Goal: Find contact information: Find contact information

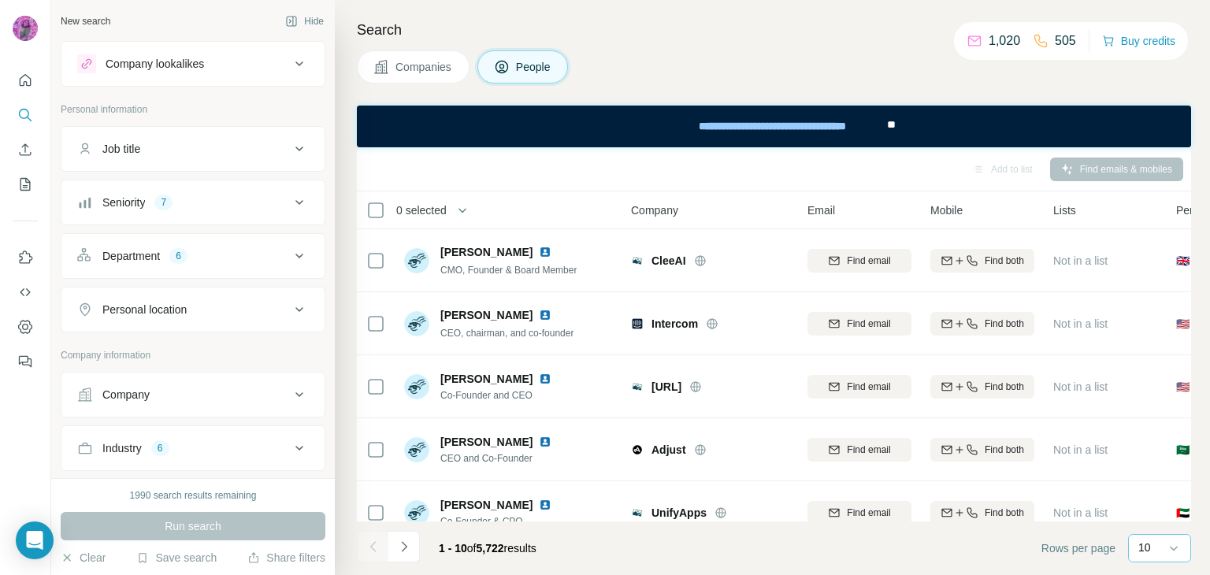
click at [1141, 551] on p "10" at bounding box center [1144, 548] width 13 height 16
click at [1152, 426] on p "60" at bounding box center [1147, 428] width 13 height 16
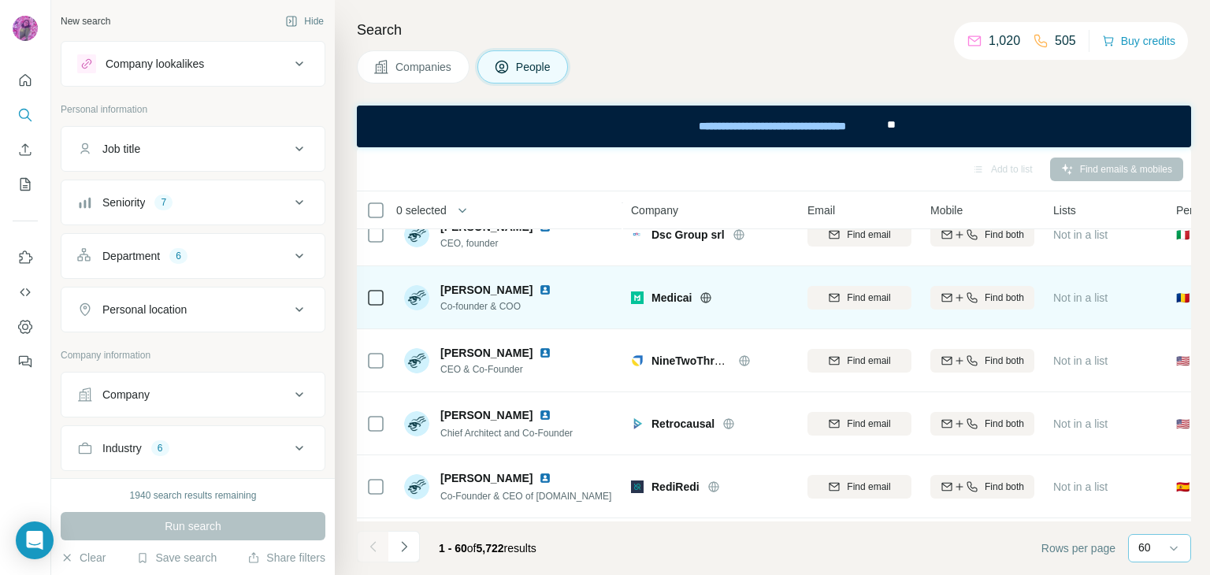
scroll to position [1654, 0]
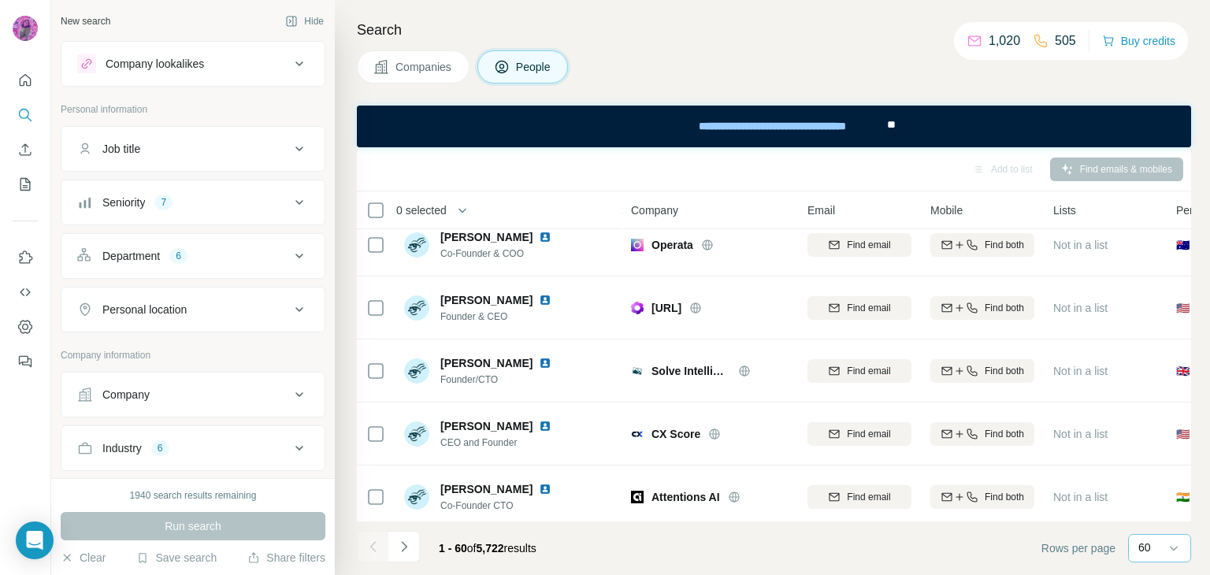
click at [215, 262] on div "Department 6" at bounding box center [183, 256] width 213 height 16
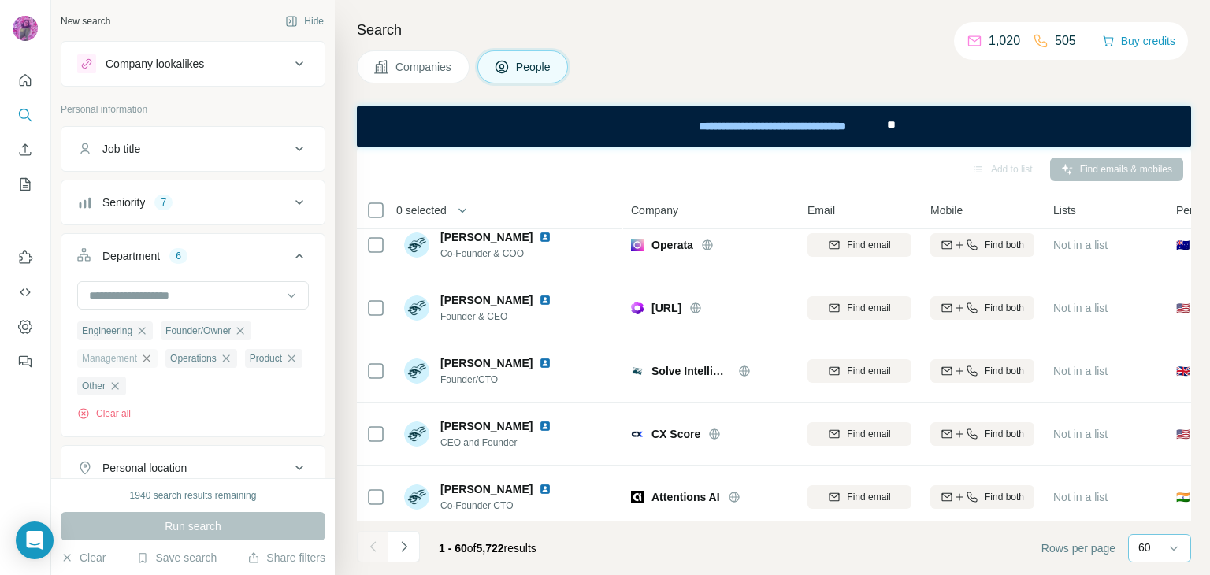
click at [150, 360] on icon "button" at bounding box center [146, 358] width 13 height 13
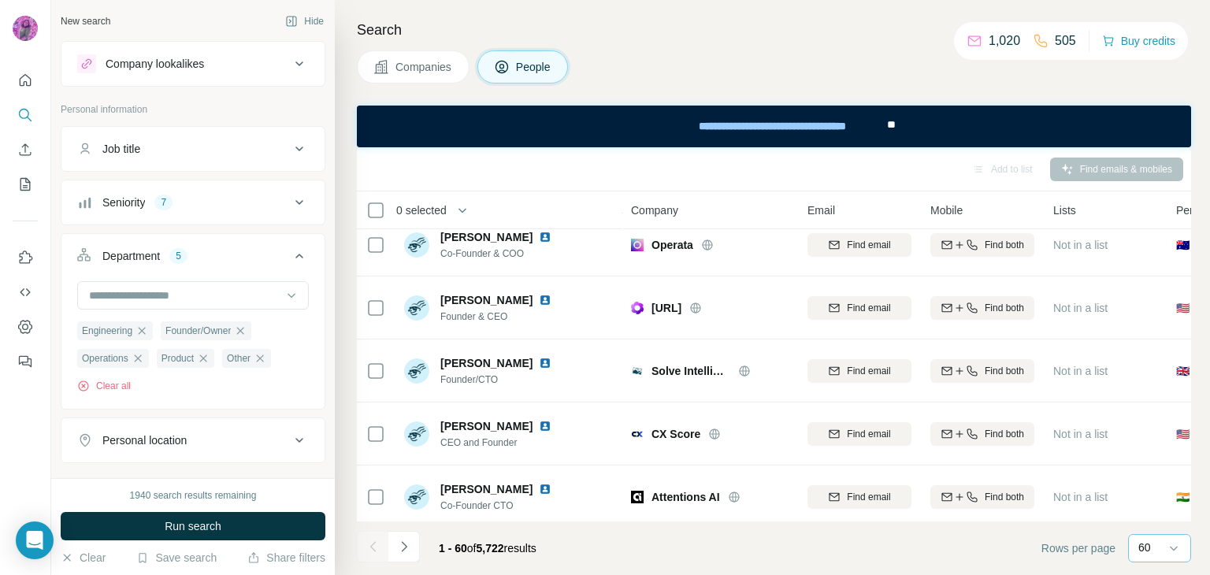
click at [101, 417] on div "Personal location" at bounding box center [193, 440] width 265 height 46
click at [211, 527] on span "Run search" at bounding box center [193, 526] width 57 height 16
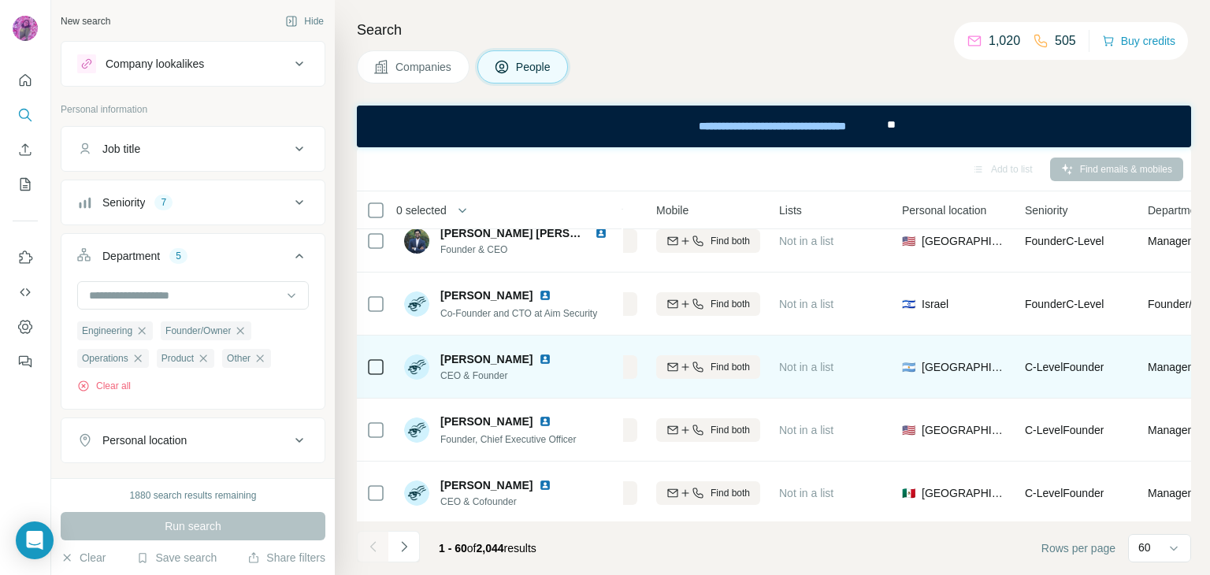
scroll to position [367, 274]
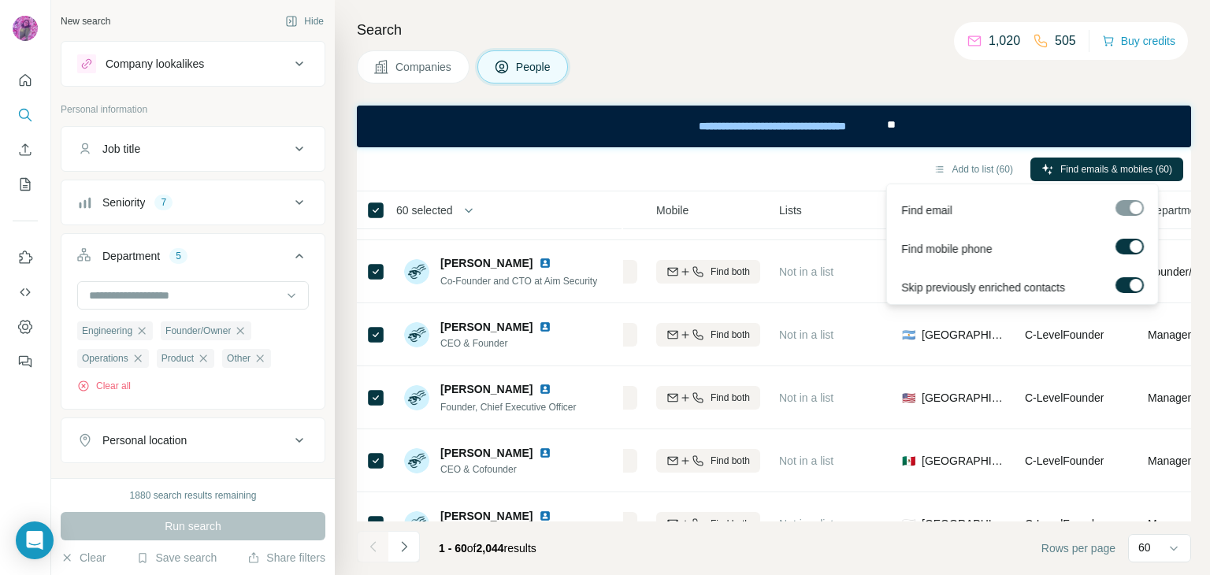
click at [1122, 206] on div at bounding box center [1129, 208] width 28 height 16
click at [1120, 247] on label at bounding box center [1129, 247] width 28 height 16
click at [1128, 207] on div at bounding box center [1129, 208] width 28 height 16
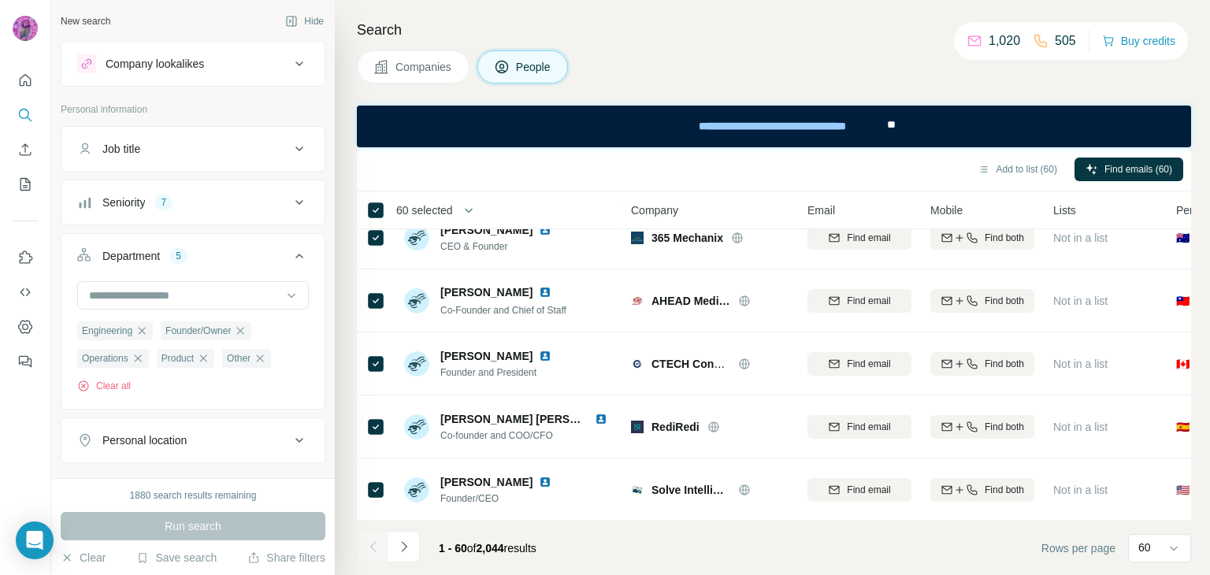
scroll to position [3497, 0]
click at [1006, 167] on button "Add to list (60)" at bounding box center [1017, 170] width 102 height 24
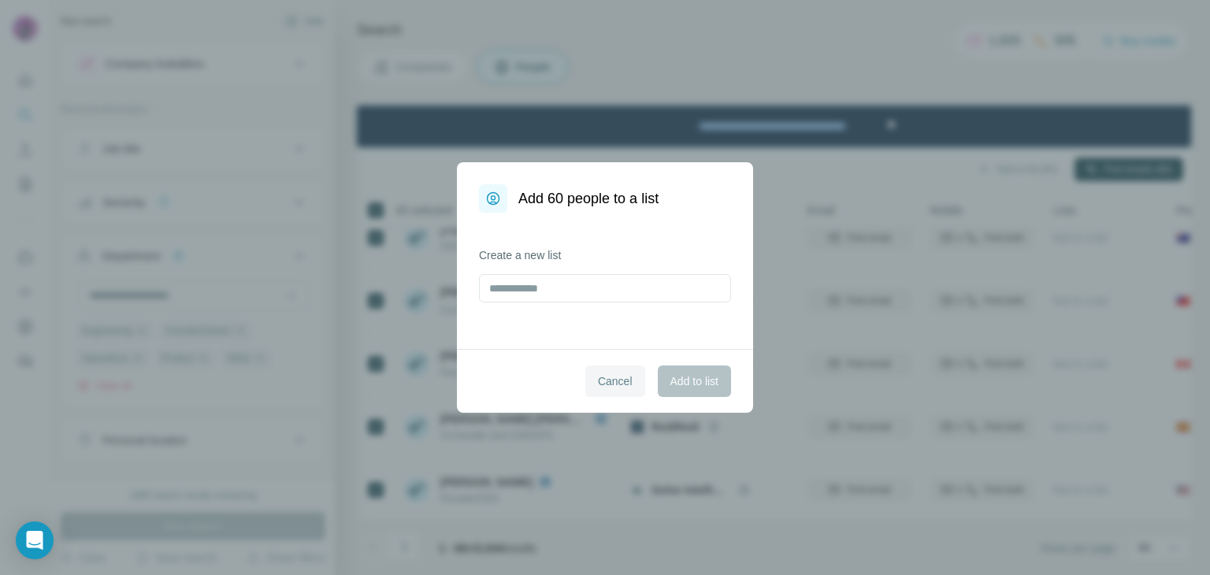
click at [618, 393] on button "Cancel" at bounding box center [615, 381] width 60 height 32
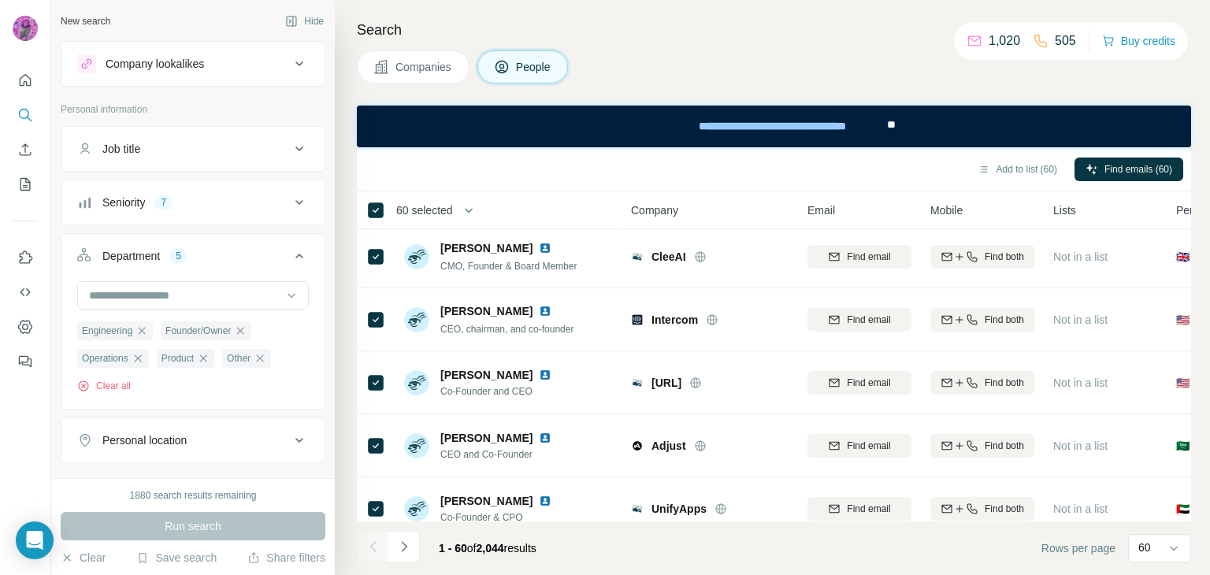
scroll to position [0, 0]
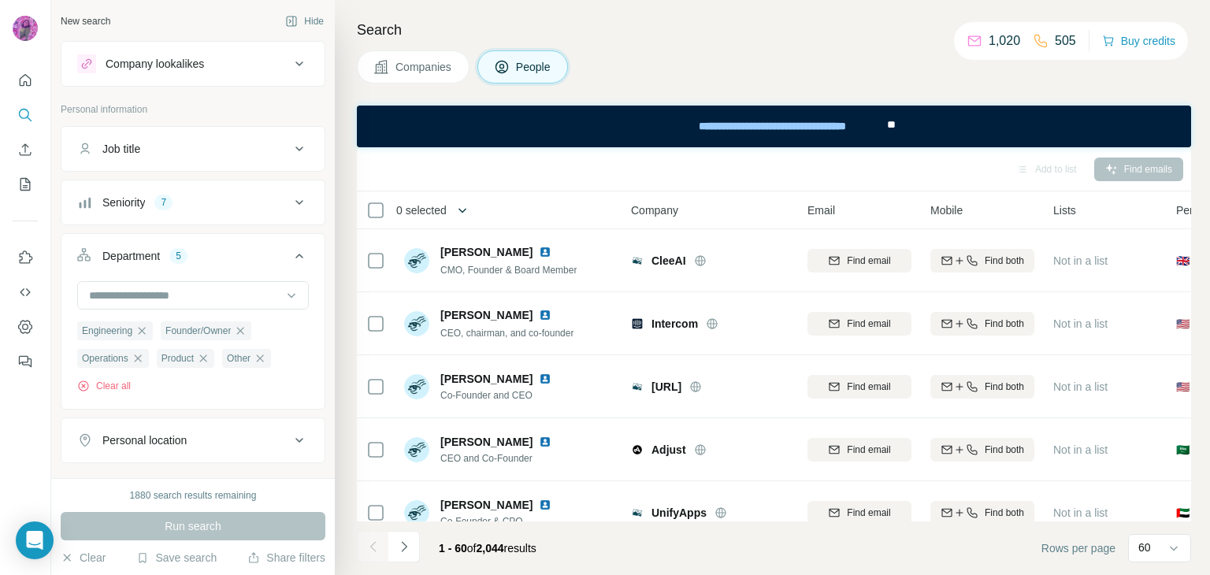
click at [464, 207] on icon "button" at bounding box center [462, 210] width 16 height 16
click at [471, 204] on icon "button" at bounding box center [469, 210] width 16 height 16
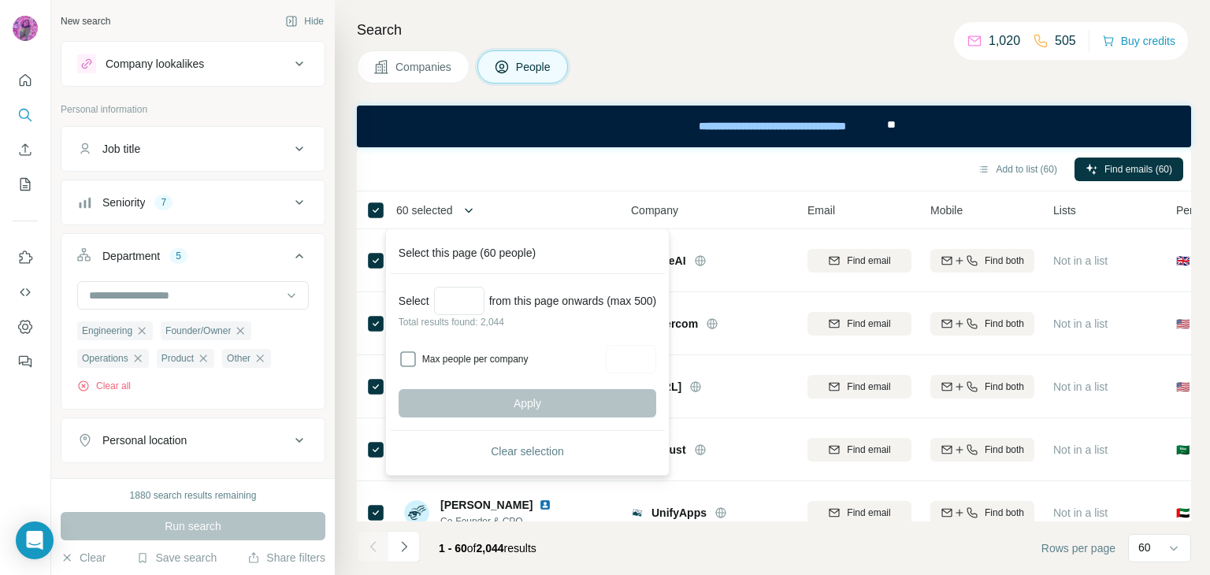
click at [471, 204] on icon "button" at bounding box center [469, 210] width 16 height 16
click at [484, 183] on div "Add to list (60) Find emails (60)" at bounding box center [774, 169] width 834 height 44
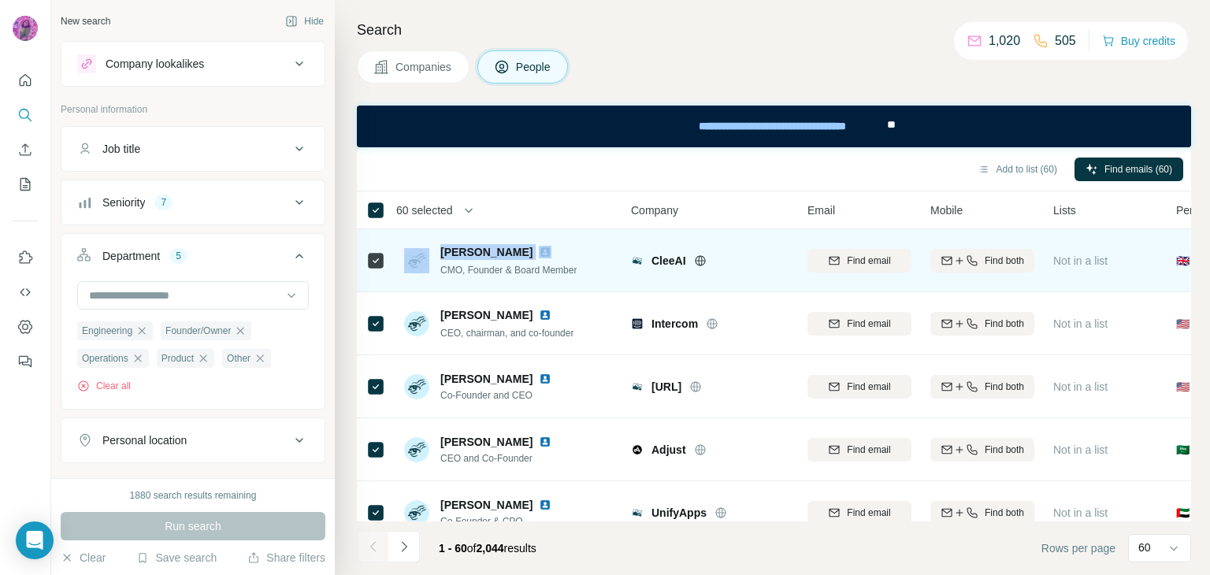
drag, startPoint x: 430, startPoint y: 253, endPoint x: 488, endPoint y: 248, distance: 57.7
click at [488, 248] on div "[PERSON_NAME] CMO, Founder & Board Member" at bounding box center [490, 260] width 173 height 33
copy div "[PERSON_NAME]"
drag, startPoint x: 649, startPoint y: 259, endPoint x: 687, endPoint y: 254, distance: 38.1
click at [687, 254] on div "CleeAI" at bounding box center [710, 261] width 158 height 16
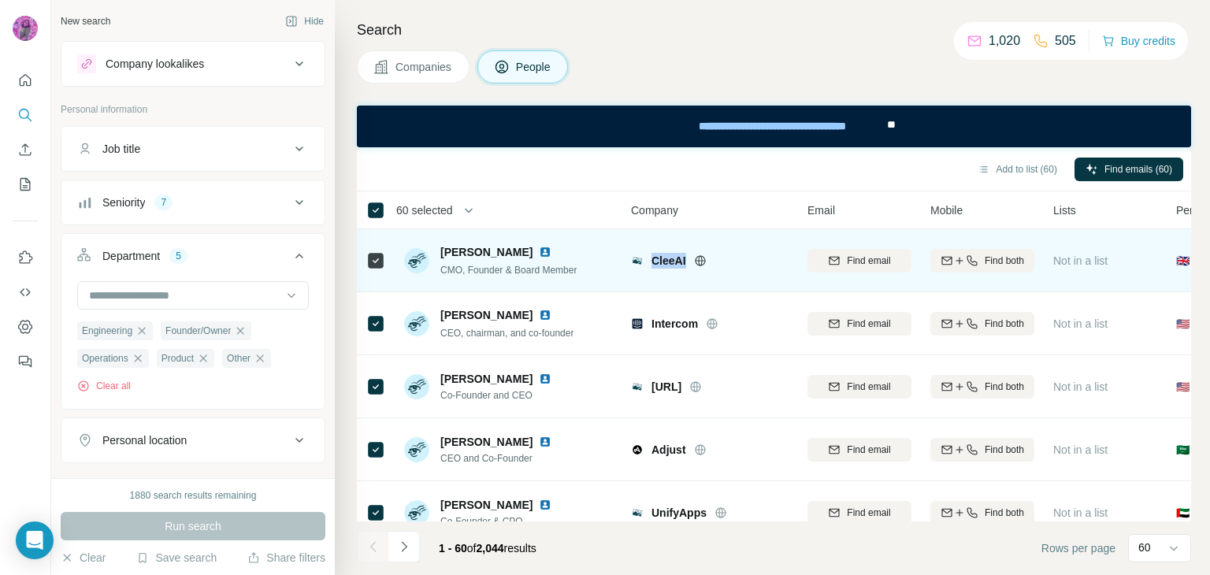
copy span "CleeAI"
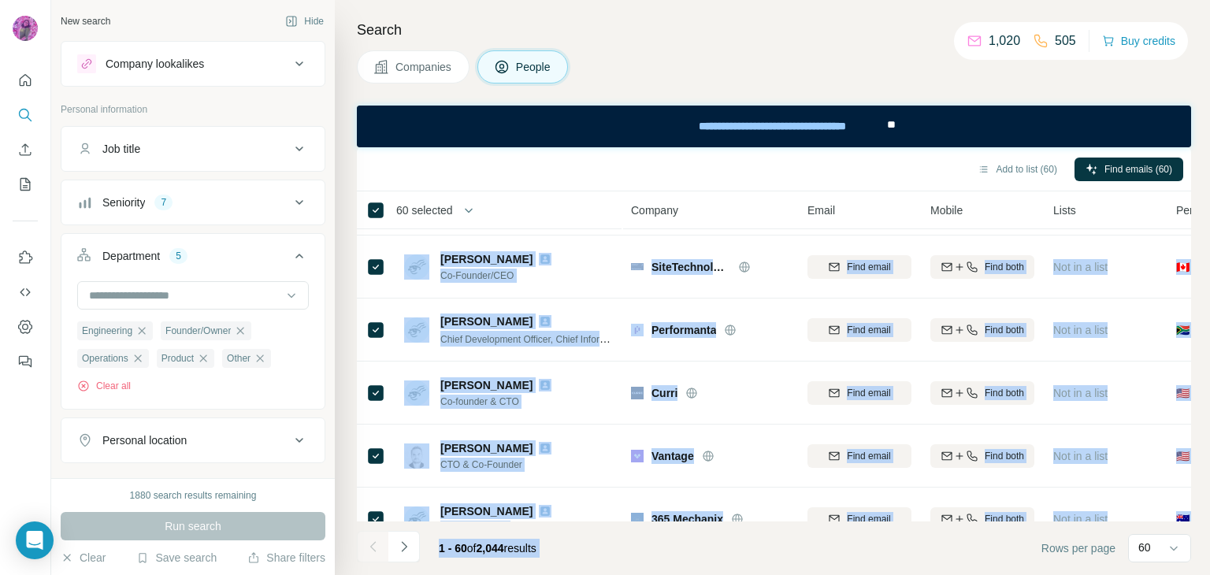
scroll to position [3497, 0]
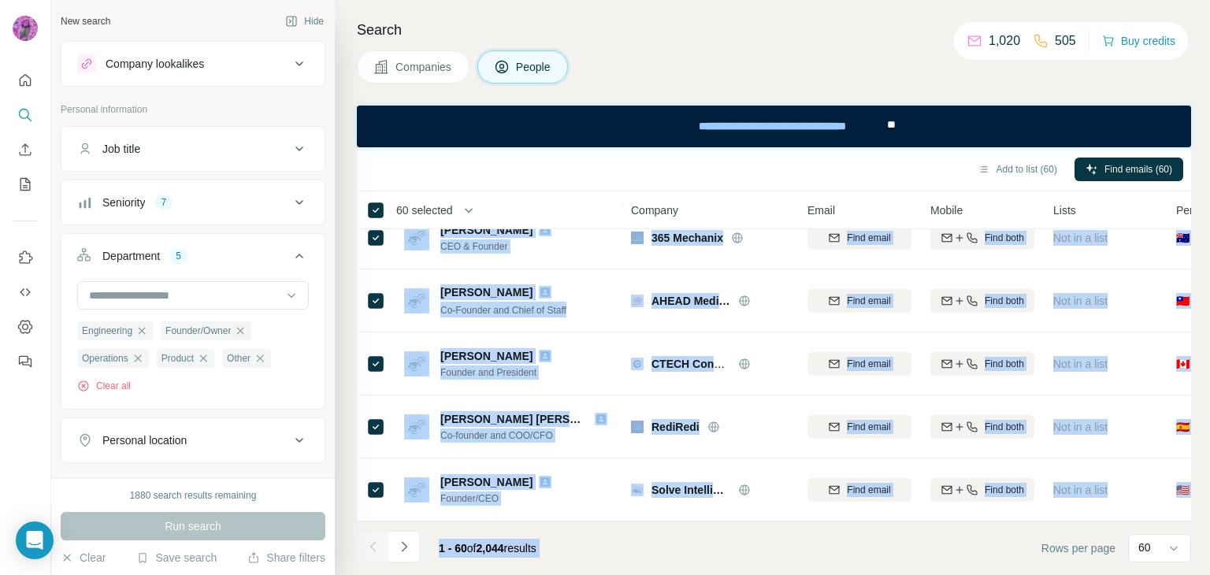
copy div "Lorem I. DOL, Sitamet & Conse Adipis ElitSE Doei tempo Inci utla Etd ma a enim …"
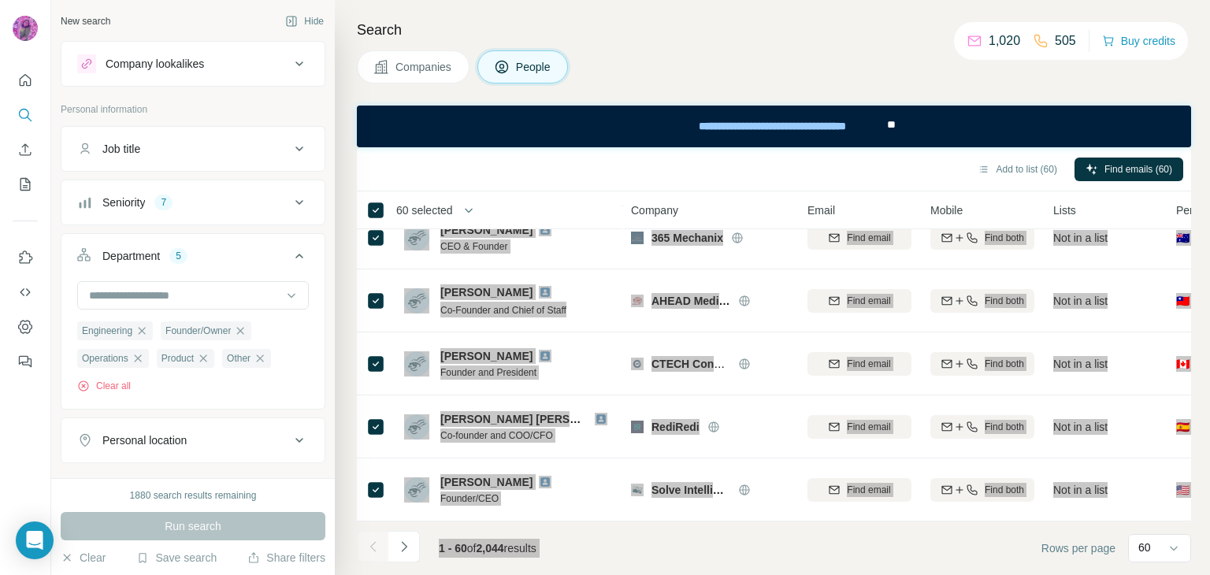
drag, startPoint x: 362, startPoint y: 236, endPoint x: 835, endPoint y: 535, distance: 560.1
click at [835, 535] on div "Add to list (60) Find emails (60) 60 selected People Company Email Mobile Lists…" at bounding box center [774, 361] width 834 height 428
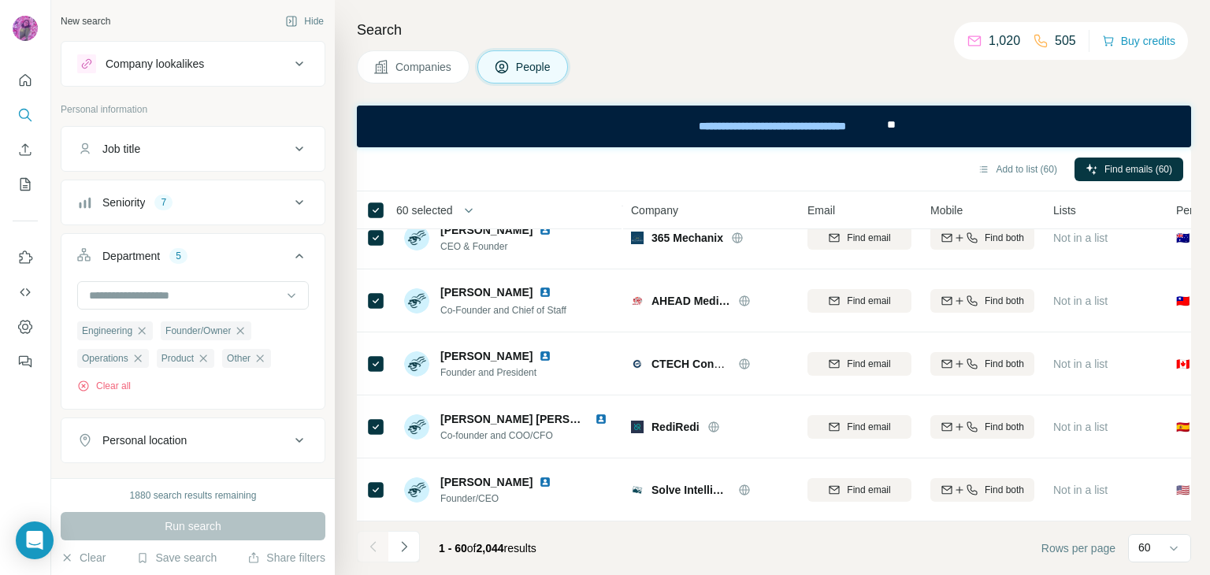
click at [482, 169] on div "Add to list (60) Find emails (60)" at bounding box center [774, 169] width 818 height 28
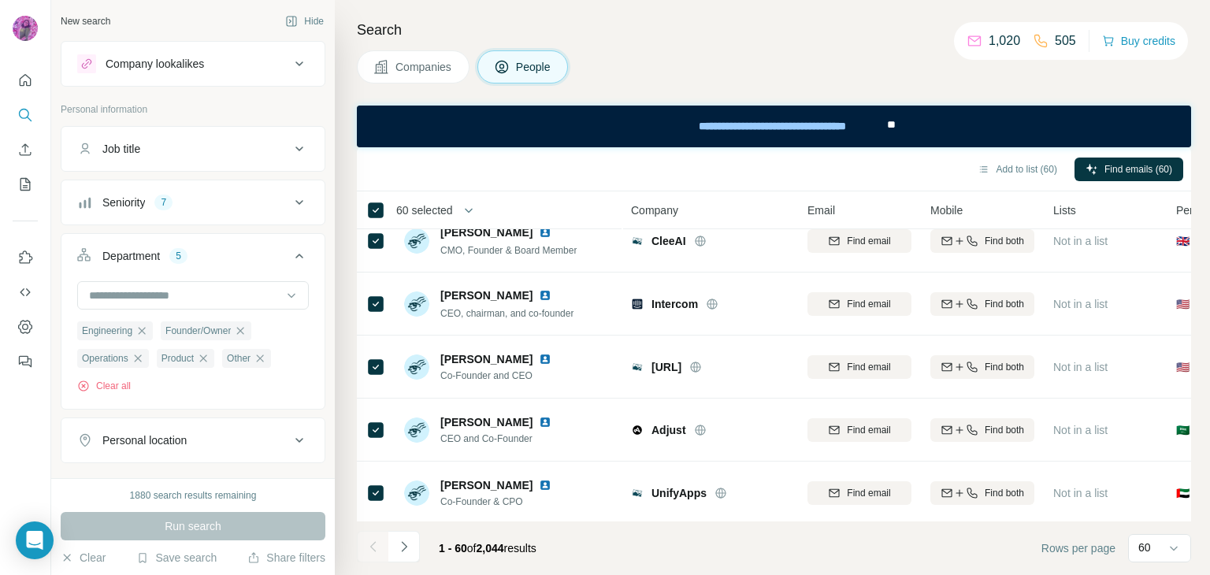
scroll to position [0, 0]
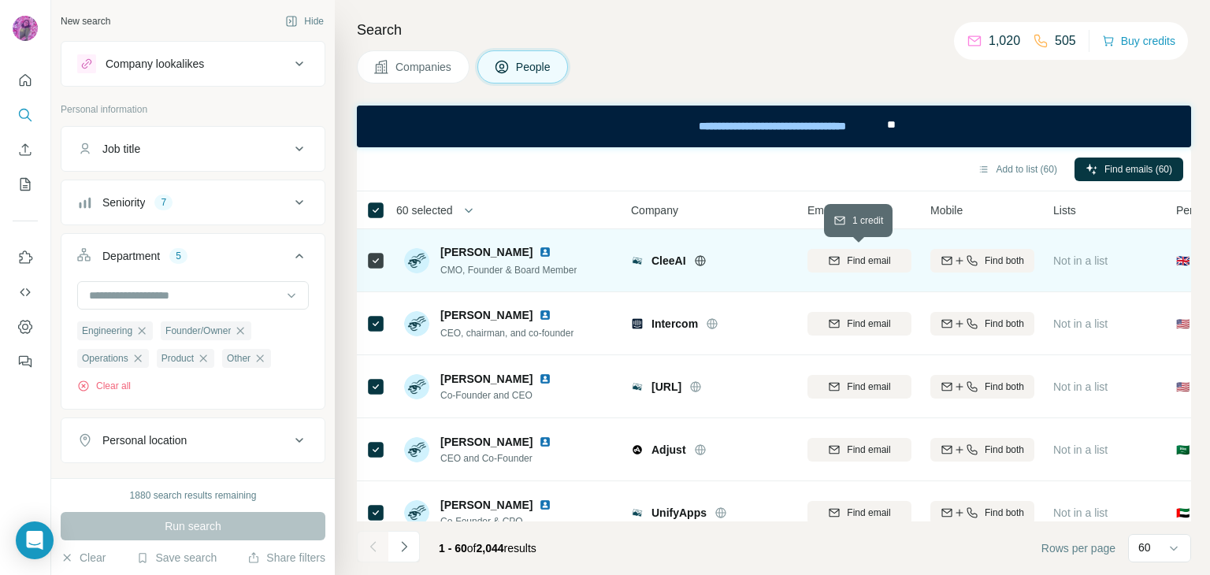
click at [857, 257] on span "Find email" at bounding box center [868, 261] width 43 height 14
click at [857, 265] on div "Finding email" at bounding box center [859, 260] width 104 height 43
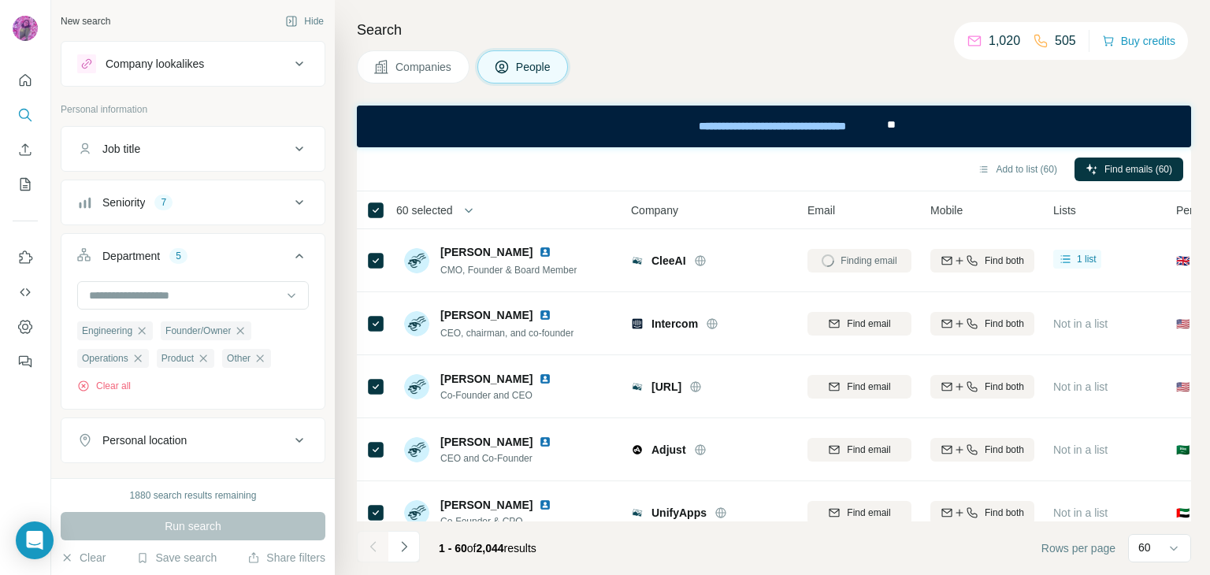
click at [523, 571] on footer "1 - 60 of 2,044 results Rows per page 60" at bounding box center [774, 548] width 834 height 54
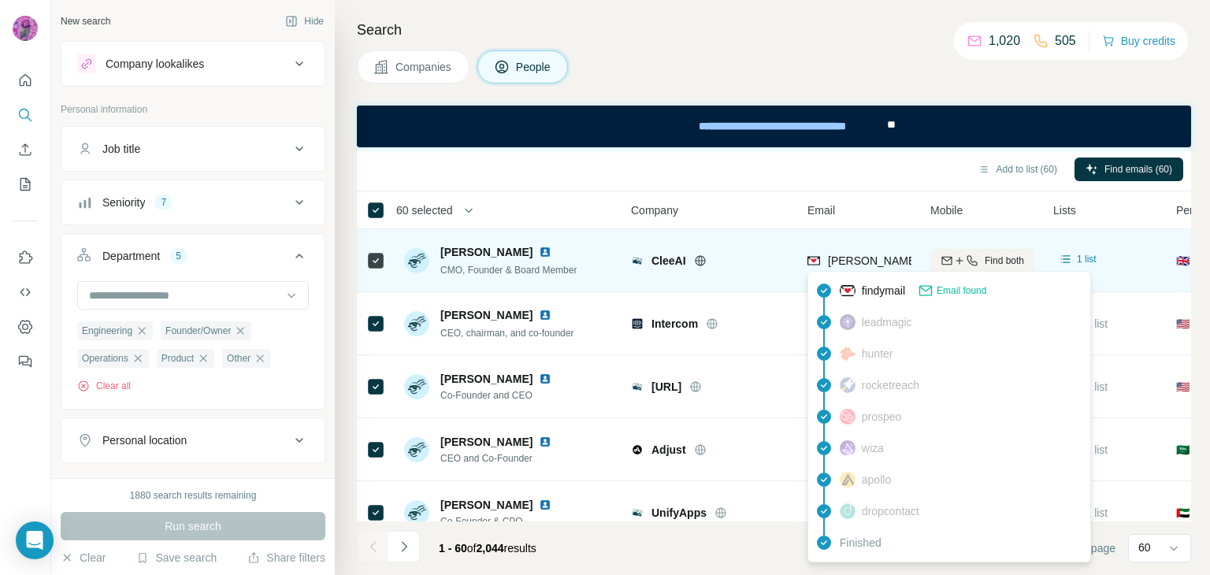
click at [850, 260] on span "[PERSON_NAME][EMAIL_ADDRESS][DOMAIN_NAME]" at bounding box center [966, 260] width 277 height 13
click at [844, 265] on span "[PERSON_NAME][EMAIL_ADDRESS][DOMAIN_NAME]" at bounding box center [966, 260] width 277 height 13
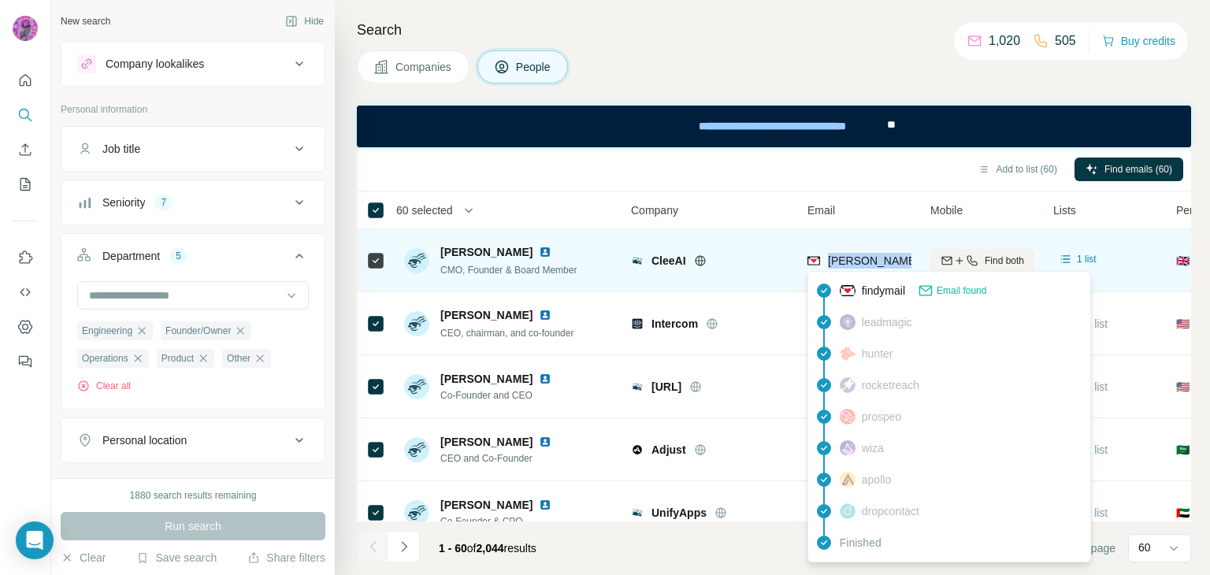
copy tr "[PERSON_NAME][EMAIL_ADDRESS][DOMAIN_NAME]"
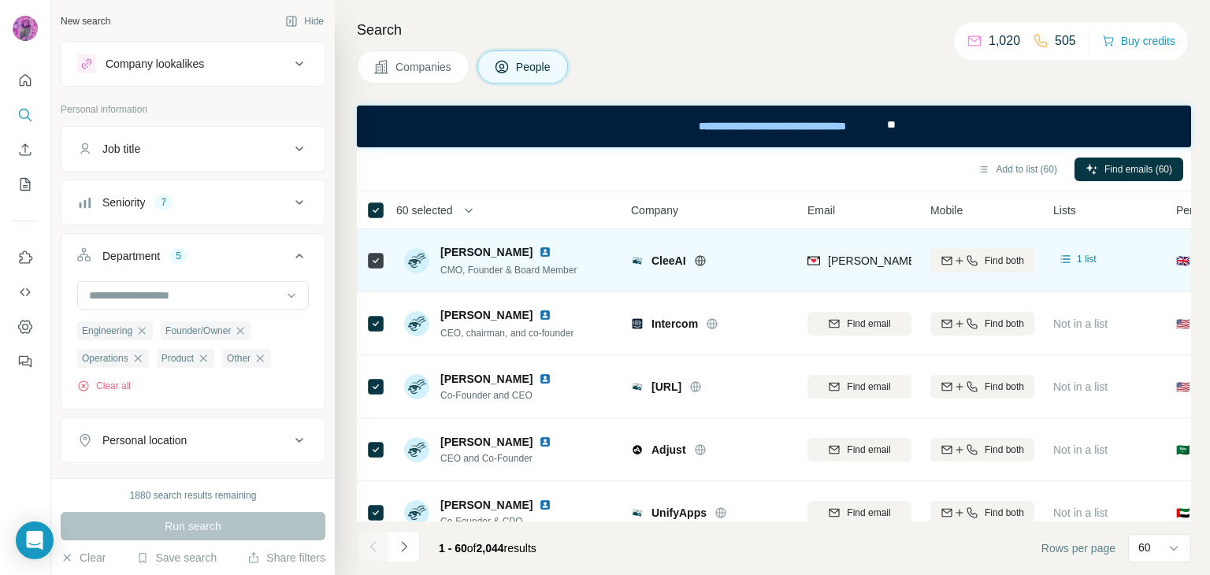
drag, startPoint x: 740, startPoint y: 184, endPoint x: 782, endPoint y: 252, distance: 80.2
click at [740, 183] on div "Add to list (60) Find emails (60)" at bounding box center [774, 169] width 834 height 44
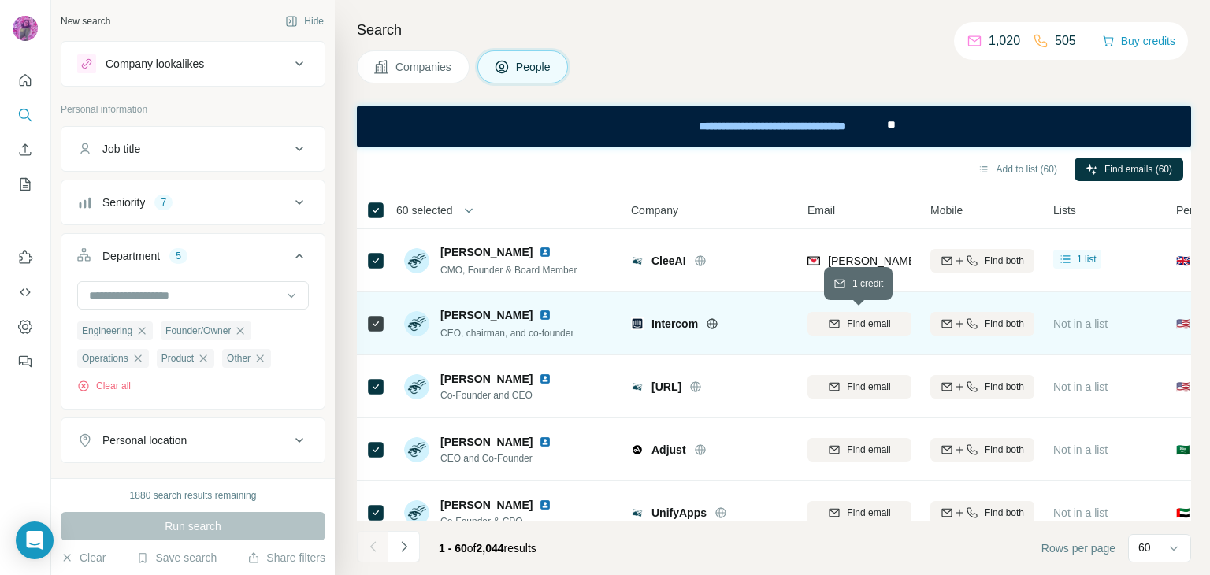
click at [856, 326] on span "Find email" at bounding box center [868, 324] width 43 height 14
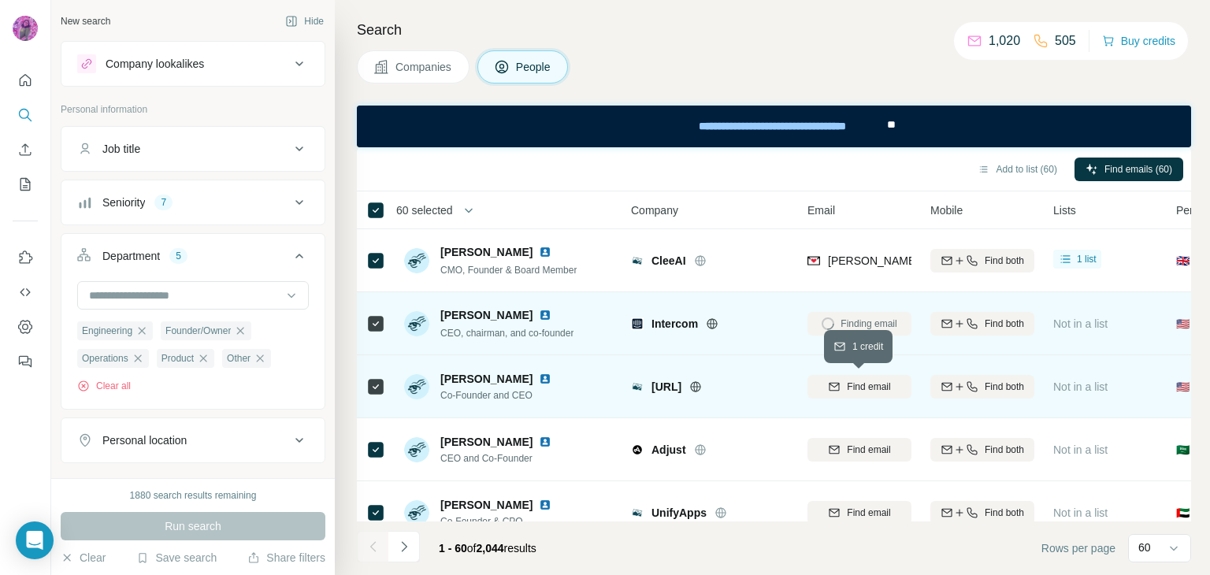
click at [861, 386] on span "Find email" at bounding box center [868, 387] width 43 height 14
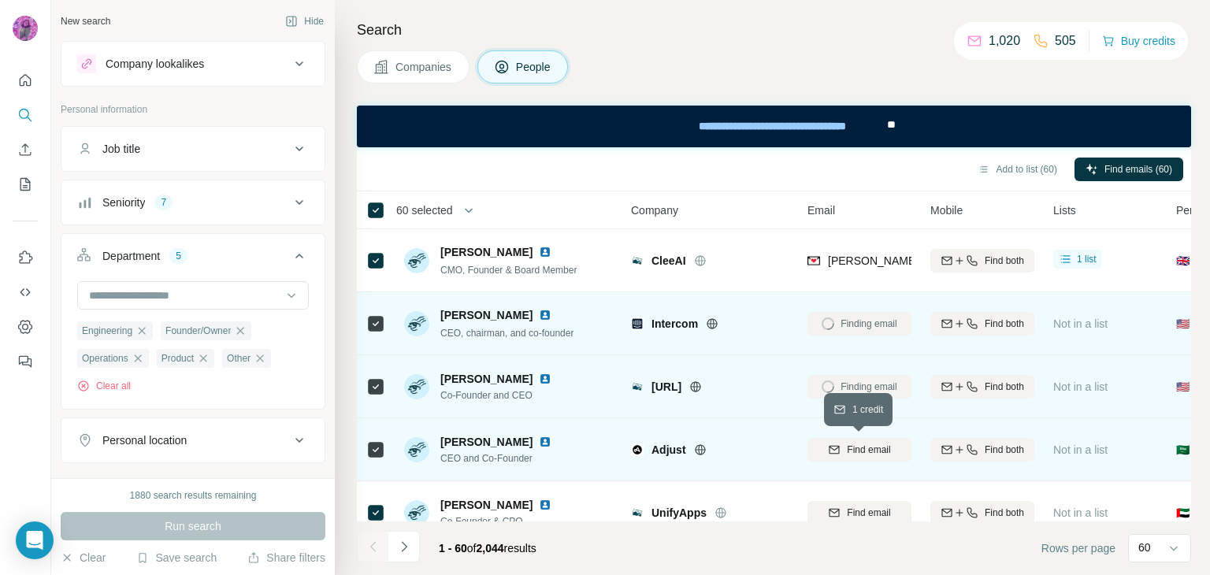
click at [866, 447] on span "Find email" at bounding box center [868, 450] width 43 height 14
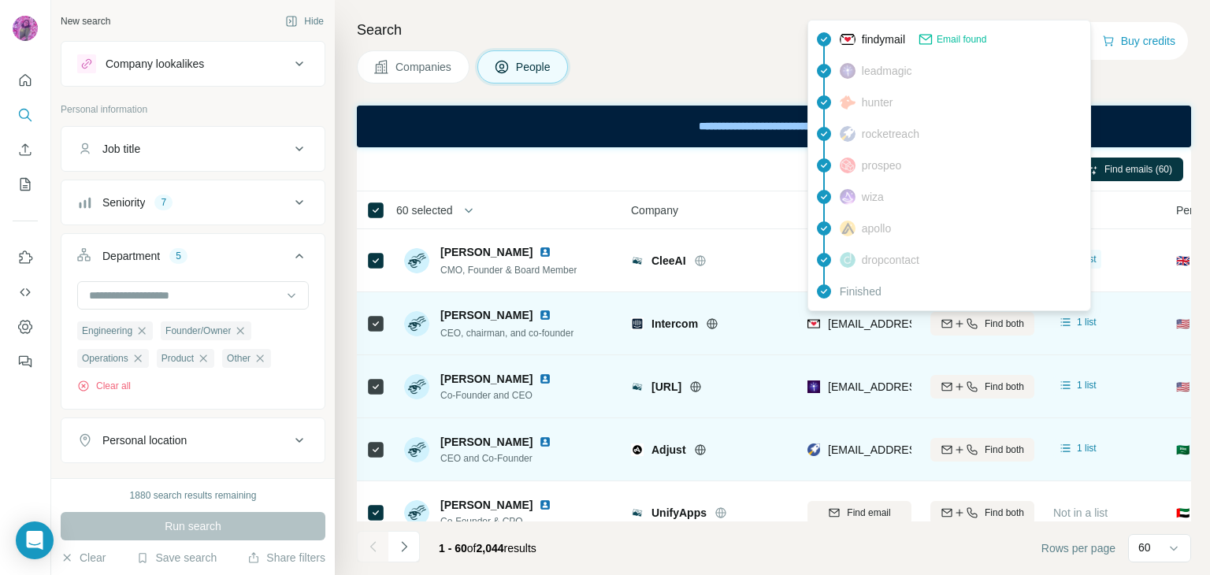
click at [859, 325] on span "[EMAIL_ADDRESS][PERSON_NAME][DOMAIN_NAME]" at bounding box center [966, 323] width 277 height 13
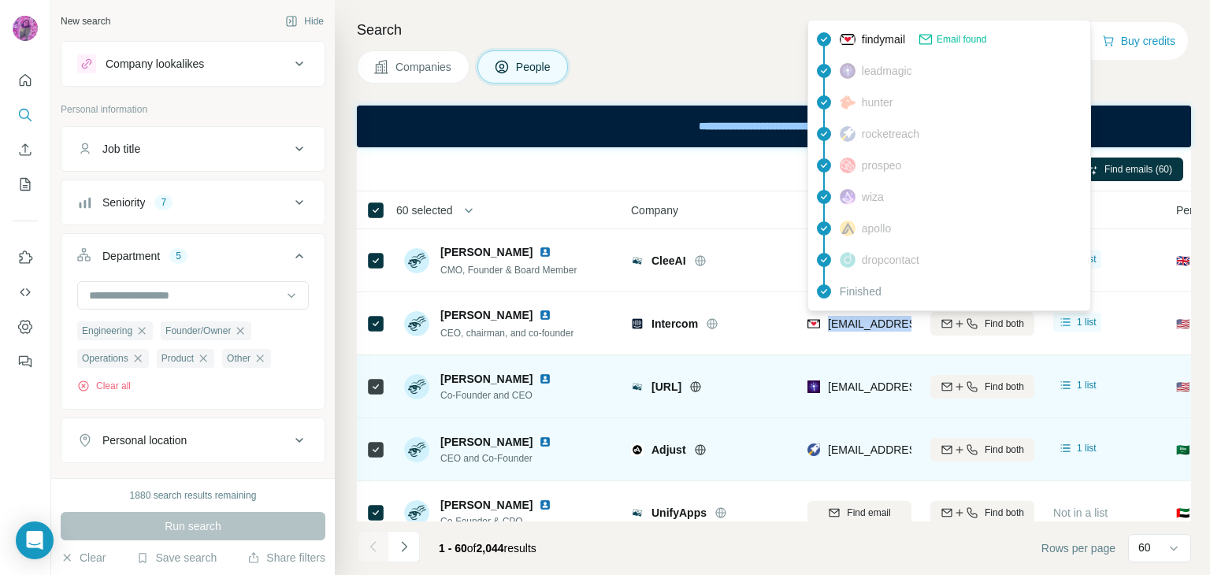
copy tr "[EMAIL_ADDRESS][PERSON_NAME][DOMAIN_NAME]"
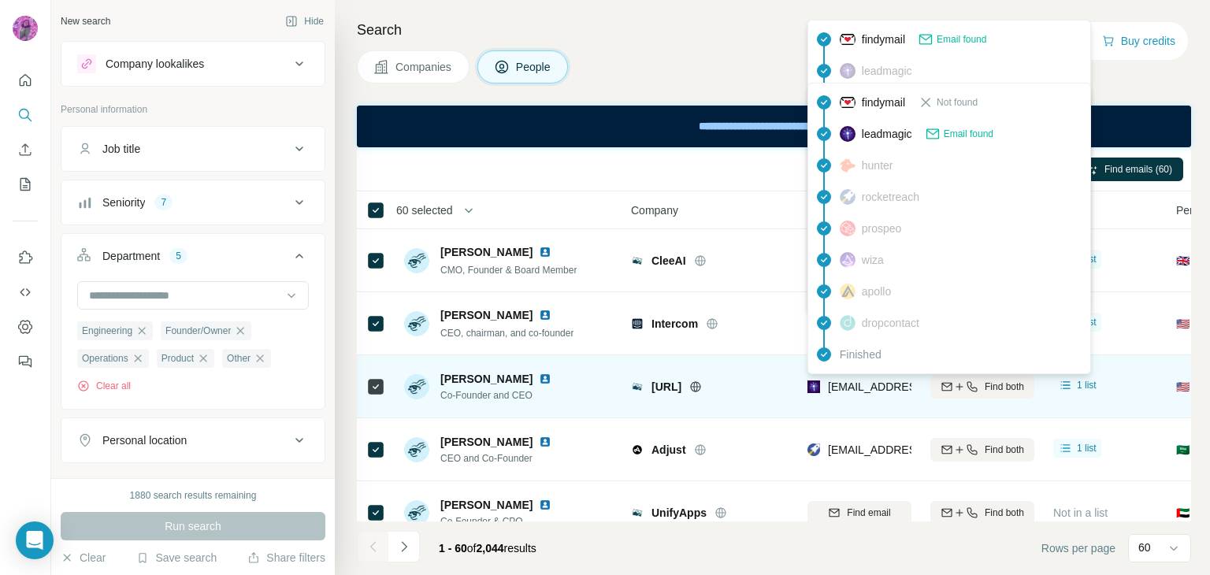
click at [840, 392] on span "[EMAIL_ADDRESS][PERSON_NAME]" at bounding box center [916, 387] width 176 height 16
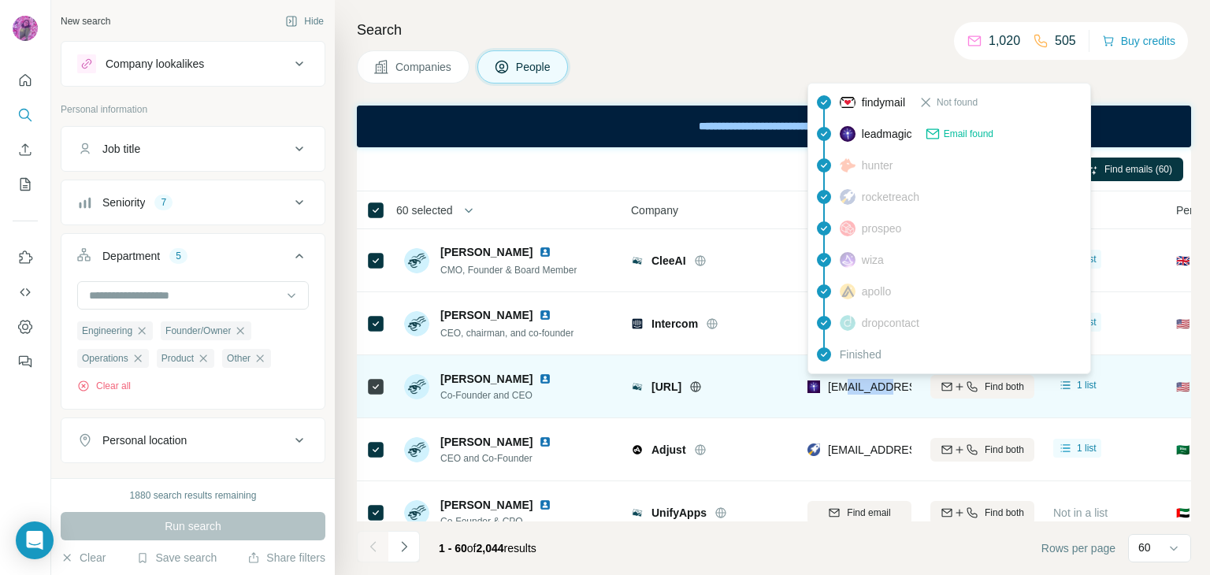
click at [840, 392] on span "[EMAIL_ADDRESS][PERSON_NAME]" at bounding box center [916, 387] width 176 height 16
copy tr "[EMAIL_ADDRESS][PERSON_NAME]"
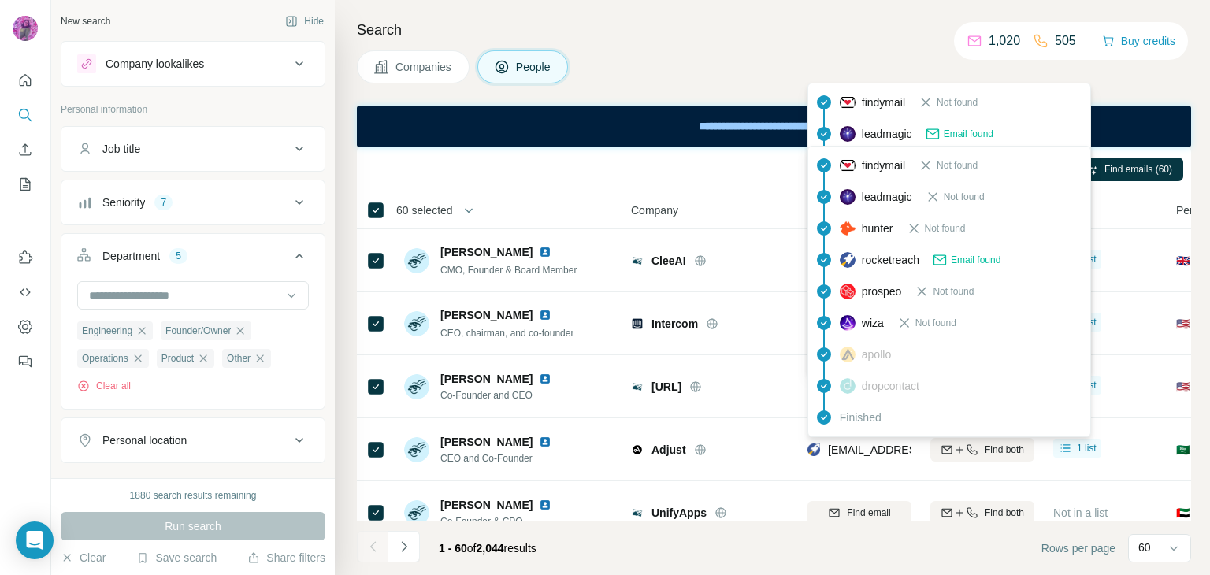
click at [855, 445] on span "[EMAIL_ADDRESS][DOMAIN_NAME]" at bounding box center [921, 449] width 187 height 13
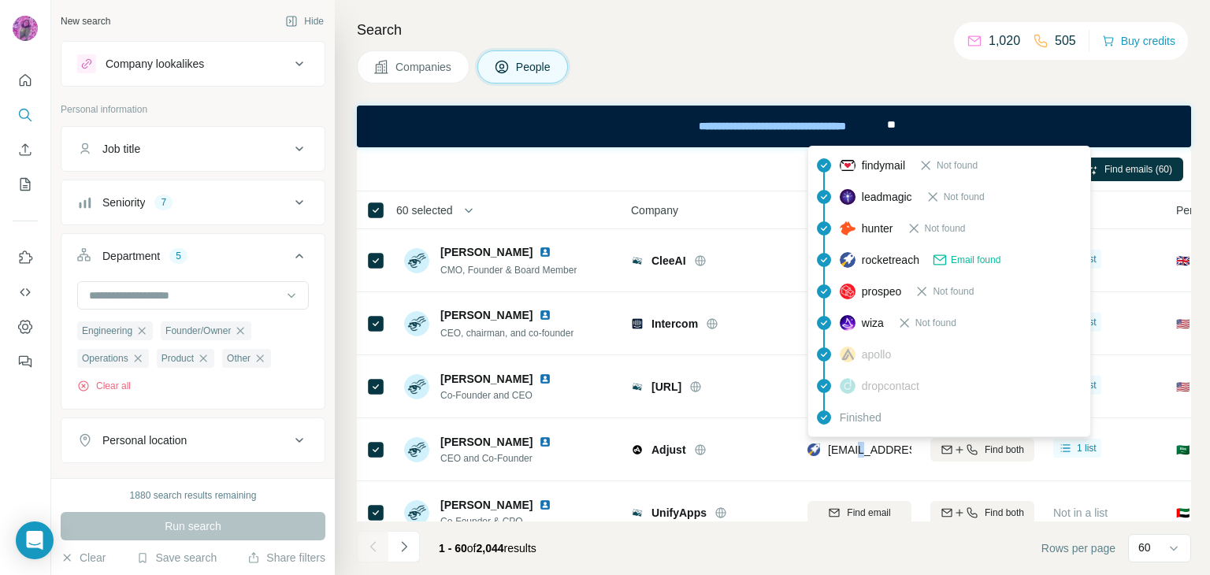
click at [855, 445] on span "[EMAIL_ADDRESS][DOMAIN_NAME]" at bounding box center [921, 449] width 187 height 13
copy tr "[EMAIL_ADDRESS][DOMAIN_NAME]"
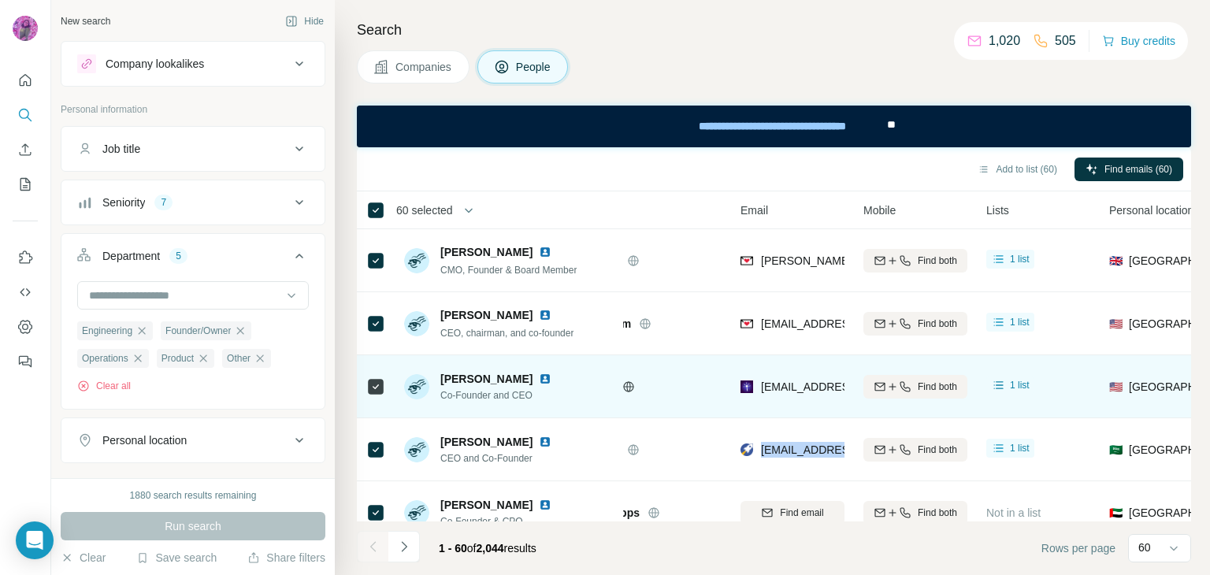
scroll to position [184, 67]
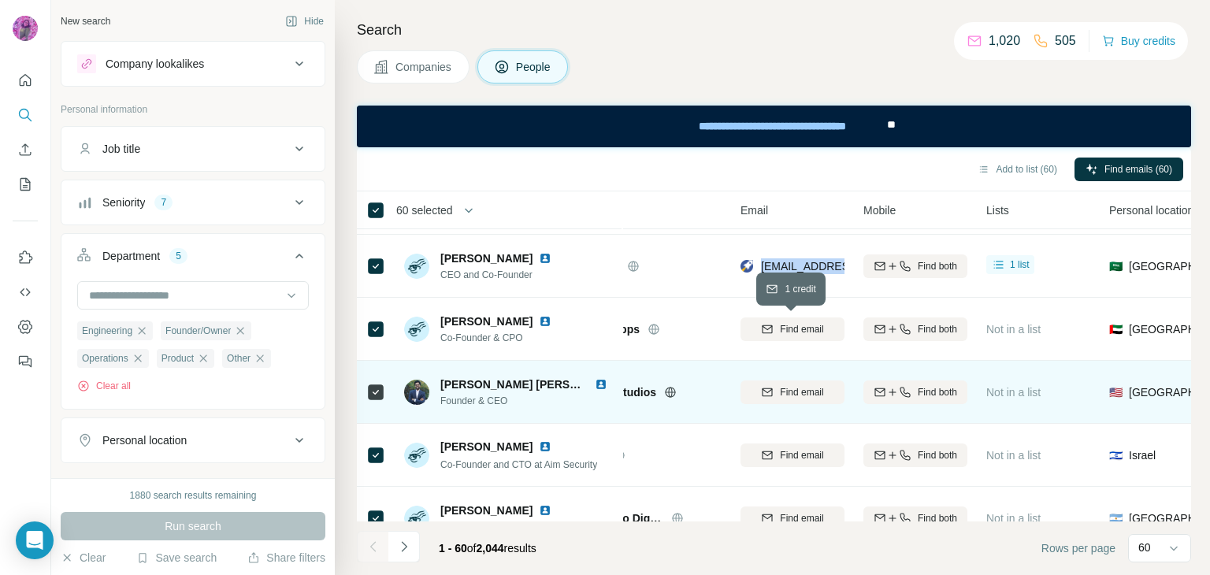
drag, startPoint x: 788, startPoint y: 322, endPoint x: 797, endPoint y: 372, distance: 50.4
click at [788, 323] on span "Find email" at bounding box center [801, 329] width 43 height 14
click at [800, 391] on span "Find email" at bounding box center [801, 392] width 43 height 14
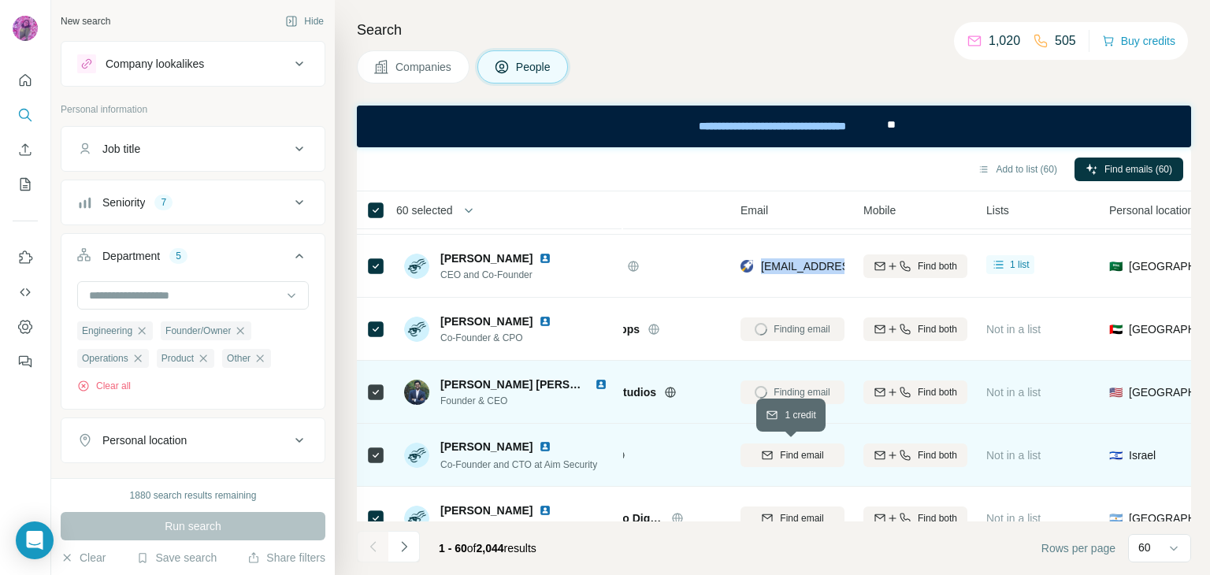
click at [804, 456] on span "Find email" at bounding box center [801, 455] width 43 height 14
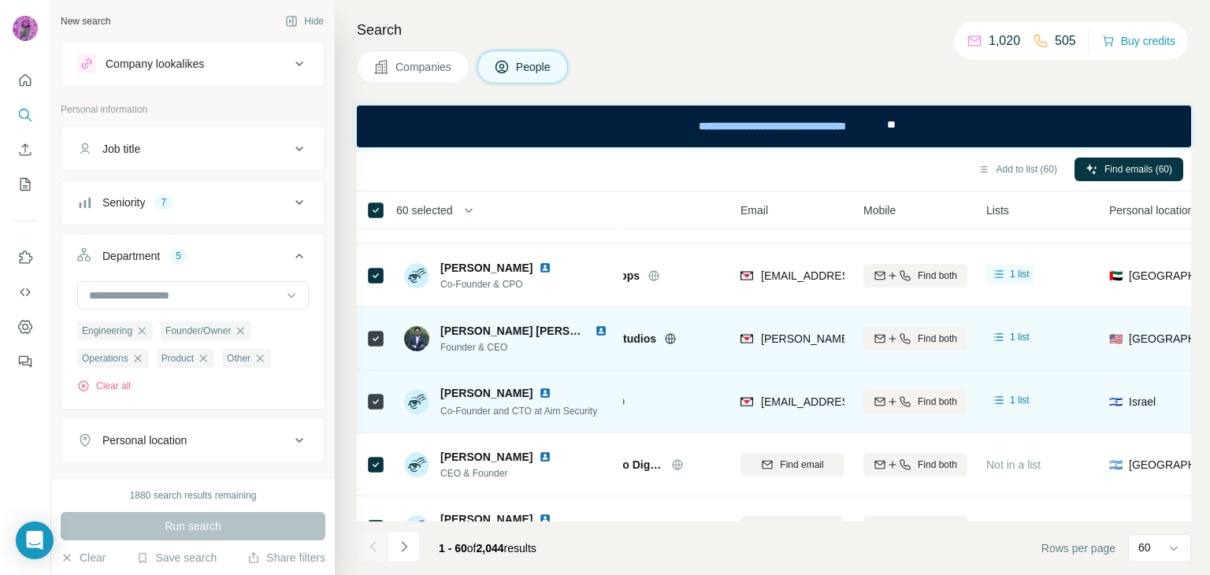
scroll to position [245, 67]
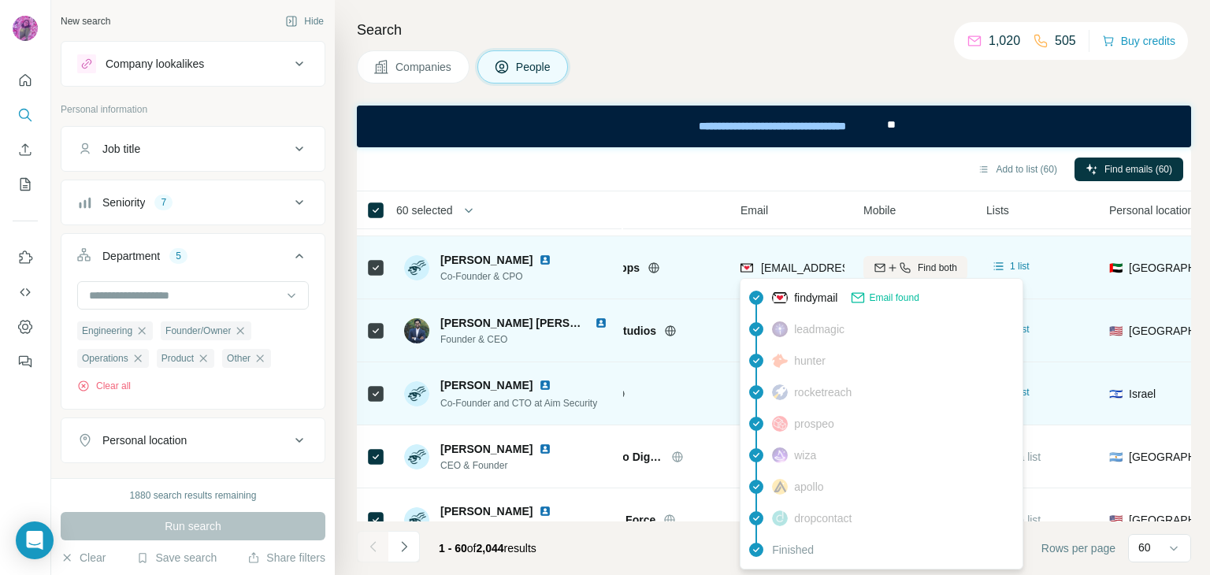
click at [792, 265] on span "[EMAIL_ADDRESS][DOMAIN_NAME]" at bounding box center [854, 268] width 187 height 13
copy tr "[EMAIL_ADDRESS][DOMAIN_NAME]"
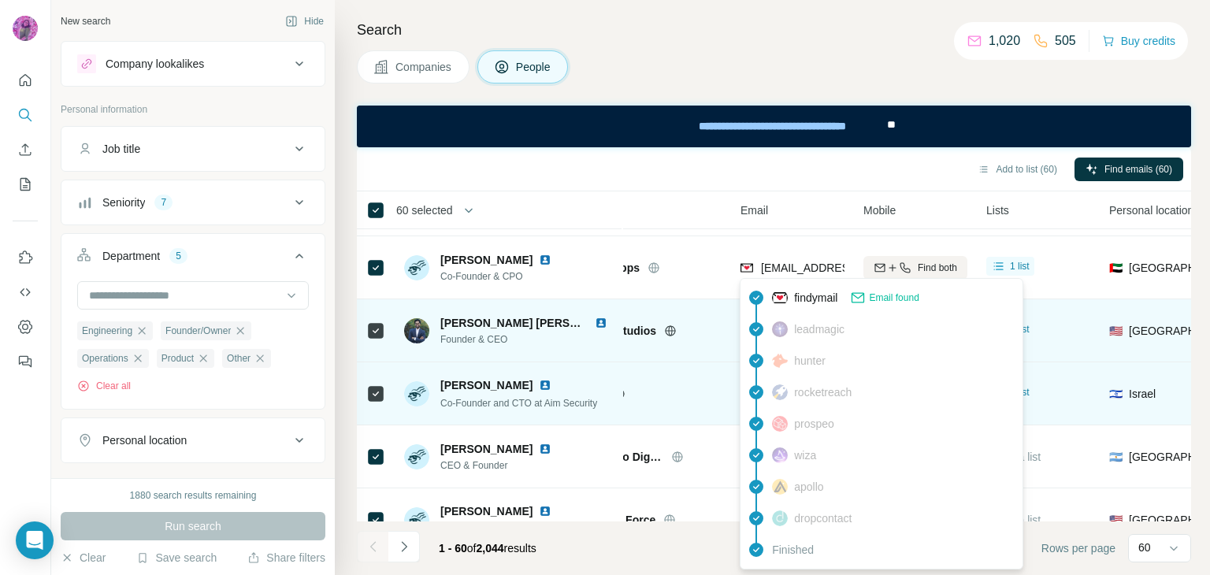
click at [699, 180] on div "Add to list (60) Find emails (60)" at bounding box center [774, 169] width 818 height 28
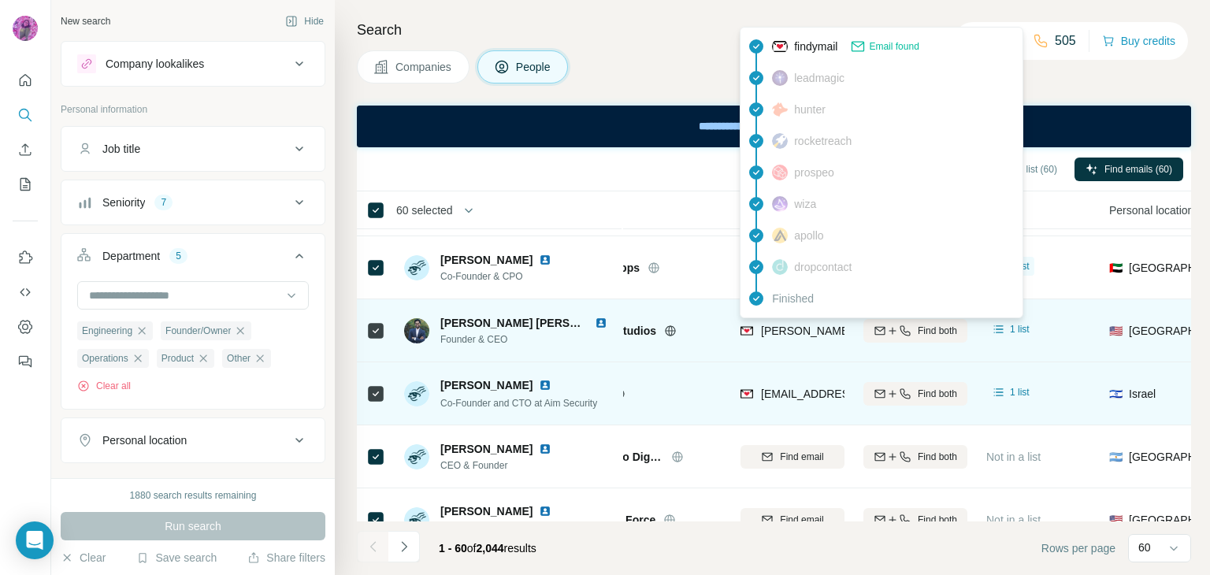
click at [784, 332] on span "[PERSON_NAME][EMAIL_ADDRESS][DOMAIN_NAME]" at bounding box center [899, 331] width 277 height 13
copy tr "[PERSON_NAME][EMAIL_ADDRESS][DOMAIN_NAME]"
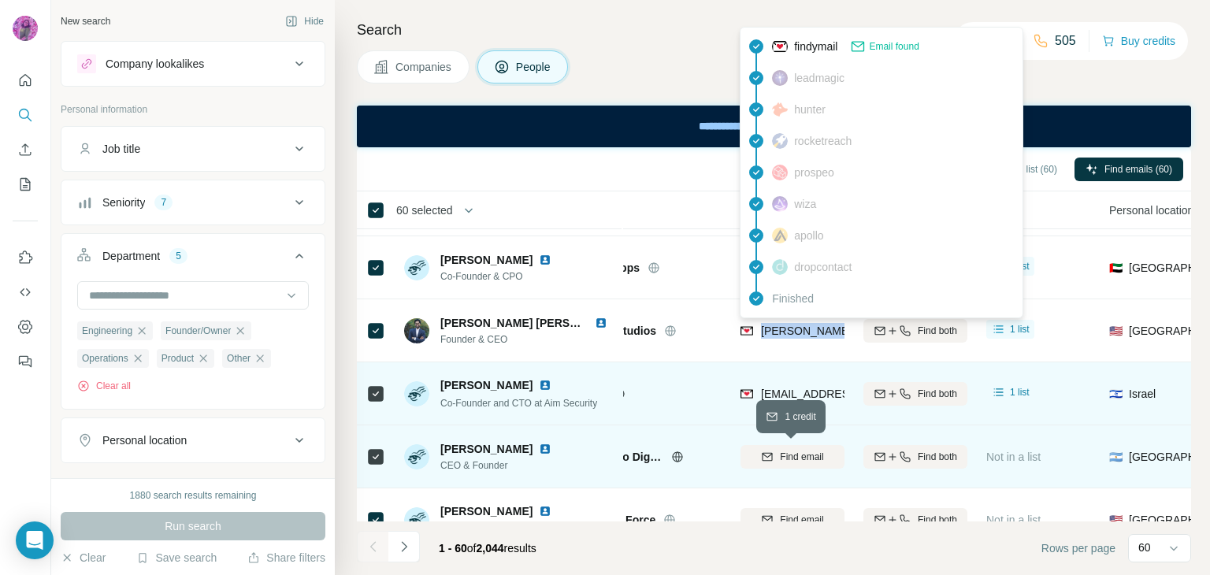
drag, startPoint x: 785, startPoint y: 445, endPoint x: 788, endPoint y: 458, distance: 12.8
click at [786, 447] on button "Find email" at bounding box center [792, 457] width 104 height 24
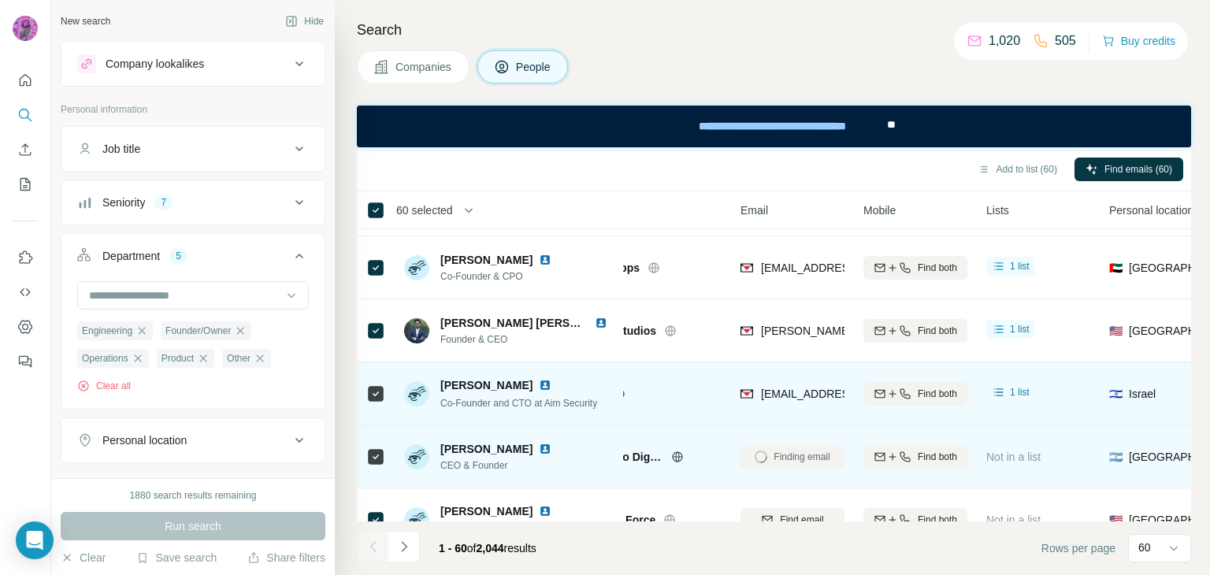
click at [788, 458] on div "Finding email" at bounding box center [792, 456] width 104 height 43
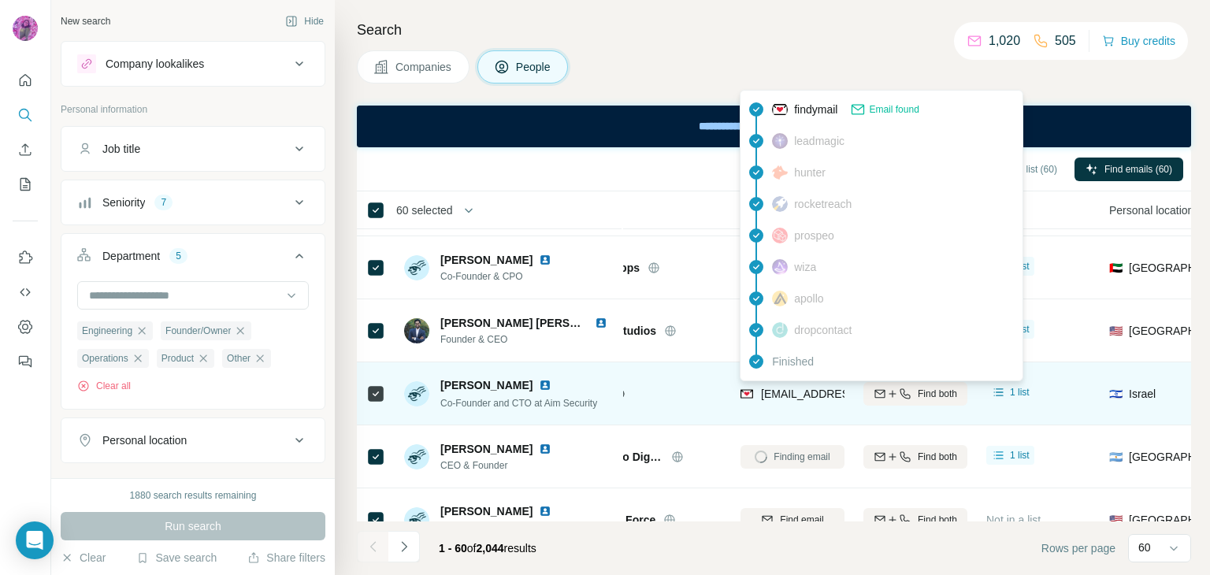
click at [776, 391] on span "[EMAIL_ADDRESS][DOMAIN_NAME]" at bounding box center [854, 394] width 187 height 13
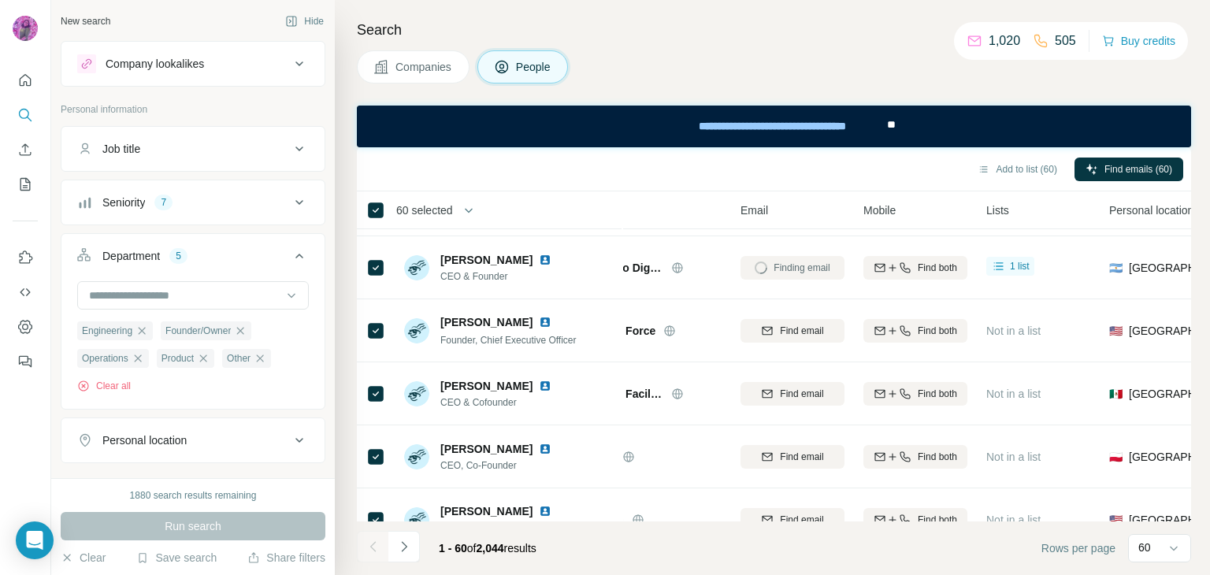
scroll to position [442, 67]
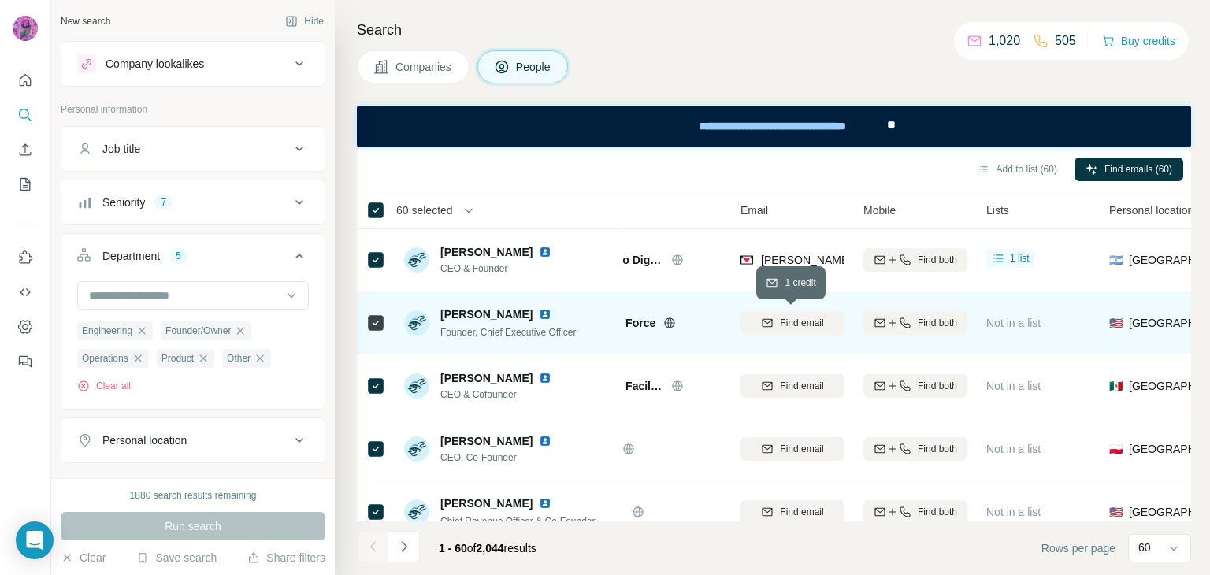
click at [812, 313] on button "Find email" at bounding box center [792, 323] width 104 height 24
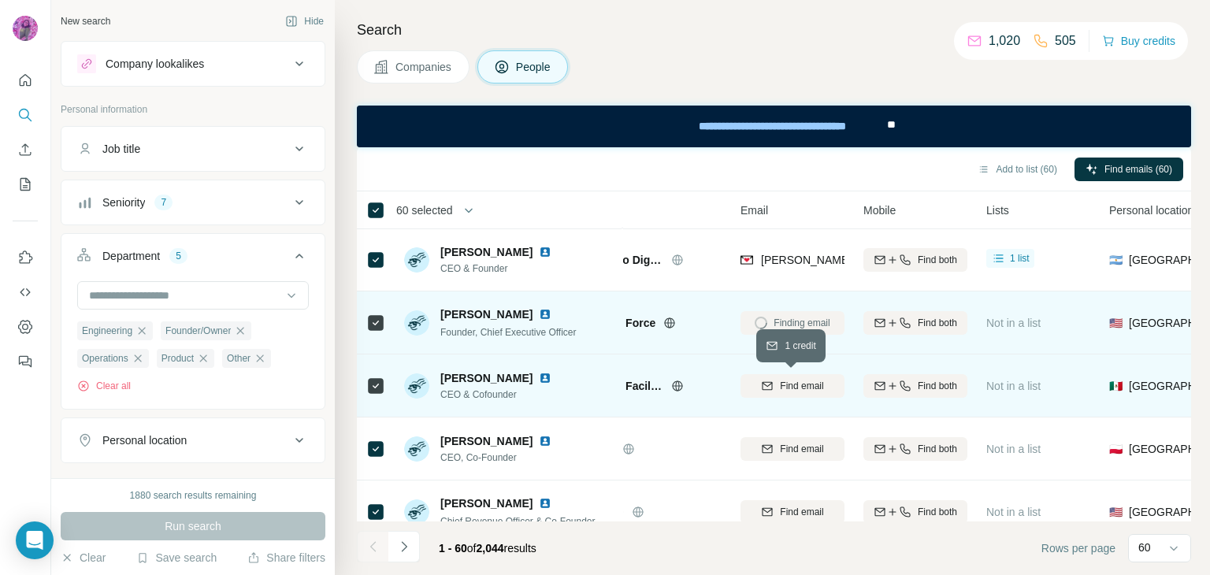
click at [802, 388] on span "Find email" at bounding box center [801, 386] width 43 height 14
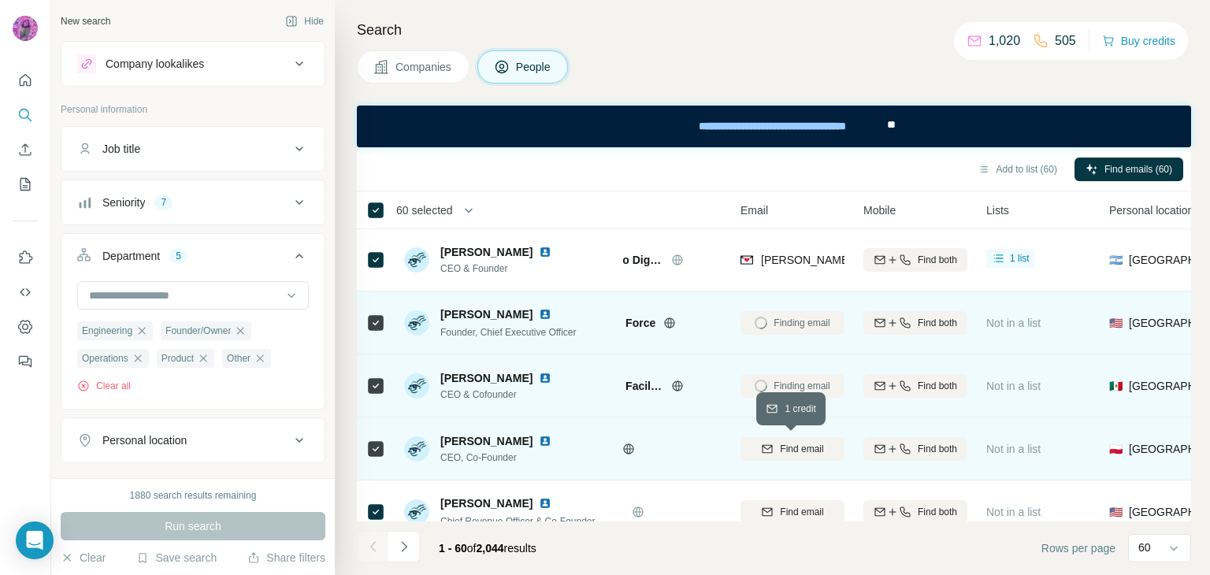
click at [801, 451] on span "Find email" at bounding box center [801, 449] width 43 height 14
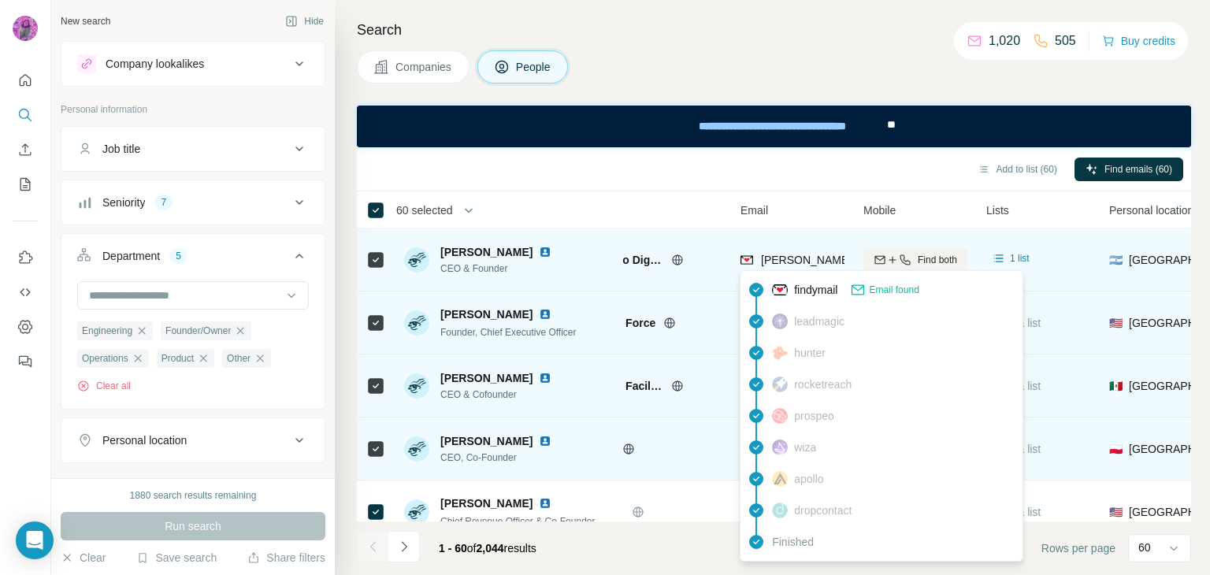
click at [785, 261] on span "[PERSON_NAME][EMAIL_ADDRESS][DOMAIN_NAME]" at bounding box center [899, 260] width 277 height 13
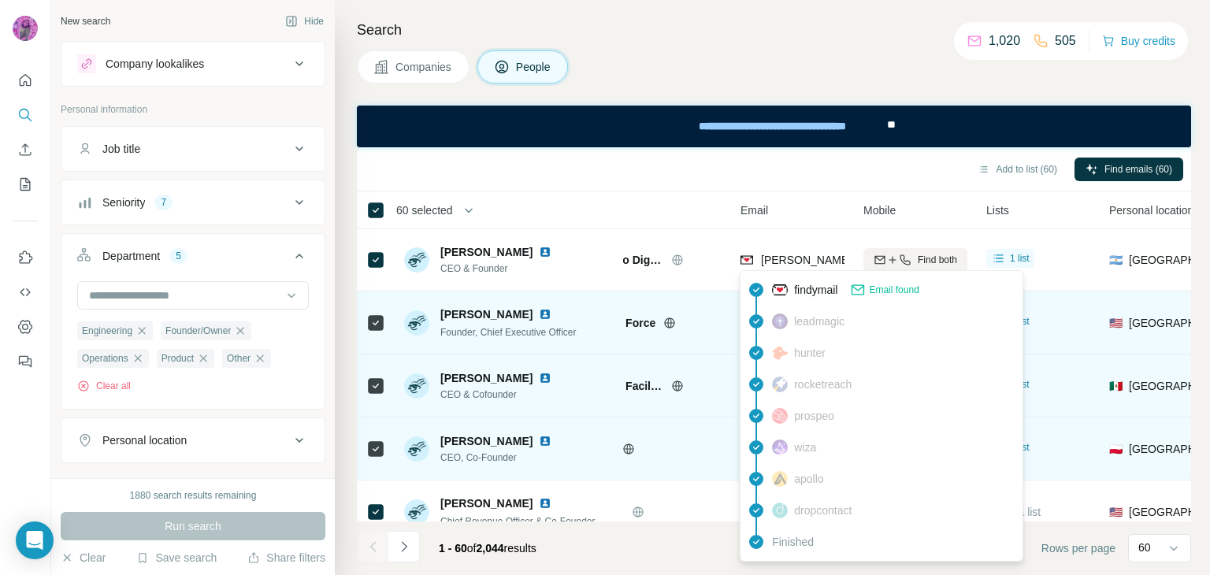
click at [682, 180] on div "Add to list (60) Find emails (60)" at bounding box center [774, 169] width 818 height 28
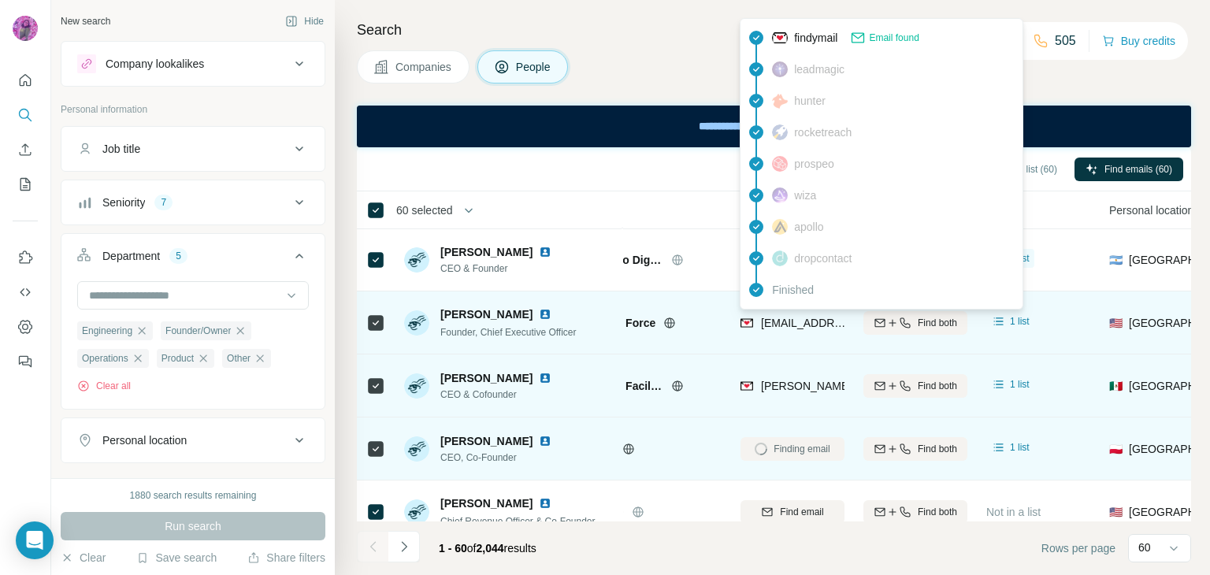
click at [762, 322] on span "[EMAIL_ADDRESS]" at bounding box center [810, 323] width 98 height 13
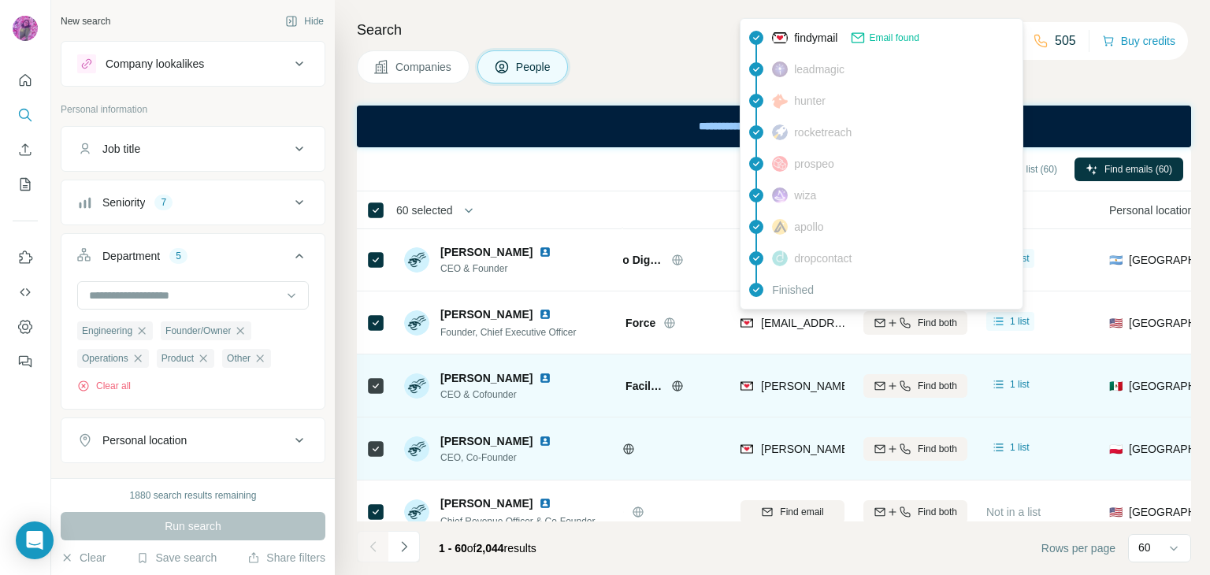
click at [798, 375] on div "[PERSON_NAME][EMAIL_ADDRESS][DOMAIN_NAME]" at bounding box center [792, 385] width 104 height 43
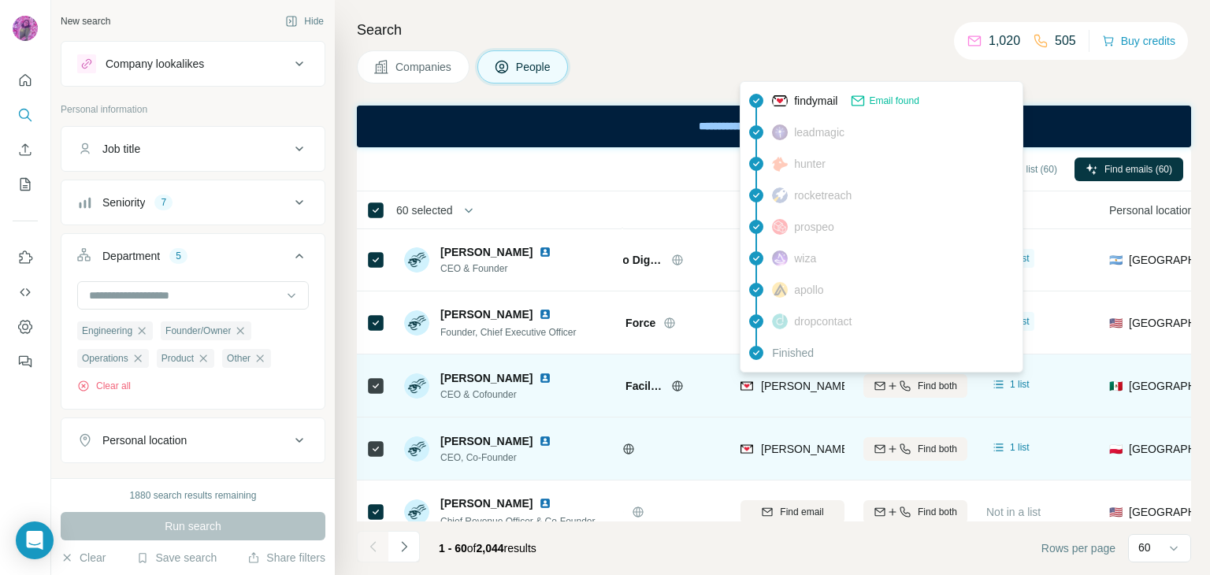
click at [797, 383] on span "[PERSON_NAME][EMAIL_ADDRESS][DOMAIN_NAME]" at bounding box center [899, 386] width 277 height 13
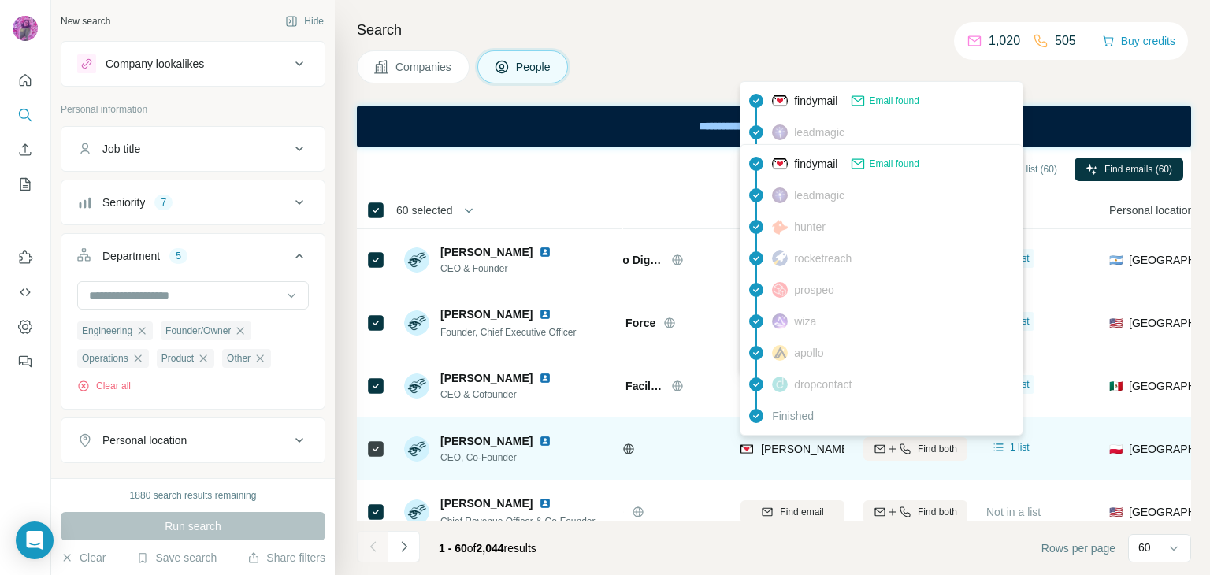
click at [794, 450] on span "[PERSON_NAME][EMAIL_ADDRESS]" at bounding box center [855, 449] width 189 height 13
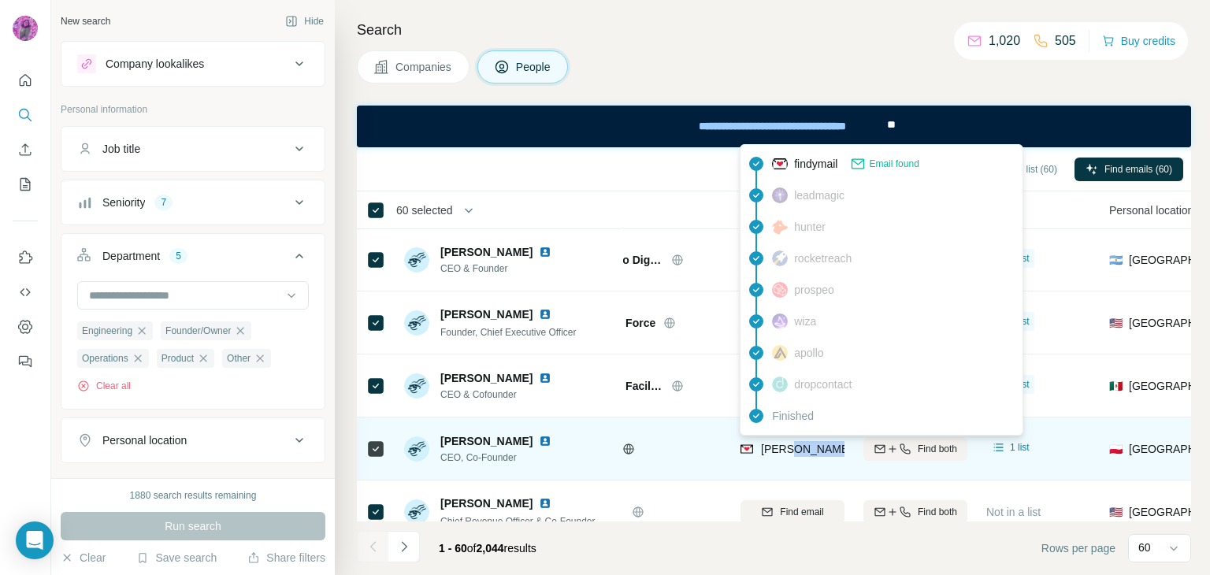
click at [794, 450] on span "[PERSON_NAME][EMAIL_ADDRESS]" at bounding box center [855, 449] width 189 height 13
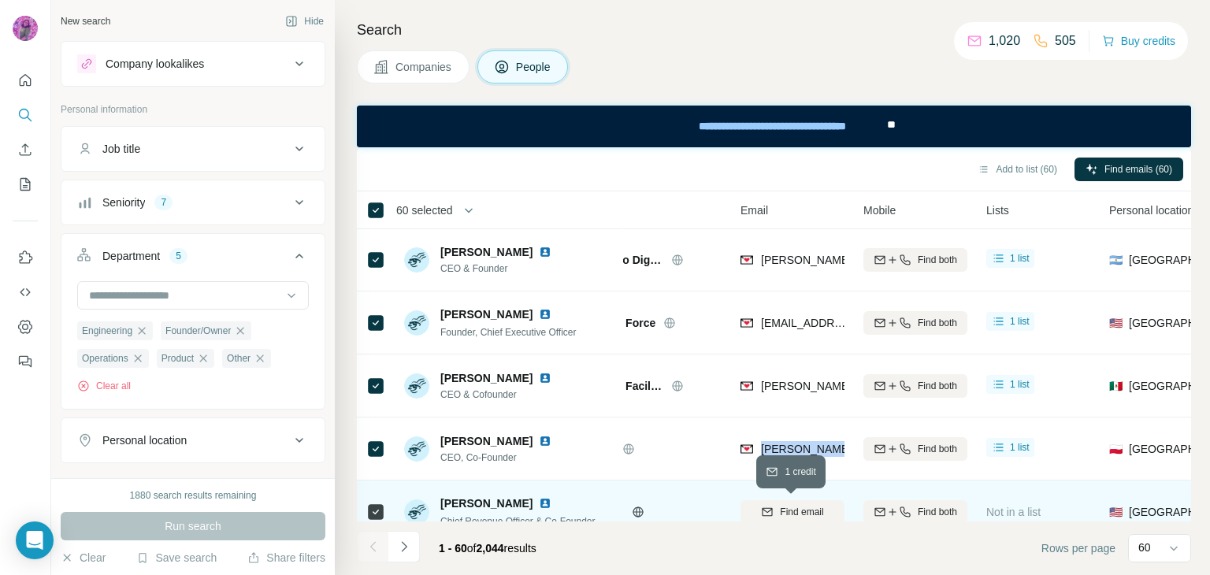
click at [803, 511] on span "Find email" at bounding box center [801, 512] width 43 height 14
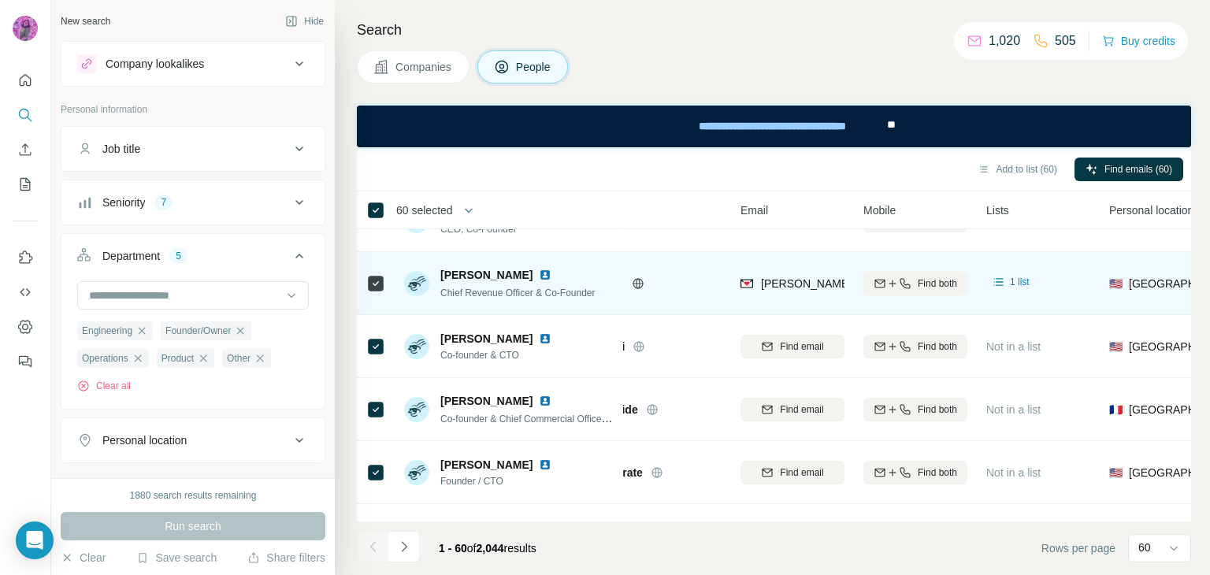
scroll to position [678, 67]
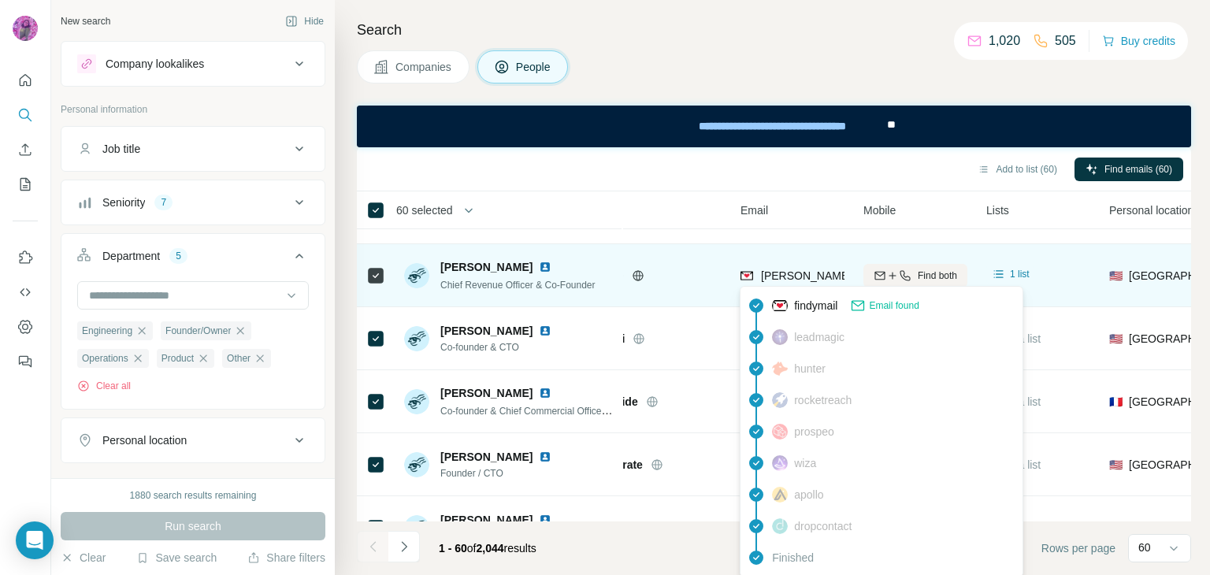
click at [803, 269] on span "[PERSON_NAME][EMAIL_ADDRESS][PERSON_NAME][DOMAIN_NAME]" at bounding box center [945, 275] width 369 height 13
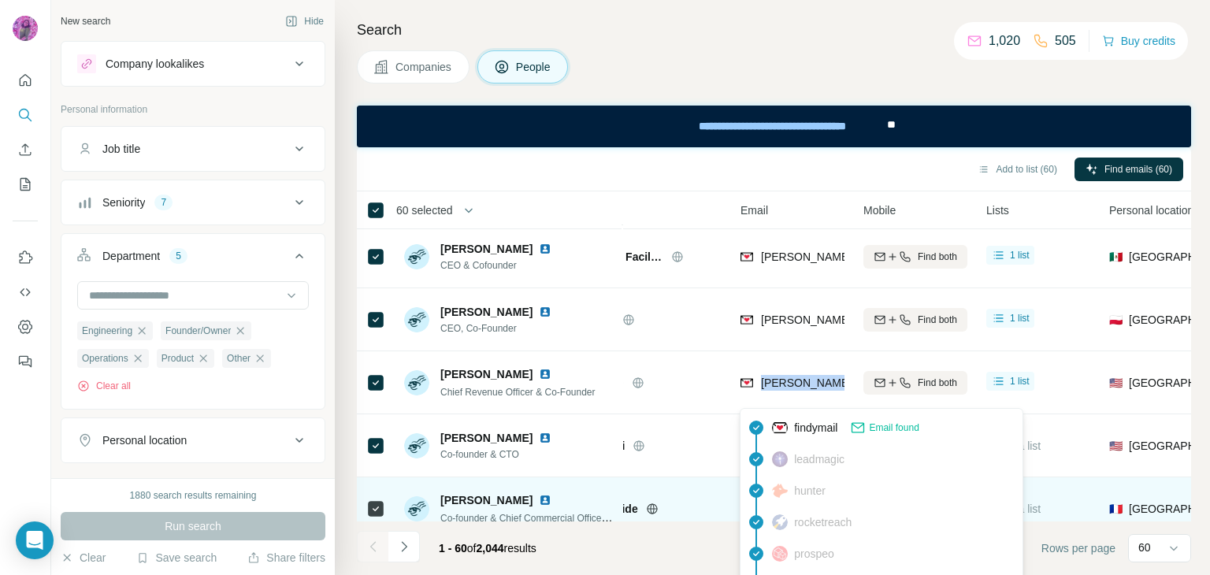
scroll to position [551, 67]
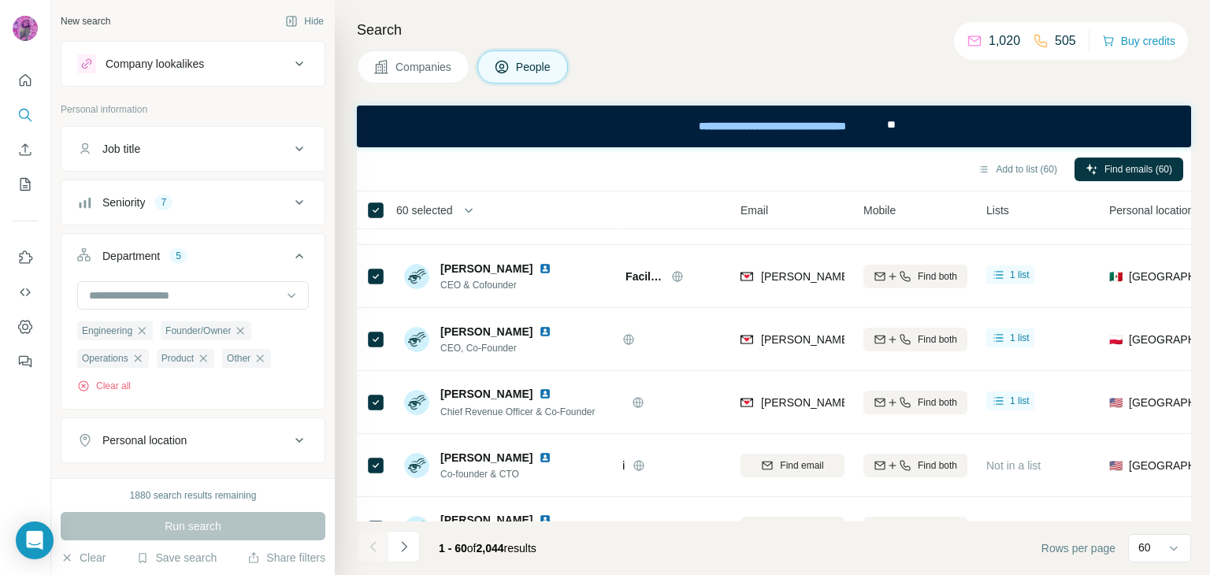
click at [631, 173] on div "Add to list (60) Find emails (60)" at bounding box center [774, 169] width 818 height 28
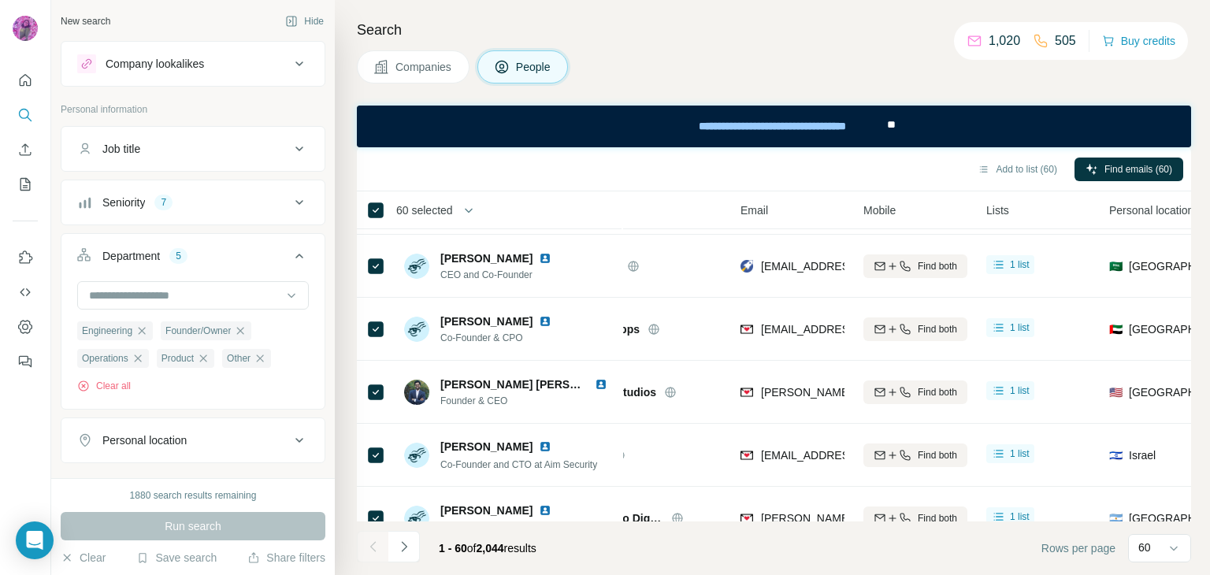
scroll to position [0, 67]
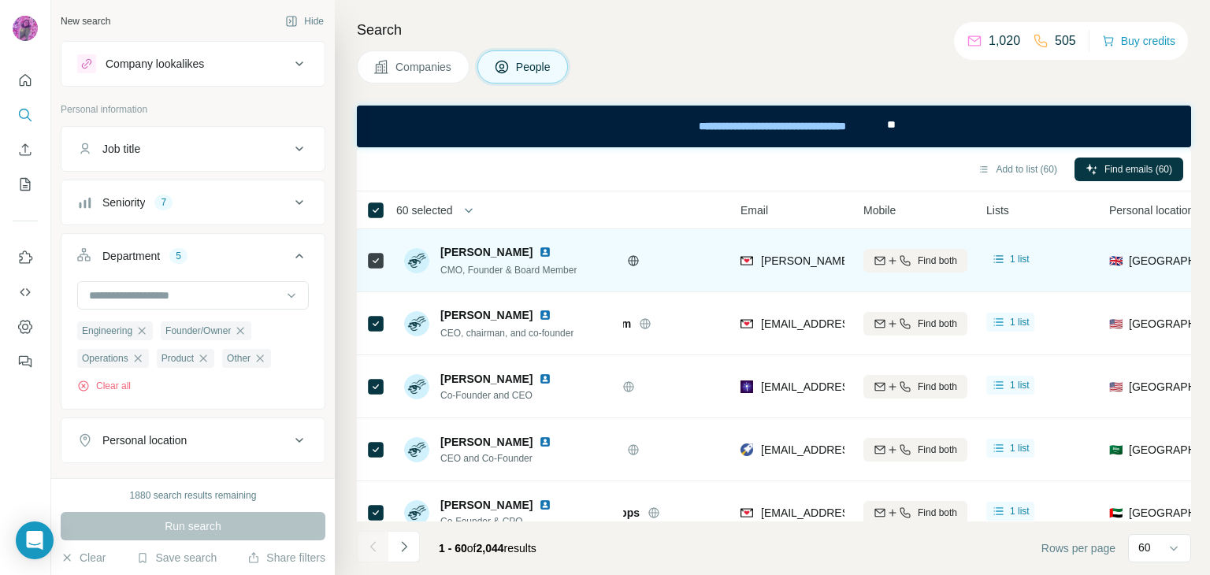
click at [539, 251] on img at bounding box center [545, 252] width 13 height 13
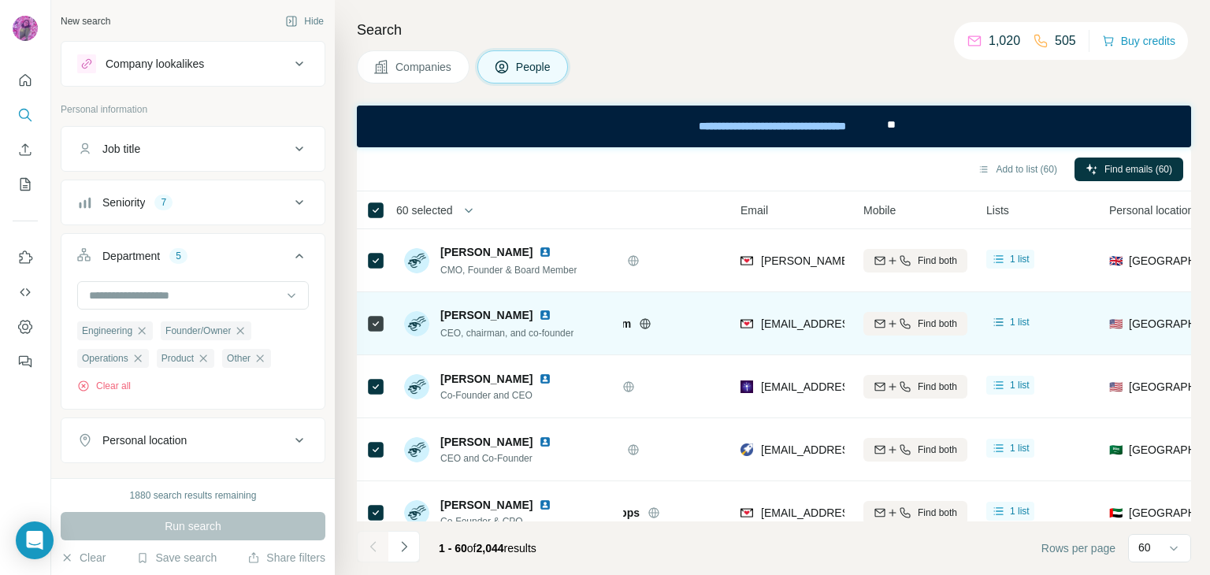
click at [542, 317] on img at bounding box center [545, 315] width 13 height 13
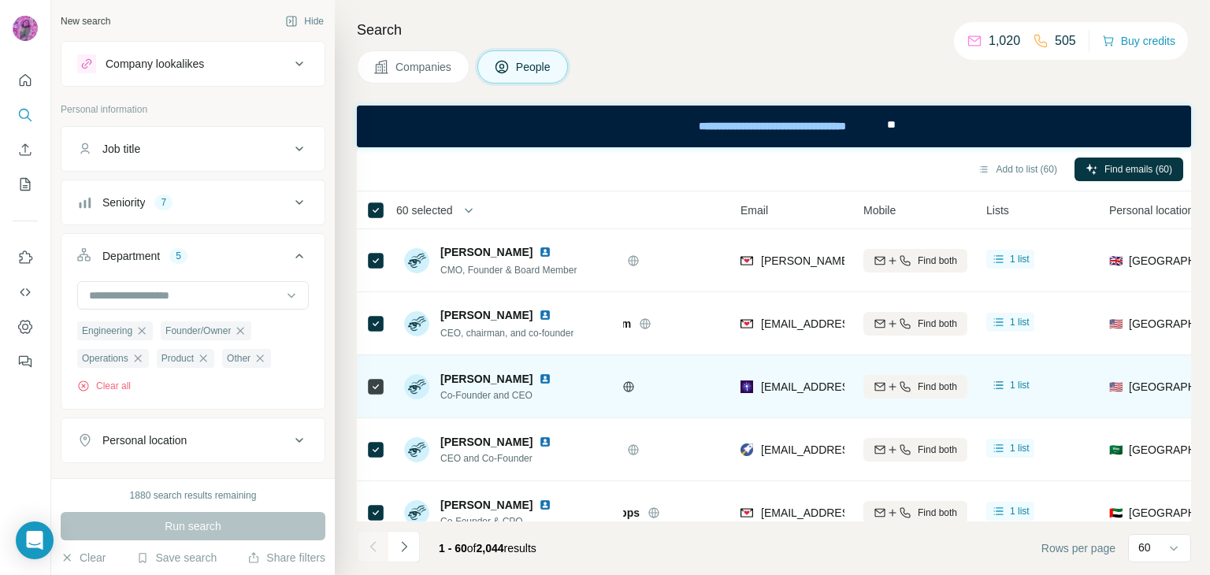
click at [539, 380] on img at bounding box center [545, 379] width 13 height 13
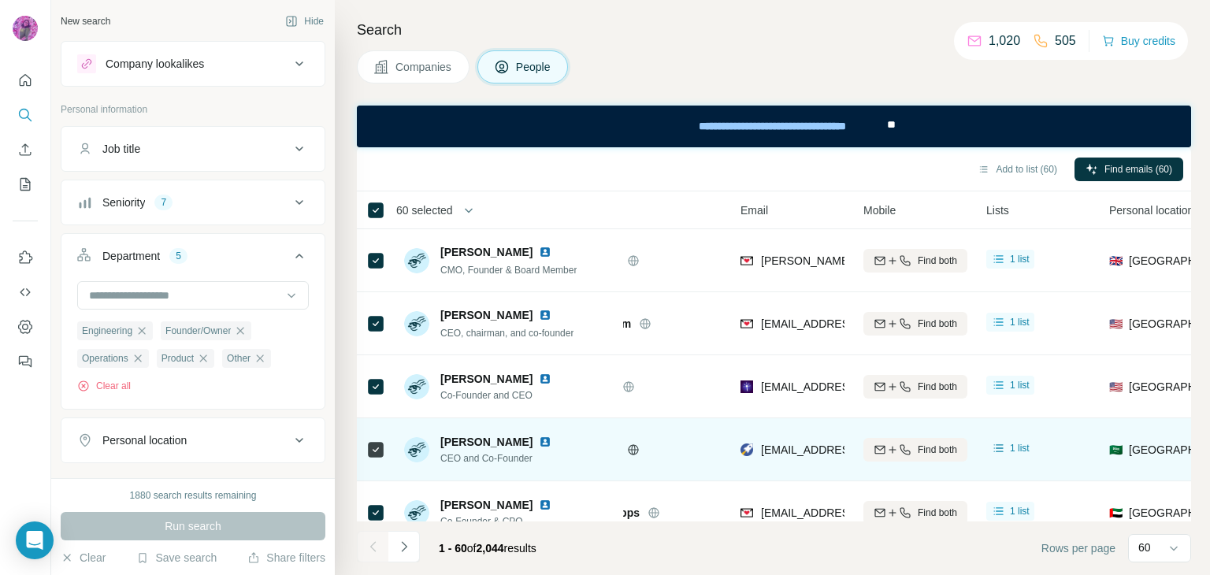
click at [551, 444] on img at bounding box center [545, 442] width 13 height 13
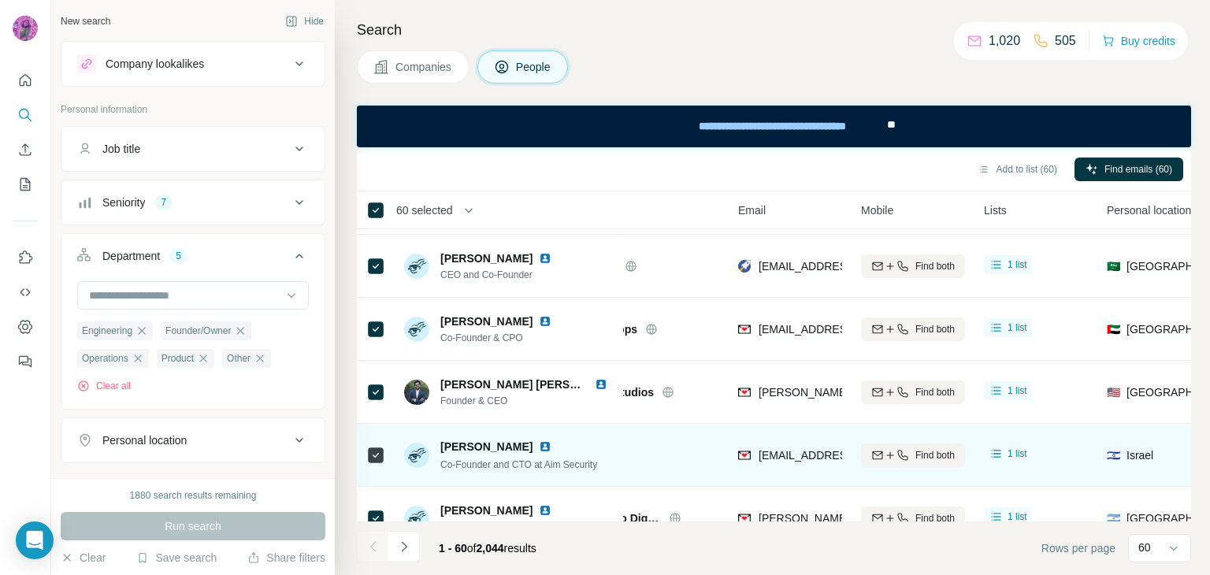
scroll to position [184, 64]
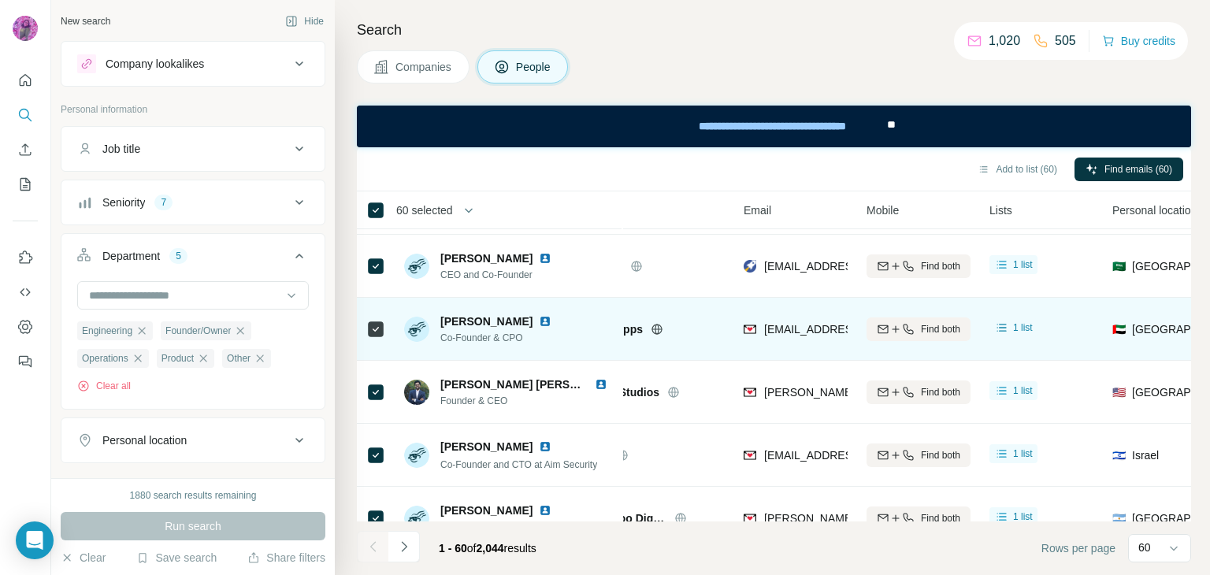
click at [551, 320] on img at bounding box center [545, 321] width 13 height 13
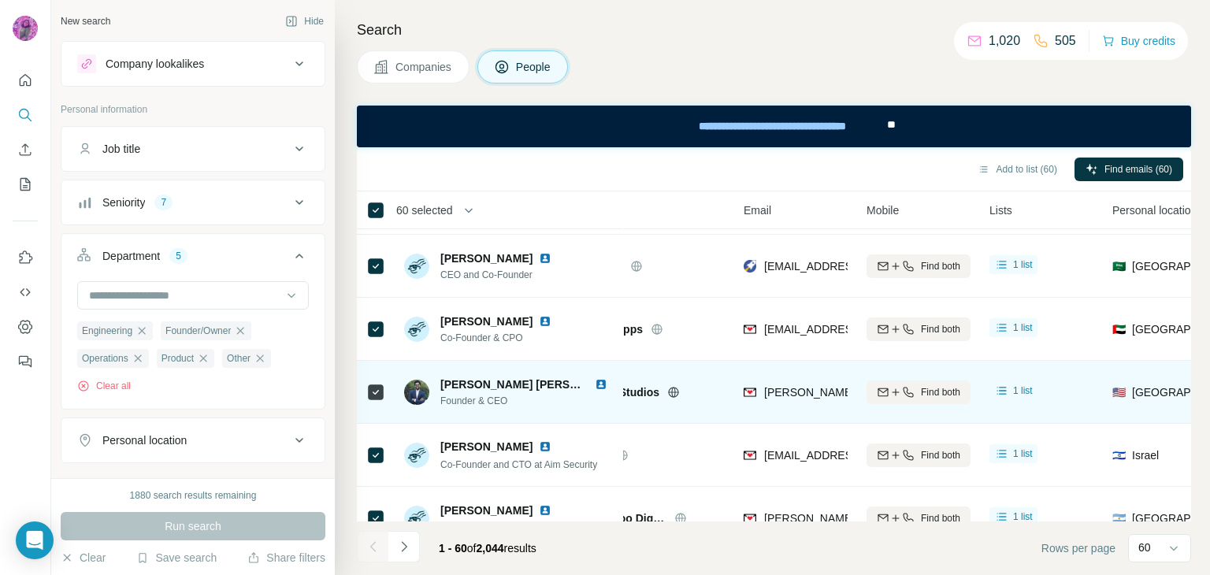
click at [595, 382] on img at bounding box center [601, 384] width 13 height 13
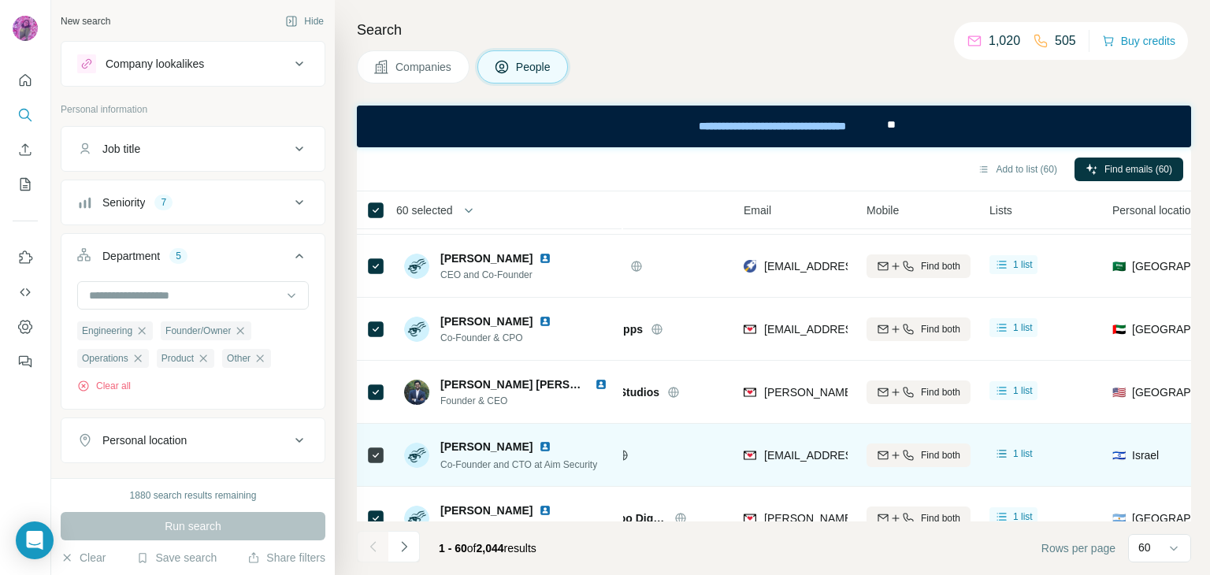
click at [539, 447] on img at bounding box center [545, 446] width 13 height 13
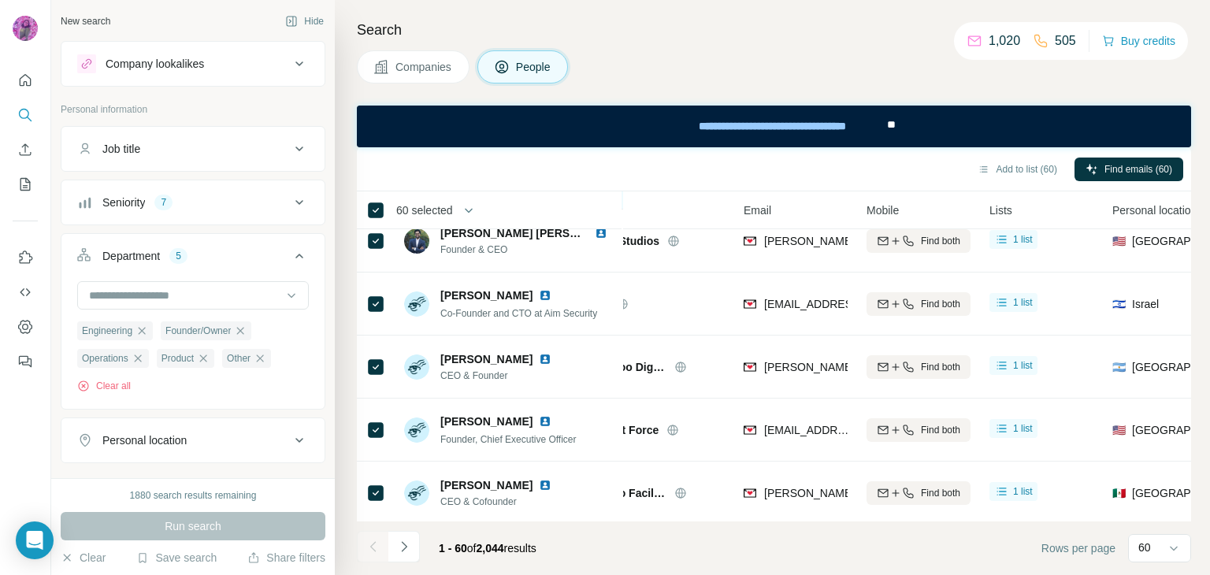
scroll to position [367, 64]
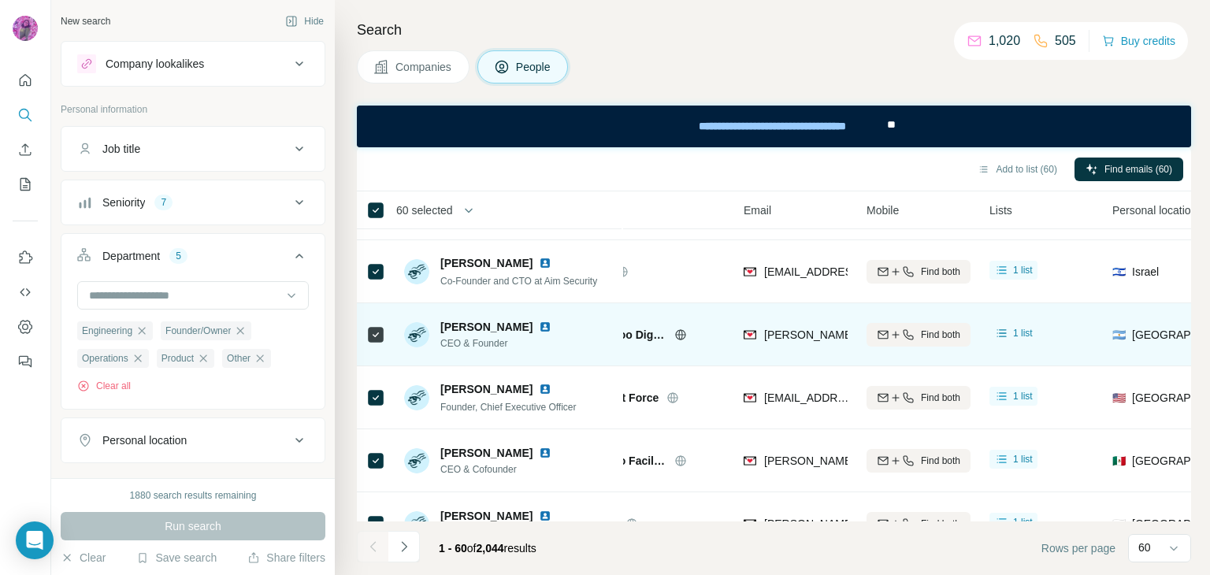
click at [542, 325] on img at bounding box center [545, 327] width 13 height 13
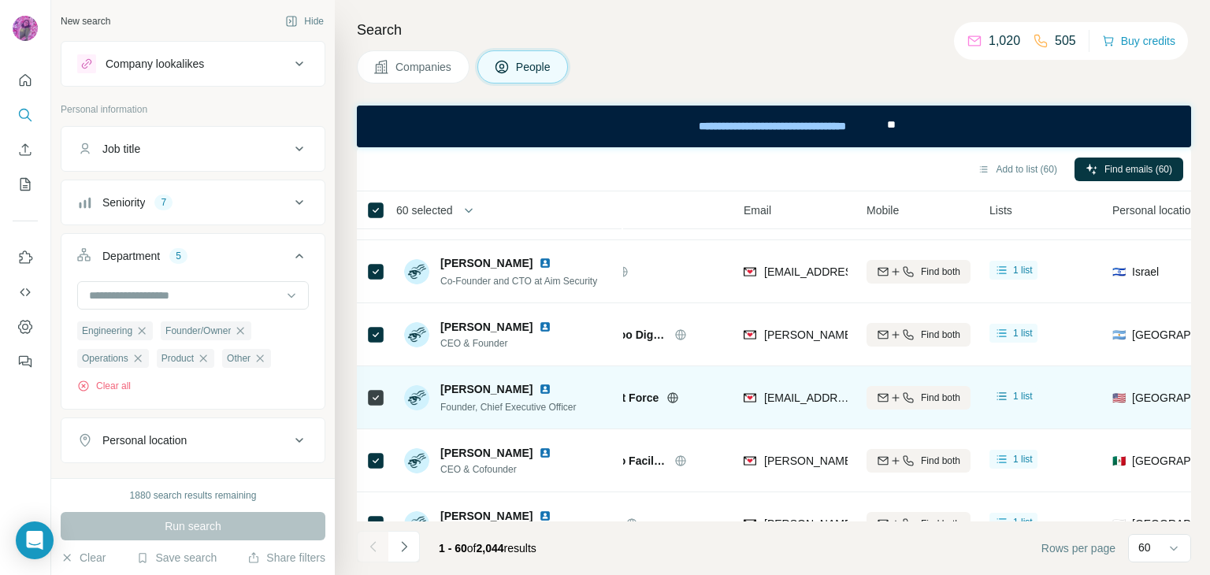
click at [539, 387] on img at bounding box center [545, 389] width 13 height 13
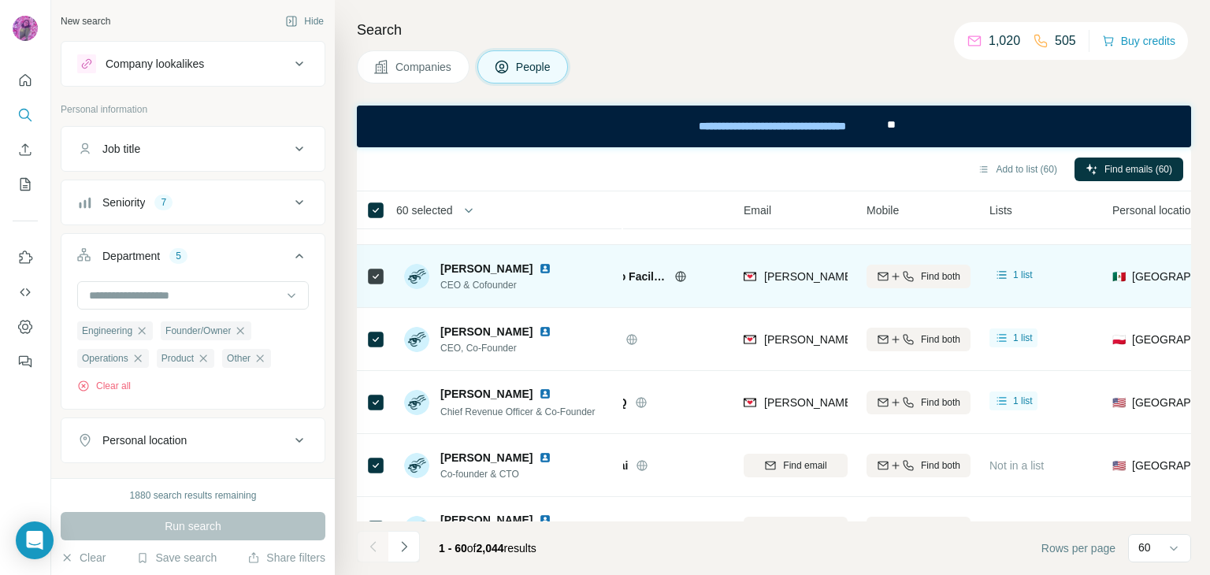
click at [551, 264] on img at bounding box center [545, 268] width 13 height 13
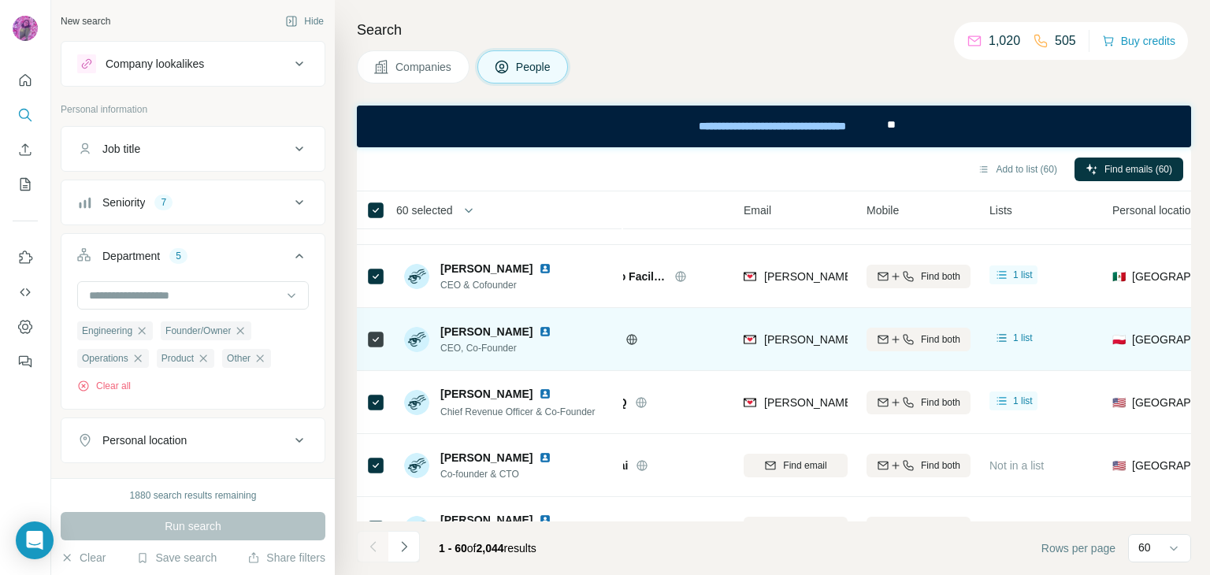
click at [539, 328] on img at bounding box center [545, 331] width 13 height 13
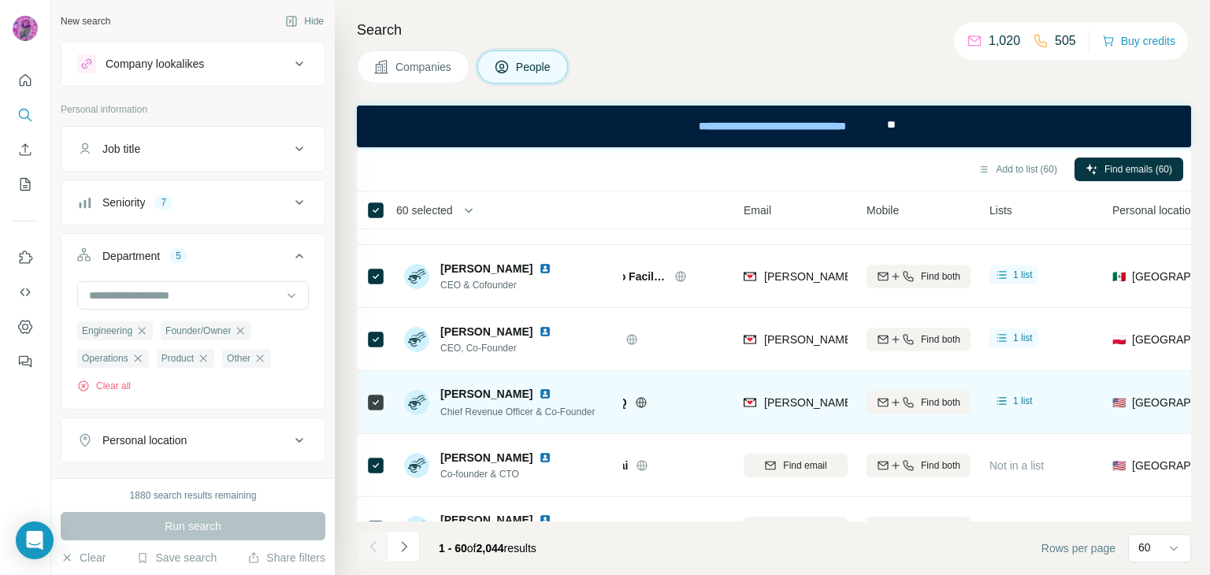
click at [539, 395] on img at bounding box center [545, 394] width 13 height 13
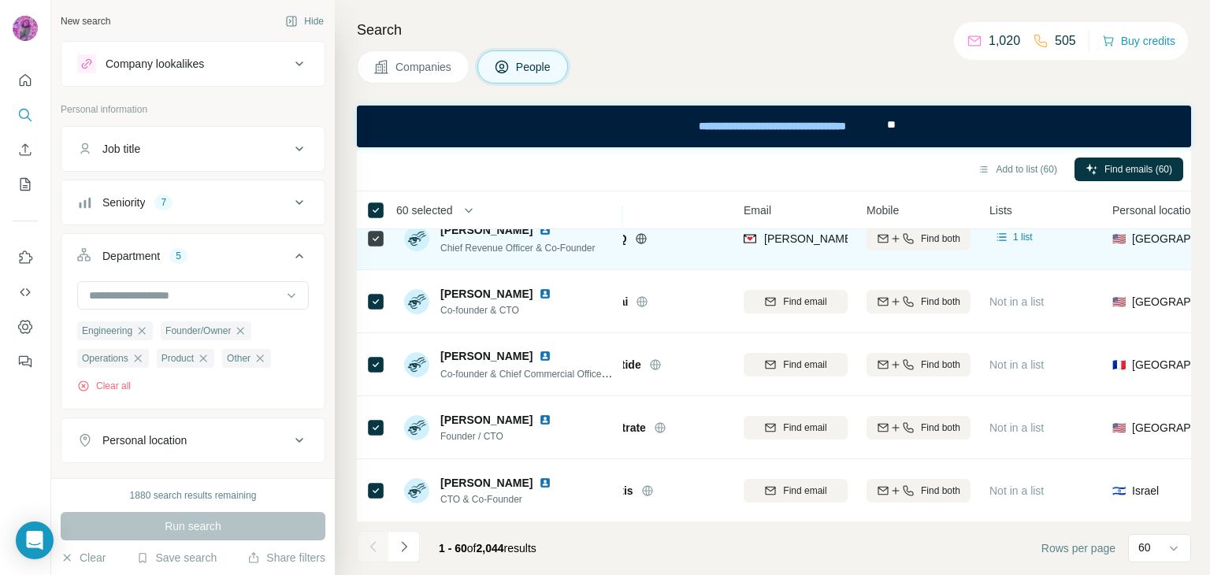
scroll to position [735, 64]
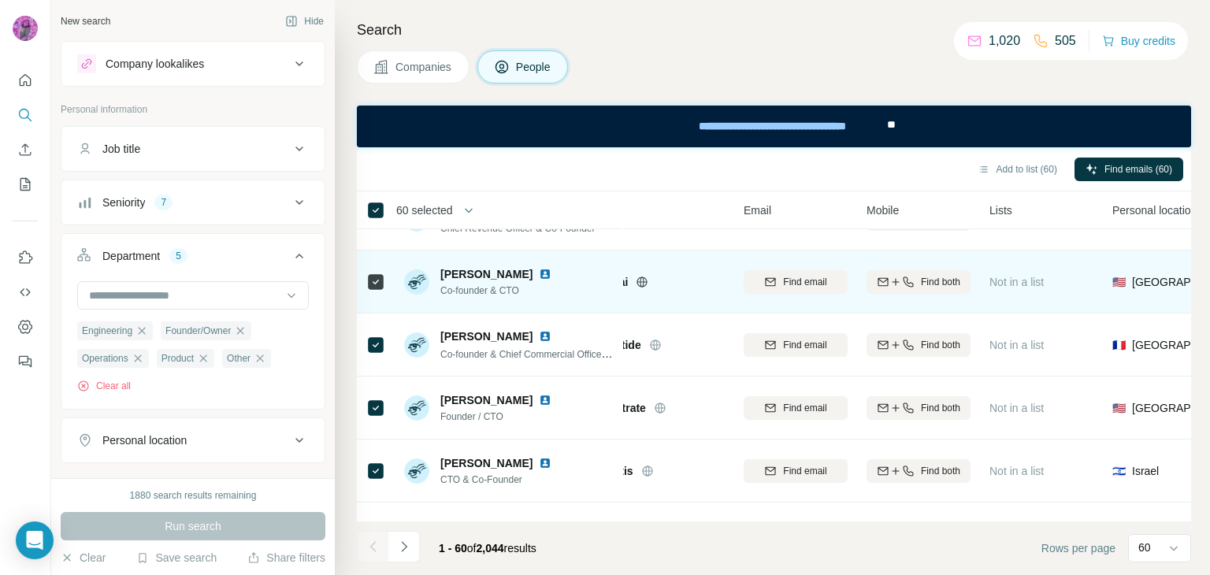
click at [551, 273] on img at bounding box center [545, 274] width 13 height 13
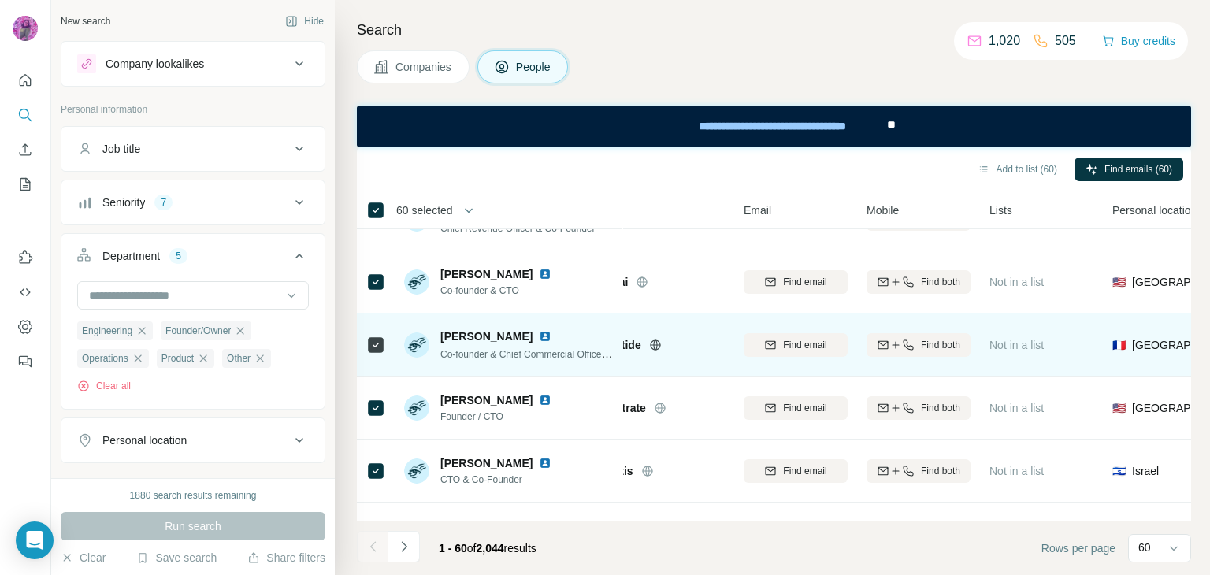
click at [539, 333] on img at bounding box center [545, 336] width 13 height 13
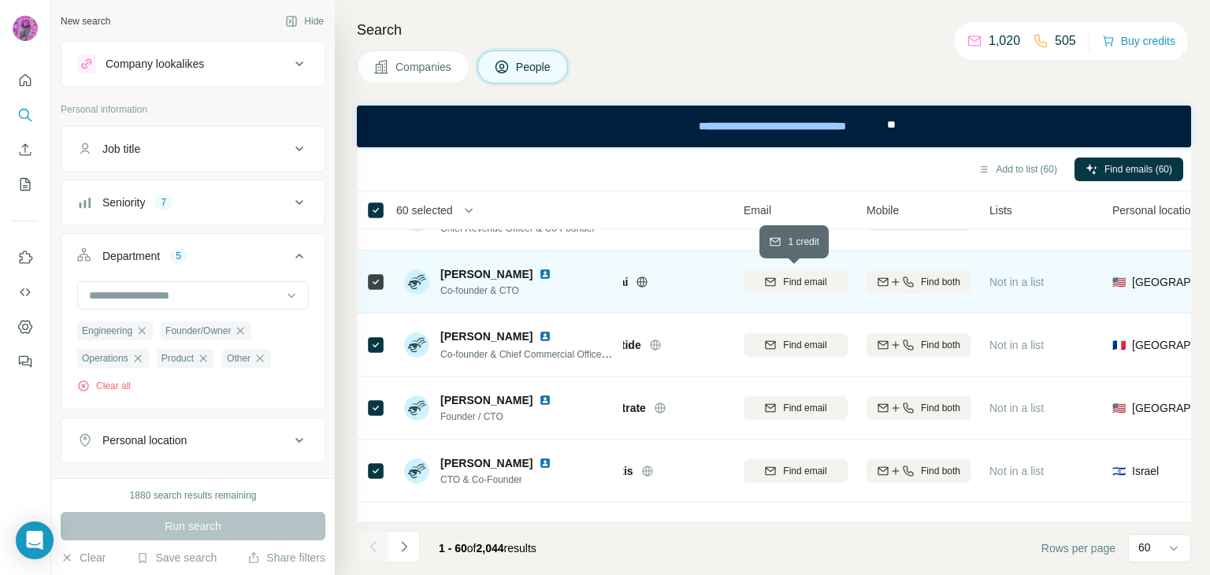
click at [792, 284] on span "Find email" at bounding box center [804, 282] width 43 height 14
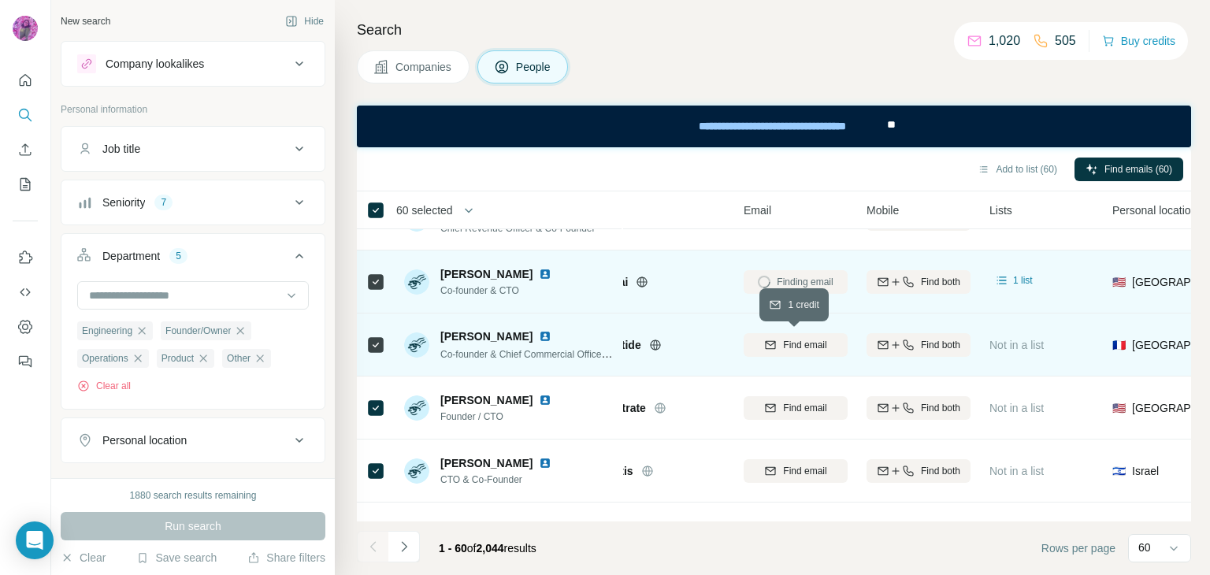
click at [811, 344] on span "Find email" at bounding box center [804, 345] width 43 height 14
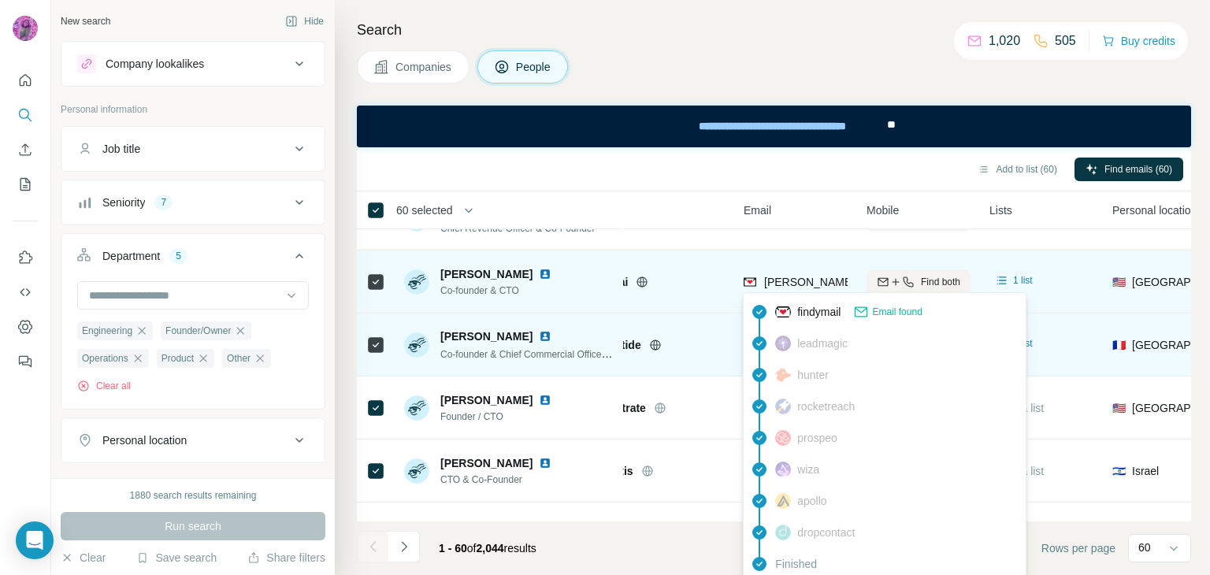
click at [807, 282] on span "[PERSON_NAME][EMAIL_ADDRESS][DOMAIN_NAME]" at bounding box center [902, 282] width 277 height 13
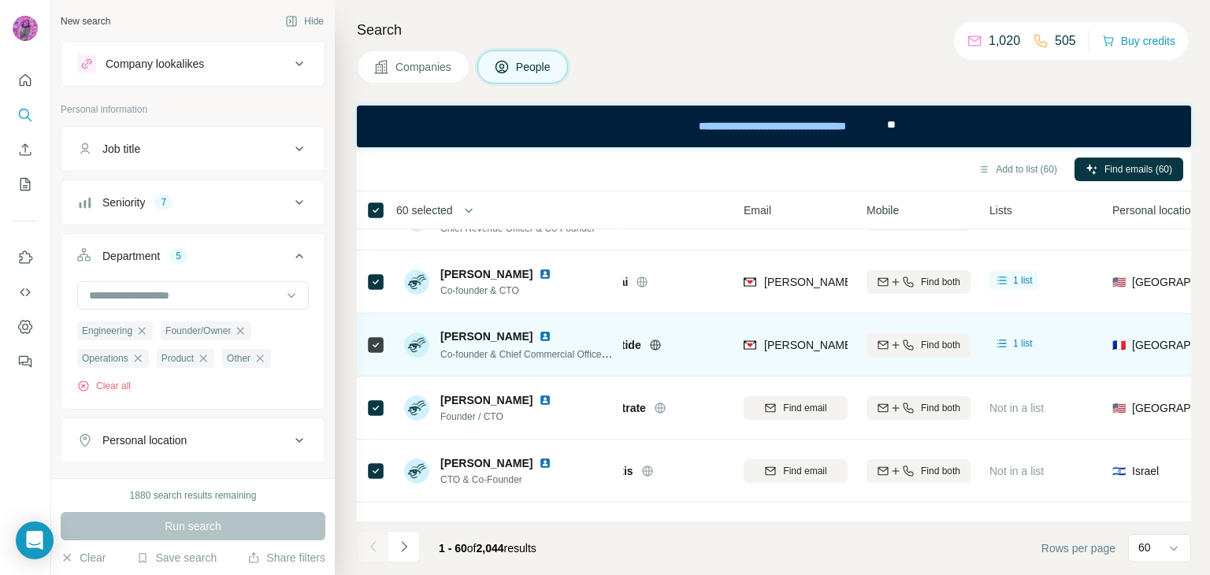
click at [662, 173] on div "Add to list (60) Find emails (60)" at bounding box center [774, 169] width 818 height 28
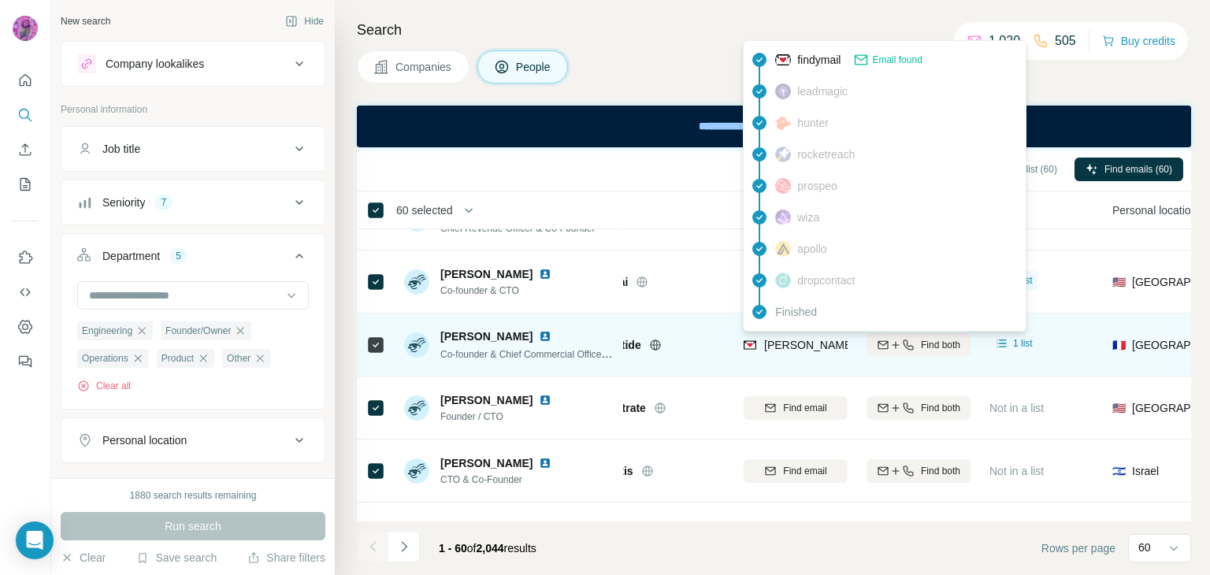
click at [791, 339] on span "[PERSON_NAME][EMAIL_ADDRESS][DOMAIN_NAME]" at bounding box center [902, 345] width 277 height 13
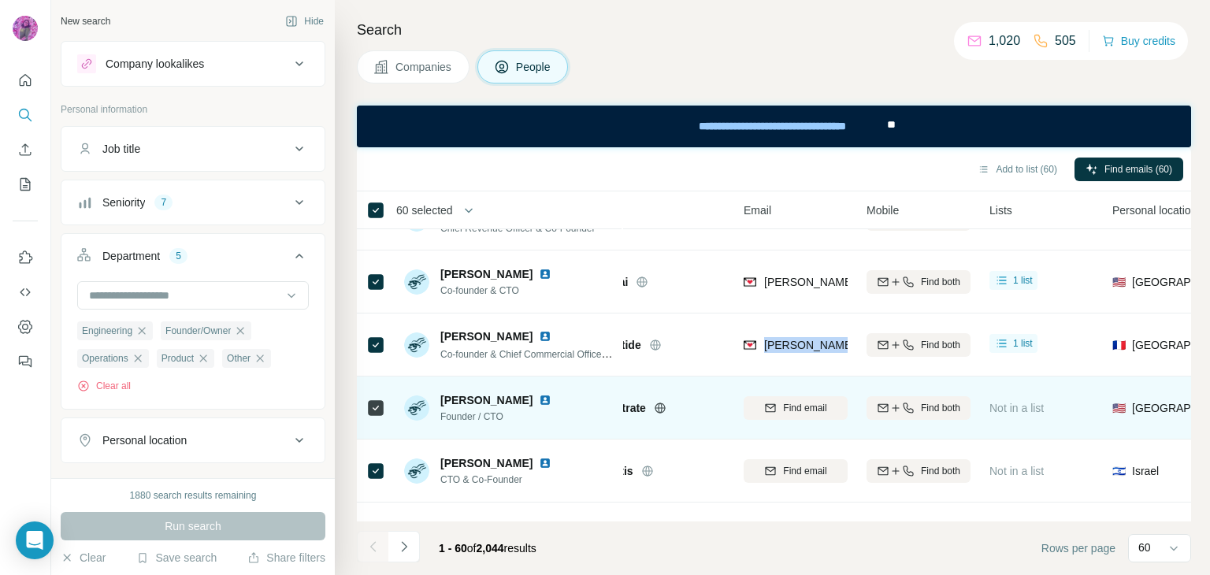
click at [539, 395] on img at bounding box center [545, 400] width 13 height 13
click at [811, 405] on span "Find email" at bounding box center [804, 408] width 43 height 14
click at [539, 401] on img at bounding box center [545, 400] width 13 height 13
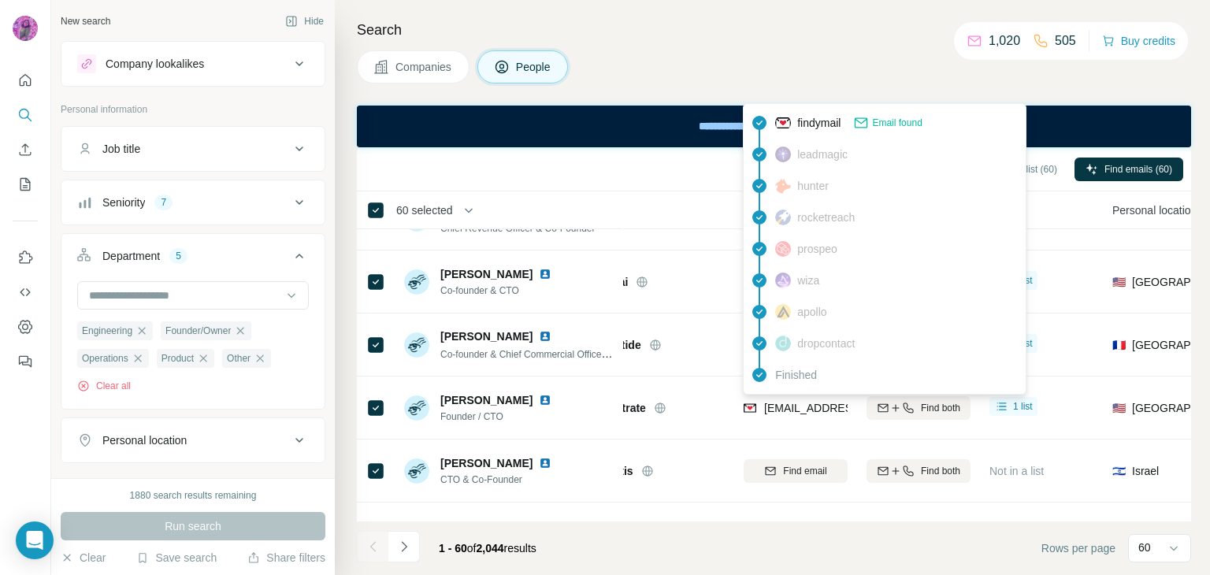
click at [803, 407] on span "[EMAIL_ADDRESS][DOMAIN_NAME]" at bounding box center [857, 408] width 187 height 13
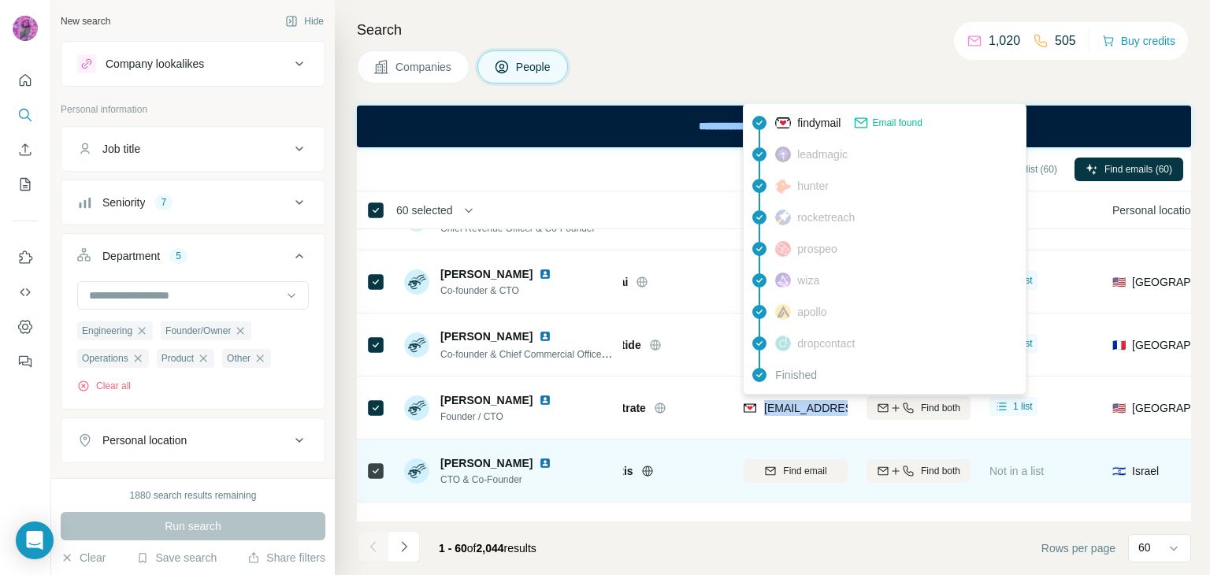
click at [539, 462] on img at bounding box center [545, 463] width 13 height 13
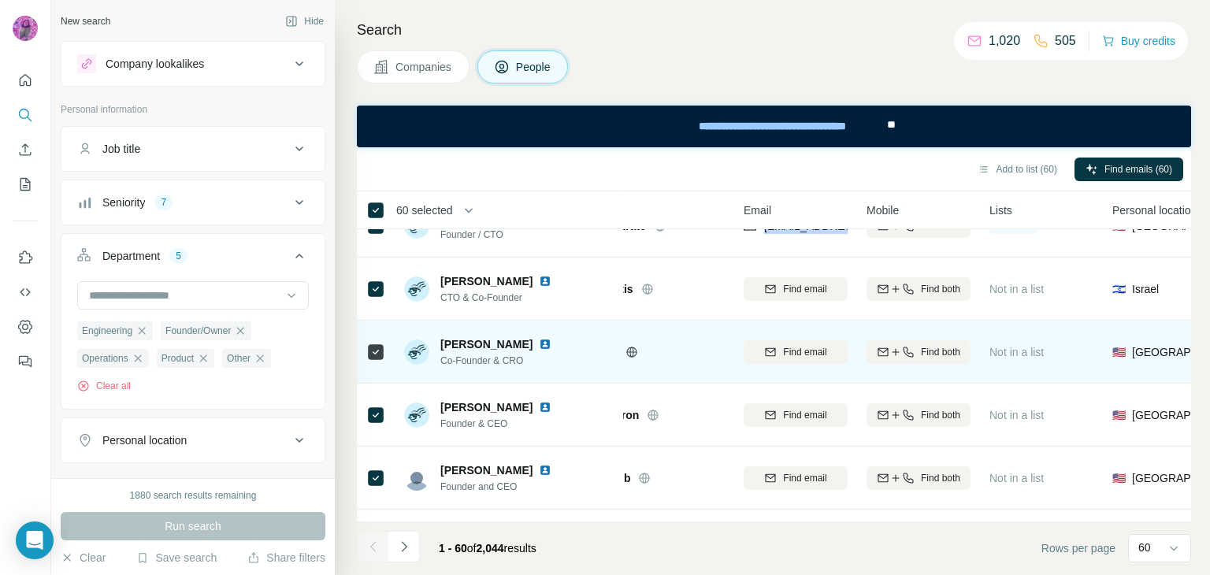
scroll to position [918, 64]
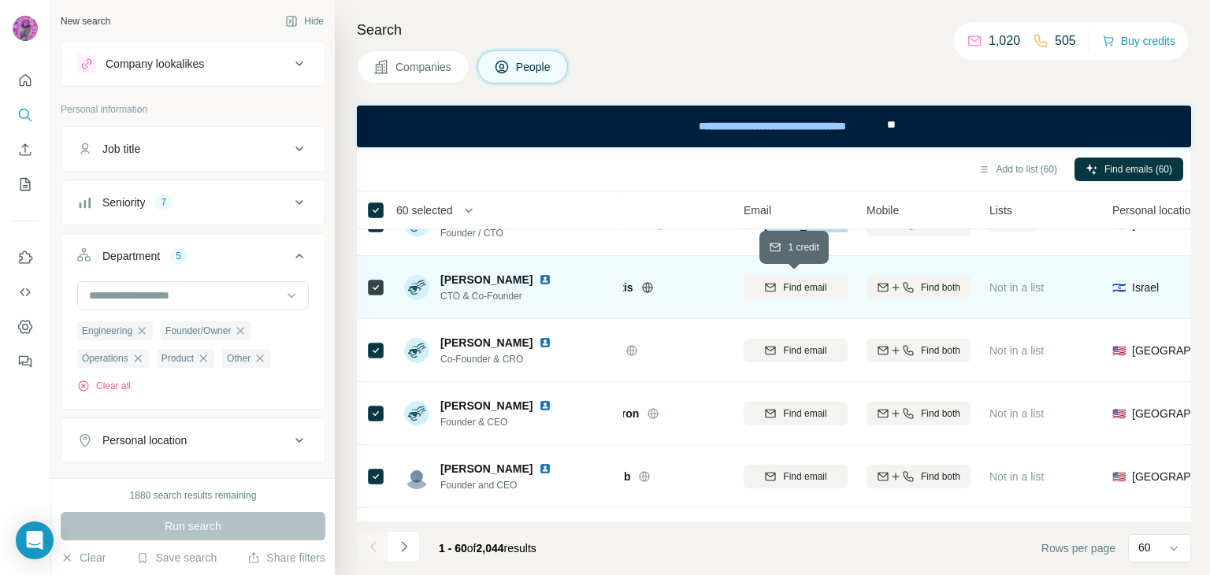
click at [813, 288] on span "Find email" at bounding box center [804, 287] width 43 height 14
click at [817, 287] on div "Finding email" at bounding box center [796, 286] width 104 height 43
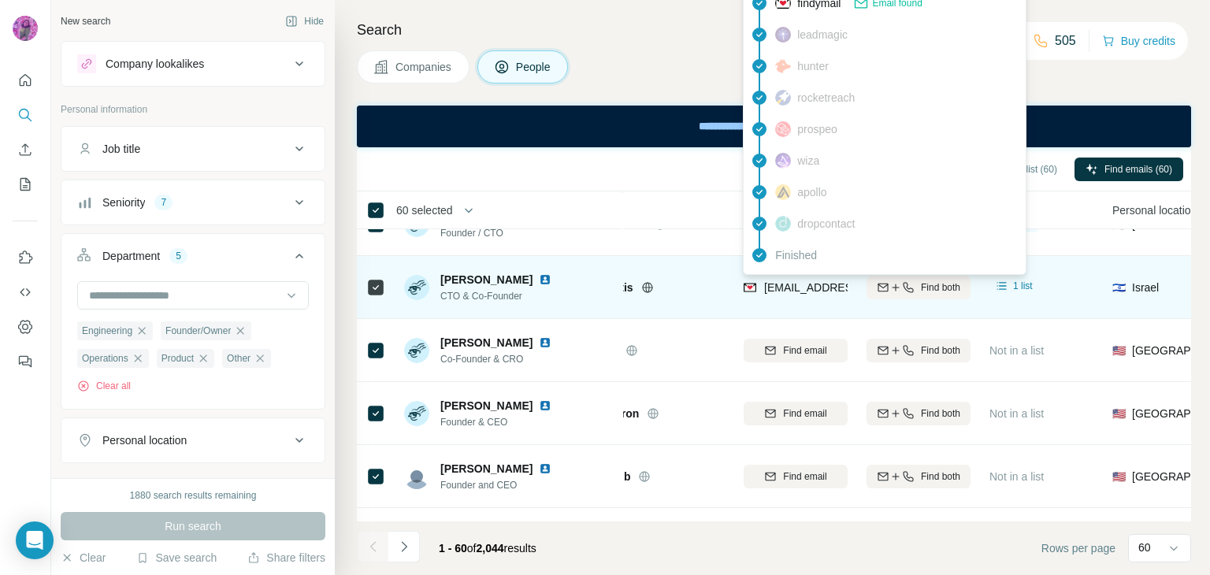
click at [812, 291] on span "[EMAIL_ADDRESS][DOMAIN_NAME]" at bounding box center [857, 287] width 187 height 13
click at [812, 290] on span "[EMAIL_ADDRESS][DOMAIN_NAME]" at bounding box center [857, 287] width 187 height 13
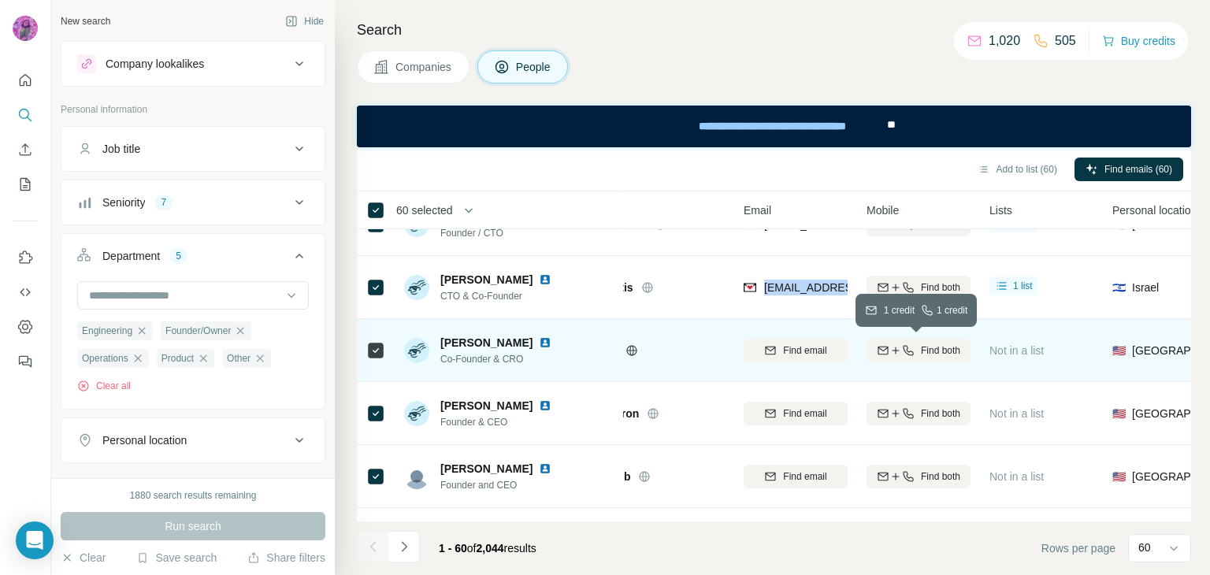
click at [933, 339] on button "Find both" at bounding box center [918, 351] width 104 height 24
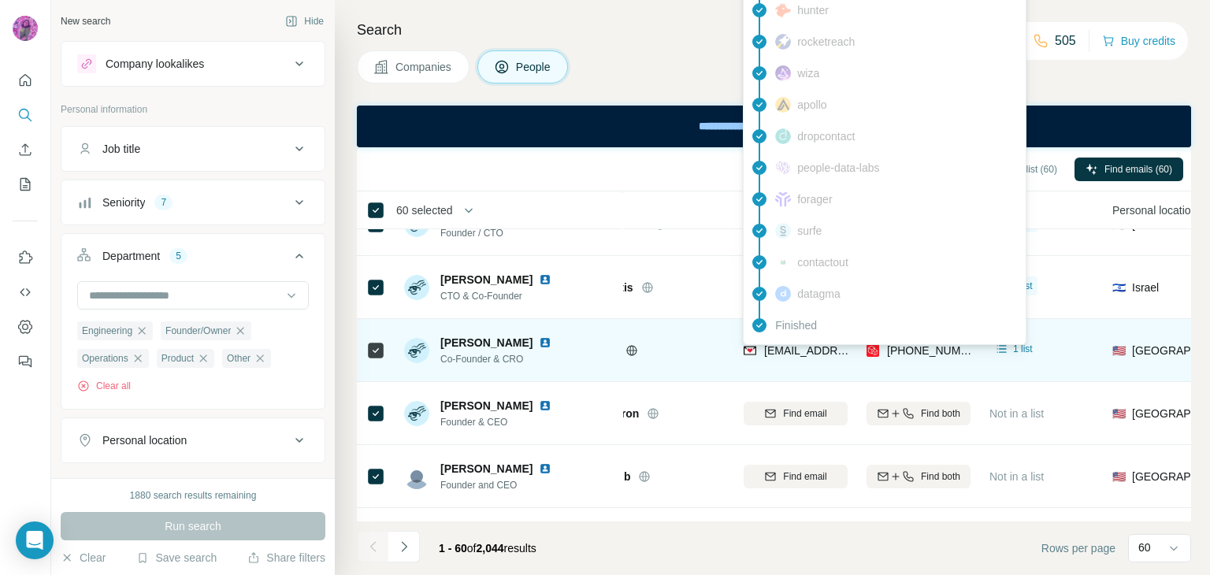
click at [810, 344] on span "[EMAIL_ADDRESS]" at bounding box center [813, 350] width 98 height 13
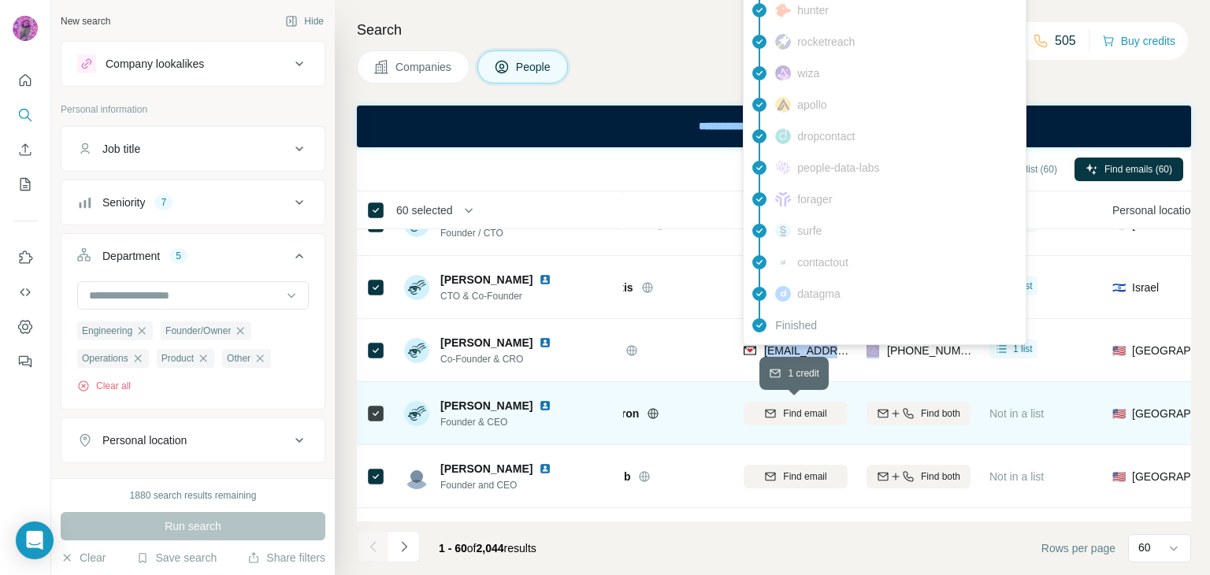
click at [790, 414] on span "Find email" at bounding box center [804, 413] width 43 height 14
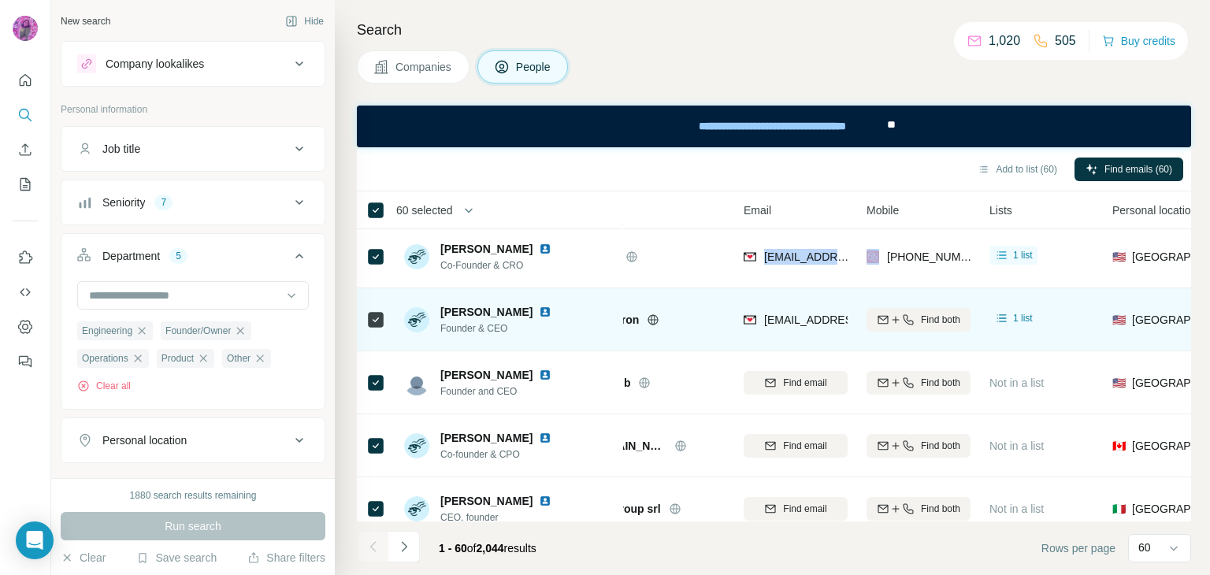
scroll to position [1036, 64]
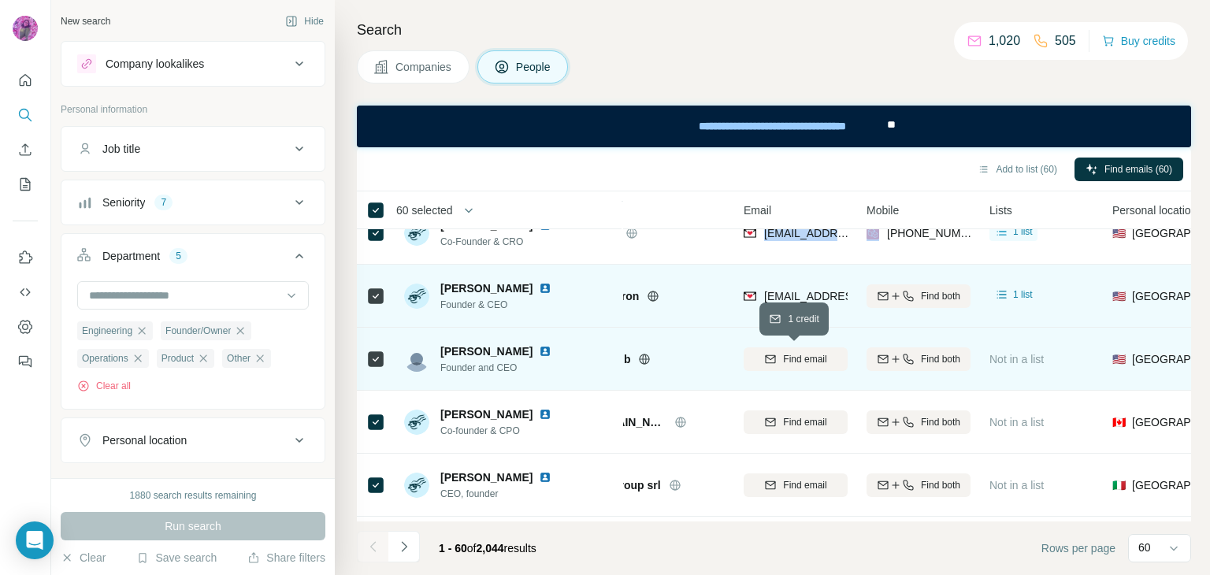
click at [810, 358] on span "Find email" at bounding box center [804, 359] width 43 height 14
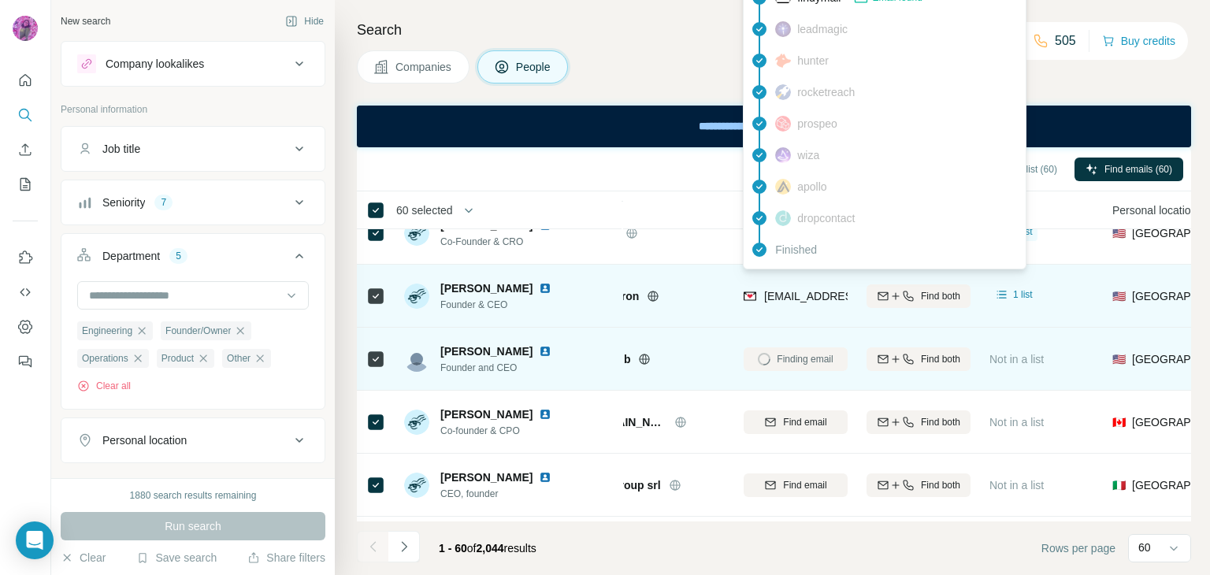
click at [813, 295] on span "[EMAIL_ADDRESS][DOMAIN_NAME]" at bounding box center [857, 296] width 187 height 13
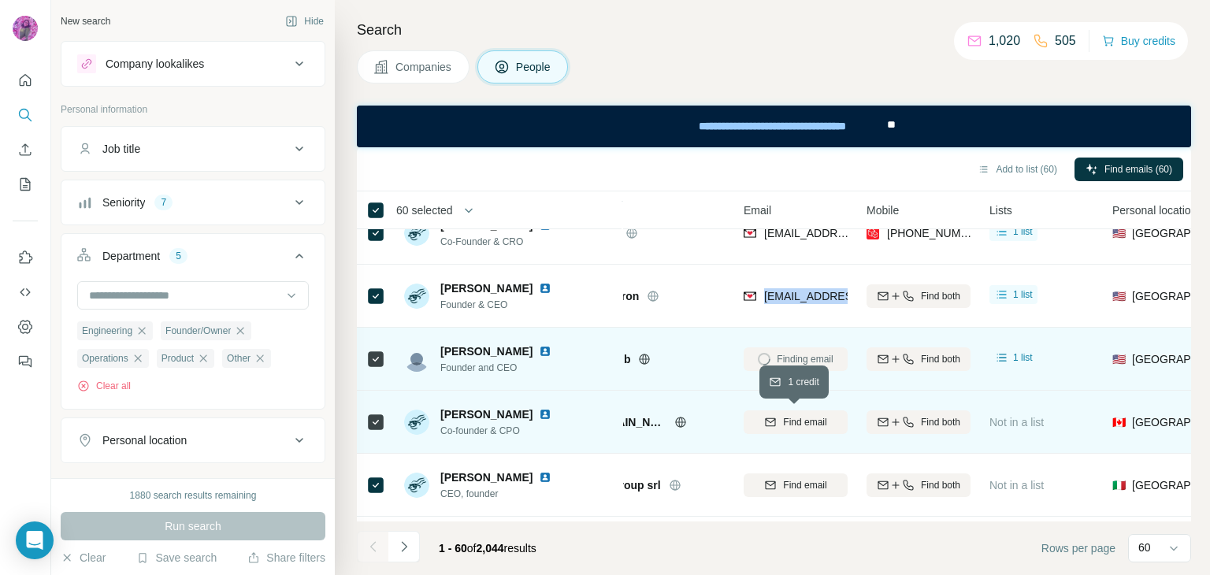
click at [792, 419] on span "Find email" at bounding box center [804, 422] width 43 height 14
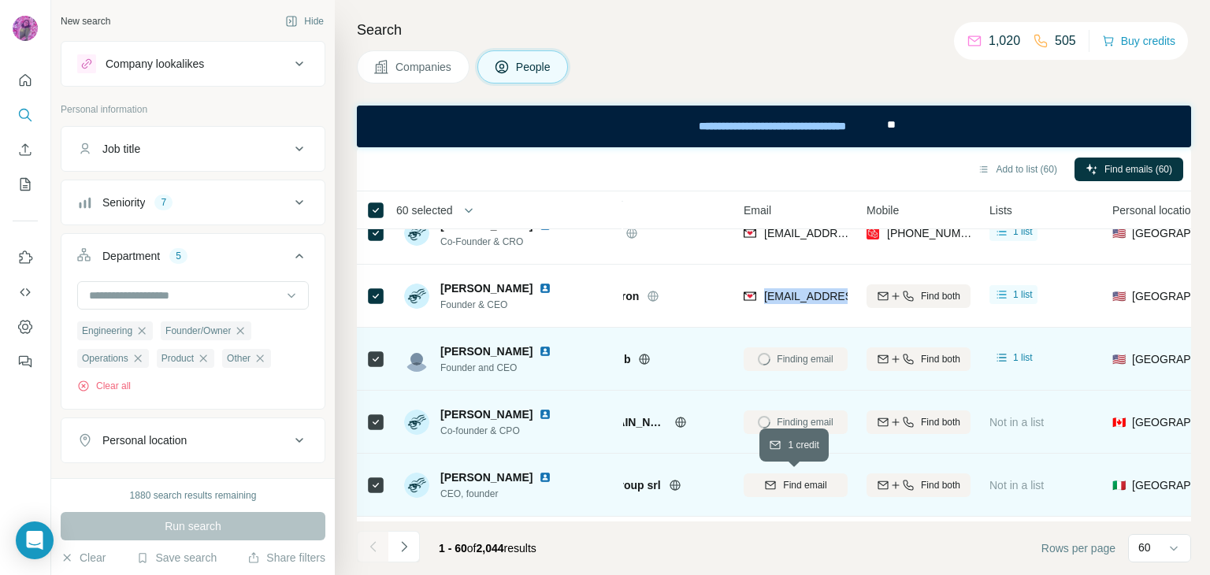
click at [798, 480] on span "Find email" at bounding box center [804, 485] width 43 height 14
click at [808, 357] on div "Email not found" at bounding box center [796, 358] width 104 height 43
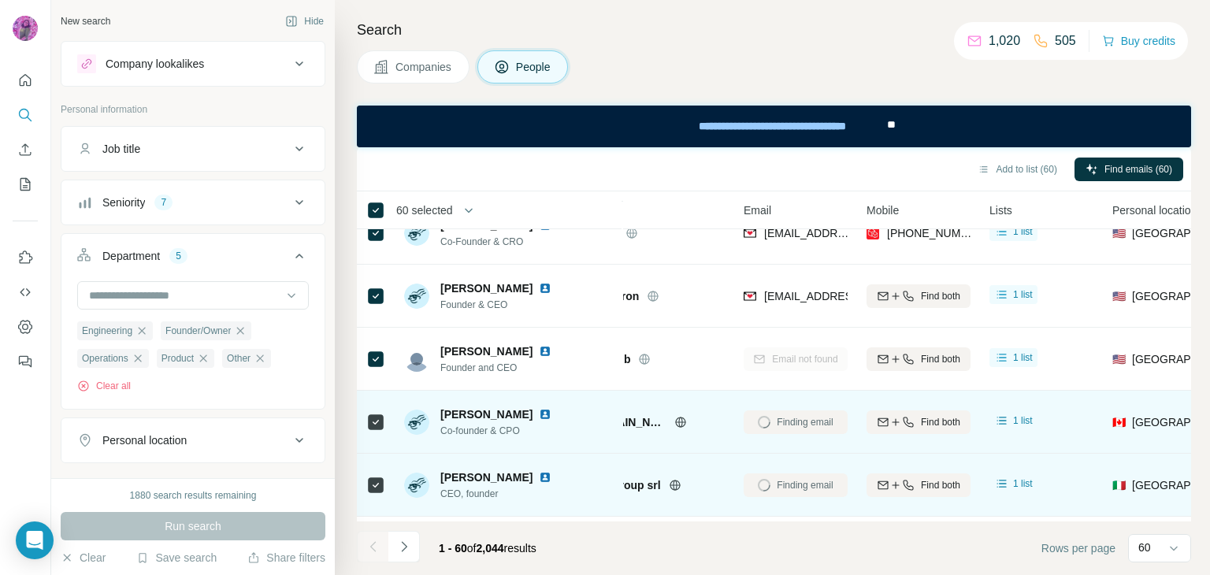
click at [794, 433] on div "Finding email" at bounding box center [796, 421] width 104 height 43
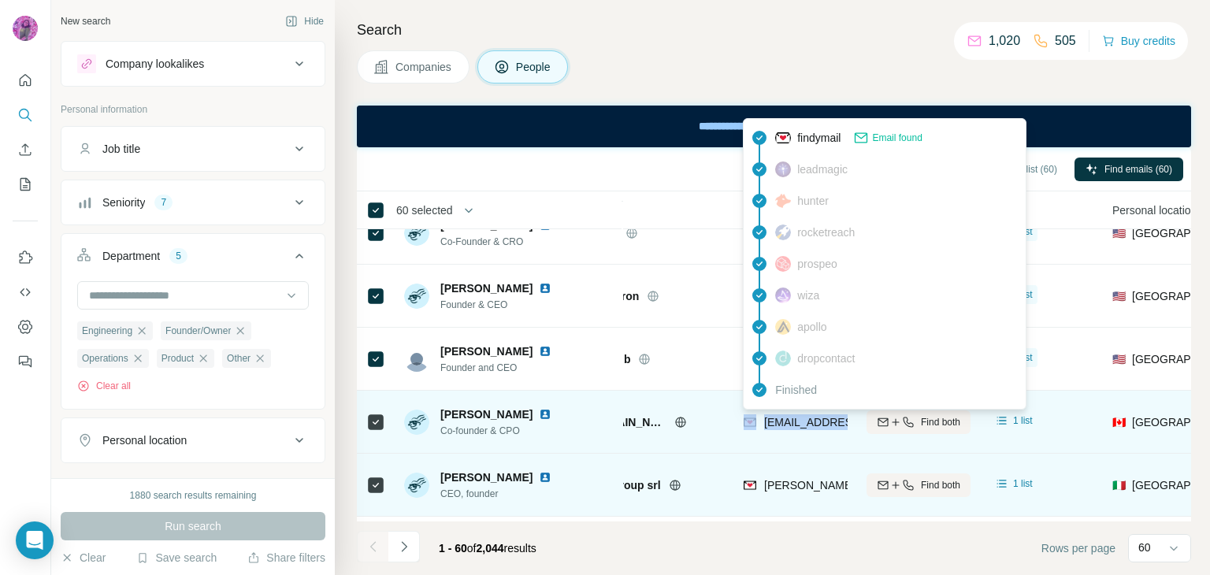
click at [794, 418] on span "[EMAIL_ADDRESS][DOMAIN_NAME]" at bounding box center [857, 422] width 187 height 13
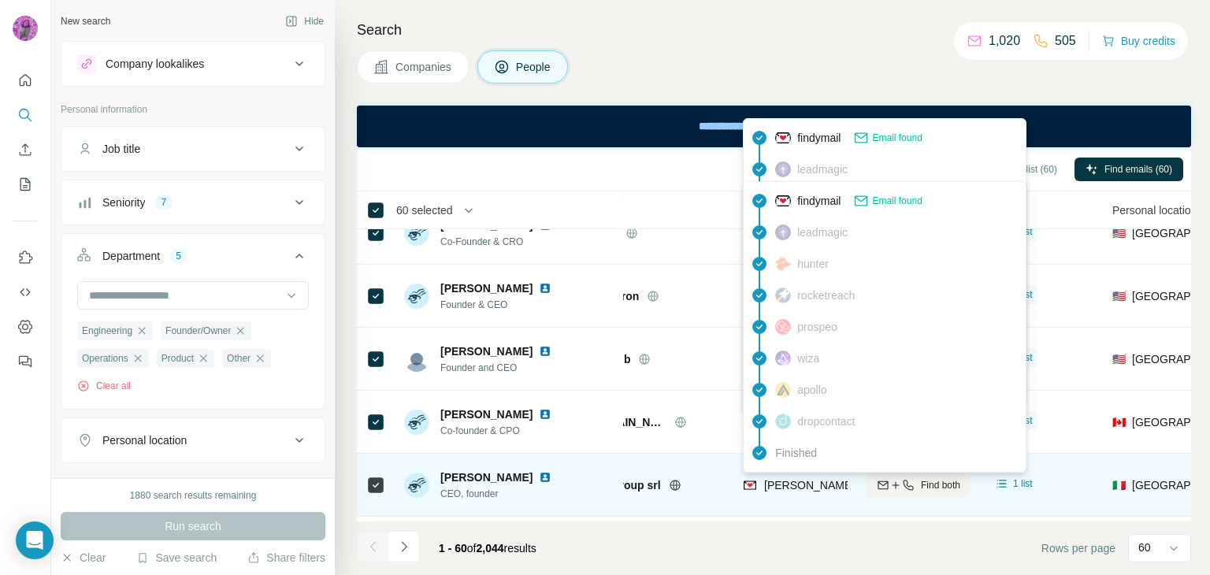
click at [797, 485] on span "[PERSON_NAME][EMAIL_ADDRESS][DOMAIN_NAME]" at bounding box center [902, 485] width 277 height 13
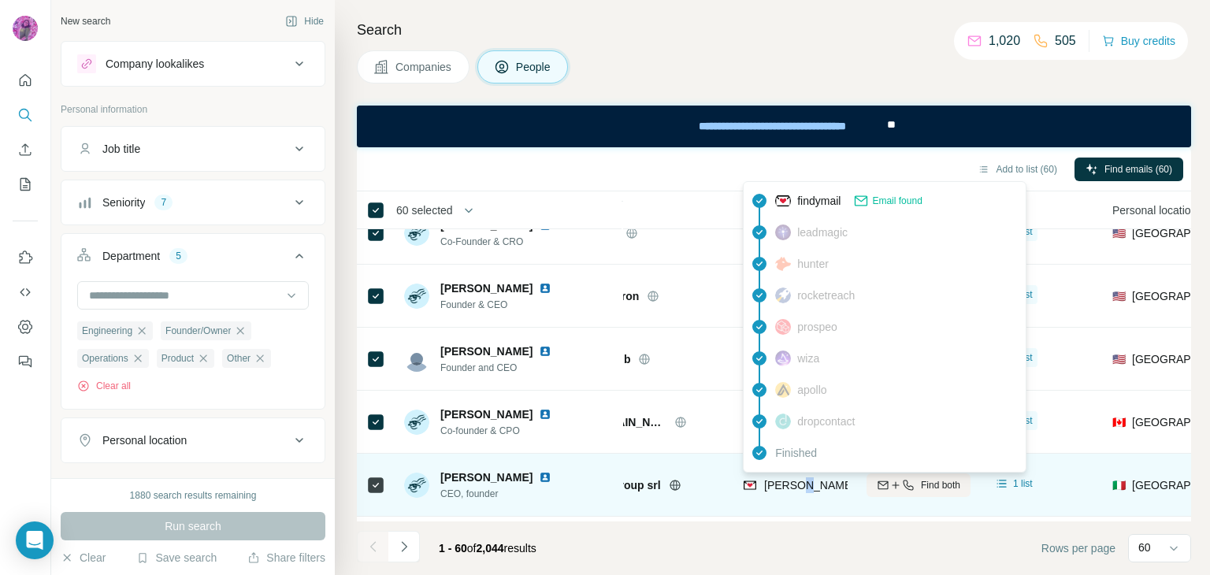
click at [797, 485] on span "[PERSON_NAME][EMAIL_ADDRESS][DOMAIN_NAME]" at bounding box center [902, 485] width 277 height 13
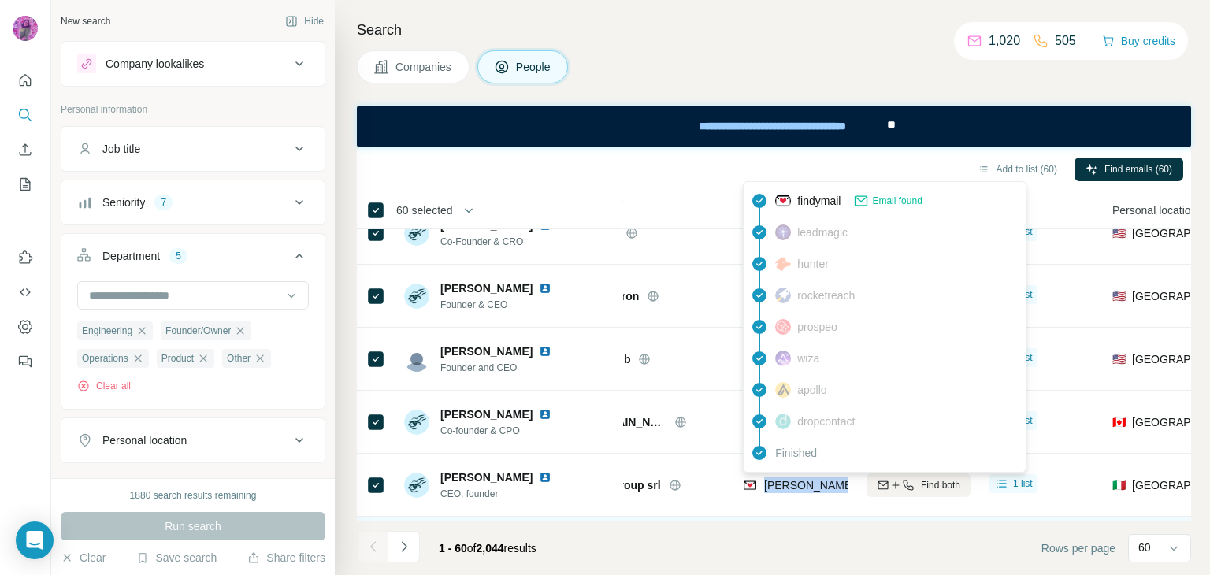
scroll to position [1219, 64]
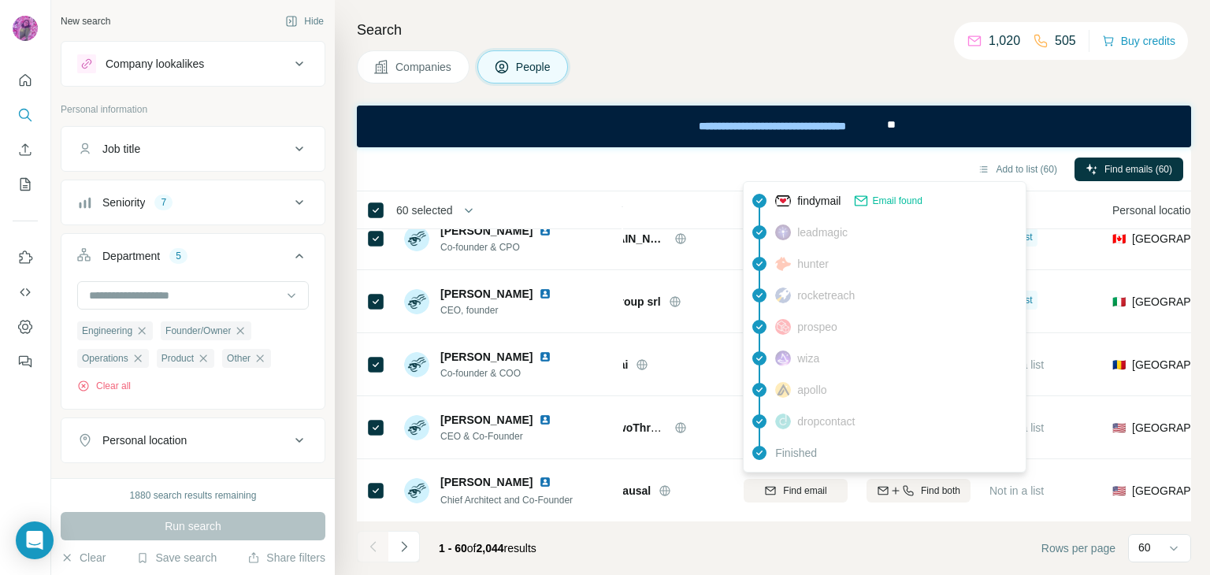
click at [623, 20] on h4 "Search" at bounding box center [774, 30] width 834 height 22
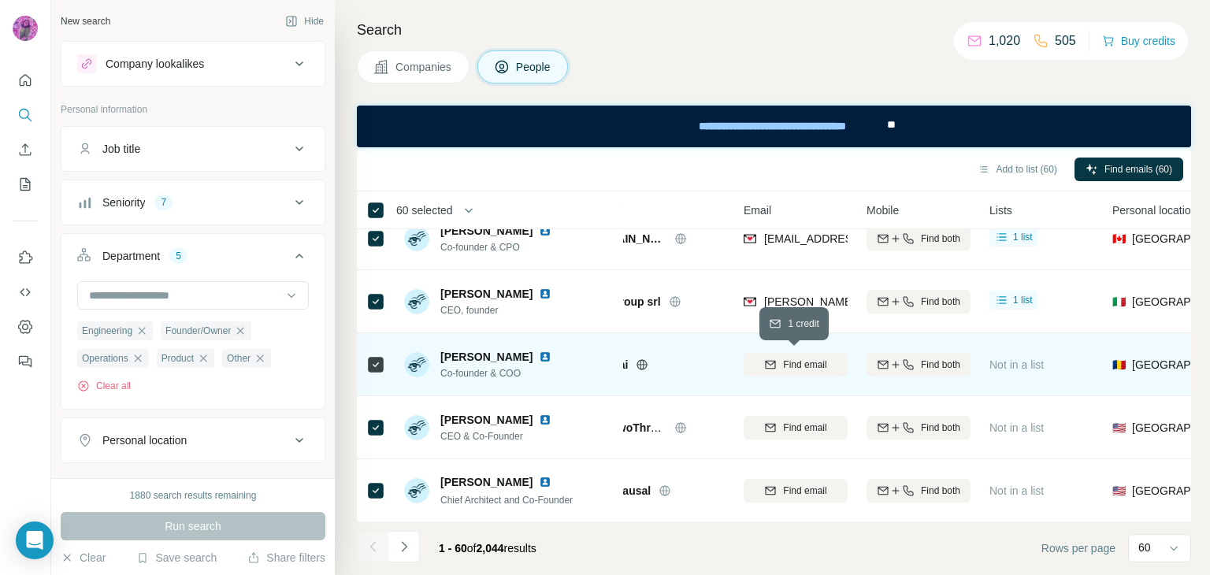
click at [799, 365] on span "Find email" at bounding box center [804, 365] width 43 height 14
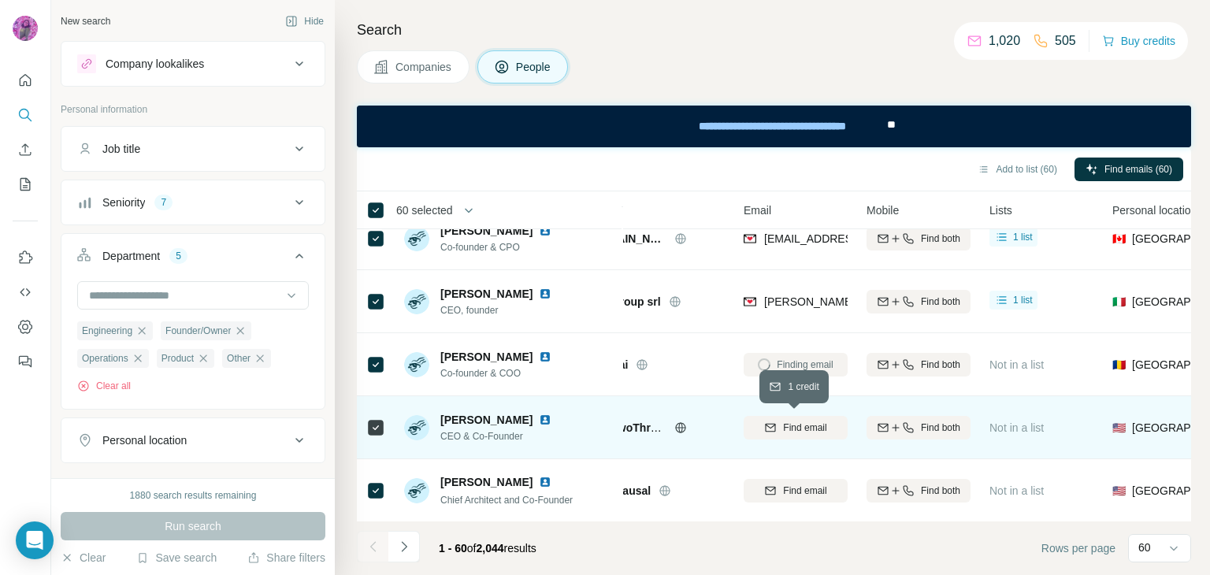
click at [811, 433] on button "Find email" at bounding box center [796, 428] width 104 height 24
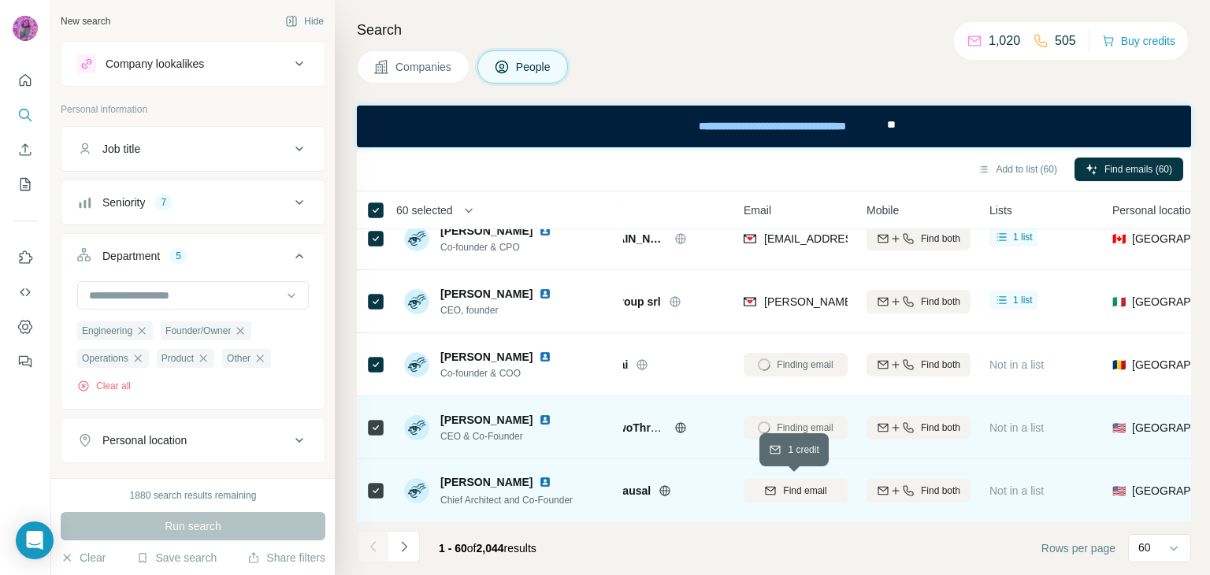
click at [815, 489] on span "Find email" at bounding box center [804, 491] width 43 height 14
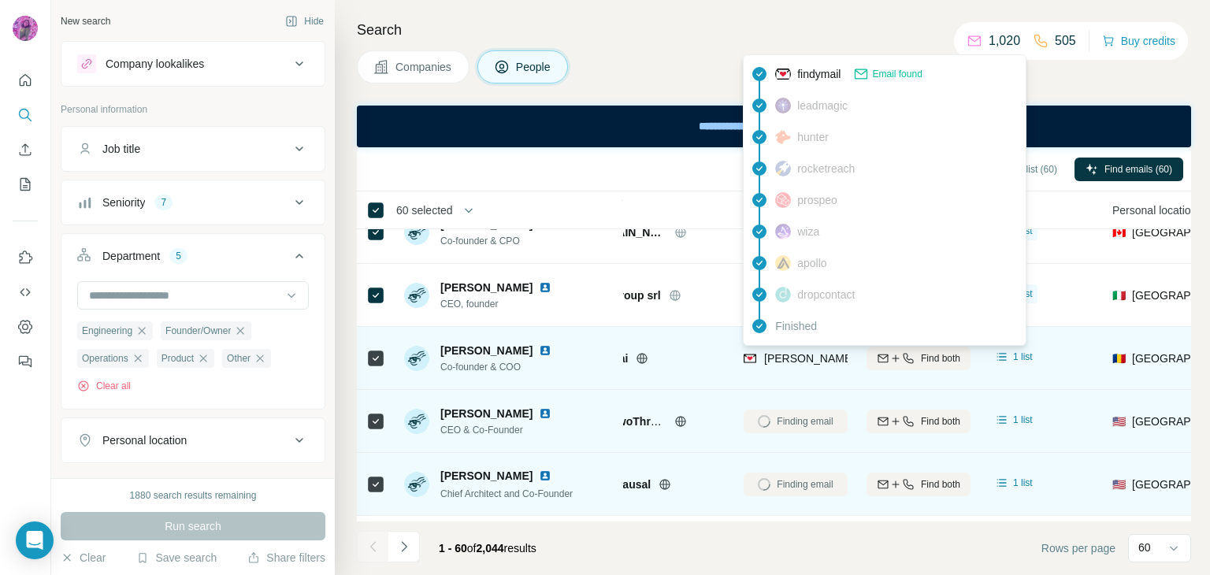
click at [807, 352] on span "[PERSON_NAME][EMAIL_ADDRESS][DOMAIN_NAME]" at bounding box center [902, 358] width 277 height 13
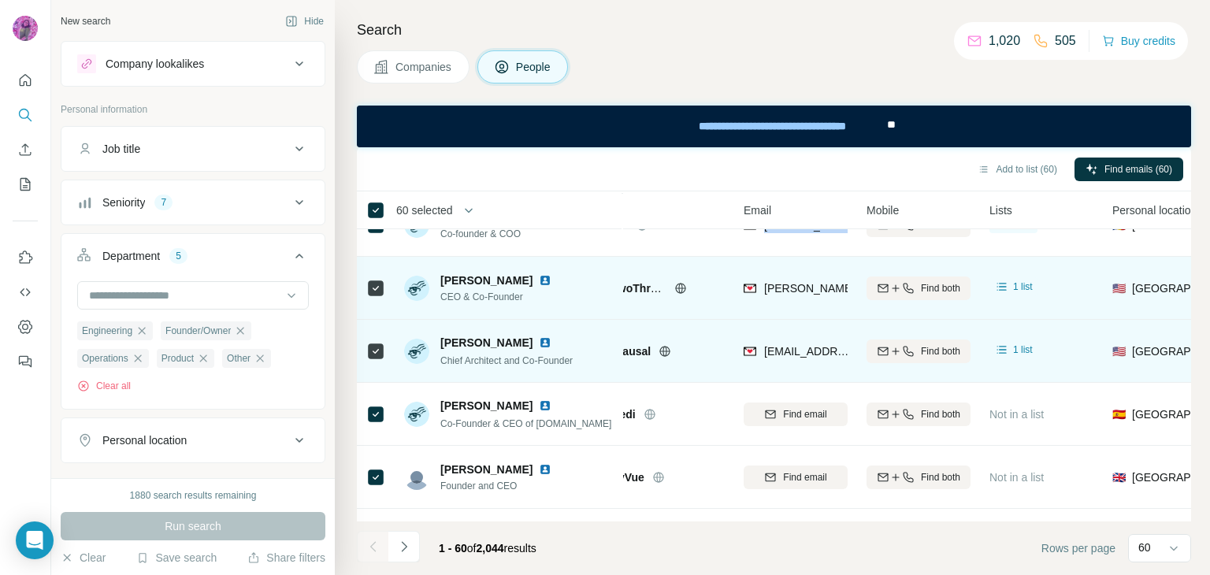
scroll to position [1375, 64]
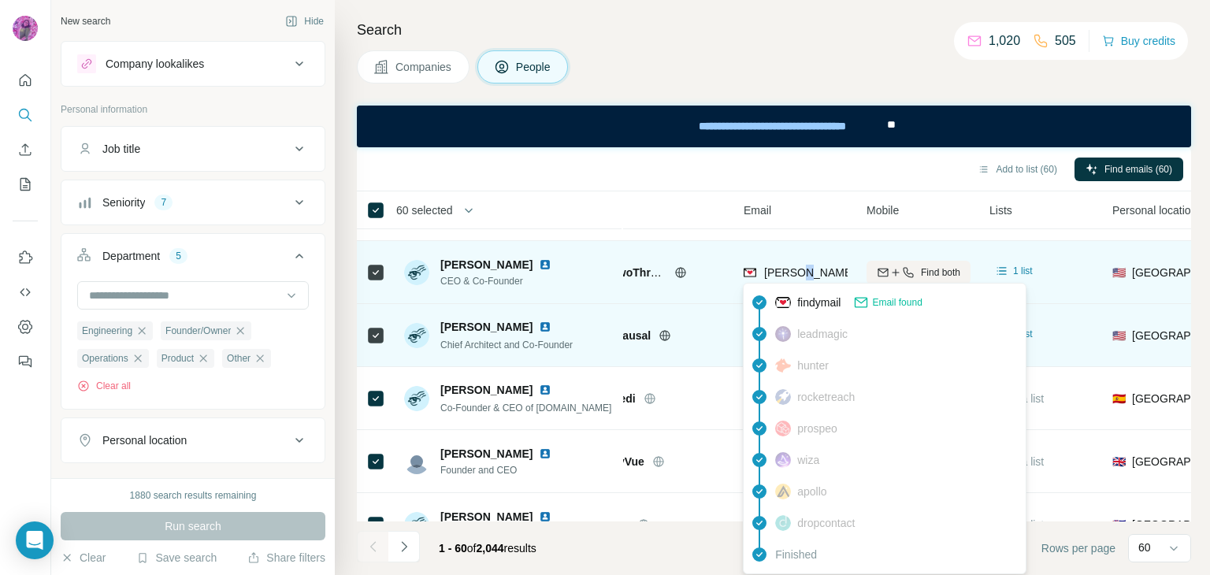
click at [807, 273] on span "[PERSON_NAME][EMAIL_ADDRESS][DOMAIN_NAME]" at bounding box center [902, 272] width 277 height 13
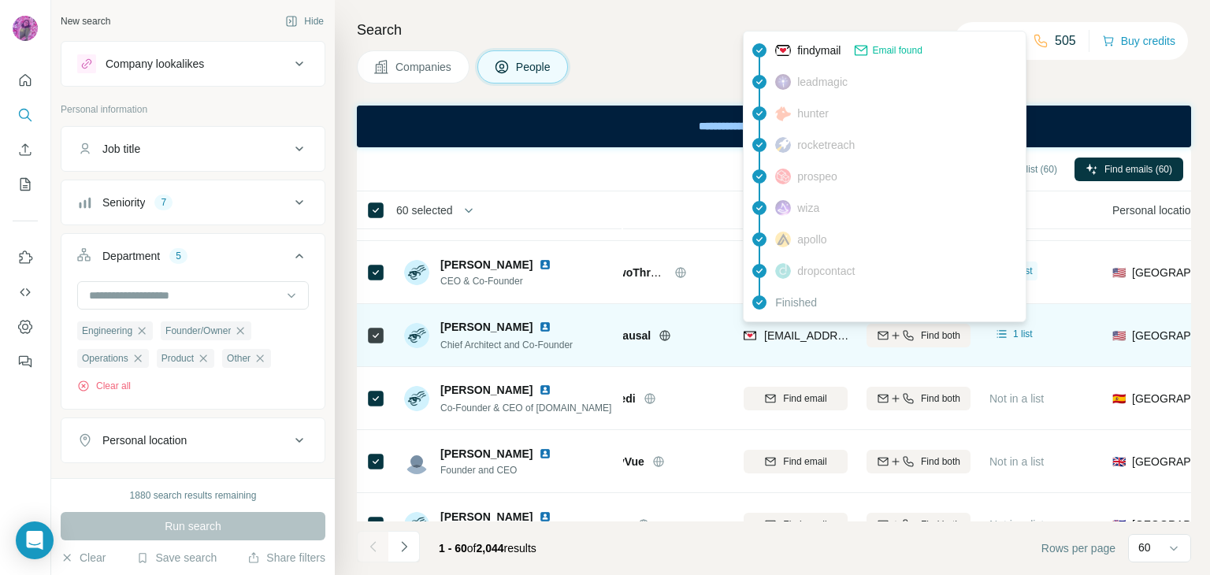
click at [788, 337] on span "[EMAIL_ADDRESS]" at bounding box center [813, 335] width 98 height 13
click at [788, 336] on span "[EMAIL_ADDRESS]" at bounding box center [813, 335] width 98 height 13
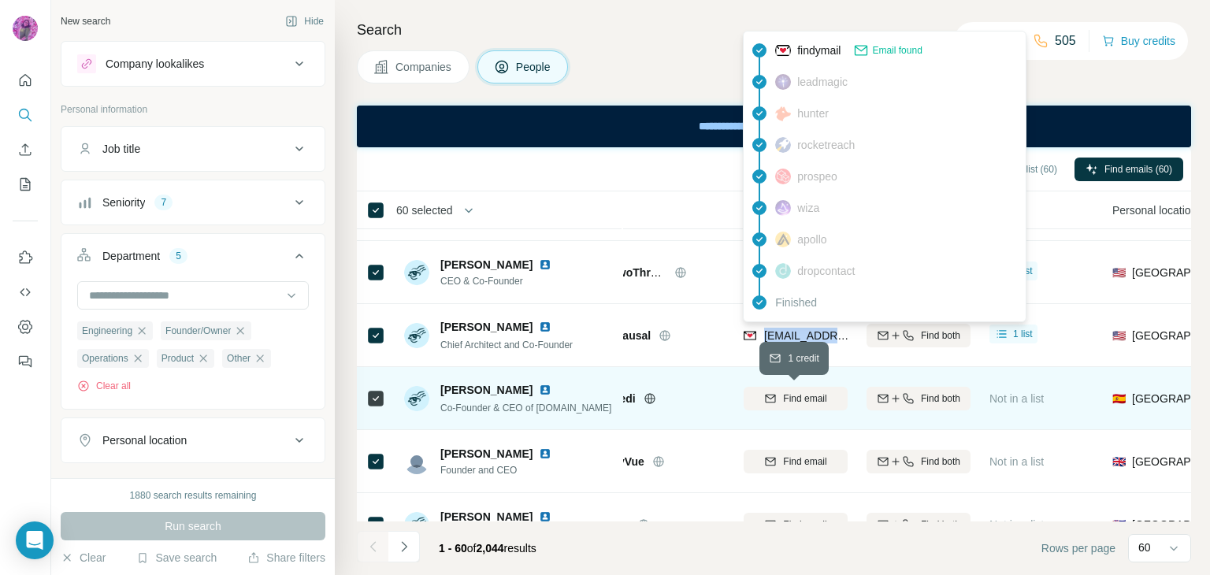
click at [797, 397] on span "Find email" at bounding box center [804, 398] width 43 height 14
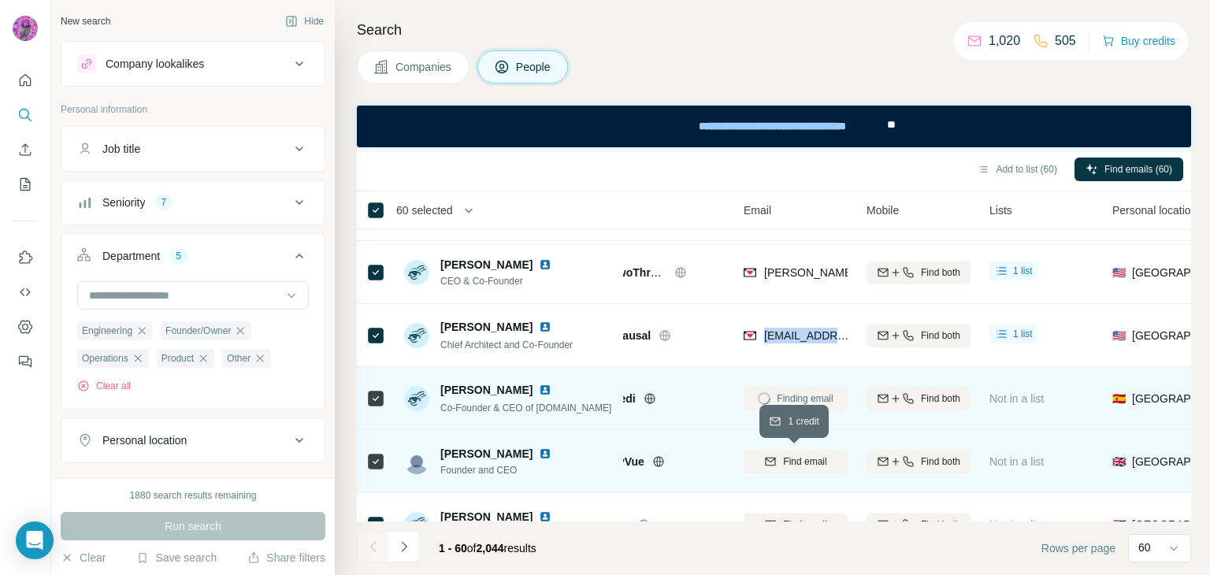
click at [792, 469] on button "Find email" at bounding box center [796, 462] width 104 height 24
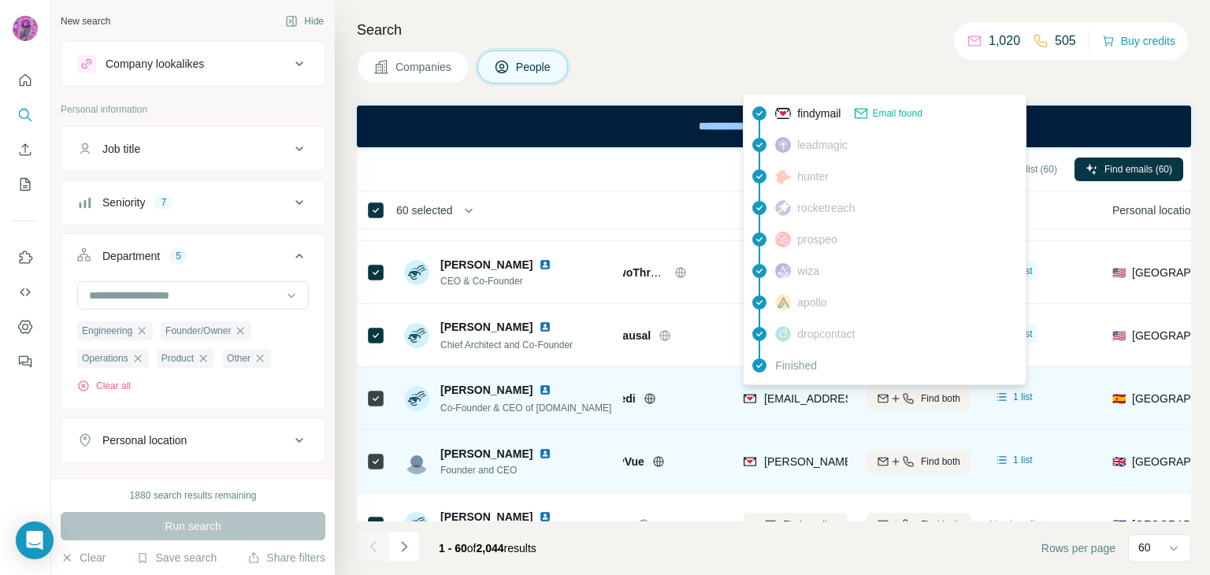
click at [818, 395] on span "[EMAIL_ADDRESS][DOMAIN_NAME]" at bounding box center [857, 398] width 187 height 13
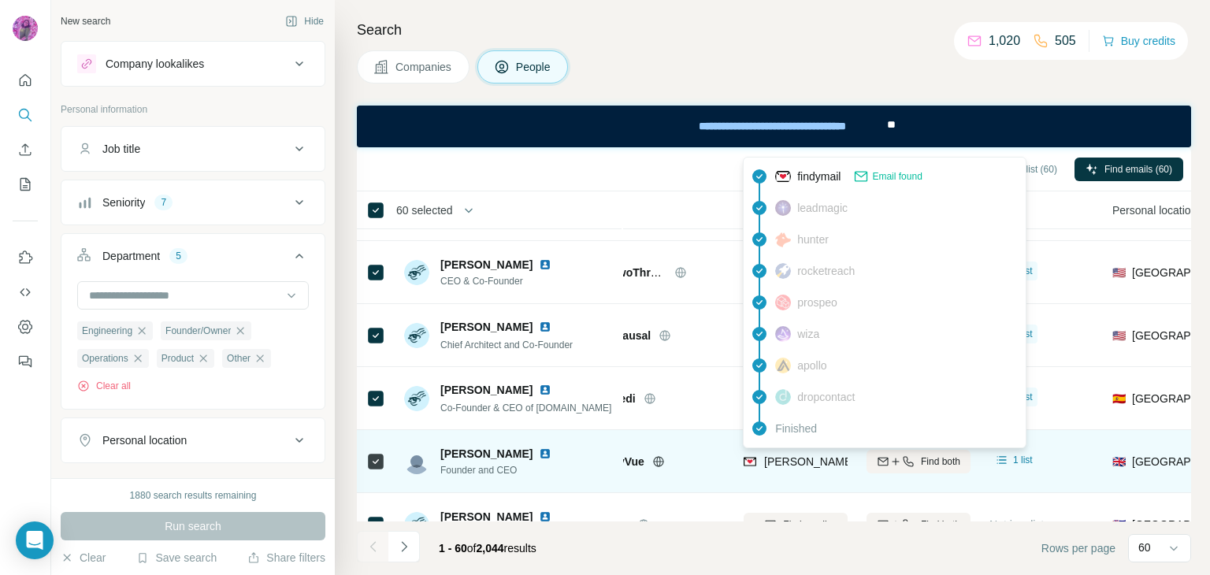
click at [823, 457] on span "[PERSON_NAME][EMAIL_ADDRESS][PERSON_NAME][DOMAIN_NAME]" at bounding box center [948, 461] width 369 height 13
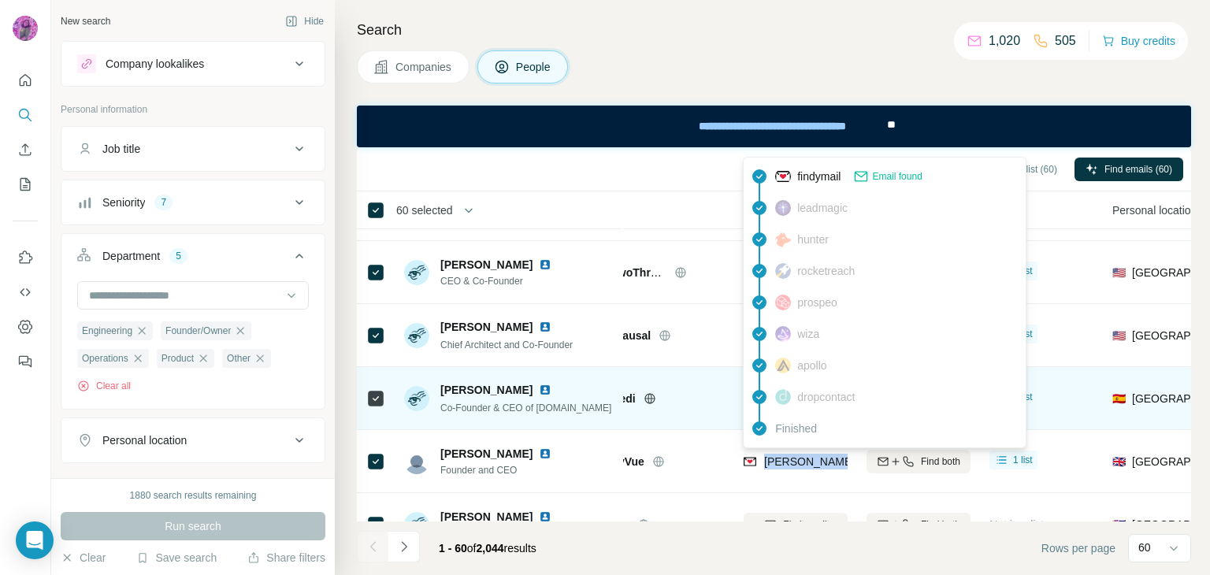
scroll to position [1559, 64]
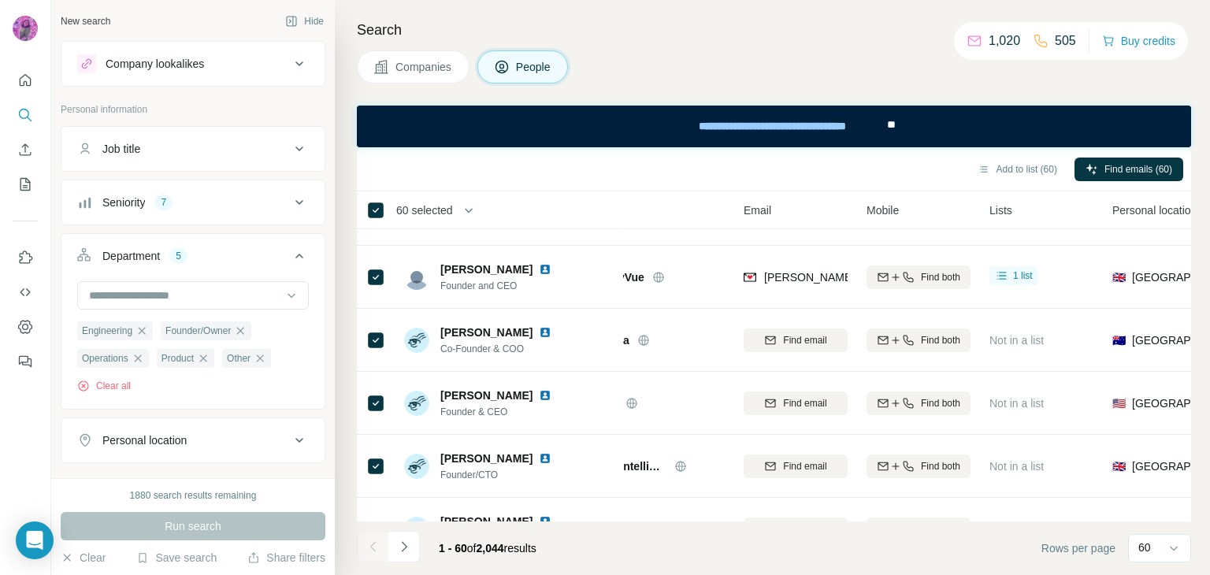
click at [706, 32] on h4 "Search" at bounding box center [774, 30] width 834 height 22
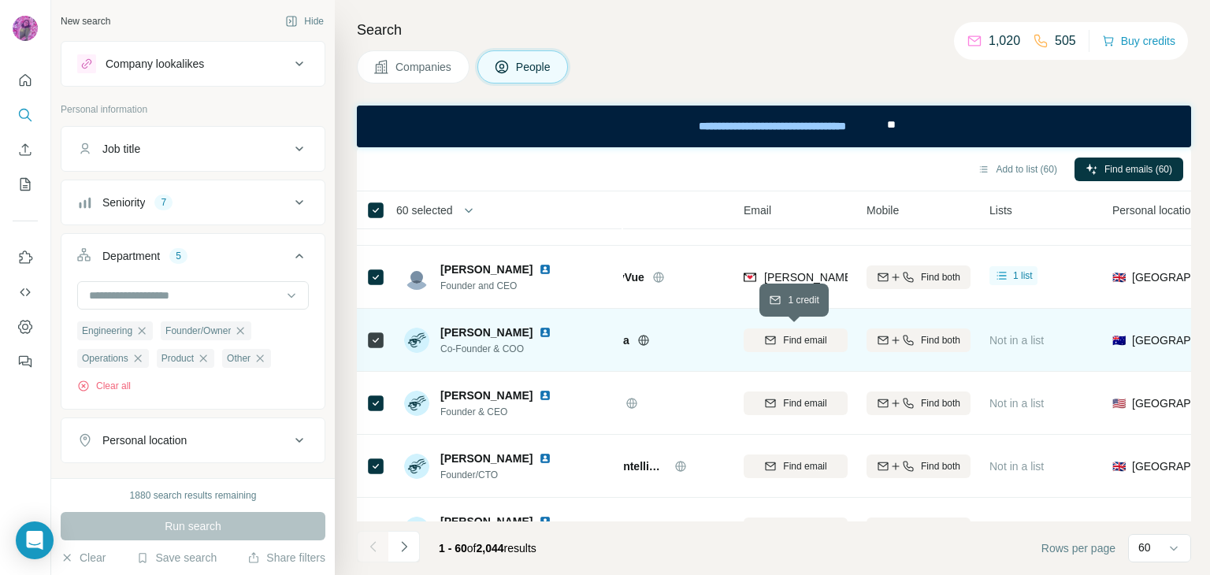
click at [781, 333] on div "Find email" at bounding box center [796, 340] width 104 height 14
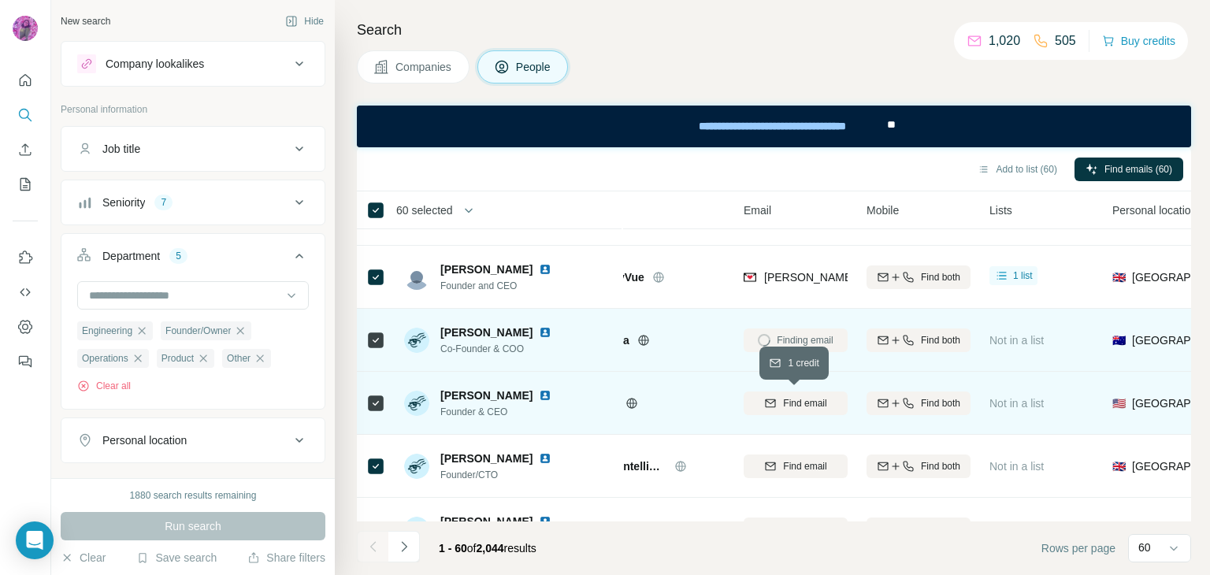
click at [794, 401] on span "Find email" at bounding box center [804, 403] width 43 height 14
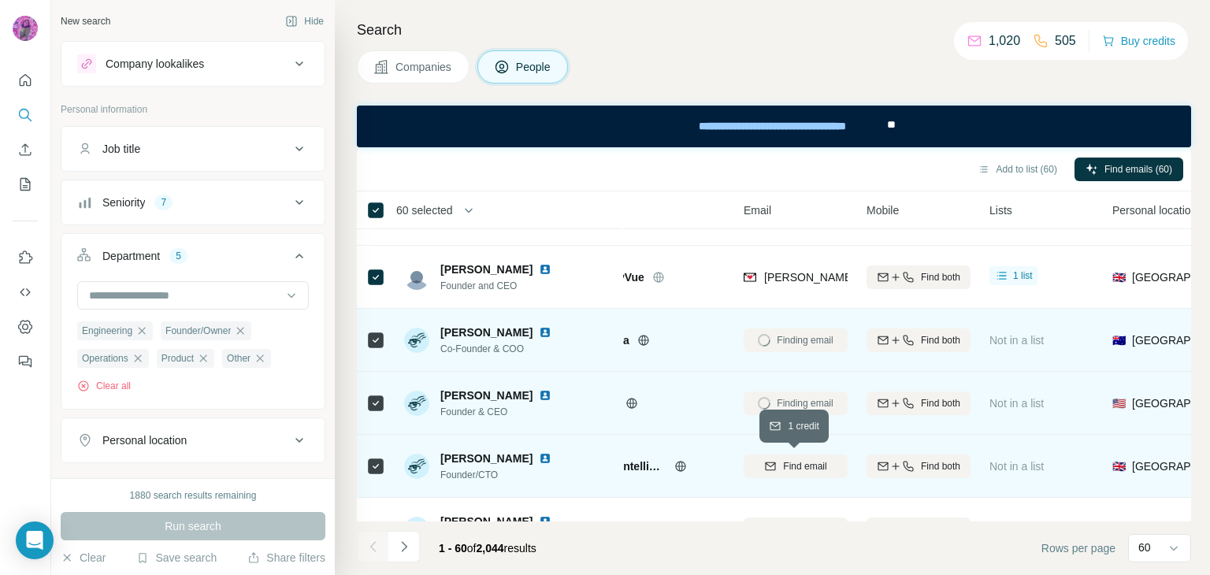
click at [803, 470] on span "Find email" at bounding box center [804, 466] width 43 height 14
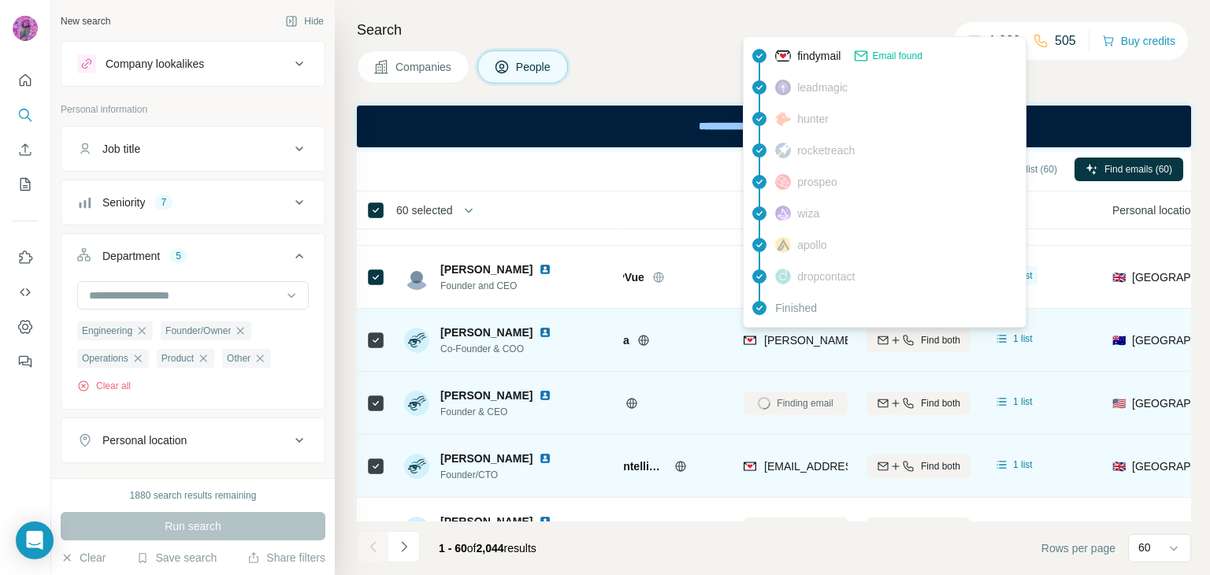
click at [806, 339] on span "[PERSON_NAME][EMAIL_ADDRESS][DOMAIN_NAME]" at bounding box center [902, 340] width 277 height 13
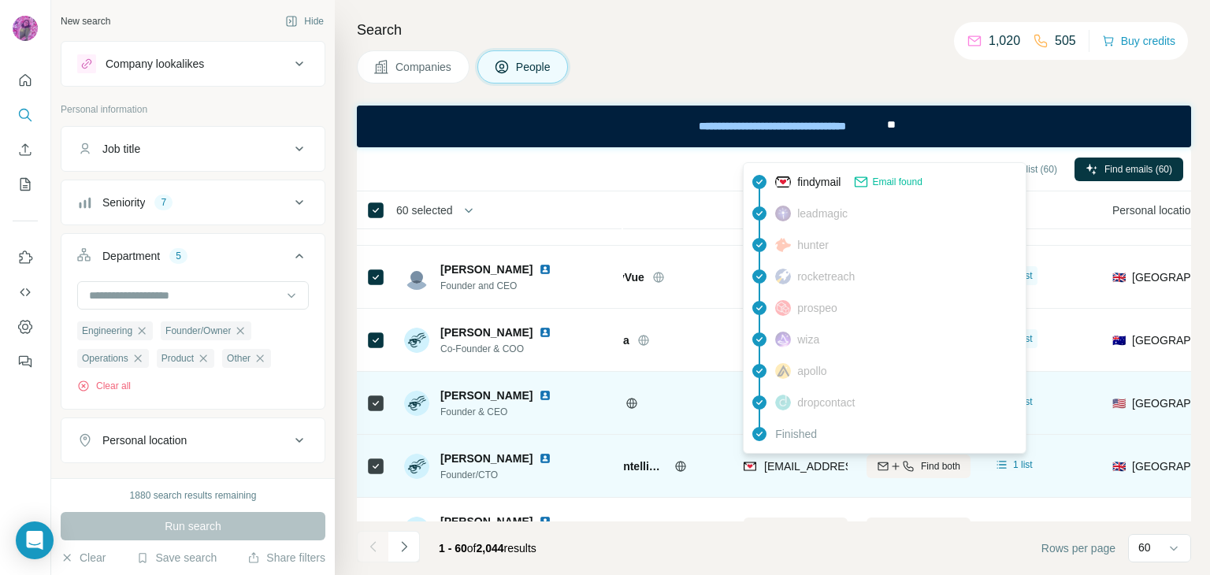
click at [797, 460] on span "[EMAIL_ADDRESS][DOMAIN_NAME]" at bounding box center [857, 466] width 187 height 13
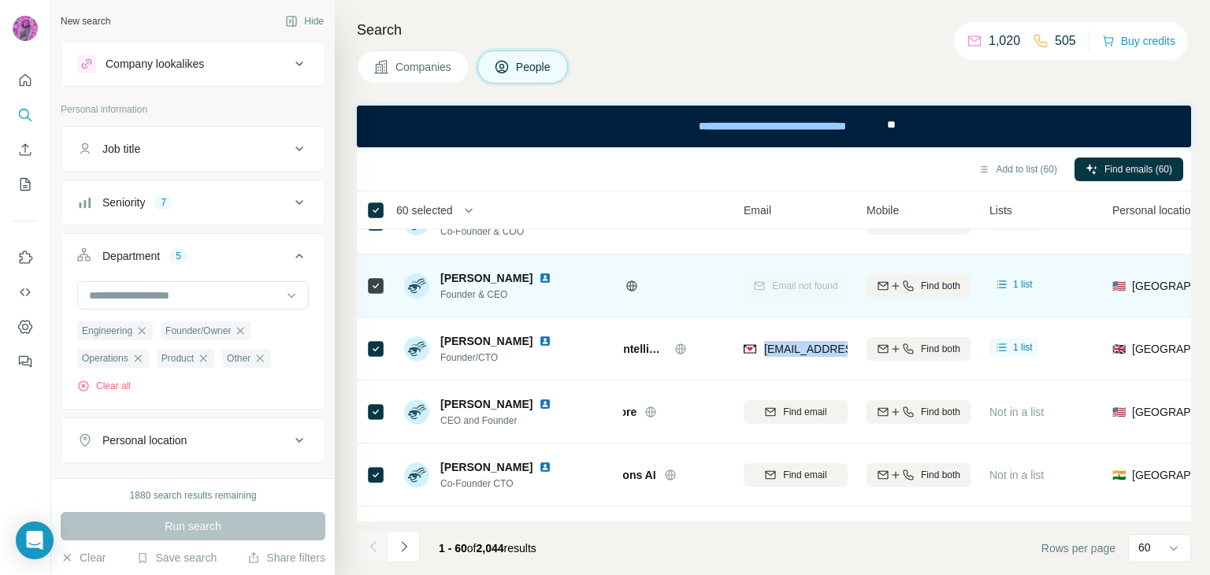
scroll to position [1683, 64]
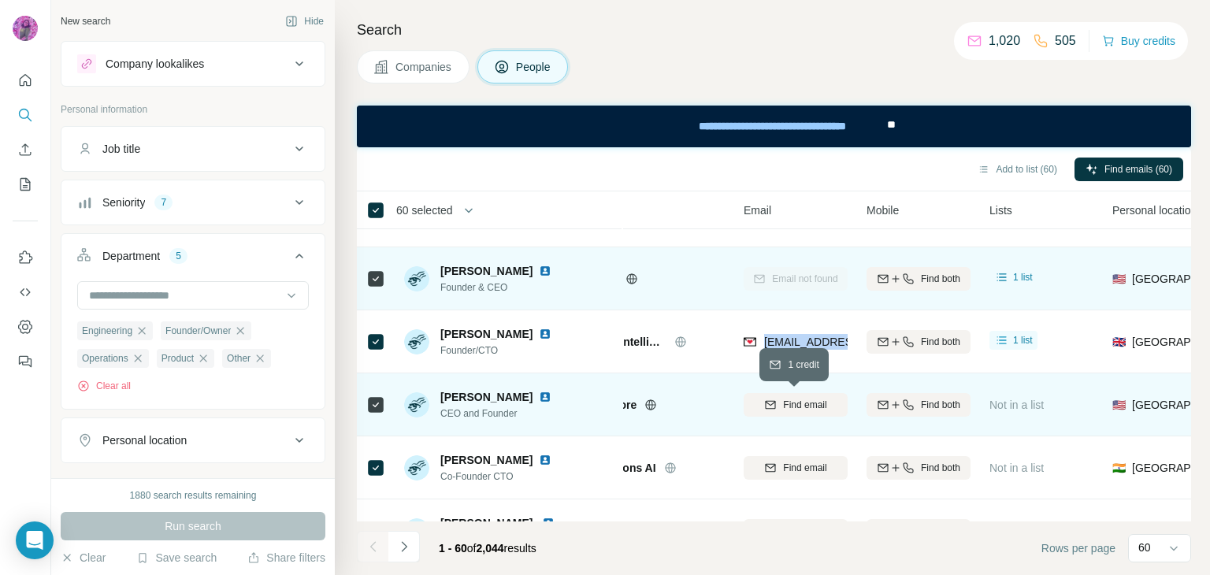
click at [821, 409] on span "Find email" at bounding box center [804, 405] width 43 height 14
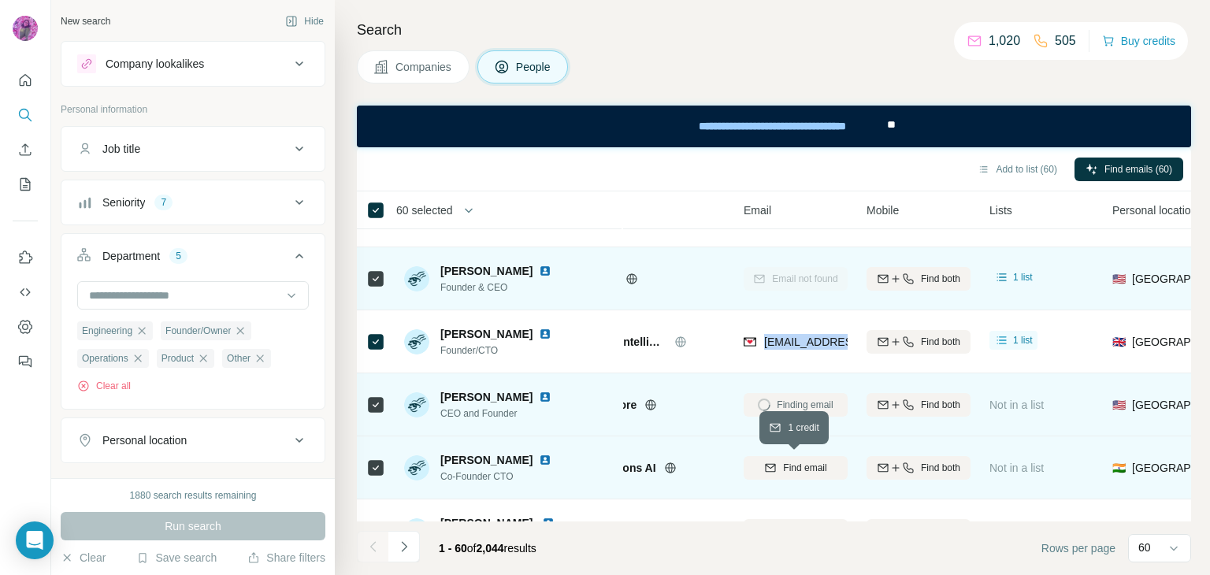
click at [807, 467] on span "Find email" at bounding box center [804, 468] width 43 height 14
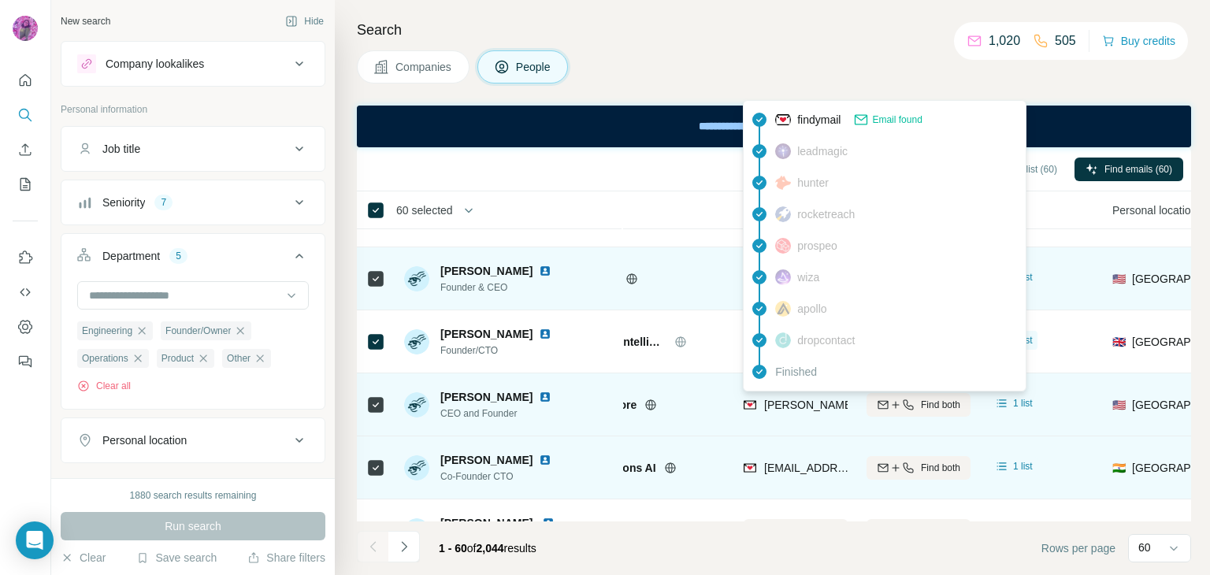
click at [777, 407] on span "[PERSON_NAME][EMAIL_ADDRESS]" at bounding box center [858, 405] width 189 height 13
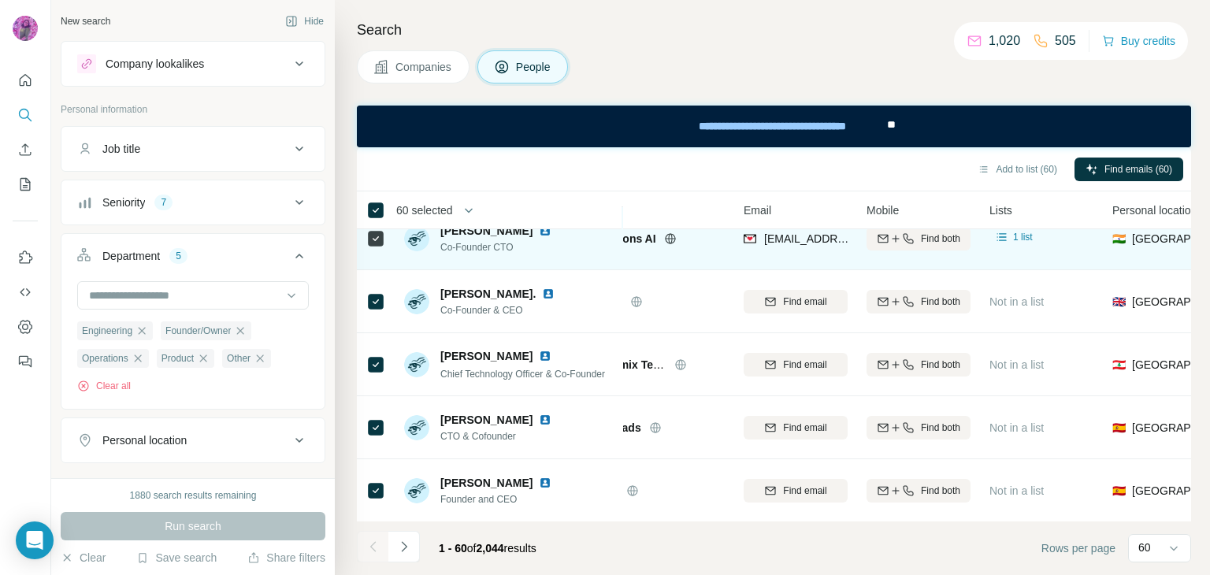
scroll to position [1928, 64]
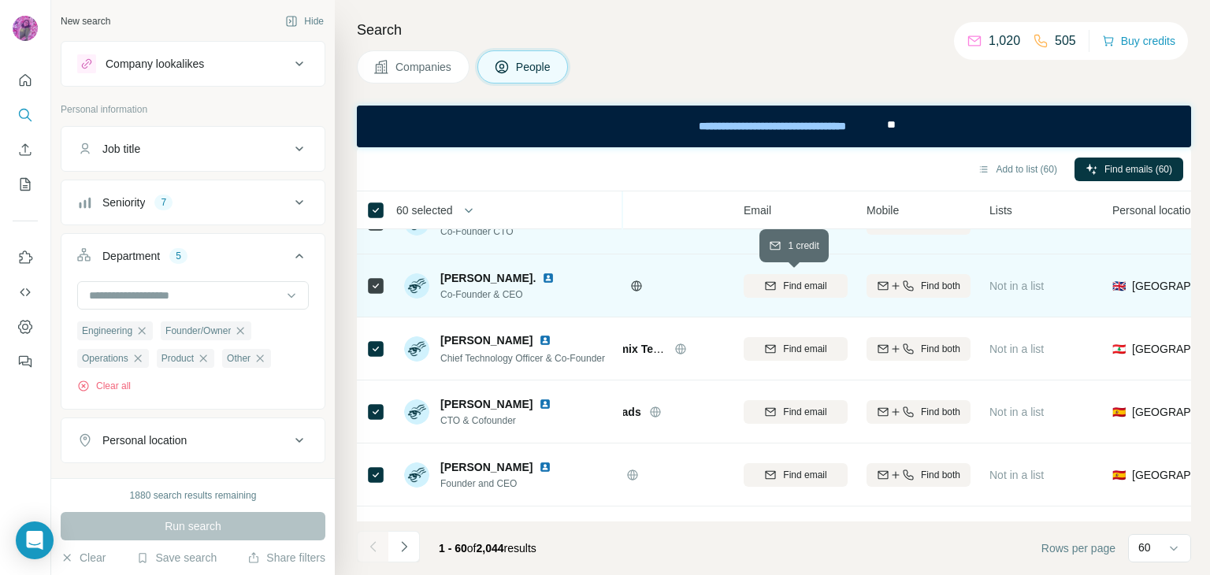
click at [789, 286] on span "Find email" at bounding box center [804, 286] width 43 height 14
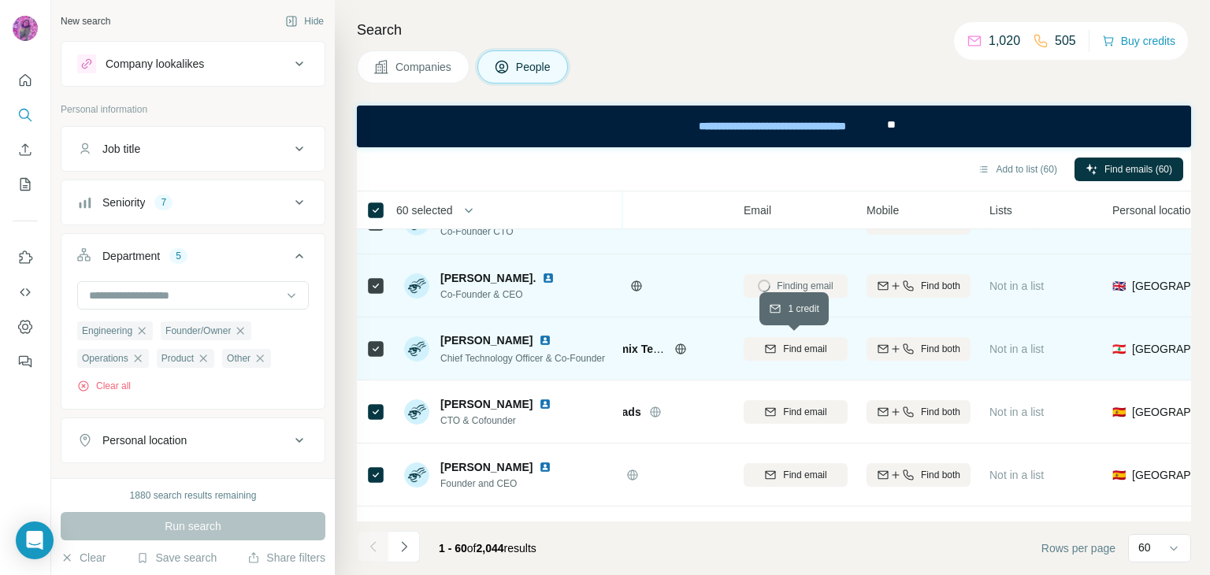
click at [797, 351] on span "Find email" at bounding box center [804, 349] width 43 height 14
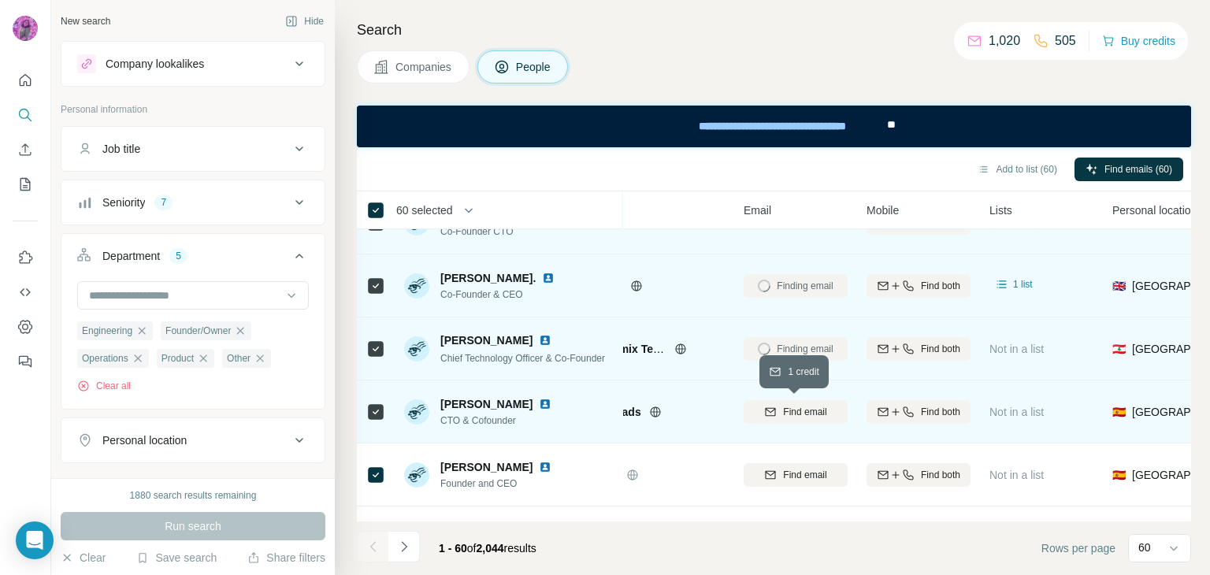
click at [792, 405] on span "Find email" at bounding box center [804, 412] width 43 height 14
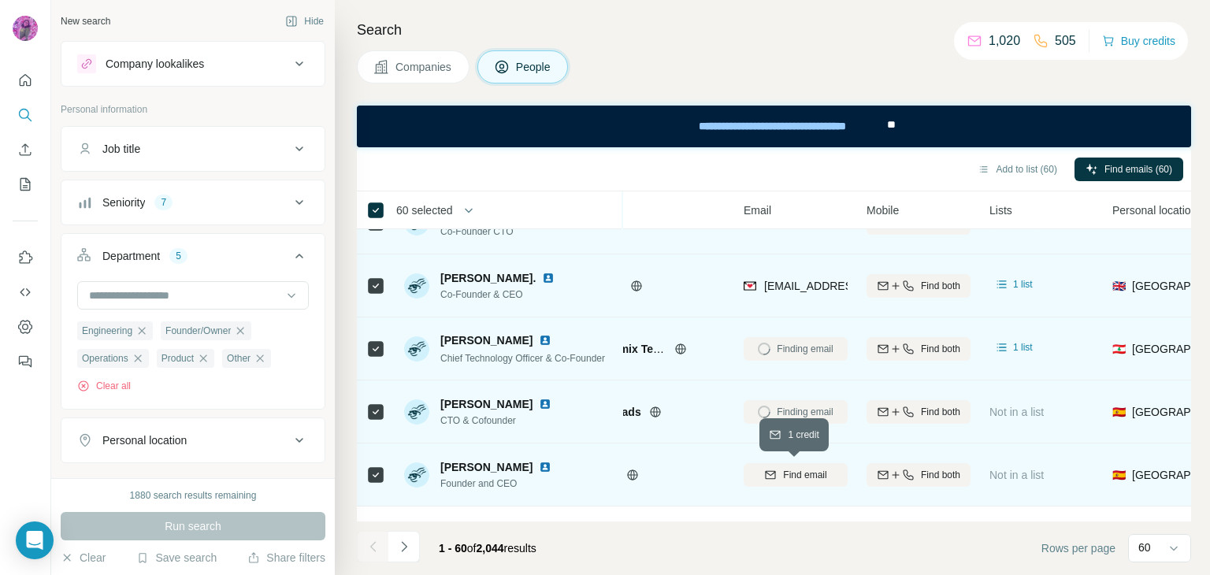
click at [797, 474] on span "Find email" at bounding box center [804, 475] width 43 height 14
click at [785, 284] on span "[EMAIL_ADDRESS][DOMAIN_NAME]" at bounding box center [857, 286] width 187 height 13
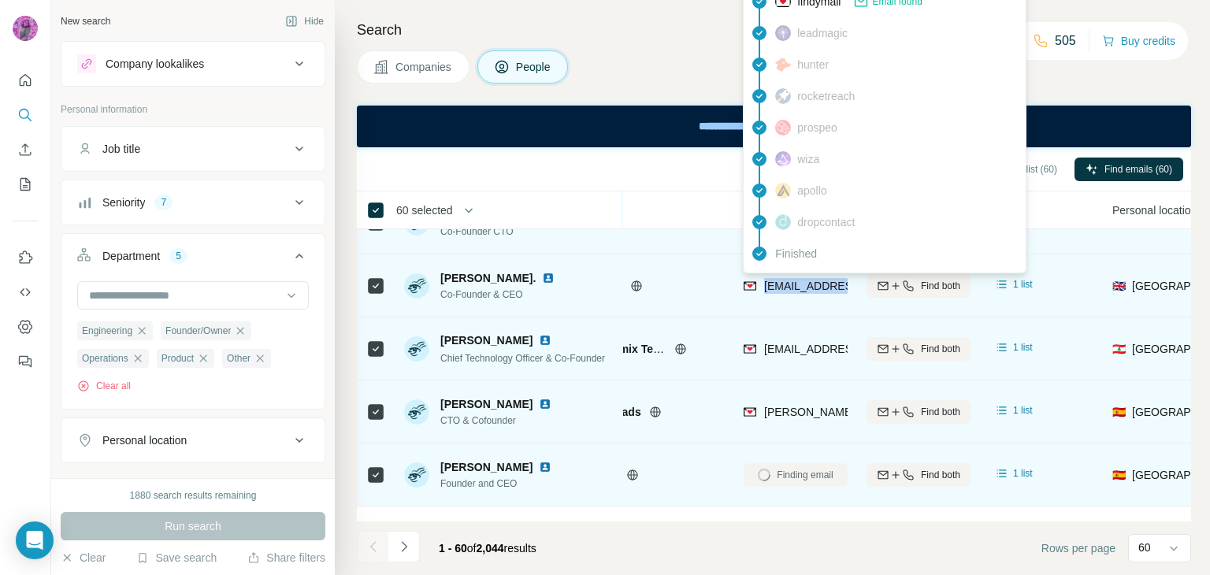
click at [785, 284] on span "[EMAIL_ADDRESS][DOMAIN_NAME]" at bounding box center [857, 286] width 187 height 13
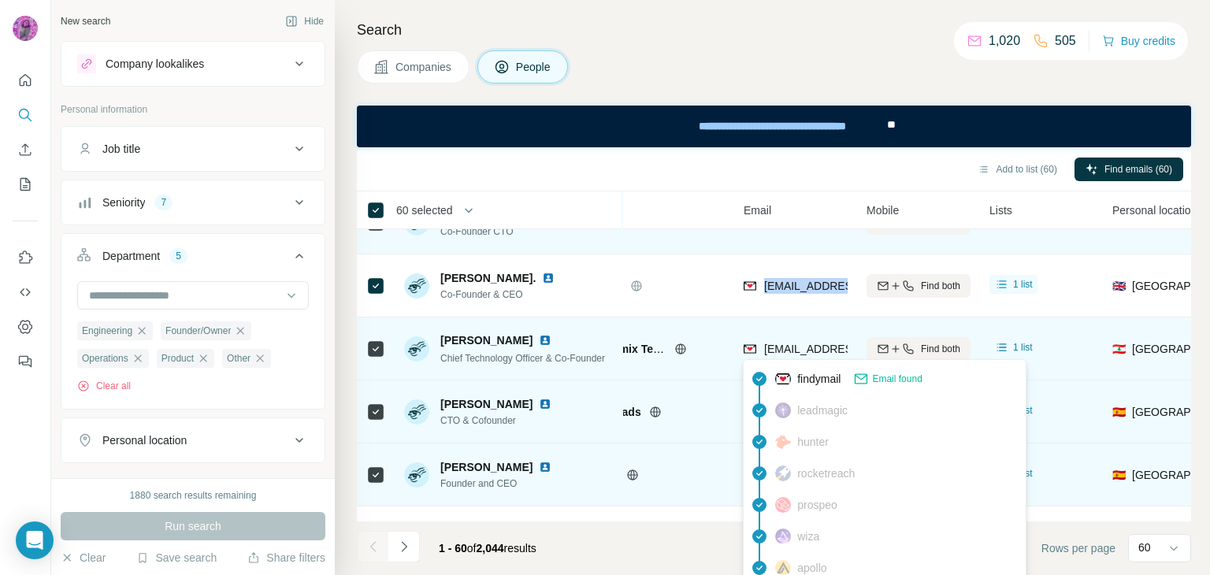
click at [785, 349] on span "[EMAIL_ADDRESS][DOMAIN_NAME]" at bounding box center [857, 349] width 187 height 13
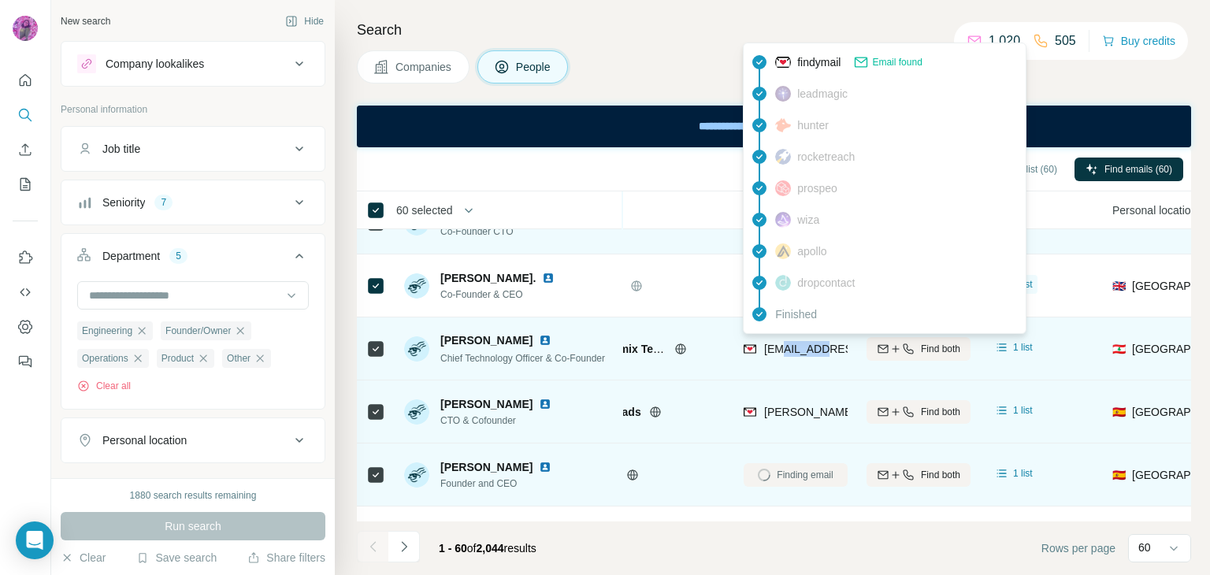
click at [785, 349] on span "[EMAIL_ADDRESS][DOMAIN_NAME]" at bounding box center [857, 349] width 187 height 13
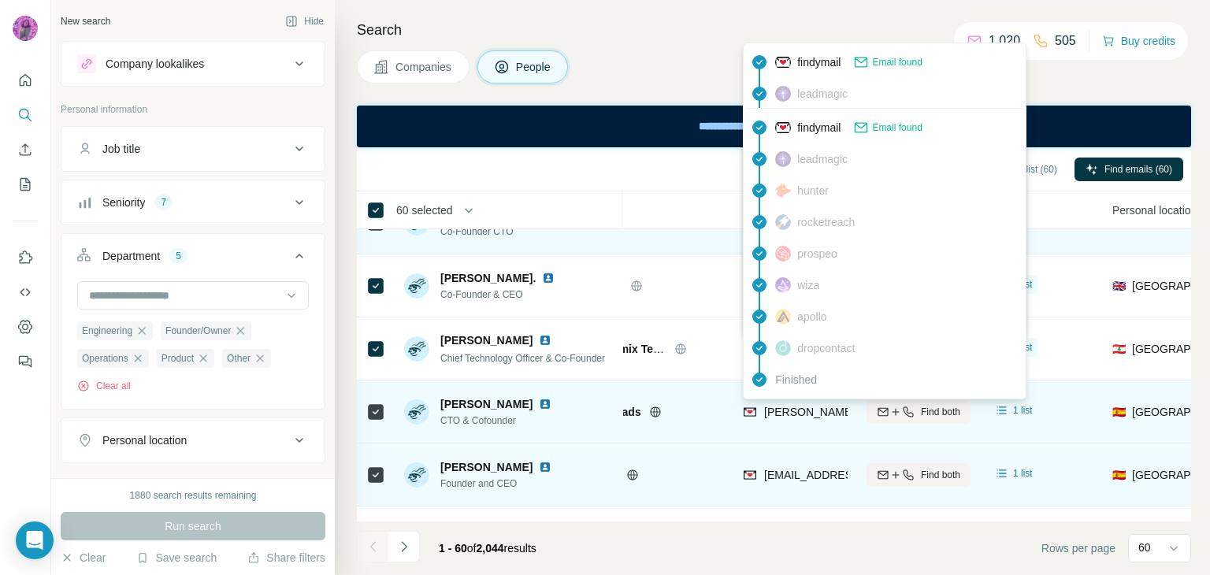
click at [781, 410] on span "[PERSON_NAME][EMAIL_ADDRESS][DOMAIN_NAME]" at bounding box center [902, 412] width 277 height 13
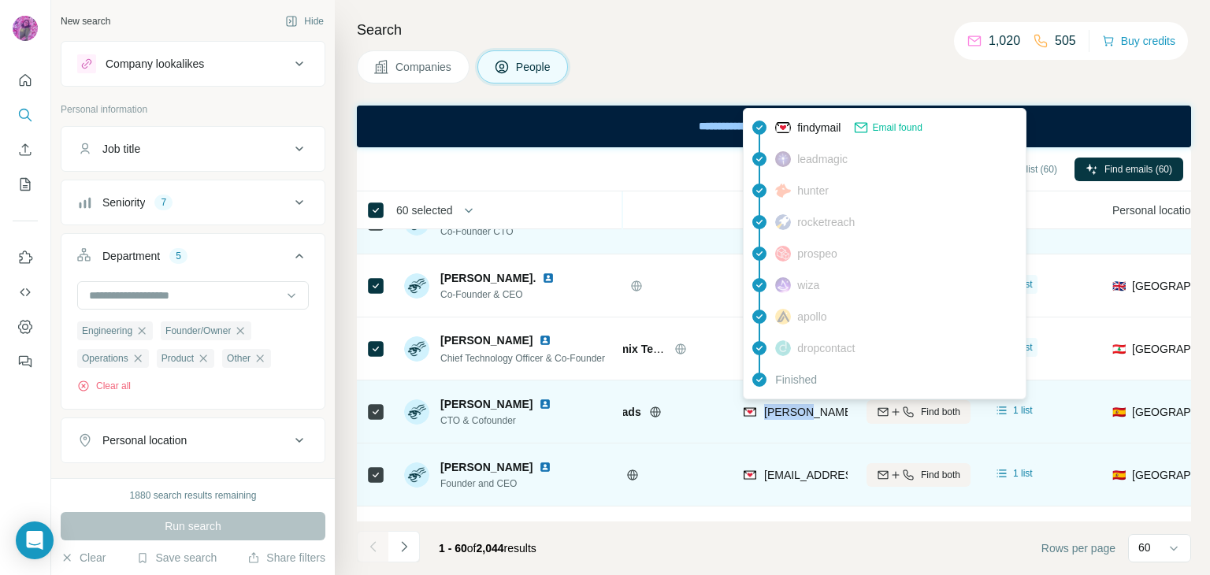
click at [781, 410] on span "[PERSON_NAME][EMAIL_ADDRESS][DOMAIN_NAME]" at bounding box center [902, 412] width 277 height 13
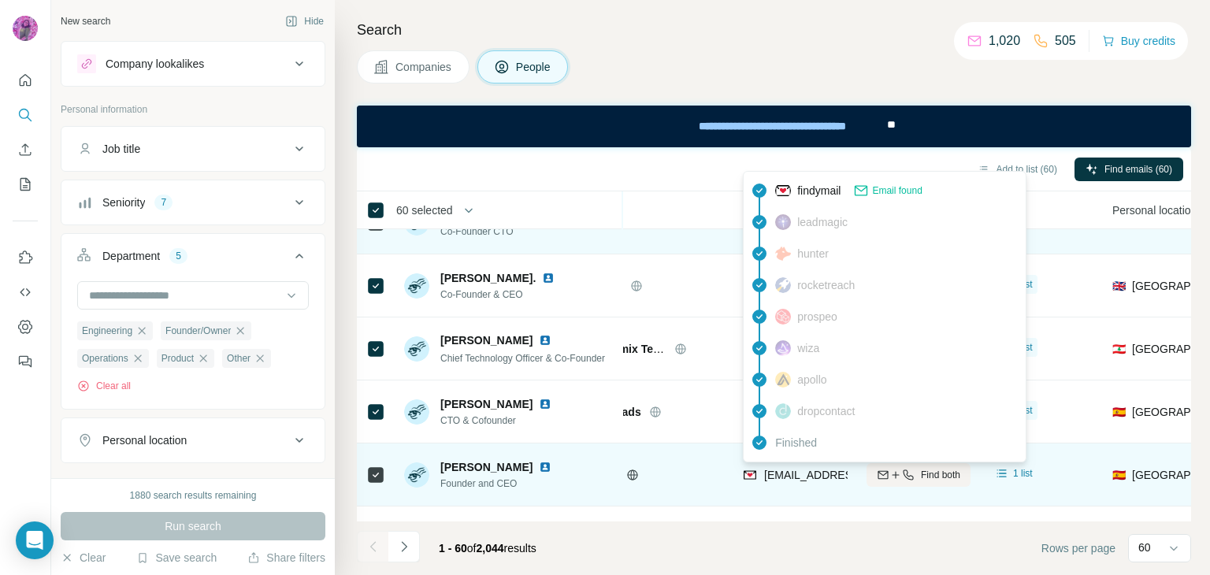
click at [800, 469] on span "[EMAIL_ADDRESS][DOMAIN_NAME]" at bounding box center [857, 475] width 187 height 13
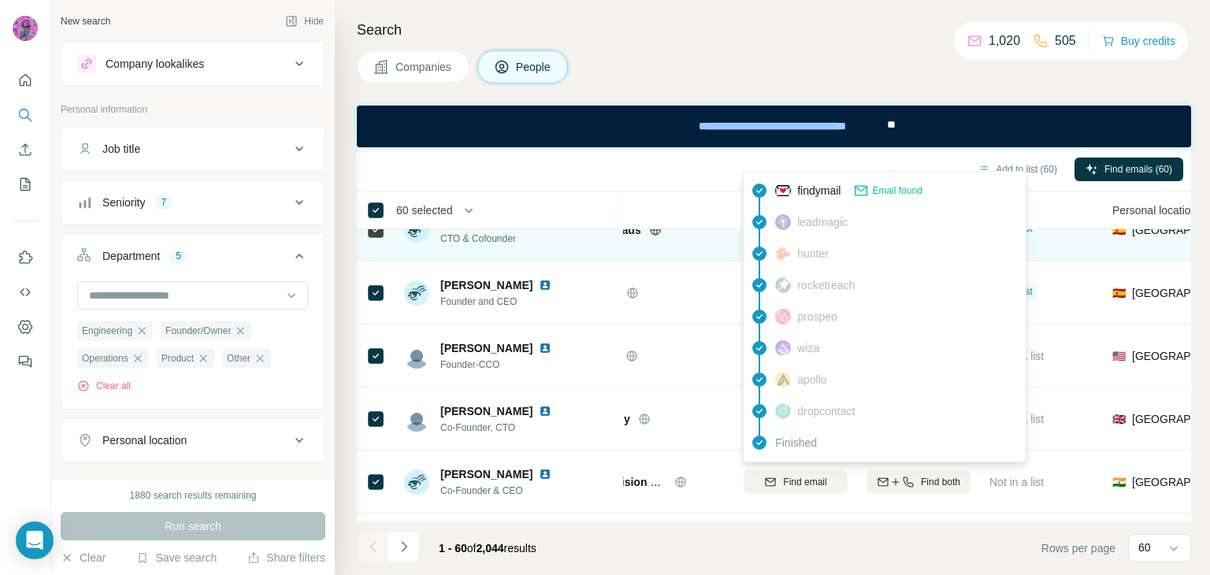
scroll to position [2112, 64]
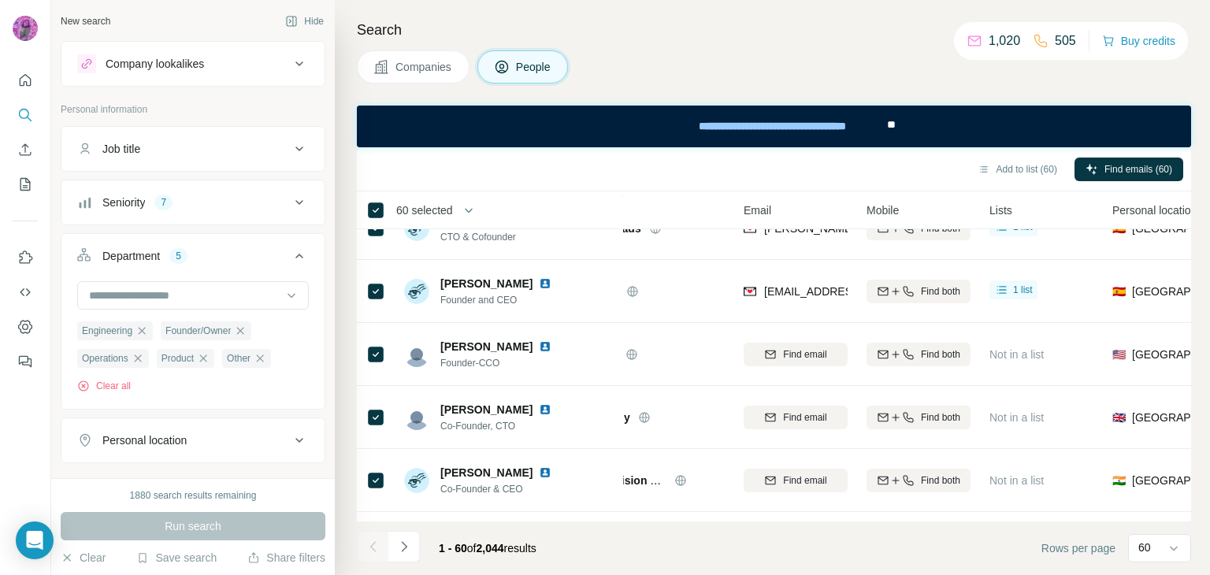
click at [696, 51] on div "Companies People" at bounding box center [774, 66] width 834 height 33
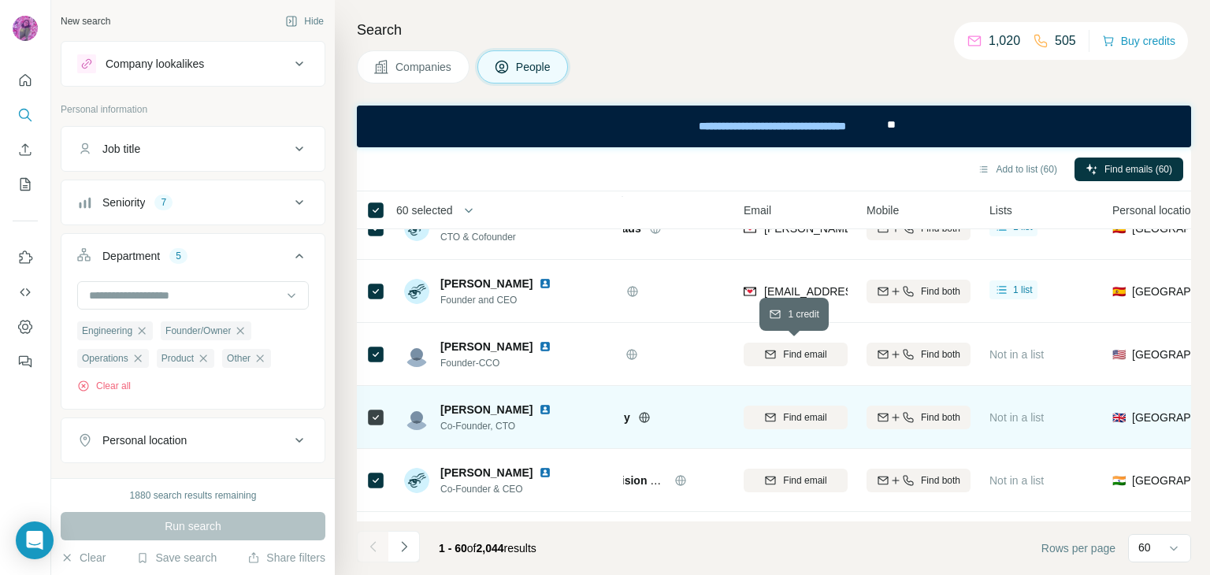
drag, startPoint x: 792, startPoint y: 354, endPoint x: 791, endPoint y: 410, distance: 55.1
click at [792, 354] on span "Find email" at bounding box center [804, 354] width 43 height 14
click at [797, 420] on span "Find email" at bounding box center [804, 417] width 43 height 14
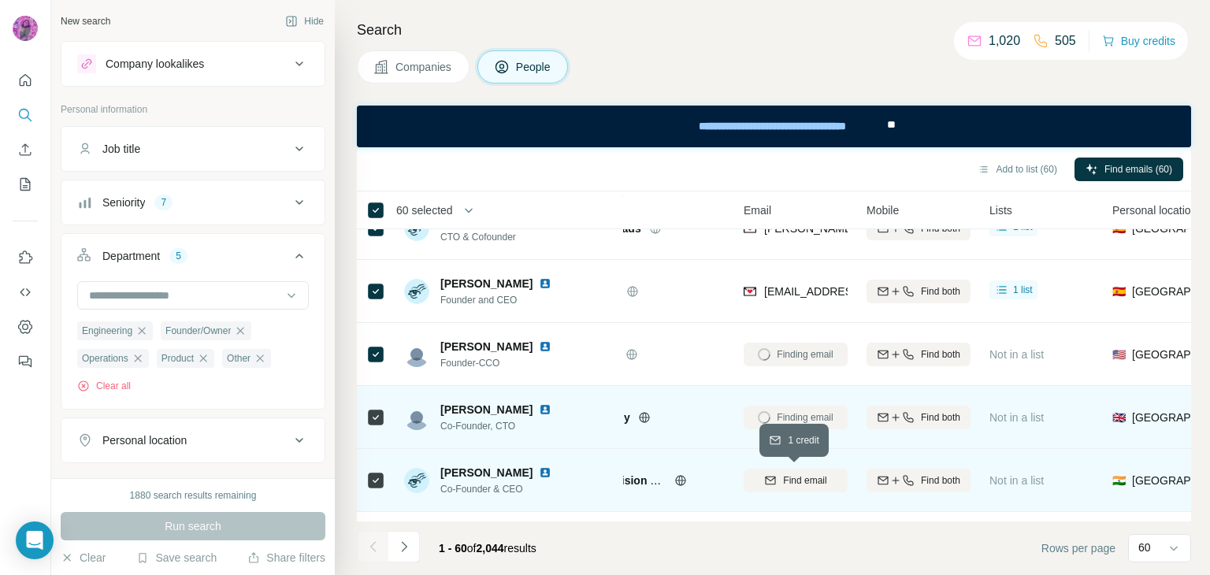
click at [797, 480] on span "Find email" at bounding box center [804, 480] width 43 height 14
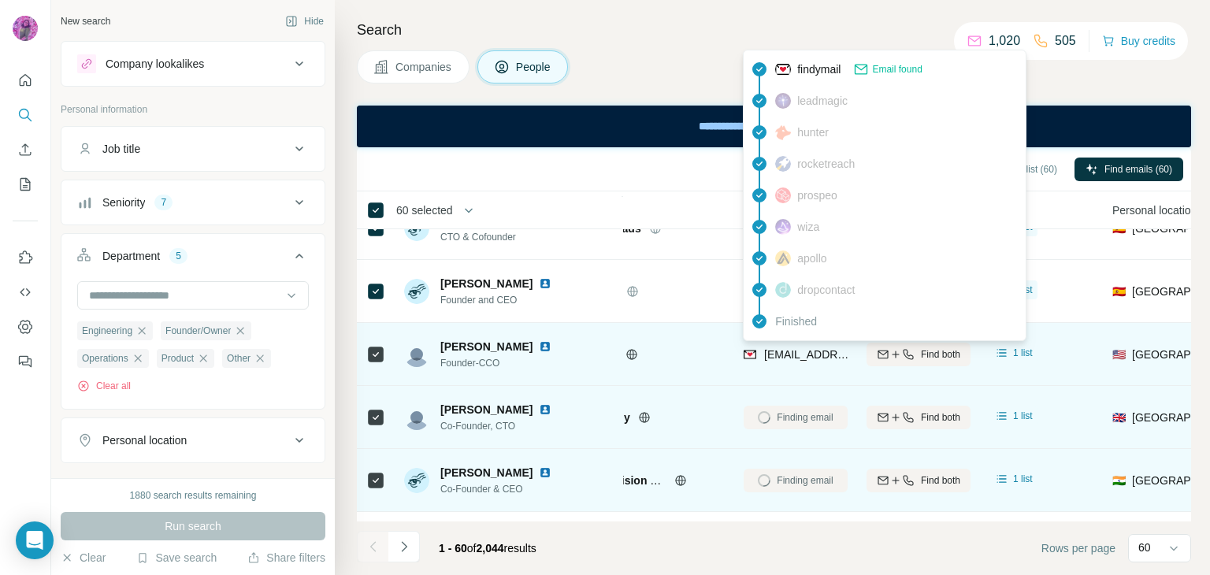
click at [801, 357] on span "[EMAIL_ADDRESS]" at bounding box center [813, 354] width 98 height 13
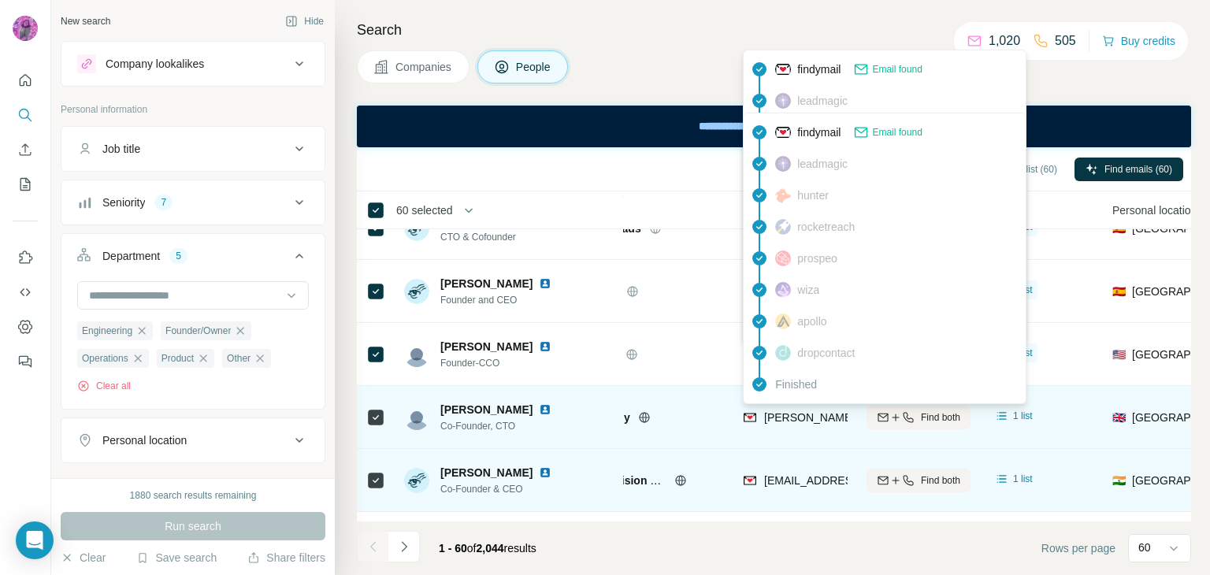
click at [794, 417] on span "[PERSON_NAME][EMAIL_ADDRESS][DOMAIN_NAME]" at bounding box center [902, 417] width 277 height 13
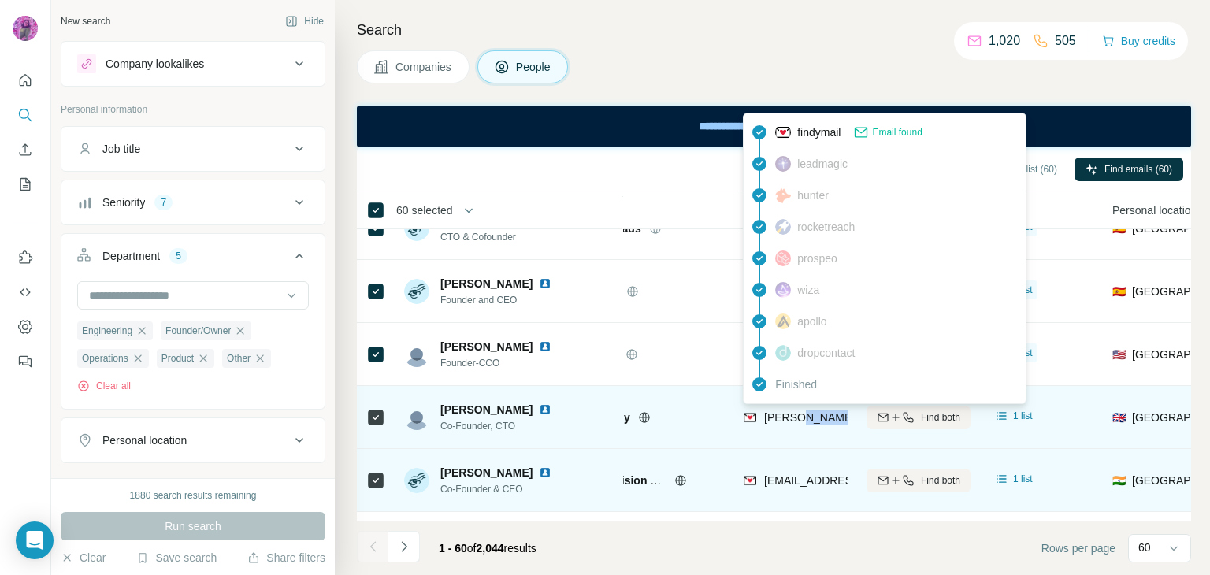
click at [794, 417] on span "[PERSON_NAME][EMAIL_ADDRESS][DOMAIN_NAME]" at bounding box center [902, 417] width 277 height 13
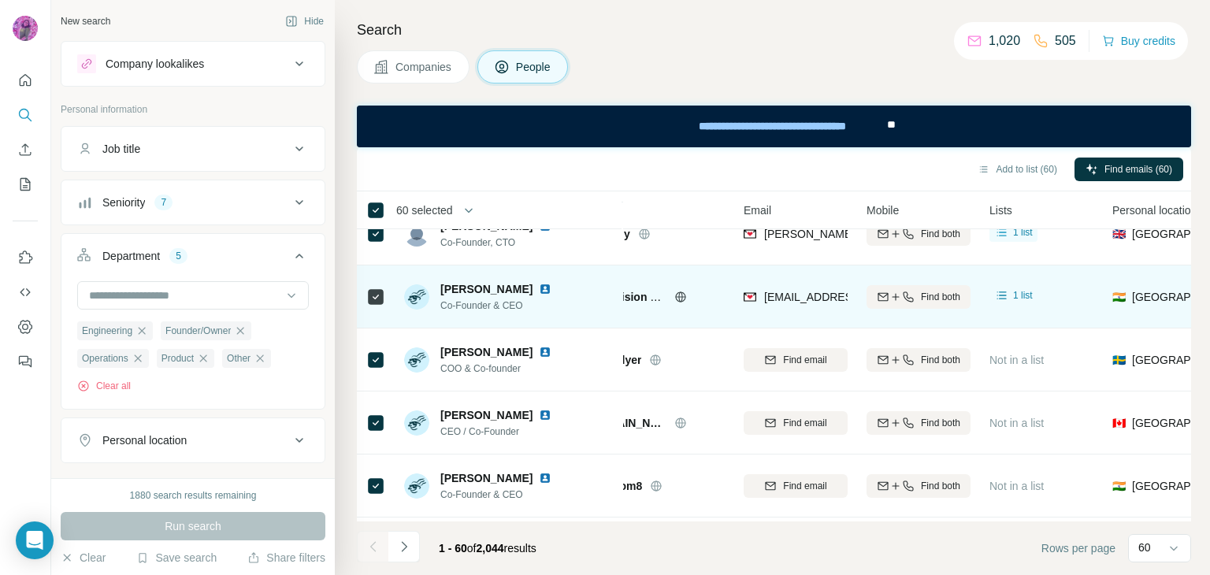
click at [688, 69] on div "Companies People" at bounding box center [774, 66] width 834 height 33
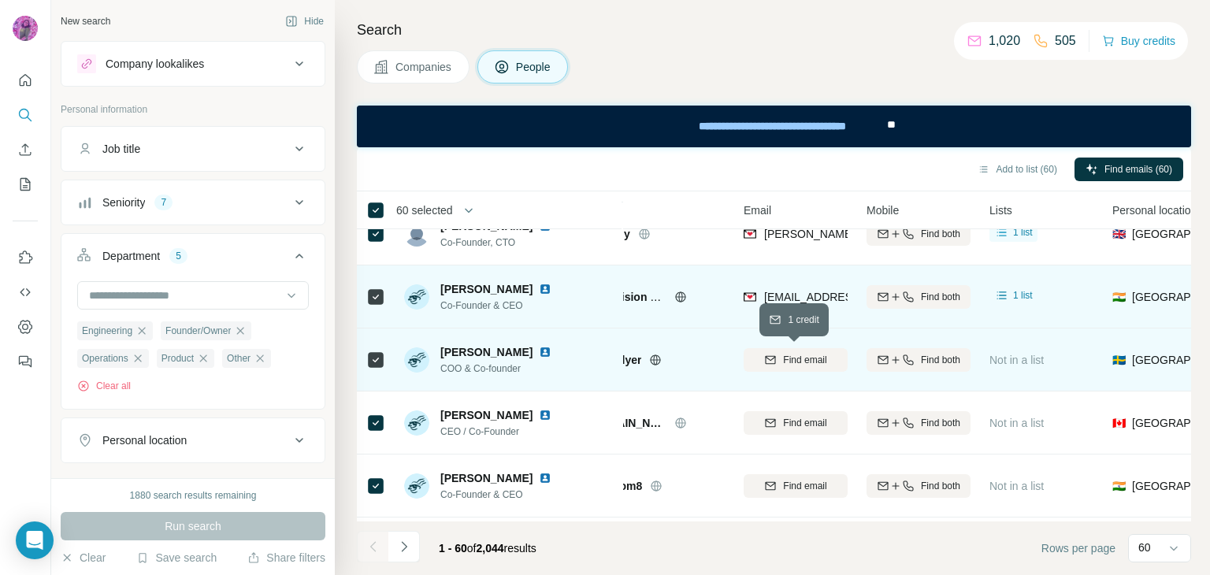
click at [794, 360] on span "Find email" at bounding box center [804, 360] width 43 height 14
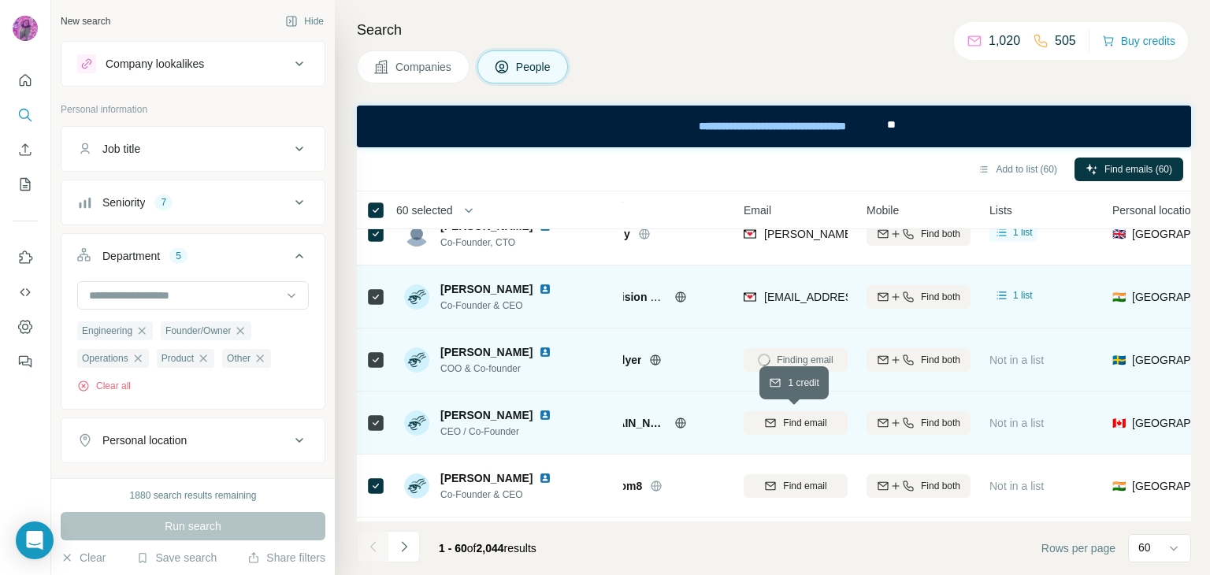
click at [804, 417] on span "Find email" at bounding box center [804, 423] width 43 height 14
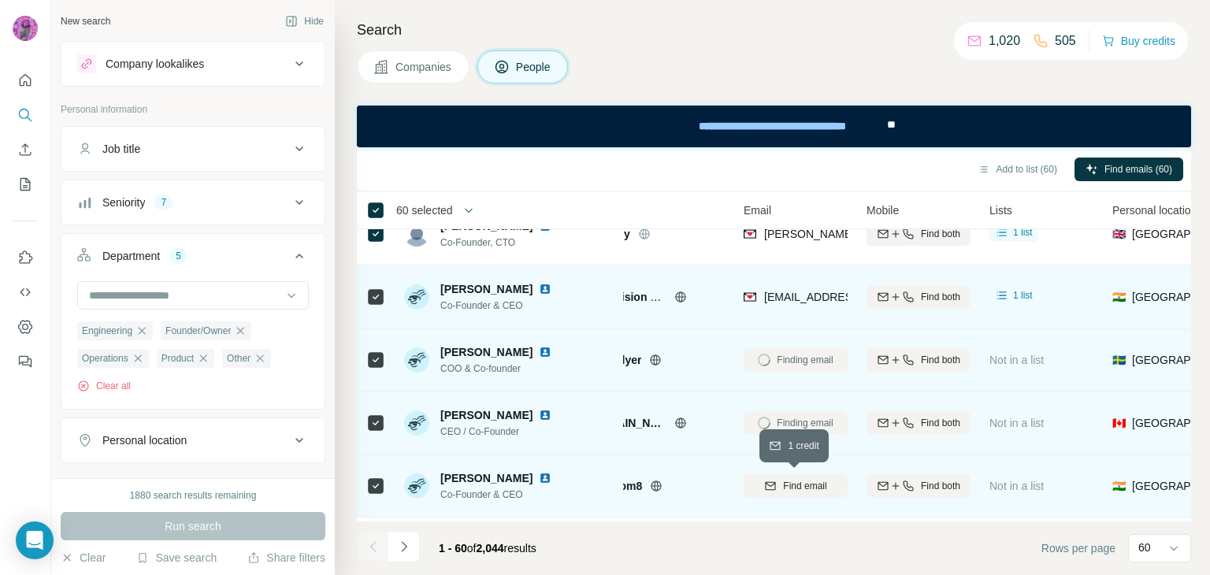
click at [807, 488] on span "Find email" at bounding box center [804, 486] width 43 height 14
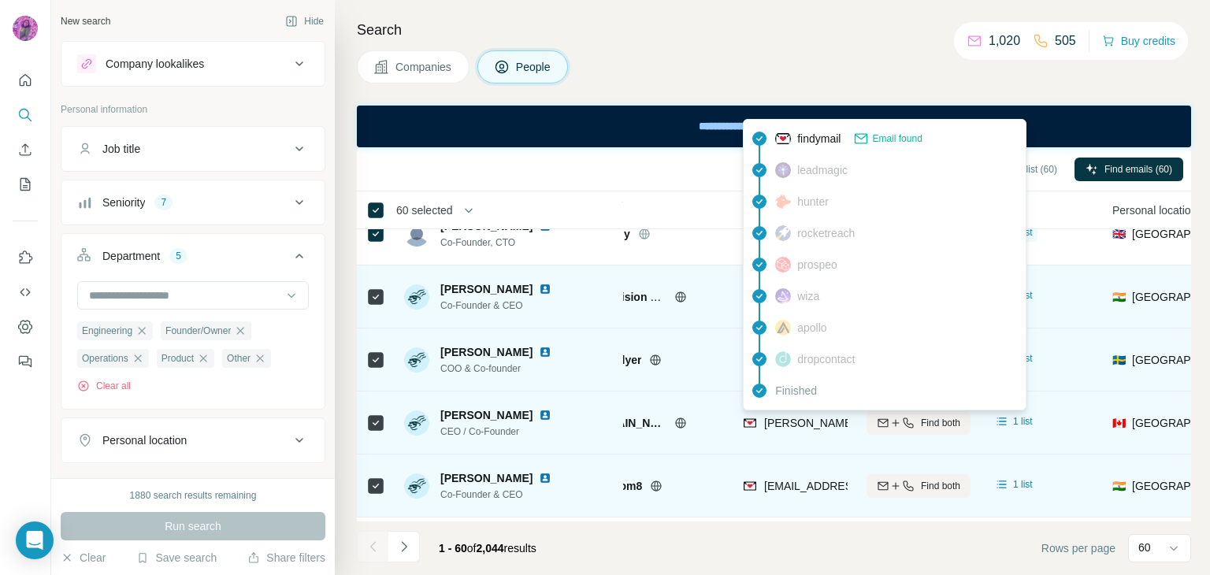
click at [796, 423] on span "[PERSON_NAME][EMAIL_ADDRESS][DOMAIN_NAME]" at bounding box center [902, 423] width 277 height 13
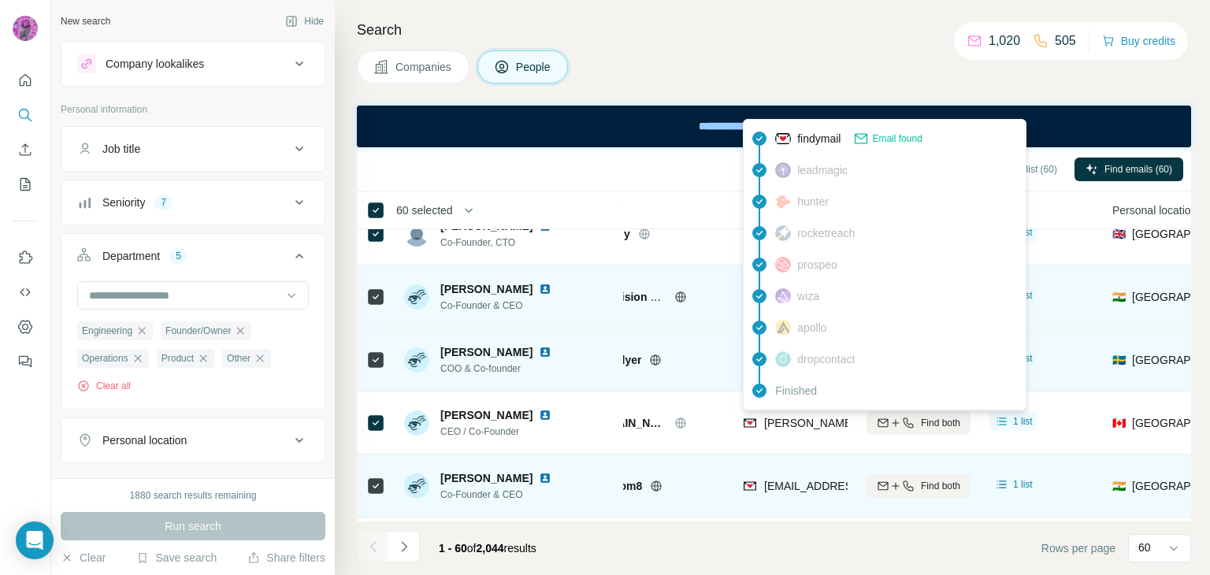
drag, startPoint x: 719, startPoint y: 65, endPoint x: 760, endPoint y: 183, distance: 125.1
click at [718, 64] on div "Companies People" at bounding box center [774, 66] width 834 height 33
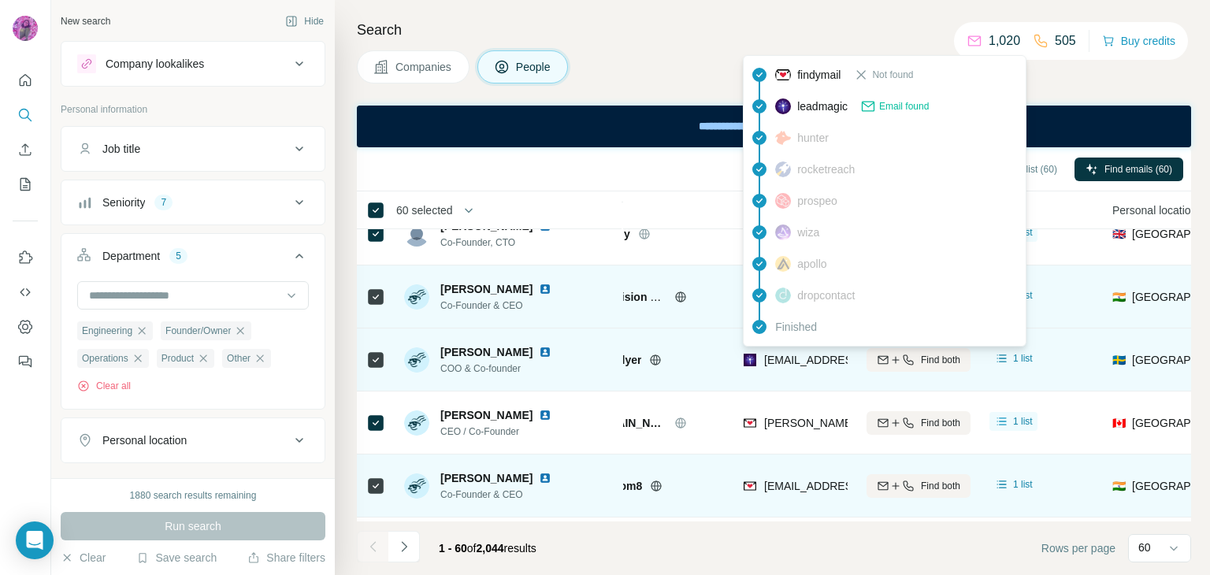
click at [778, 358] on span "[EMAIL_ADDRESS][DOMAIN_NAME]" at bounding box center [857, 360] width 187 height 13
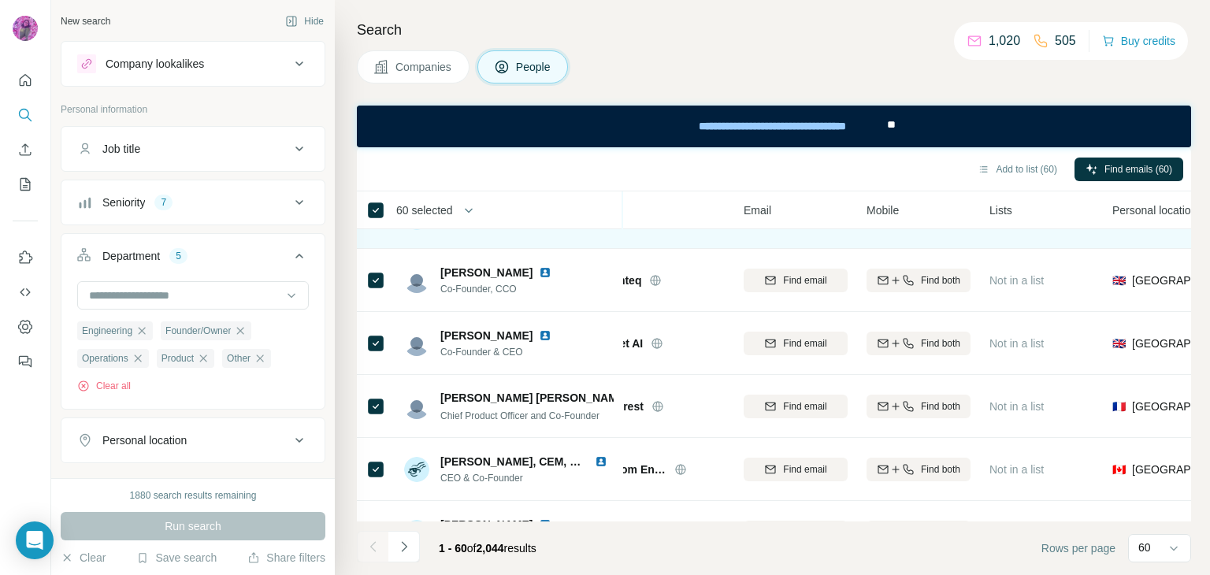
scroll to position [2572, 64]
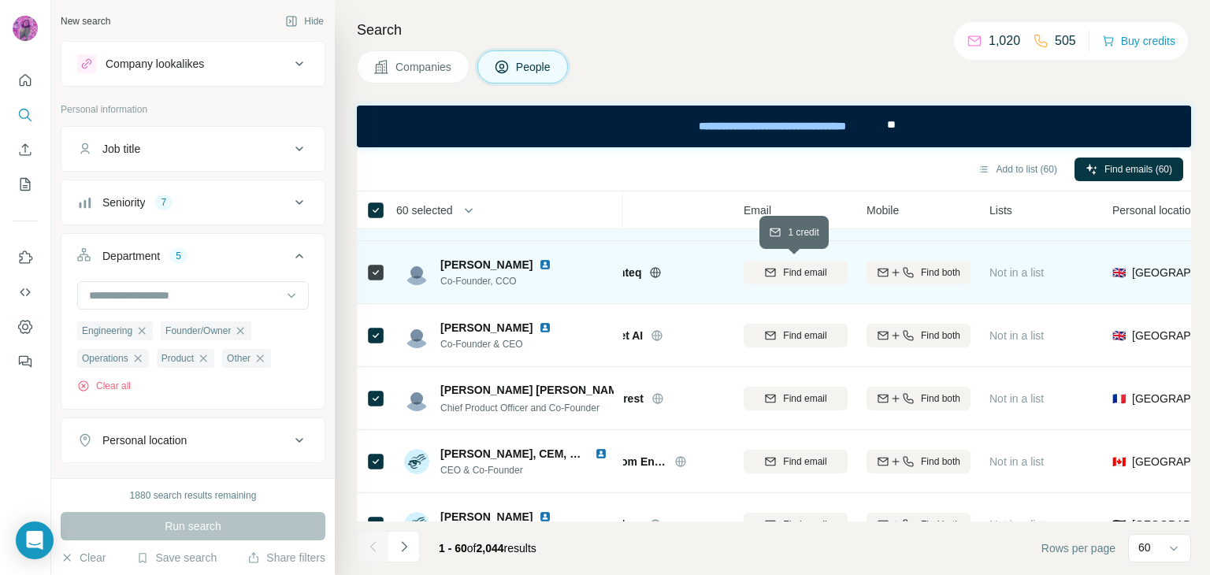
click at [807, 270] on span "Find email" at bounding box center [804, 272] width 43 height 14
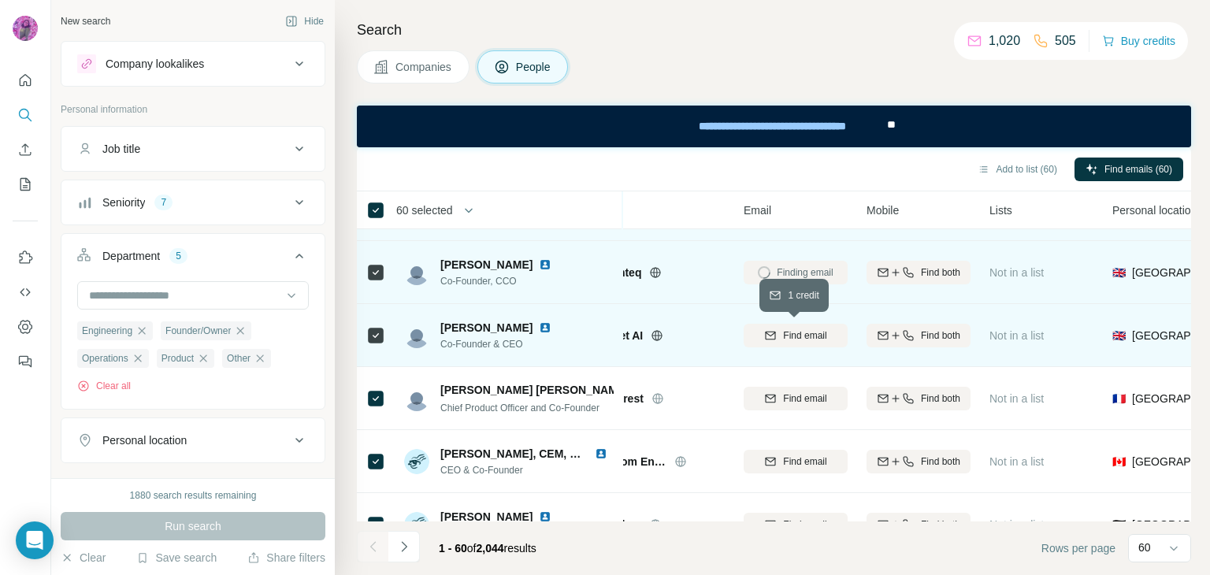
click at [802, 332] on span "Find email" at bounding box center [804, 335] width 43 height 14
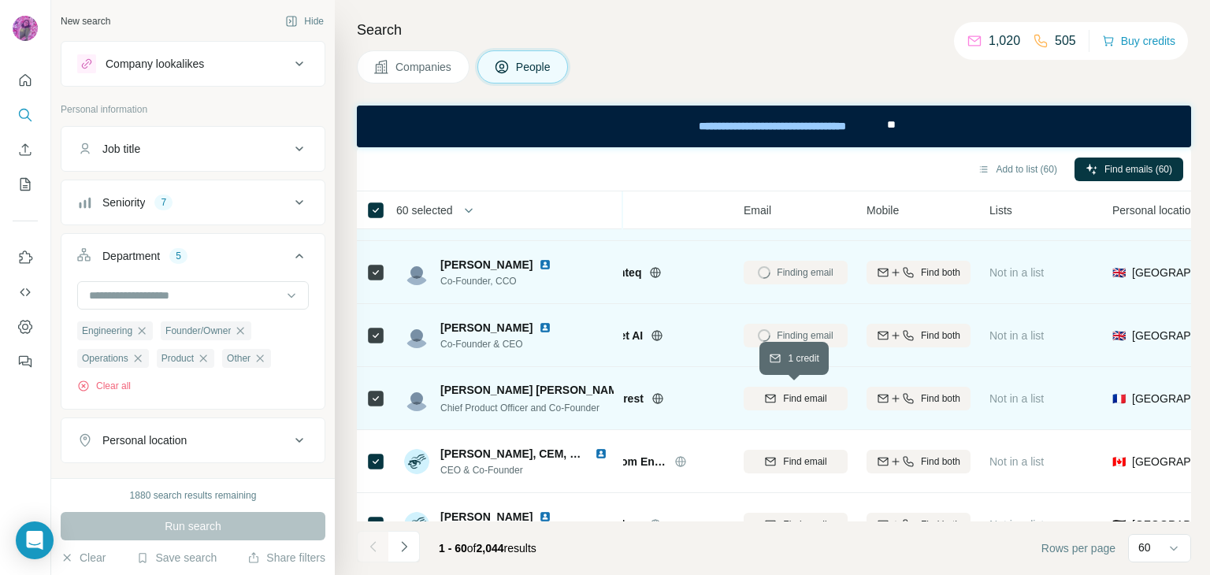
click at [795, 398] on span "Find email" at bounding box center [804, 398] width 43 height 14
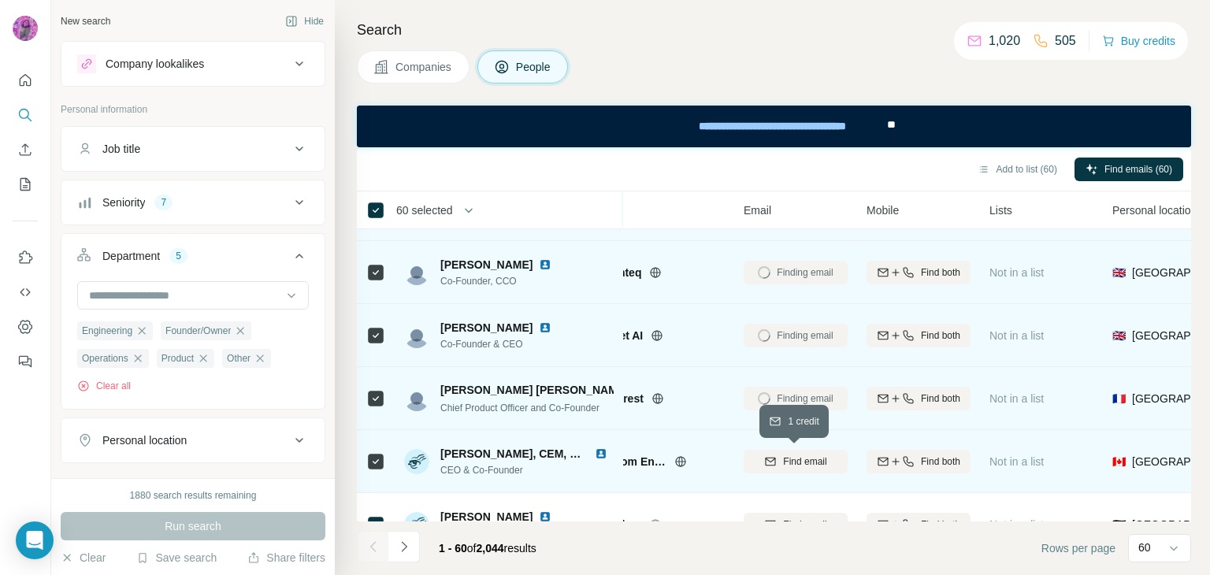
click at [791, 454] on span "Find email" at bounding box center [804, 461] width 43 height 14
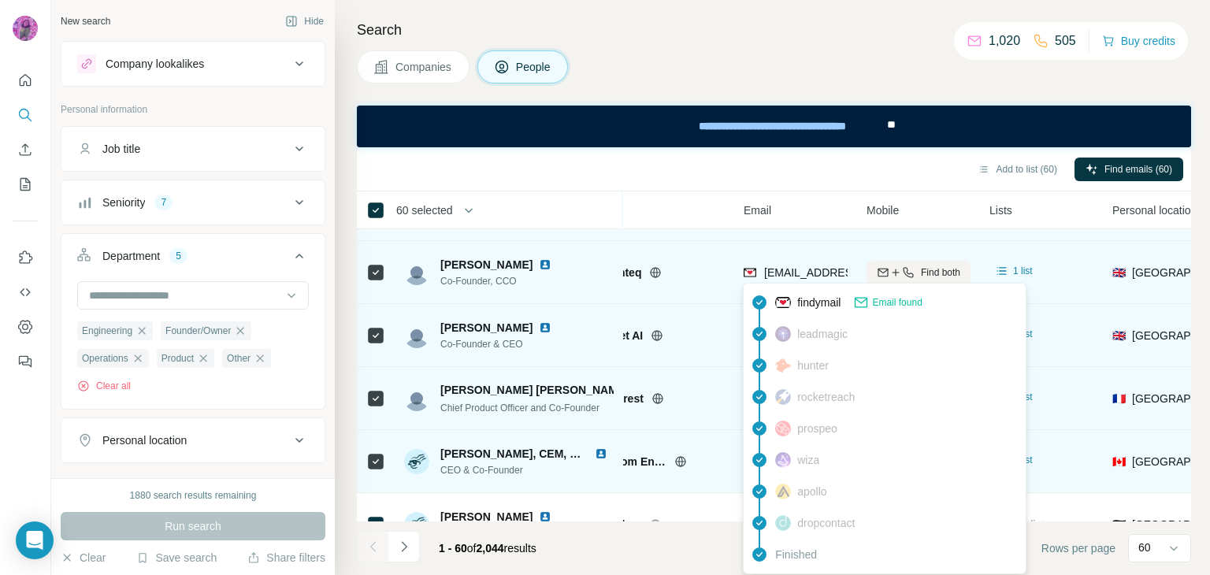
click at [799, 274] on span "[EMAIL_ADDRESS][PERSON_NAME][DOMAIN_NAME]" at bounding box center [902, 272] width 277 height 13
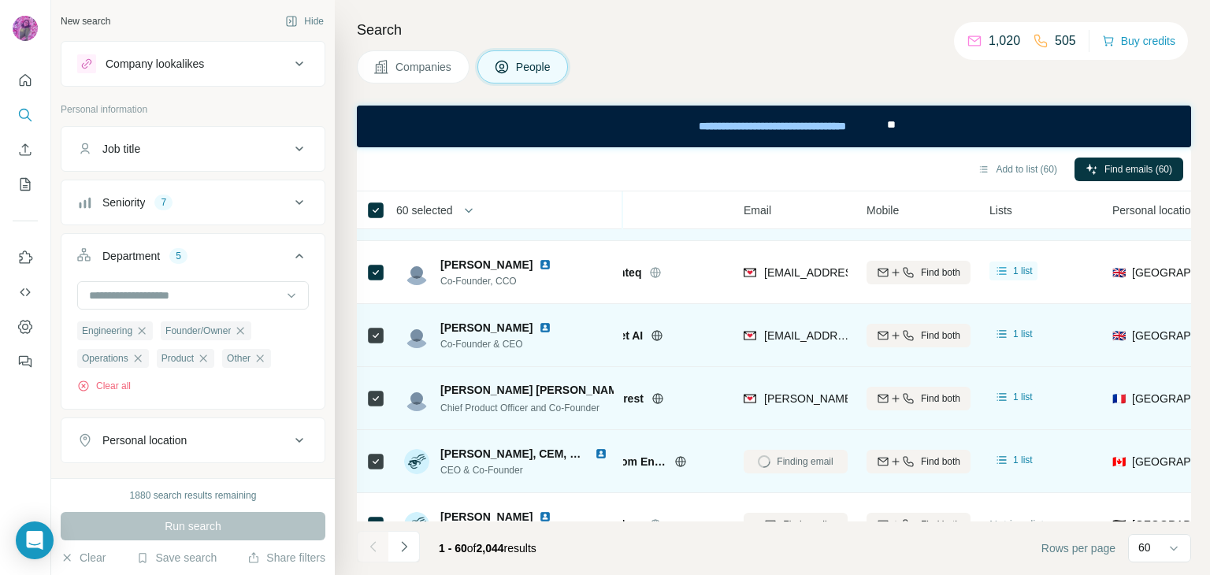
click at [675, 165] on div "Add to list (60) Find emails (60)" at bounding box center [774, 169] width 818 height 28
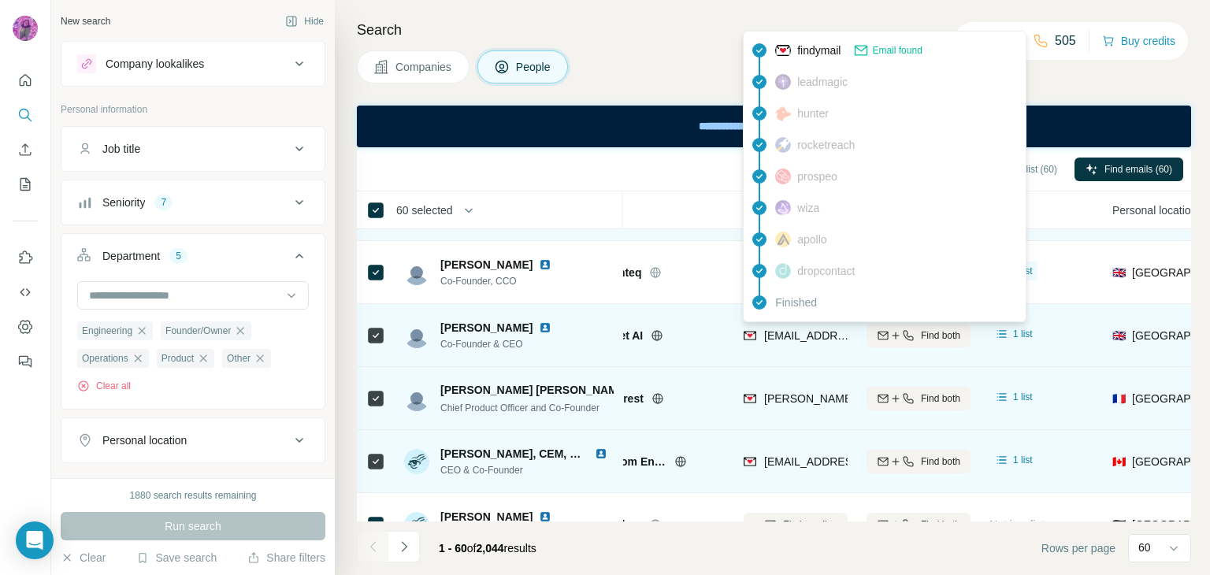
click at [803, 335] on span "[EMAIL_ADDRESS]" at bounding box center [813, 335] width 98 height 13
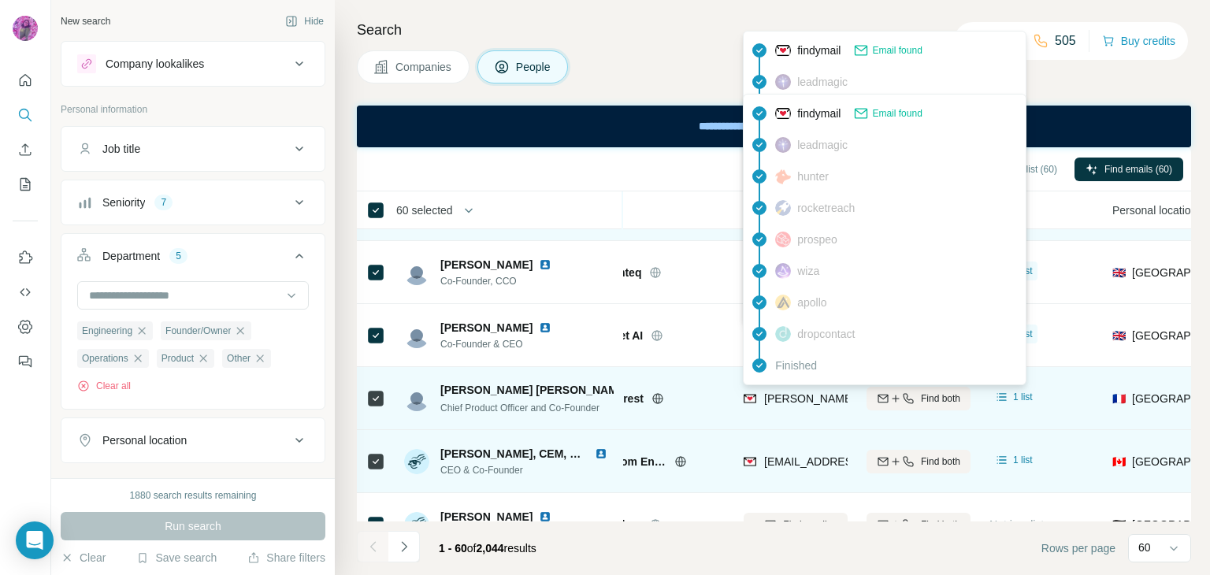
click at [811, 397] on span "[PERSON_NAME][EMAIL_ADDRESS][PERSON_NAME][DOMAIN_NAME]" at bounding box center [948, 398] width 369 height 13
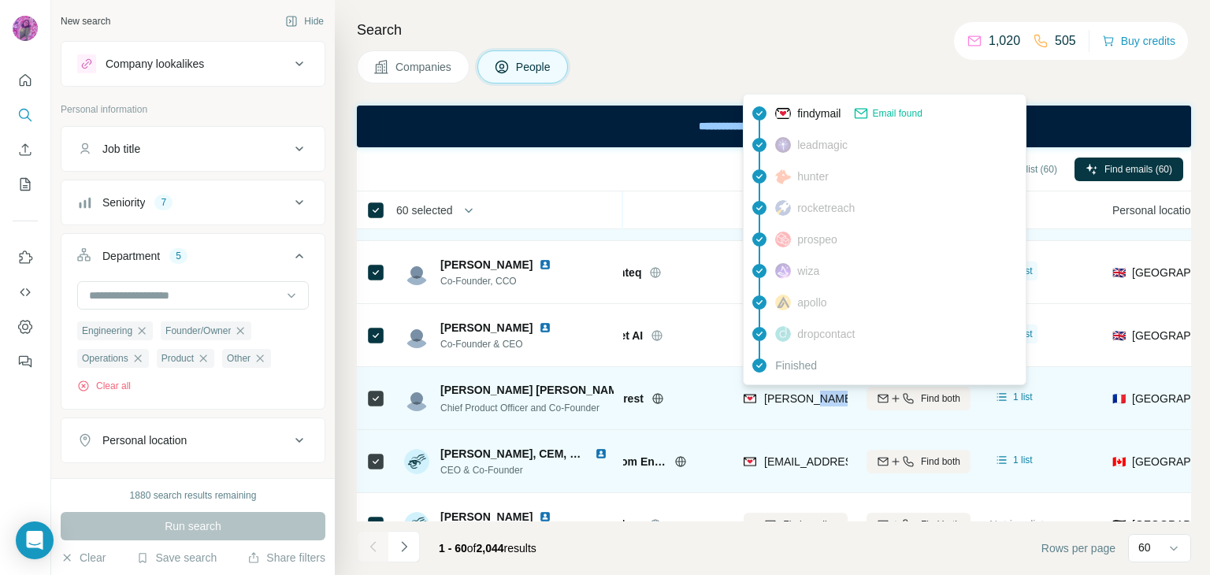
click at [811, 397] on span "[PERSON_NAME][EMAIL_ADDRESS][PERSON_NAME][DOMAIN_NAME]" at bounding box center [948, 398] width 369 height 13
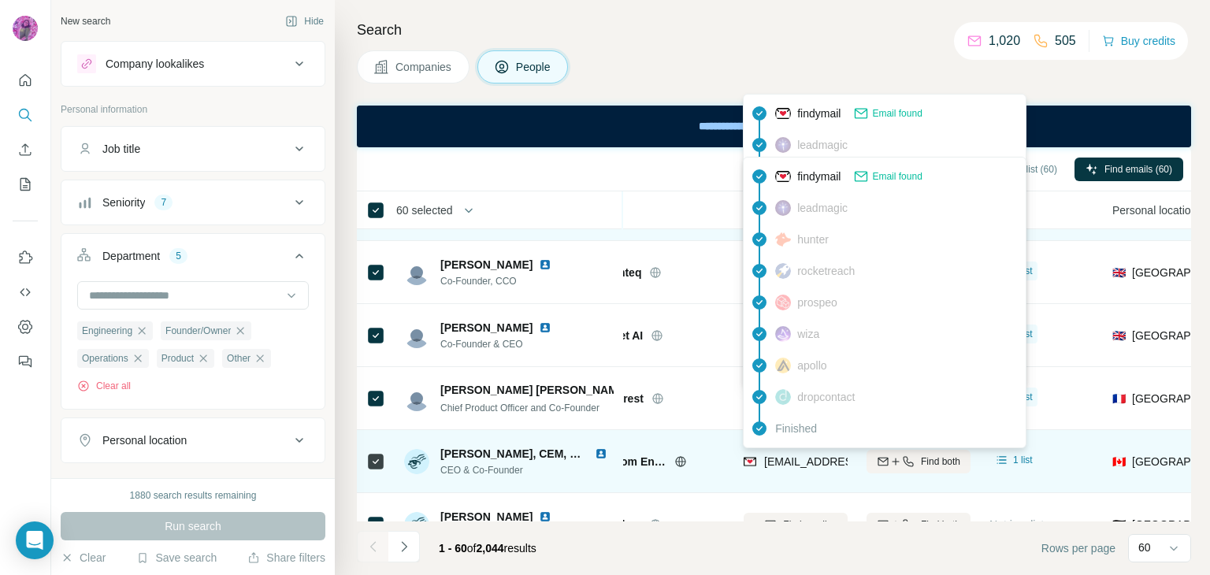
click at [796, 461] on span "[EMAIL_ADDRESS][DOMAIN_NAME]" at bounding box center [857, 461] width 187 height 13
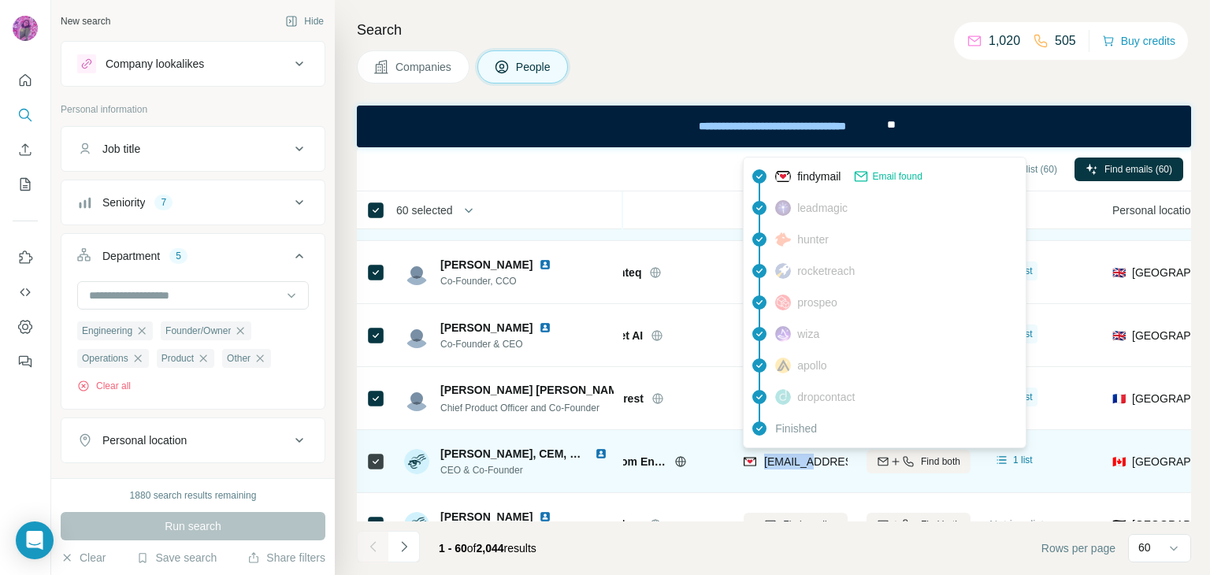
click at [796, 461] on span "[EMAIL_ADDRESS][DOMAIN_NAME]" at bounding box center [857, 461] width 187 height 13
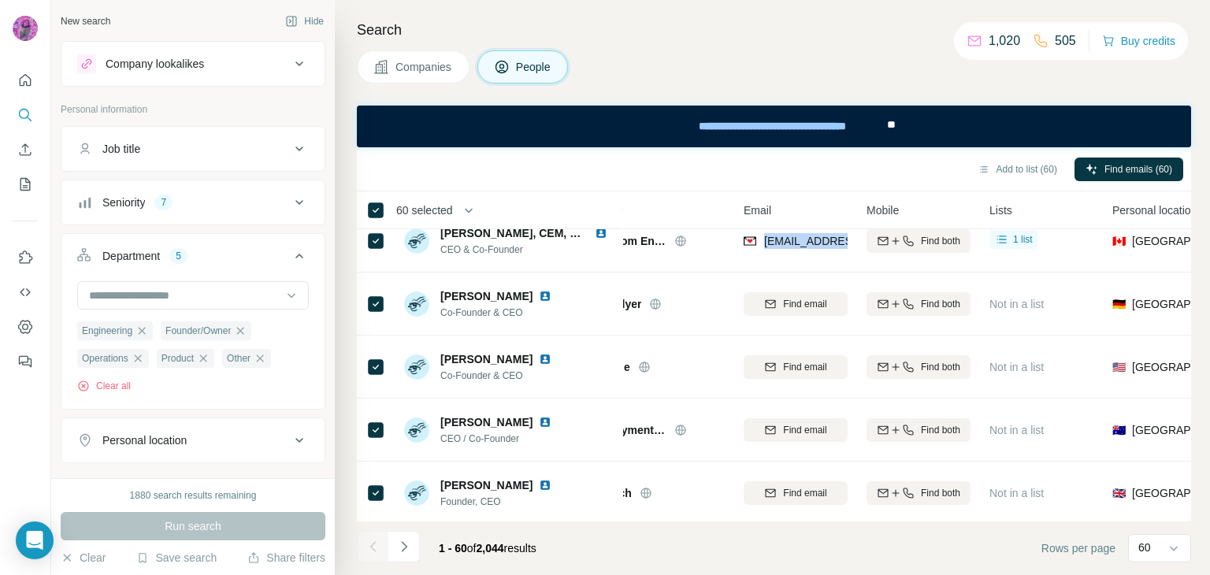
scroll to position [2808, 64]
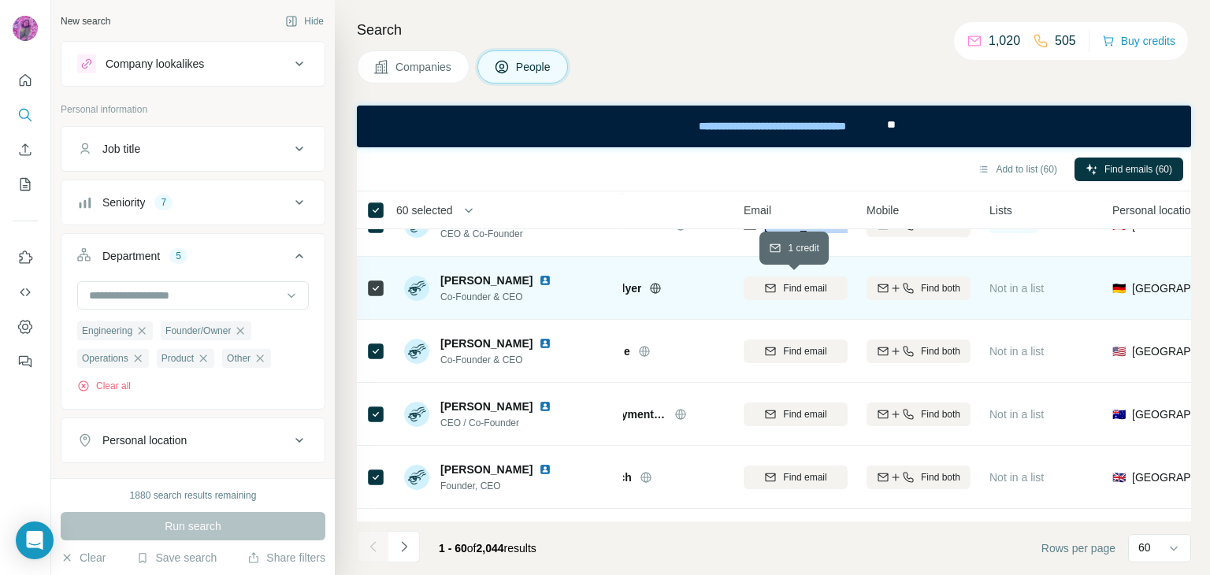
click at [802, 286] on span "Find email" at bounding box center [804, 288] width 43 height 14
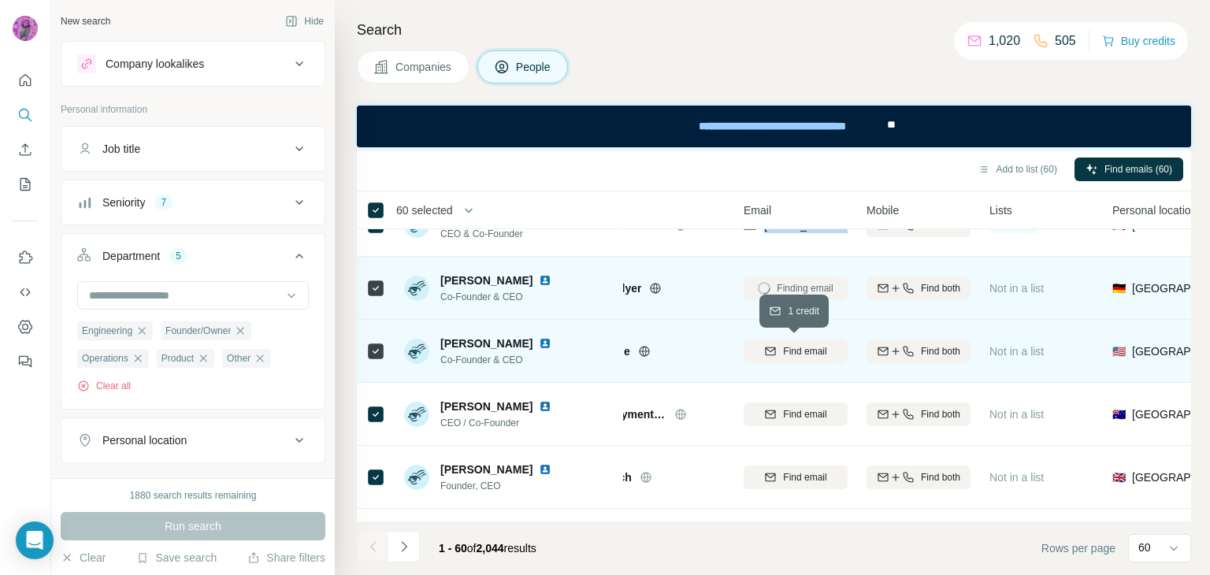
click at [802, 349] on span "Find email" at bounding box center [804, 351] width 43 height 14
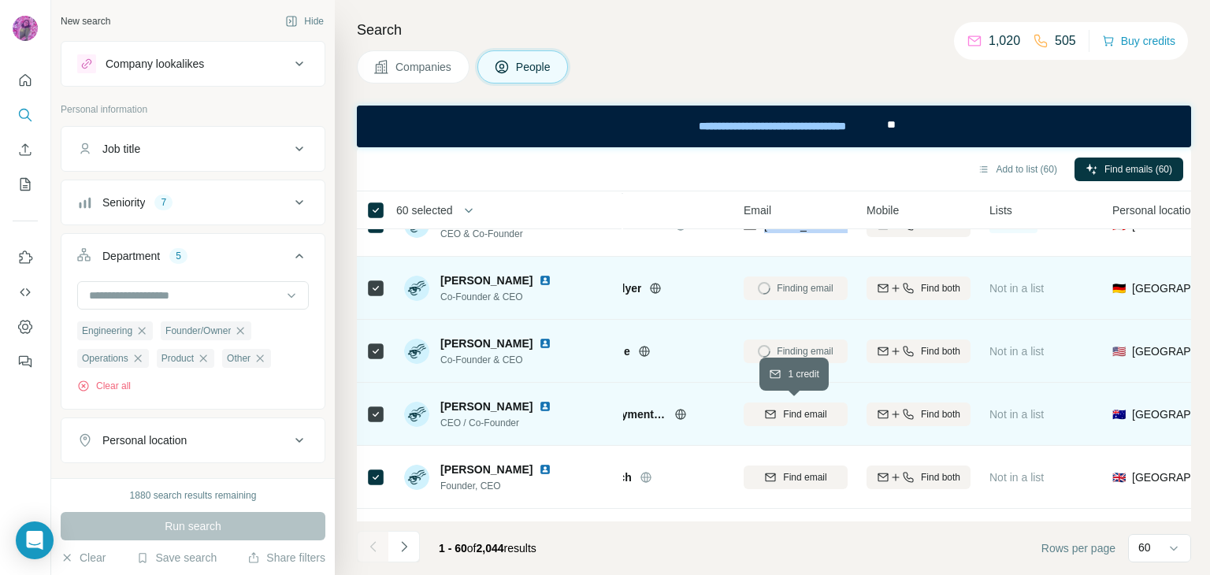
click at [797, 416] on span "Find email" at bounding box center [804, 414] width 43 height 14
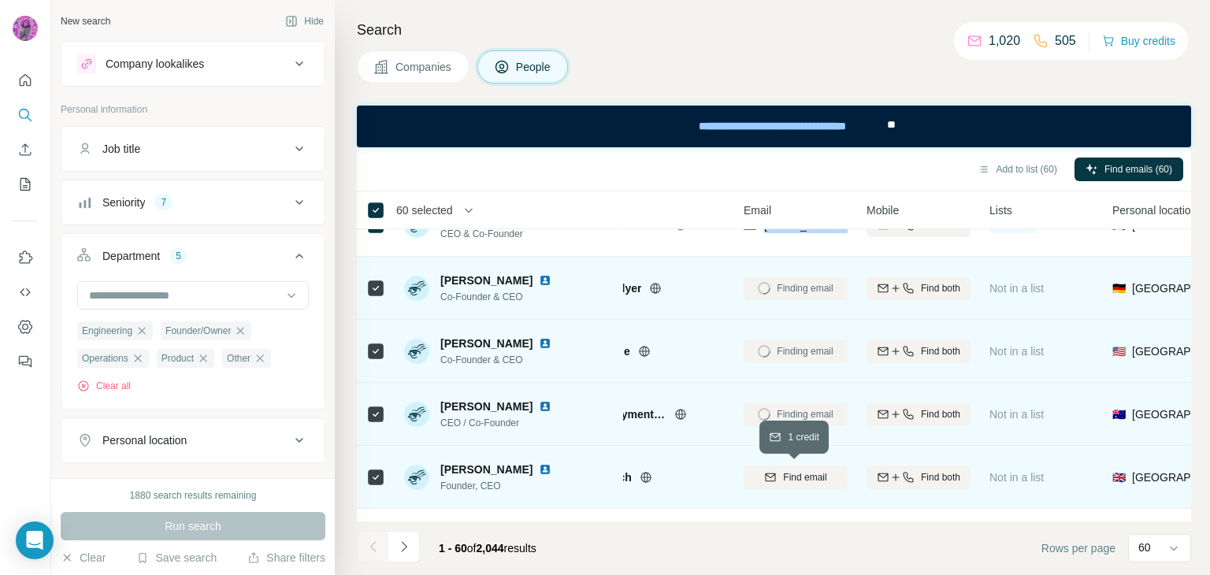
click at [800, 473] on span "Find email" at bounding box center [804, 477] width 43 height 14
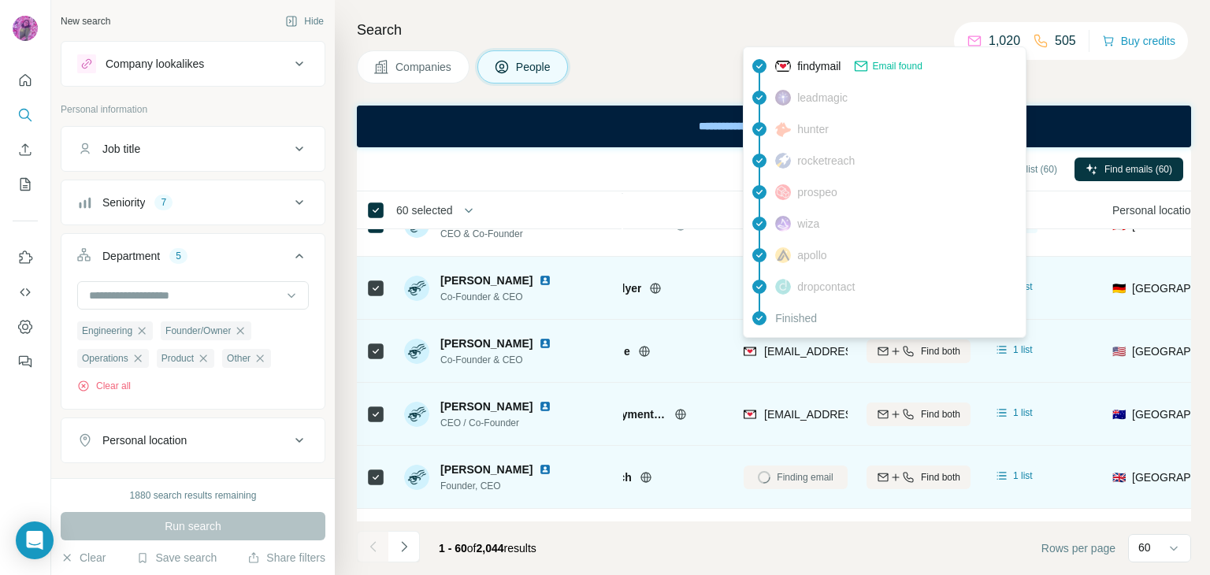
click at [806, 347] on span "[EMAIL_ADDRESS][DOMAIN_NAME]" at bounding box center [857, 351] width 187 height 13
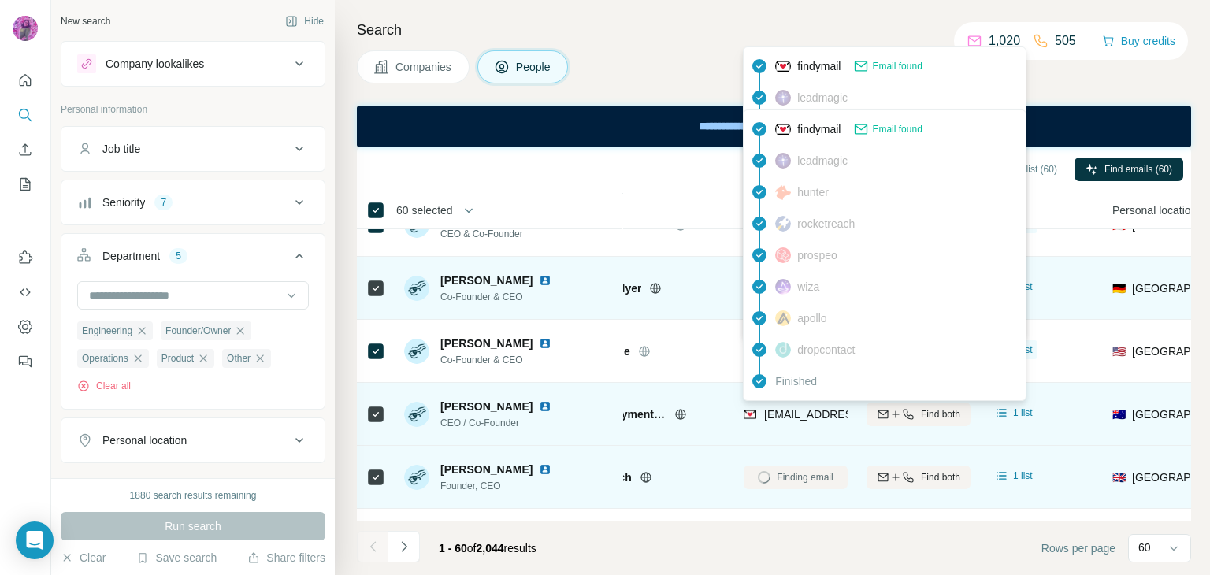
click at [794, 414] on span "[EMAIL_ADDRESS][DOMAIN_NAME]" at bounding box center [857, 414] width 187 height 13
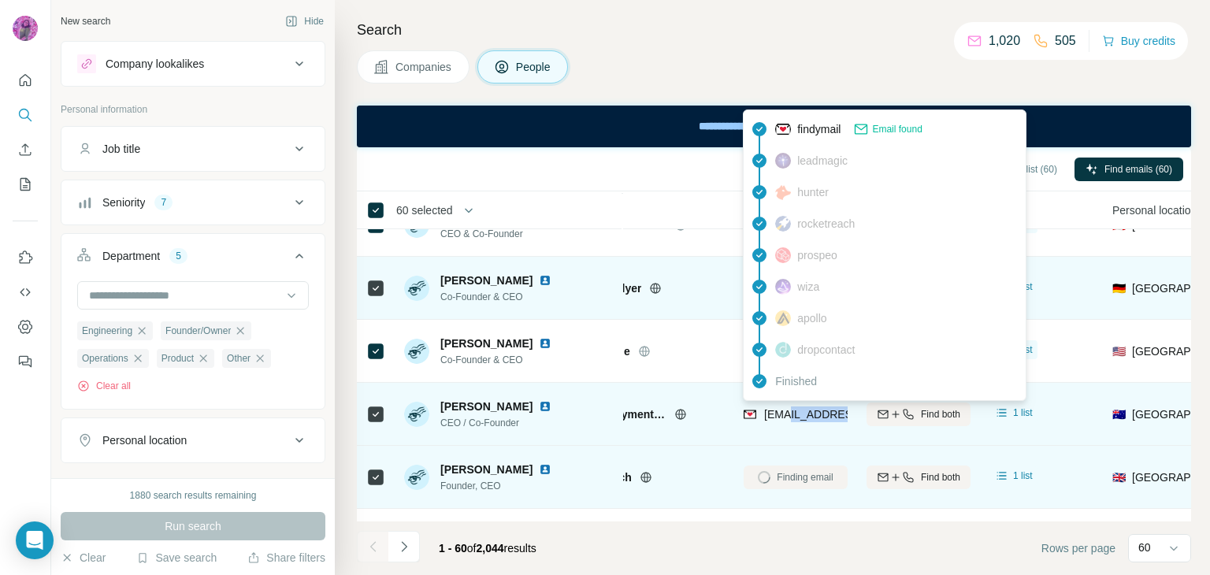
click at [794, 414] on span "[EMAIL_ADDRESS][DOMAIN_NAME]" at bounding box center [857, 414] width 187 height 13
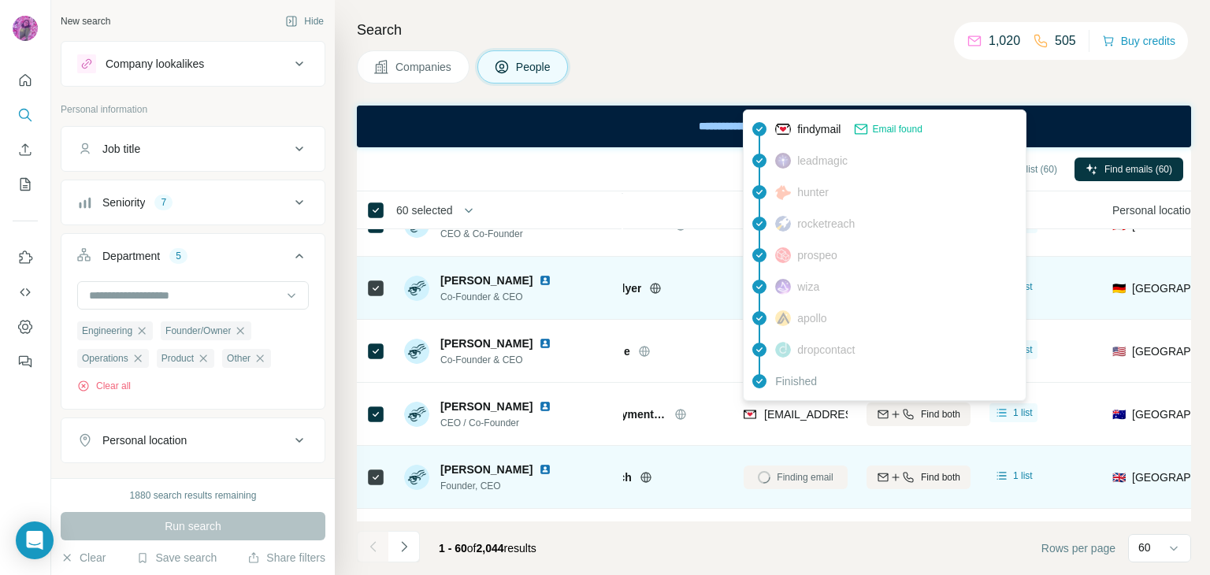
click at [647, 72] on div "Companies People" at bounding box center [774, 66] width 834 height 33
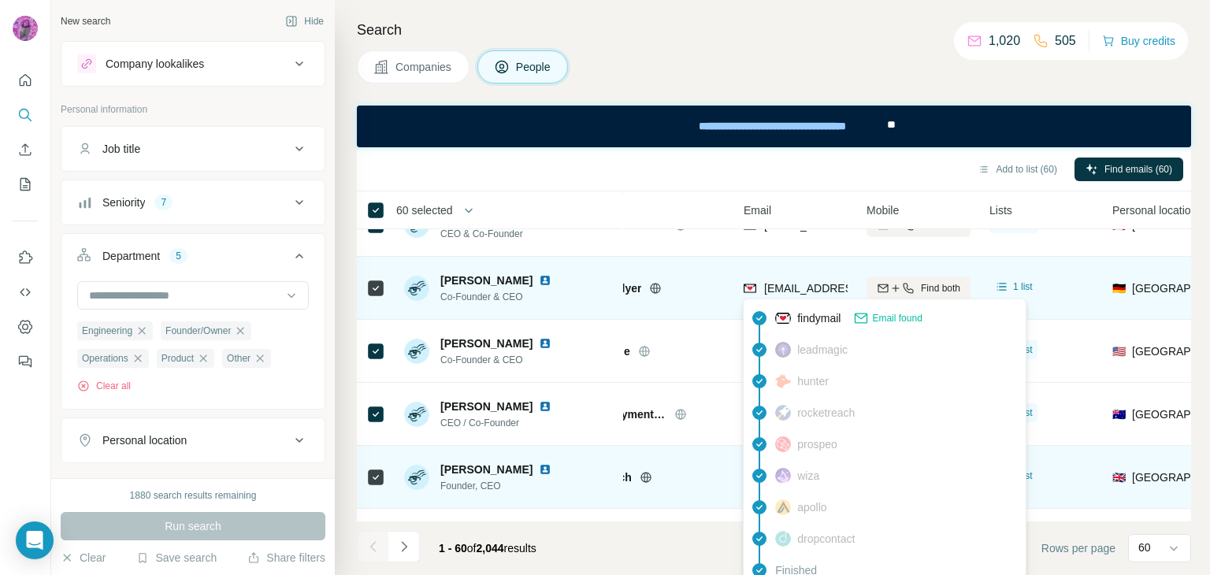
click at [784, 289] on span "[EMAIL_ADDRESS][DOMAIN_NAME]" at bounding box center [857, 288] width 187 height 13
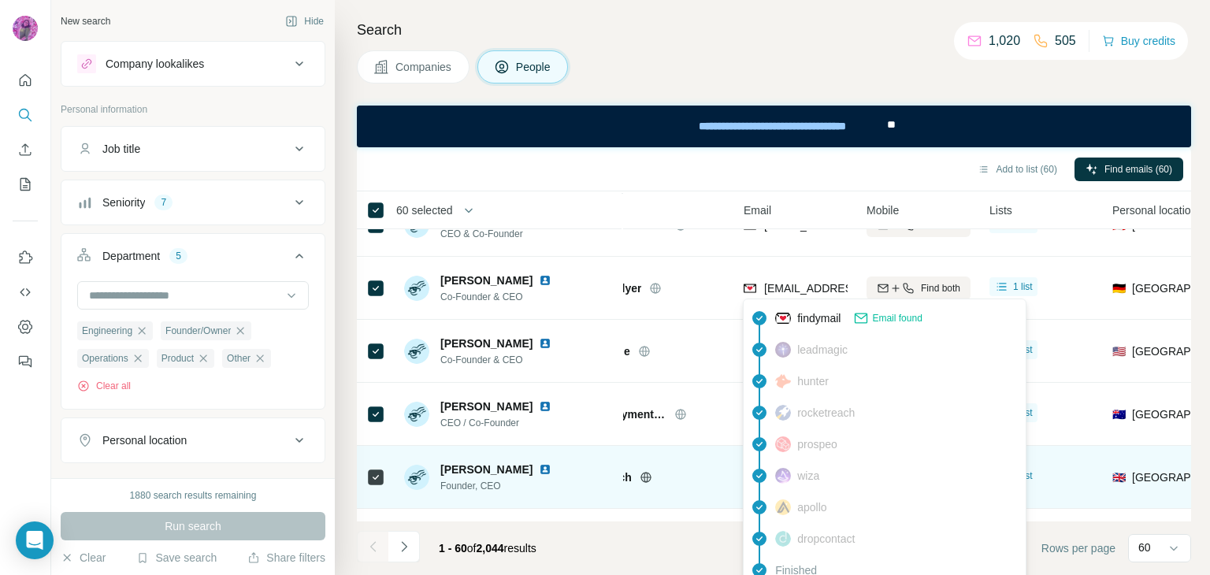
click at [659, 28] on h4 "Search" at bounding box center [774, 30] width 834 height 22
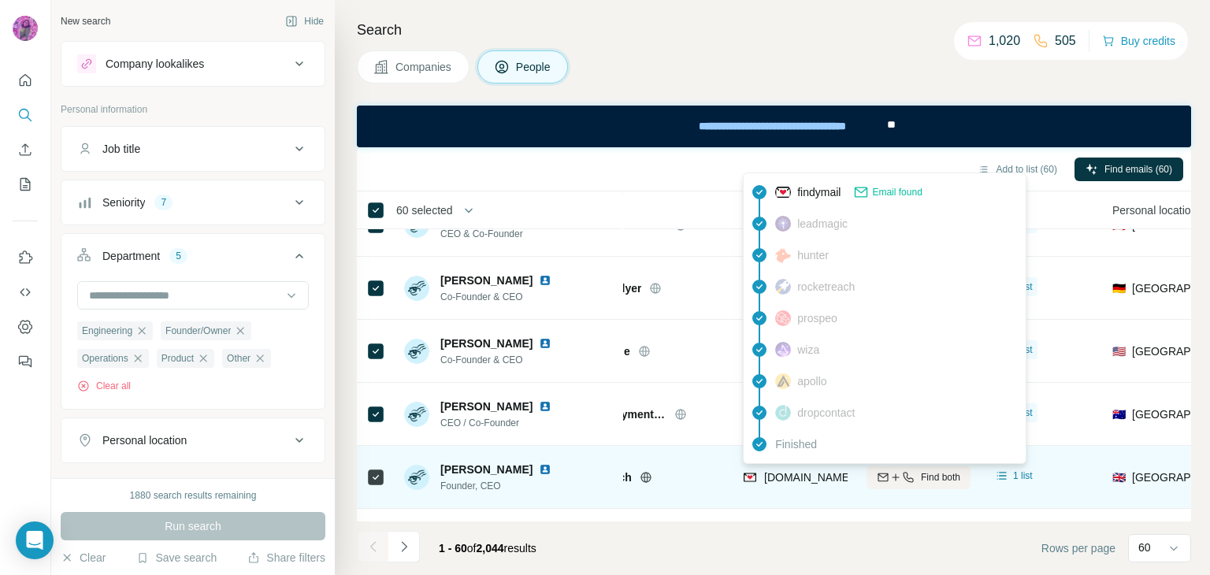
click at [797, 477] on span "[DOMAIN_NAME][EMAIL_ADDRESS][DOMAIN_NAME]" at bounding box center [901, 477] width 275 height 13
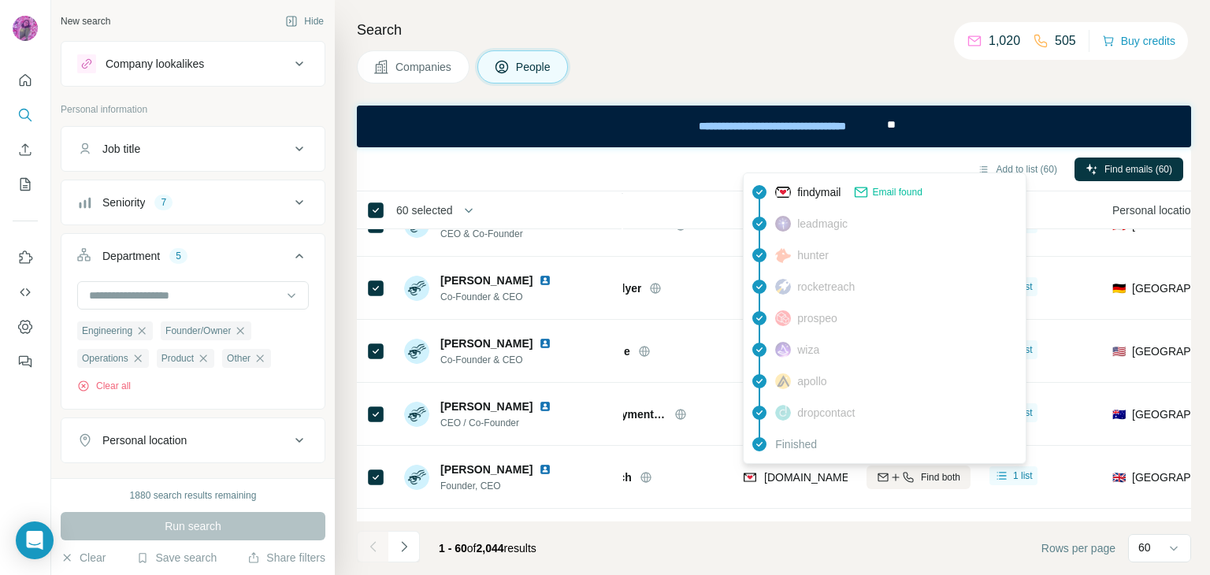
click at [712, 19] on div "Search Companies People Add to list (60) Find emails (60) 60 selected People Co…" at bounding box center [772, 287] width 875 height 575
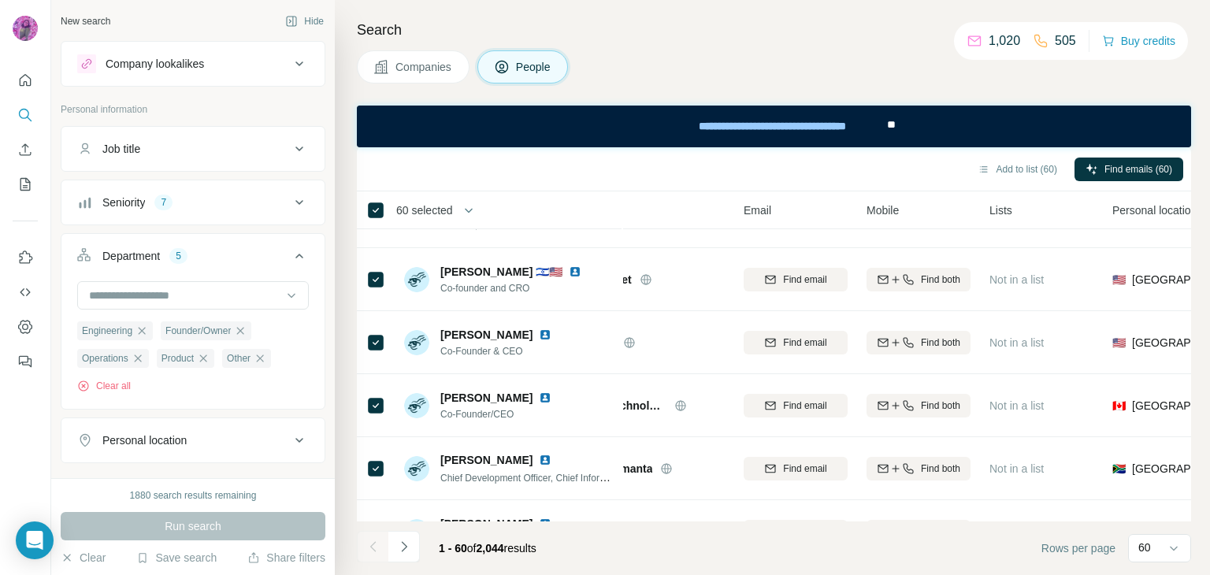
scroll to position [3076, 64]
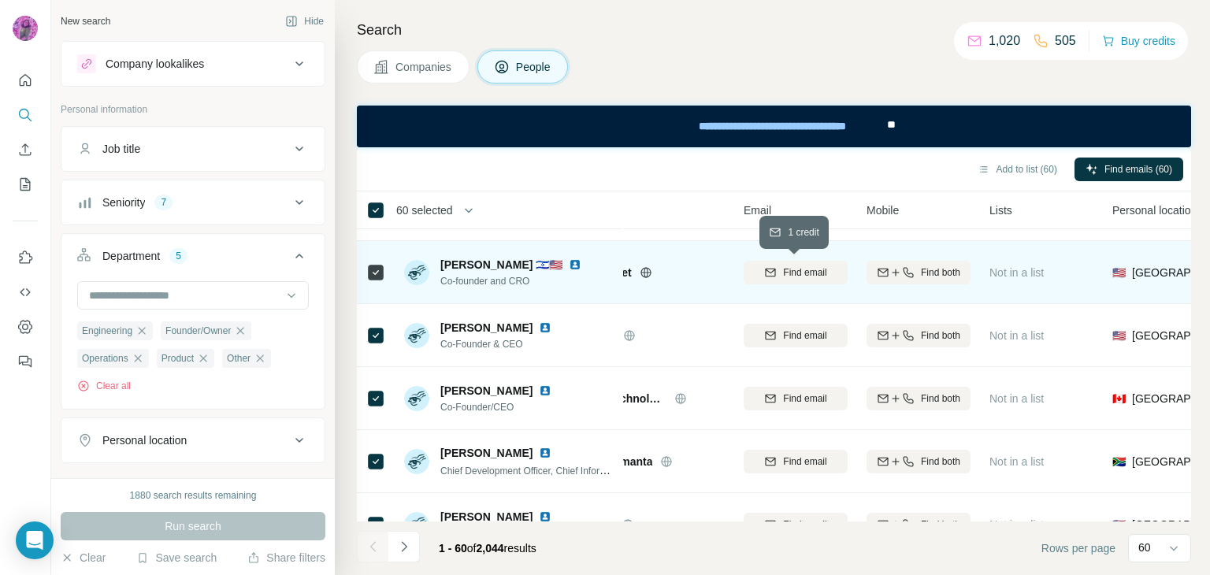
click at [808, 274] on span "Find email" at bounding box center [804, 272] width 43 height 14
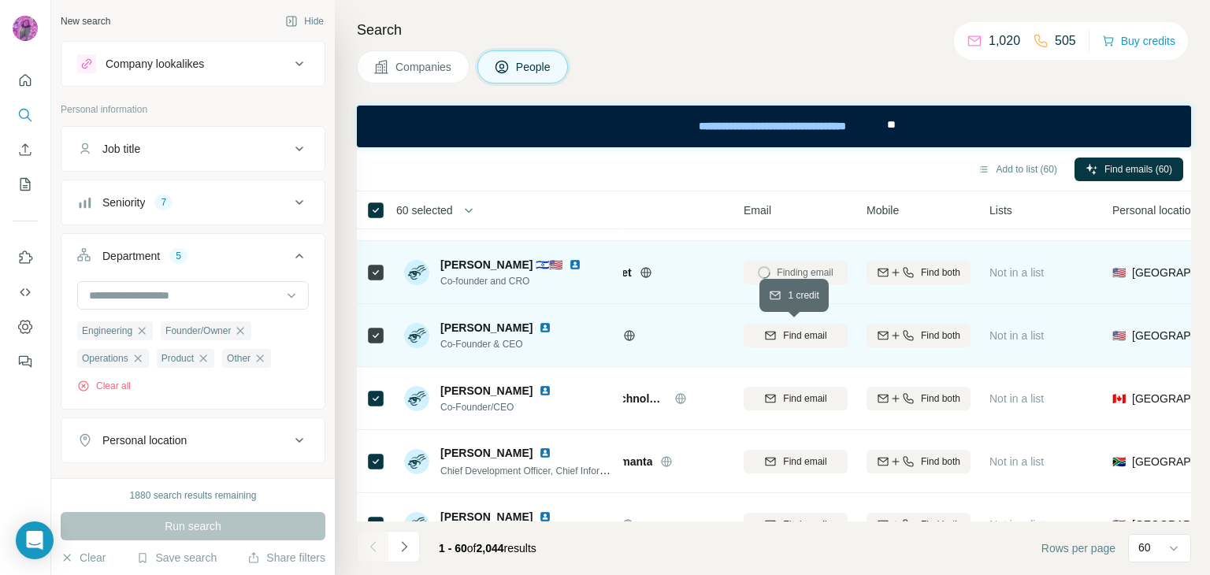
click at [810, 338] on span "Find email" at bounding box center [804, 335] width 43 height 14
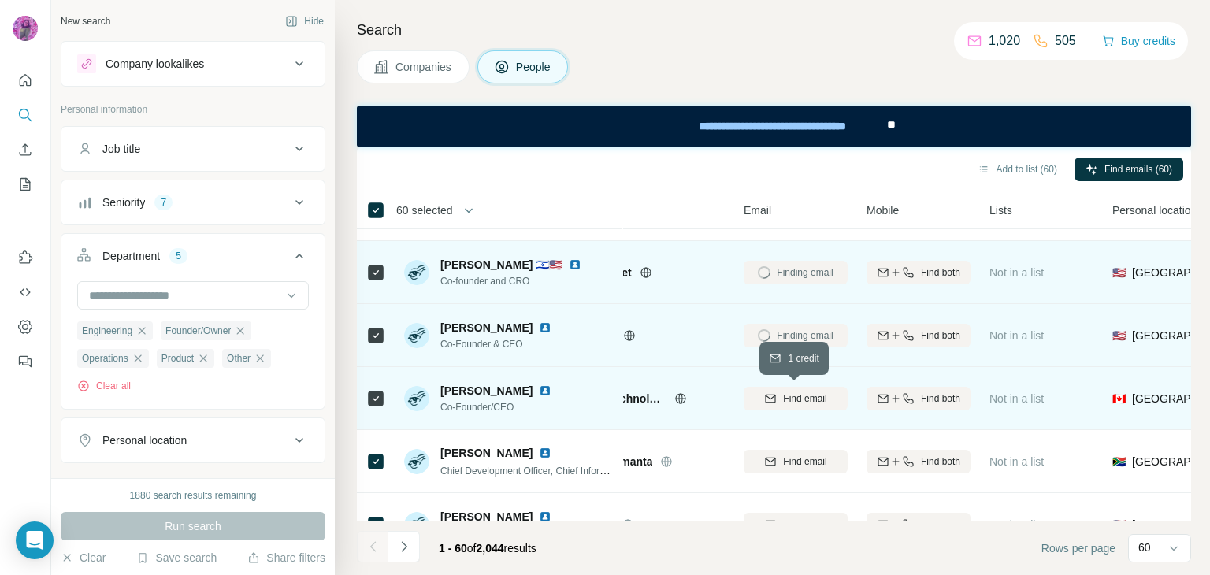
click at [803, 406] on button "Find email" at bounding box center [796, 399] width 104 height 24
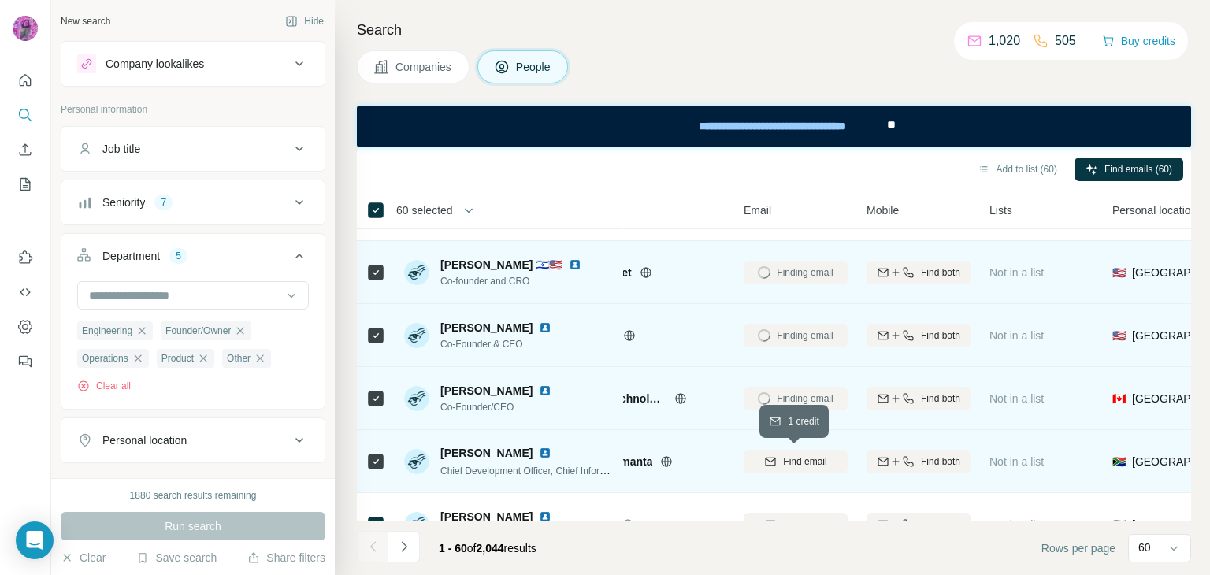
click at [799, 456] on span "Find email" at bounding box center [804, 461] width 43 height 14
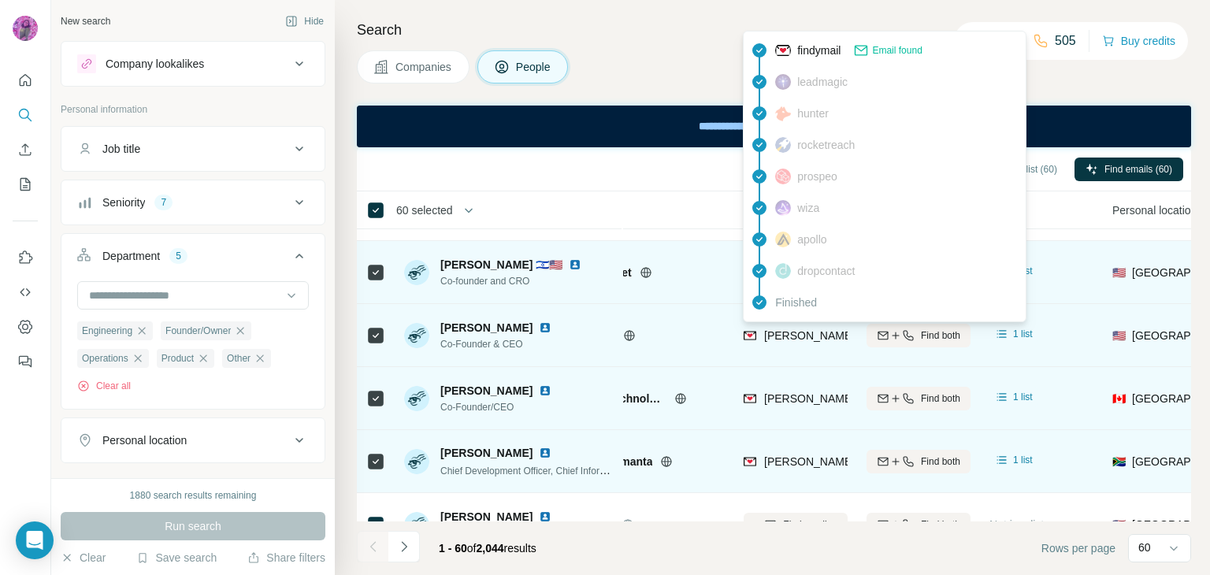
click at [782, 332] on span "[PERSON_NAME][EMAIL_ADDRESS][DOMAIN_NAME]" at bounding box center [902, 335] width 277 height 13
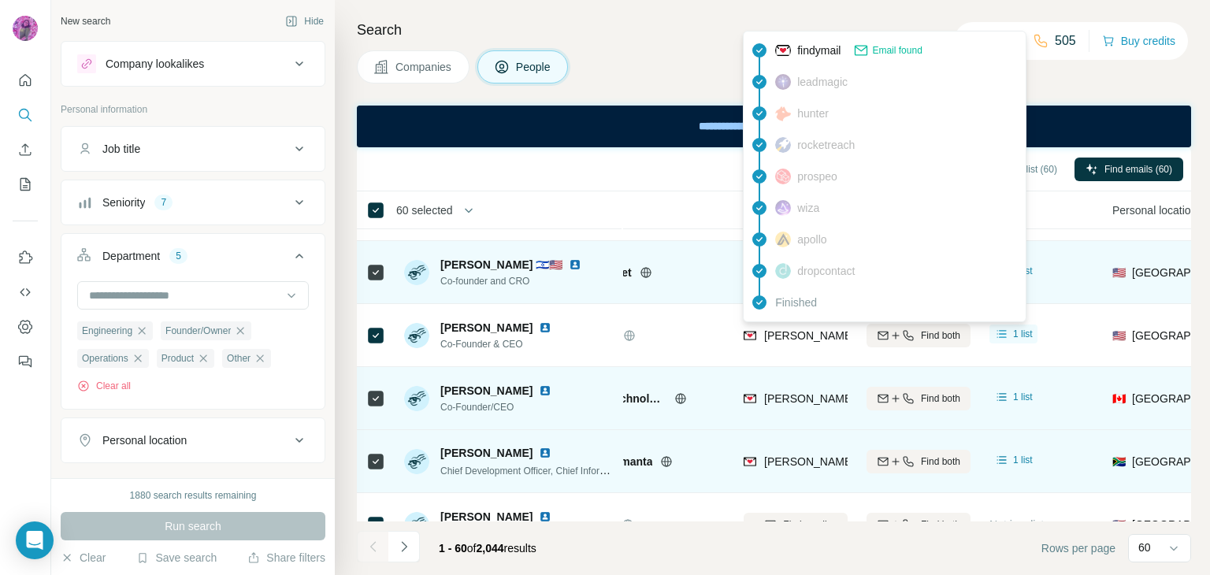
click at [779, 408] on div "[PERSON_NAME][EMAIL_ADDRESS][DOMAIN_NAME]" at bounding box center [796, 398] width 104 height 43
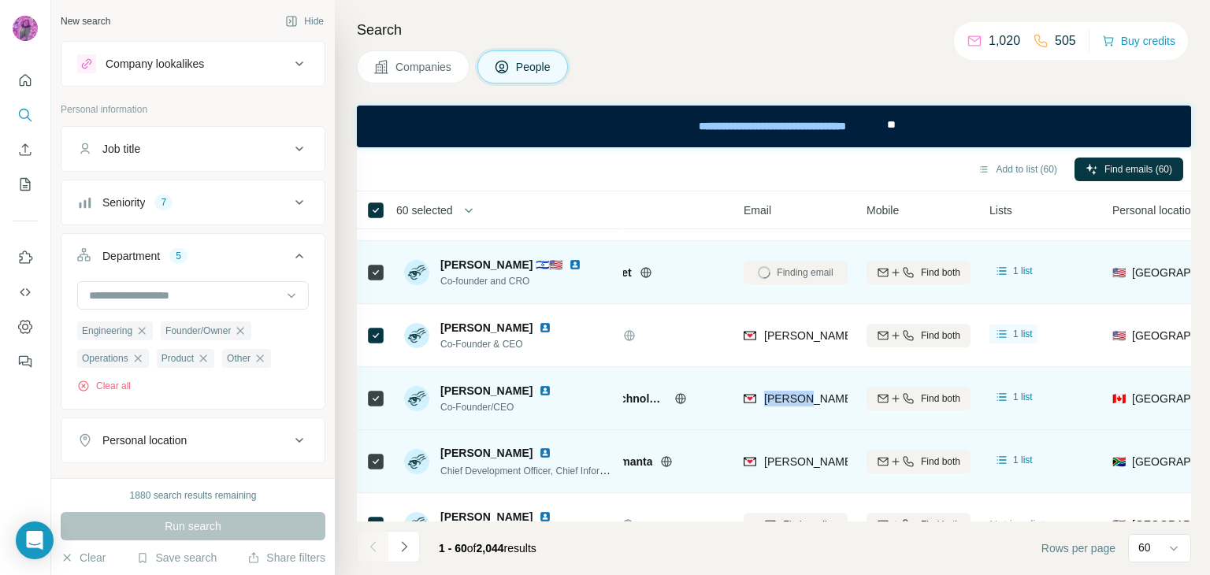
click at [779, 408] on div "[PERSON_NAME][EMAIL_ADDRESS][DOMAIN_NAME]" at bounding box center [796, 398] width 104 height 43
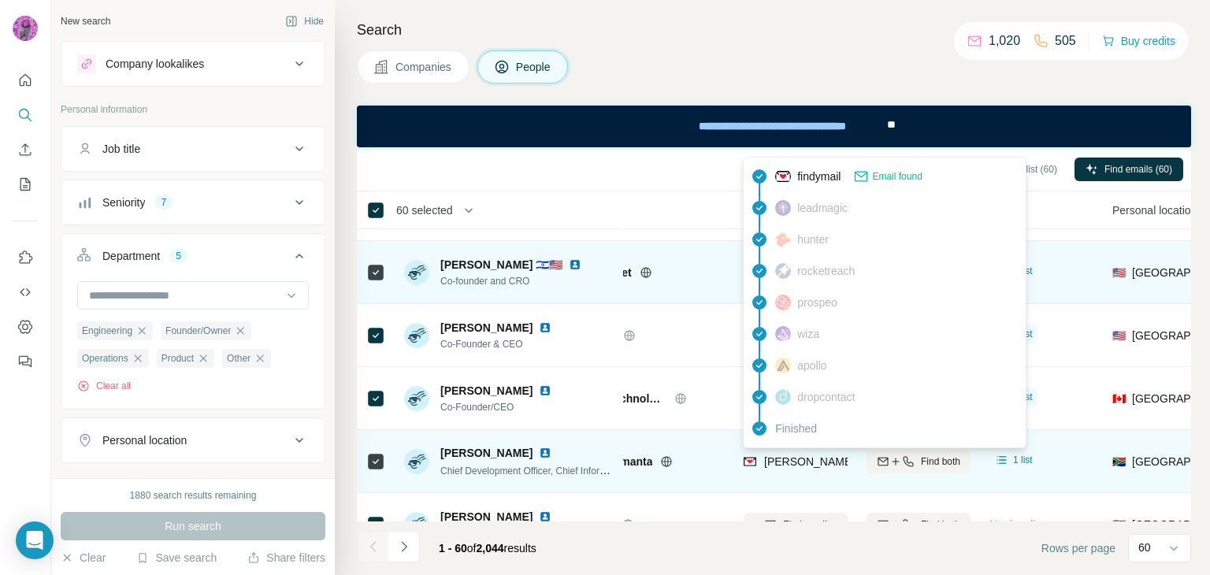
click at [777, 465] on span "[PERSON_NAME][EMAIL_ADDRESS][DOMAIN_NAME]" at bounding box center [902, 461] width 277 height 13
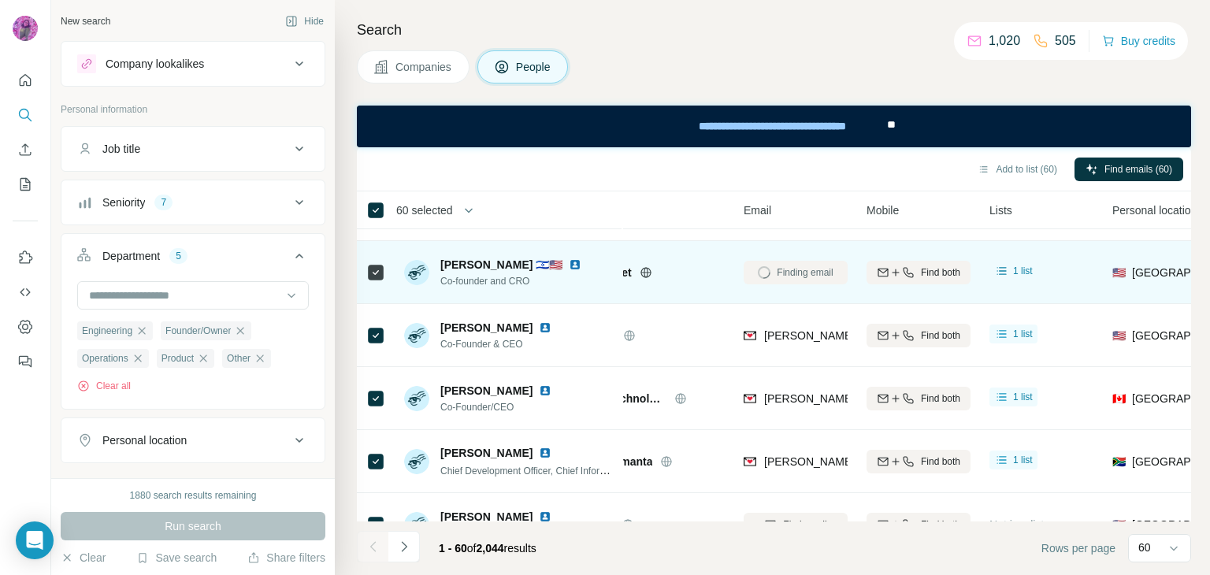
click at [676, 173] on div "Add to list (60) Find emails (60)" at bounding box center [774, 169] width 818 height 28
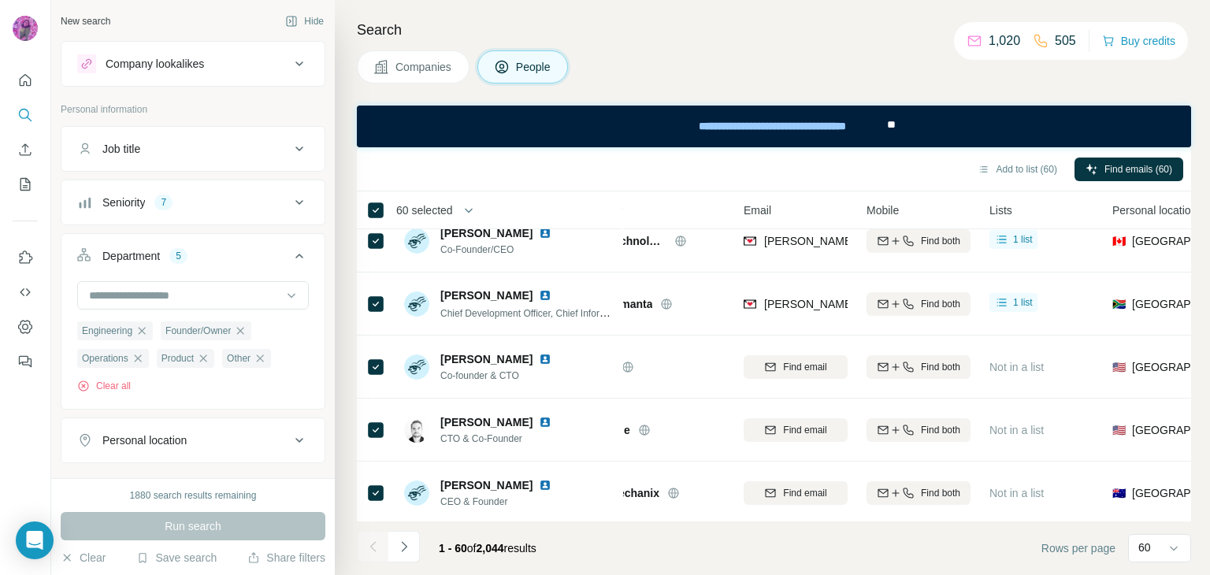
scroll to position [3313, 64]
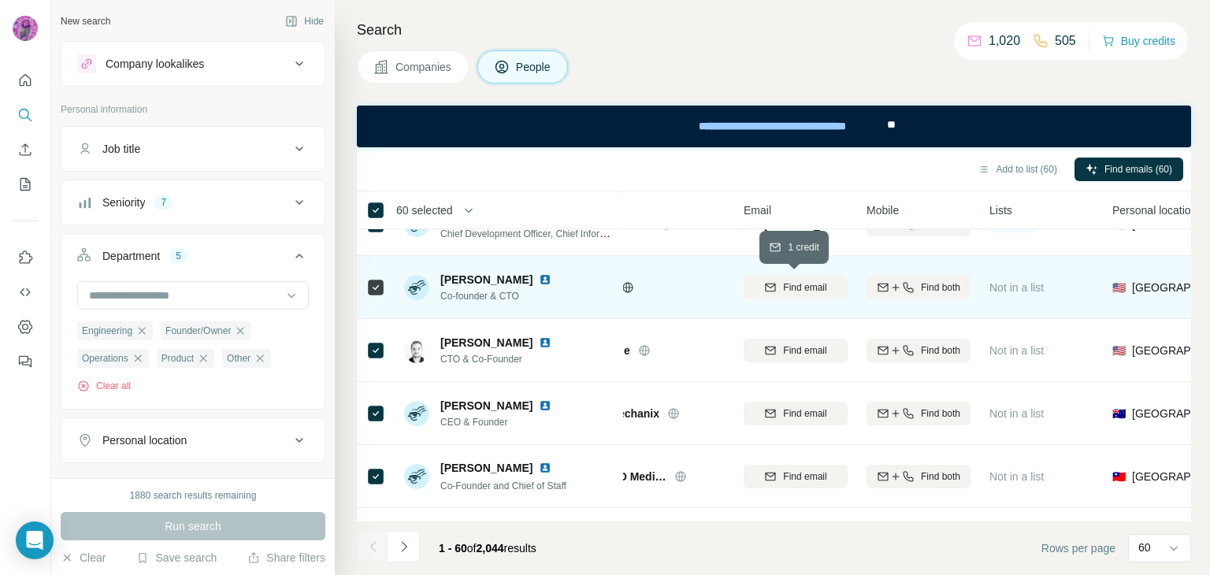
click at [811, 289] on span "Find email" at bounding box center [804, 287] width 43 height 14
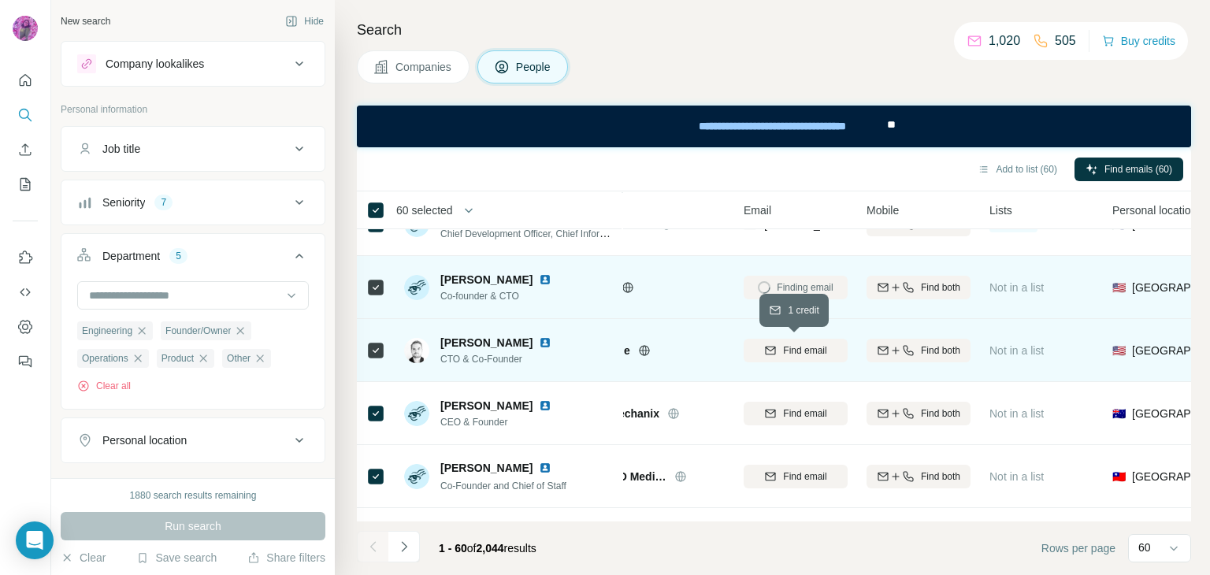
click at [807, 351] on span "Find email" at bounding box center [804, 350] width 43 height 14
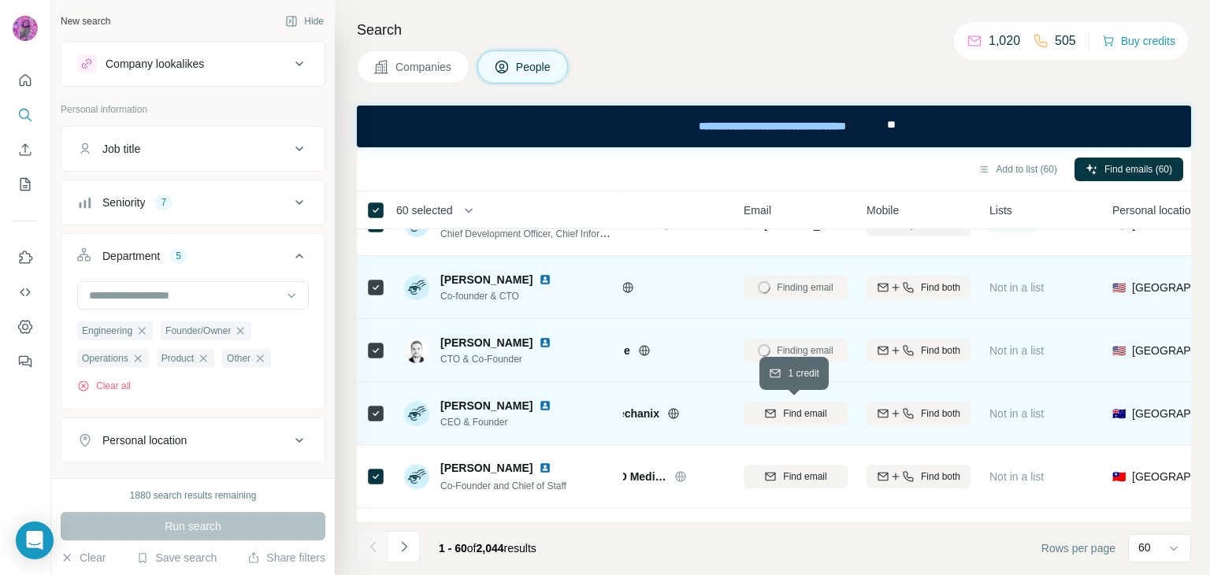
click at [816, 412] on span "Find email" at bounding box center [804, 413] width 43 height 14
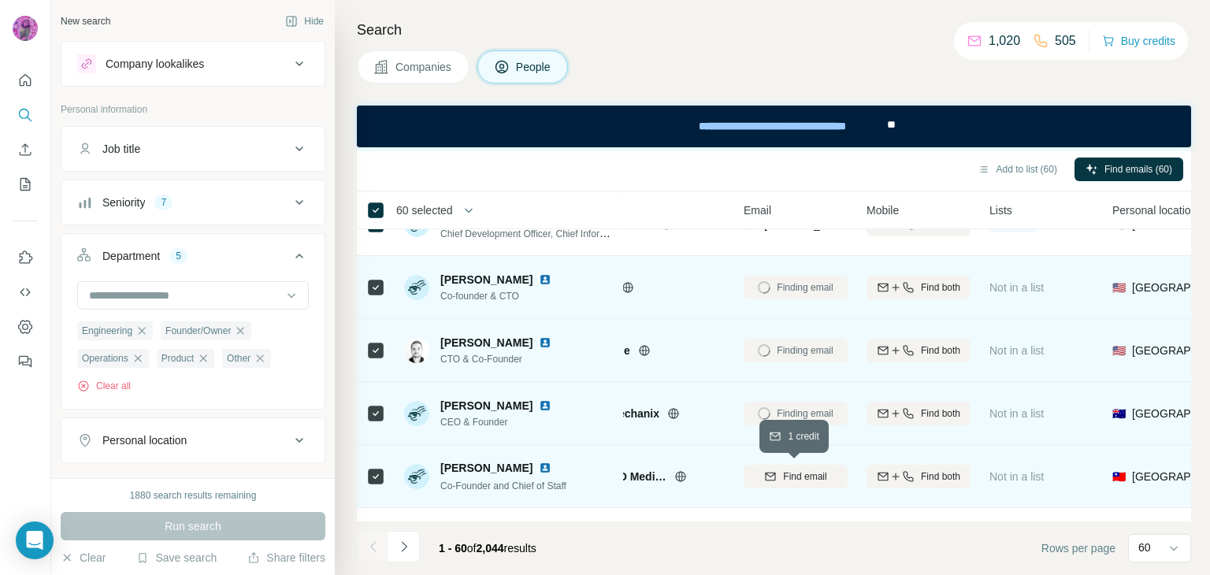
click at [803, 477] on span "Find email" at bounding box center [804, 476] width 43 height 14
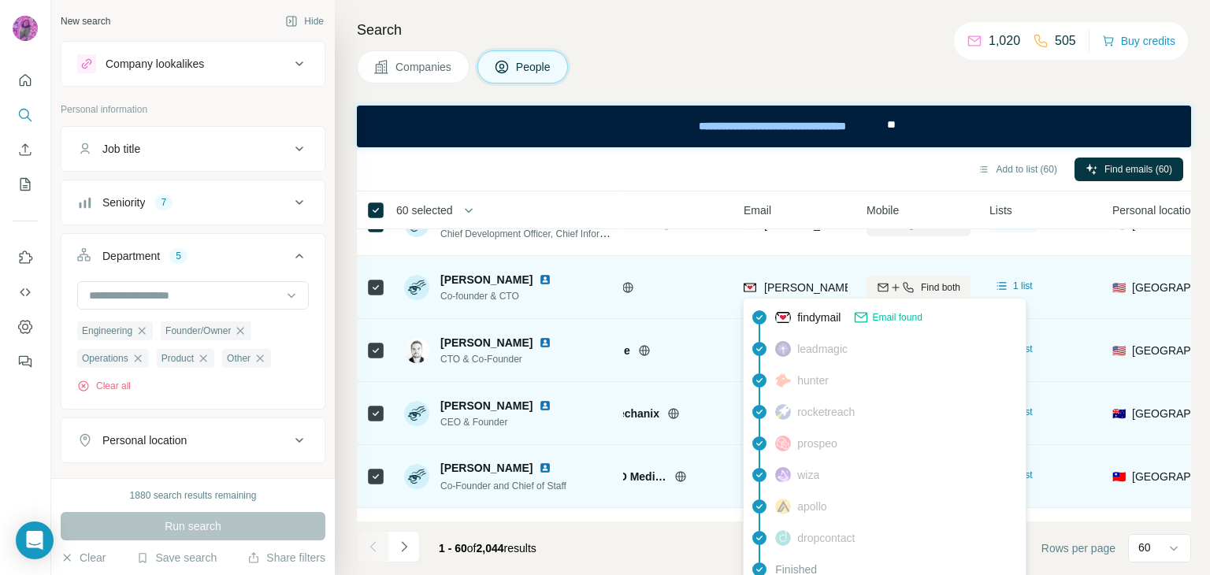
click at [775, 291] on span "[PERSON_NAME][EMAIL_ADDRESS][PERSON_NAME][DOMAIN_NAME]" at bounding box center [948, 287] width 369 height 13
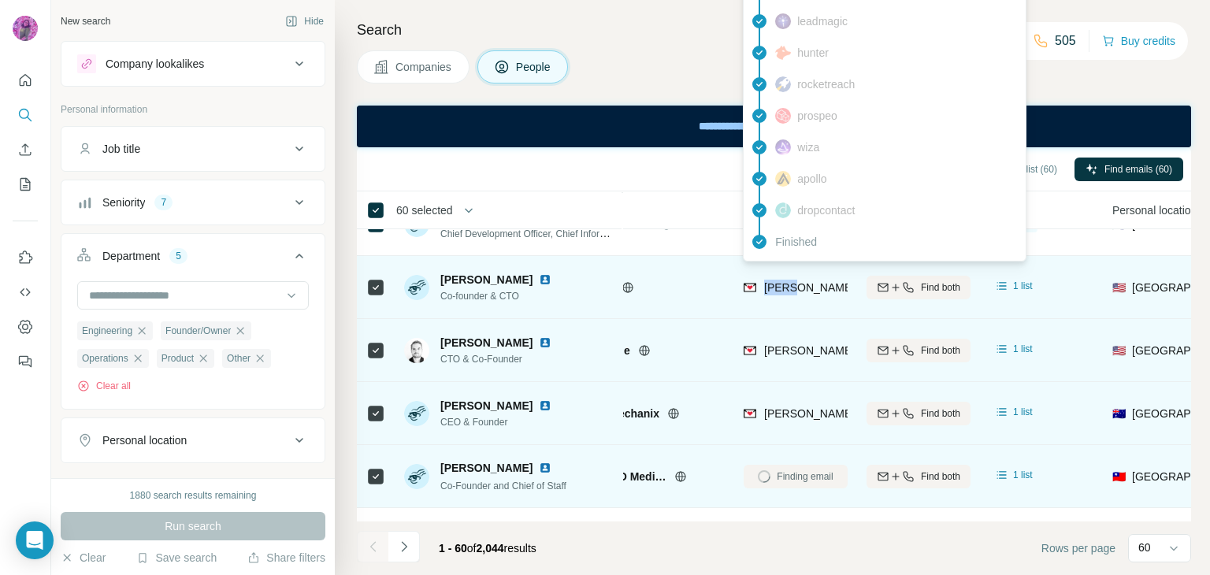
click at [775, 291] on span "[PERSON_NAME][EMAIL_ADDRESS][PERSON_NAME][DOMAIN_NAME]" at bounding box center [948, 287] width 369 height 13
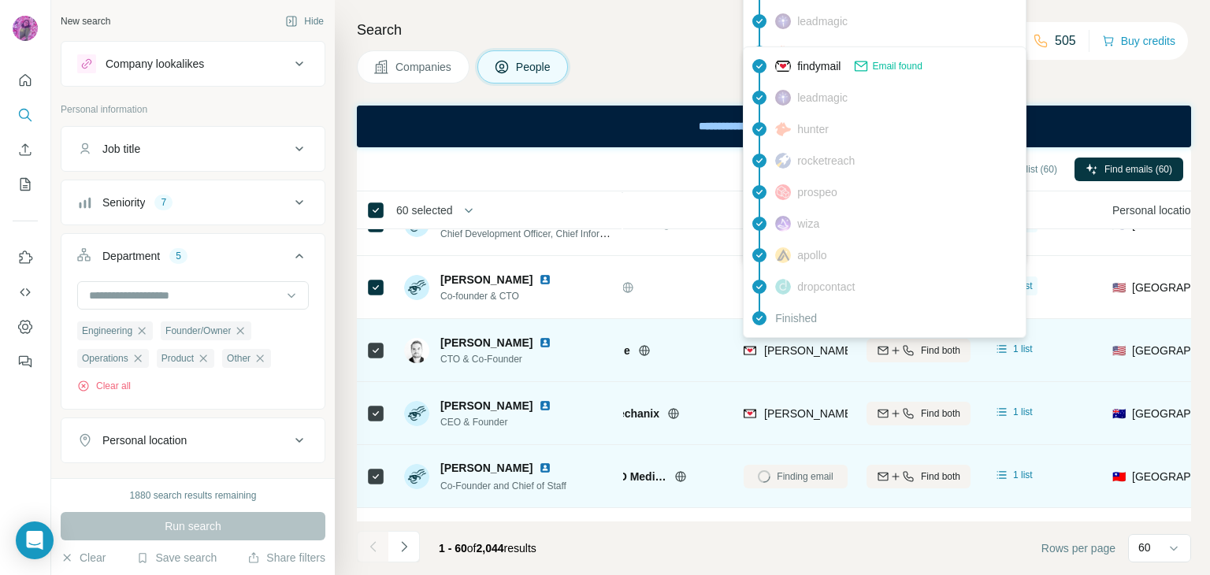
click at [778, 343] on span "[PERSON_NAME][EMAIL_ADDRESS][DOMAIN_NAME]" at bounding box center [896, 351] width 265 height 16
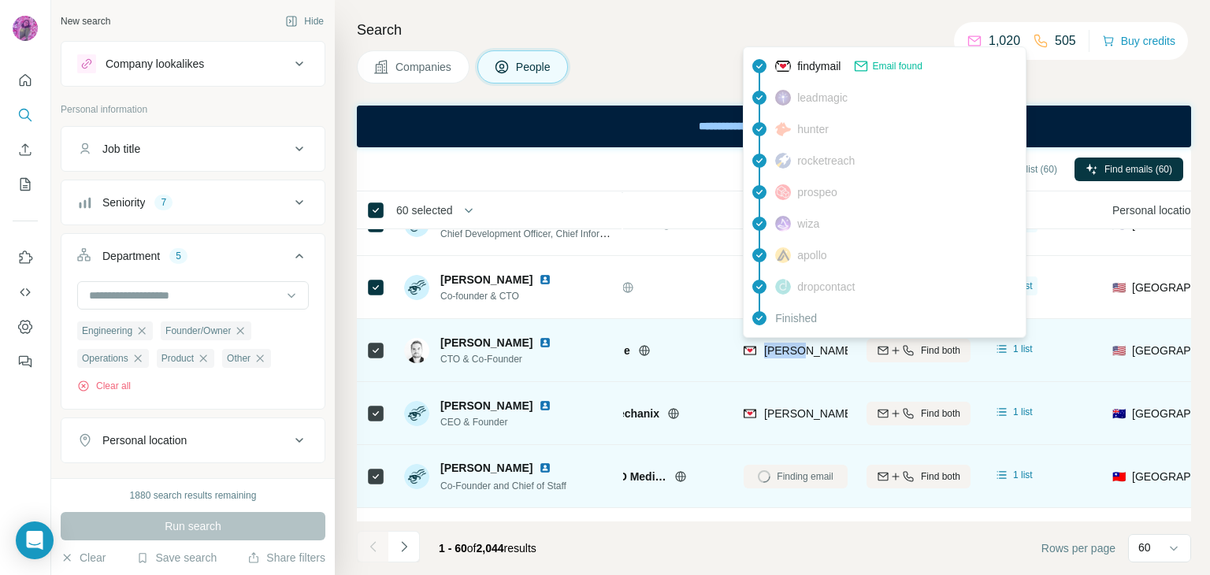
click at [778, 343] on span "[PERSON_NAME][EMAIL_ADDRESS][DOMAIN_NAME]" at bounding box center [896, 351] width 265 height 16
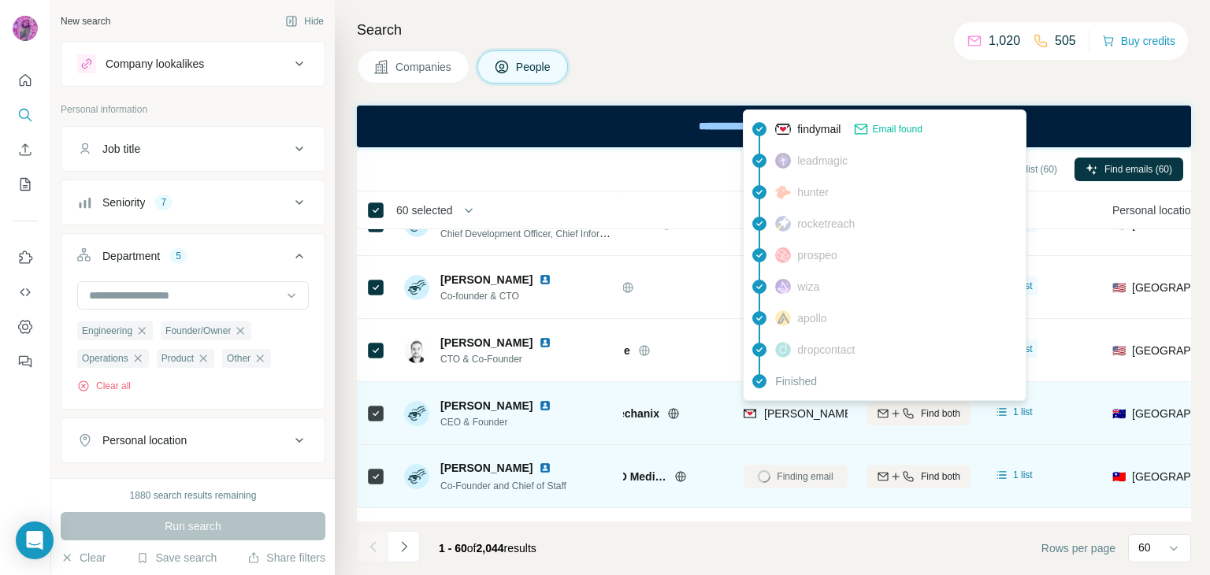
click at [804, 414] on span "[PERSON_NAME][EMAIL_ADDRESS][DOMAIN_NAME]" at bounding box center [902, 413] width 277 height 13
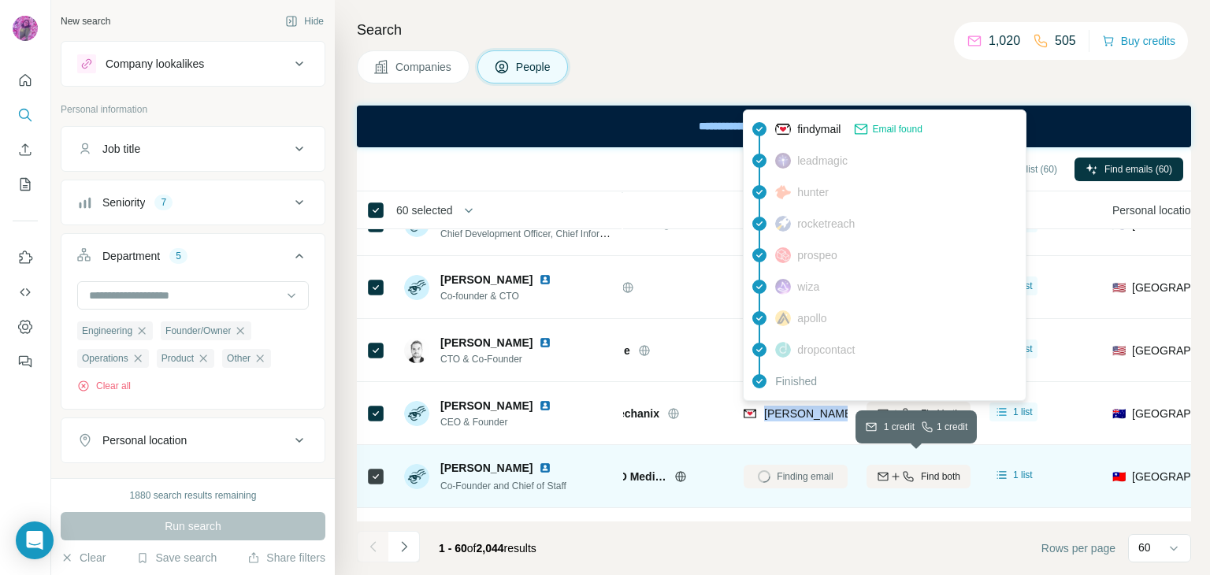
scroll to position [3497, 64]
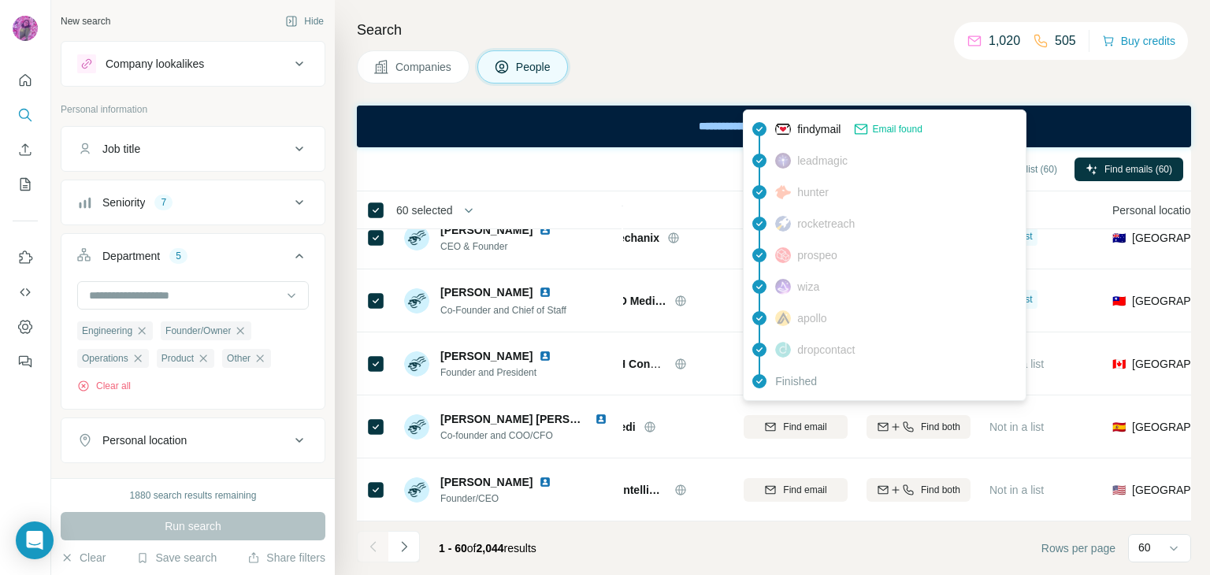
click at [745, 61] on div "Companies People" at bounding box center [774, 66] width 834 height 33
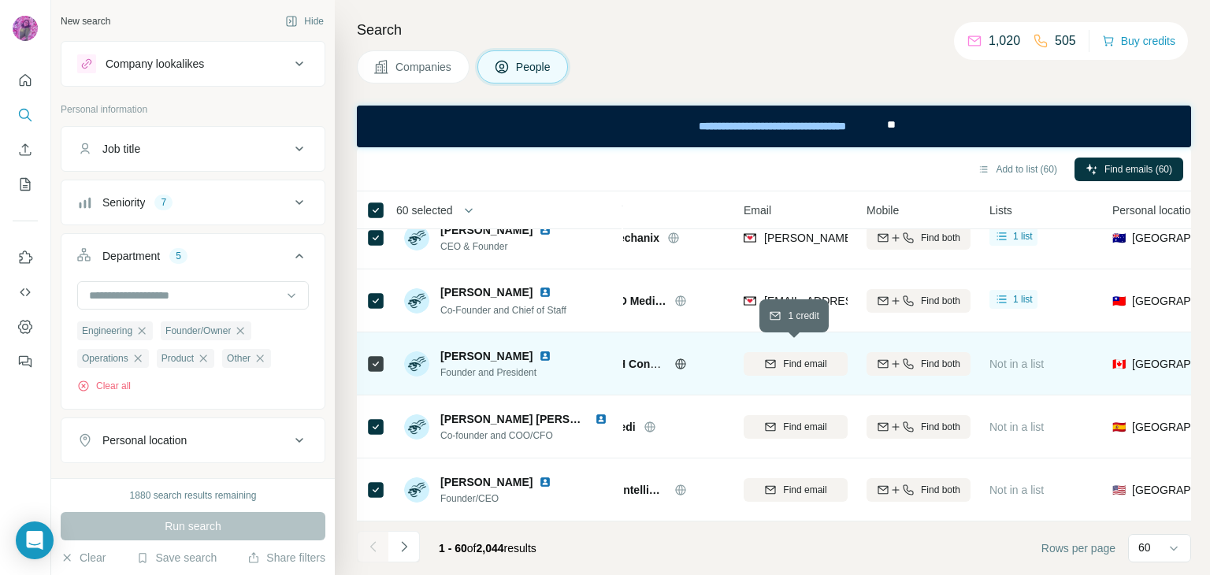
click at [799, 359] on span "Find email" at bounding box center [804, 364] width 43 height 14
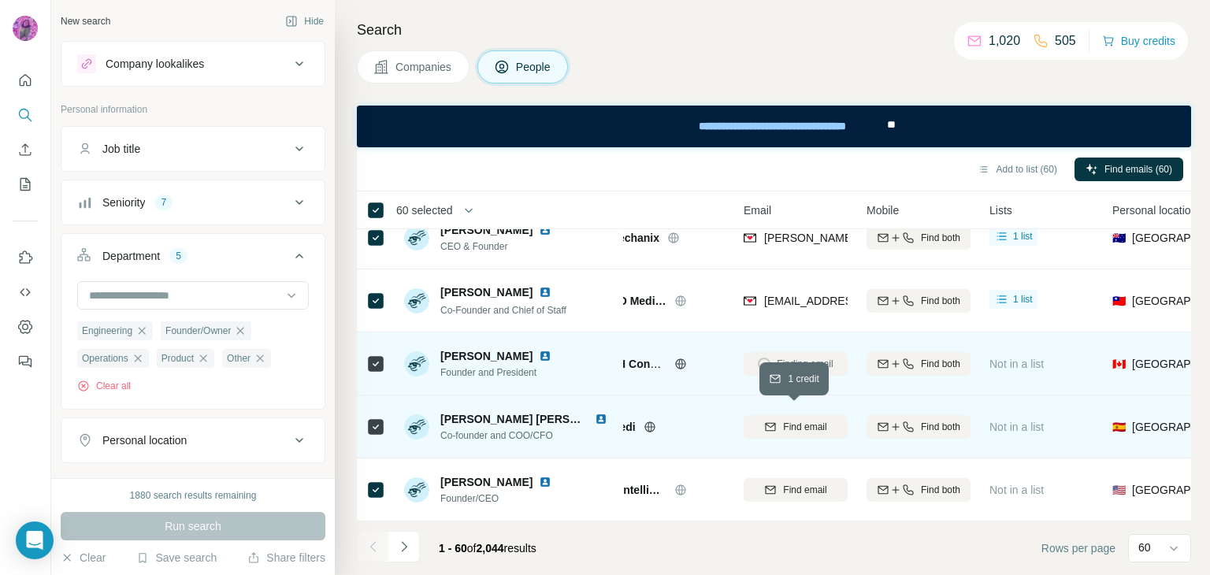
click at [804, 420] on span "Find email" at bounding box center [804, 427] width 43 height 14
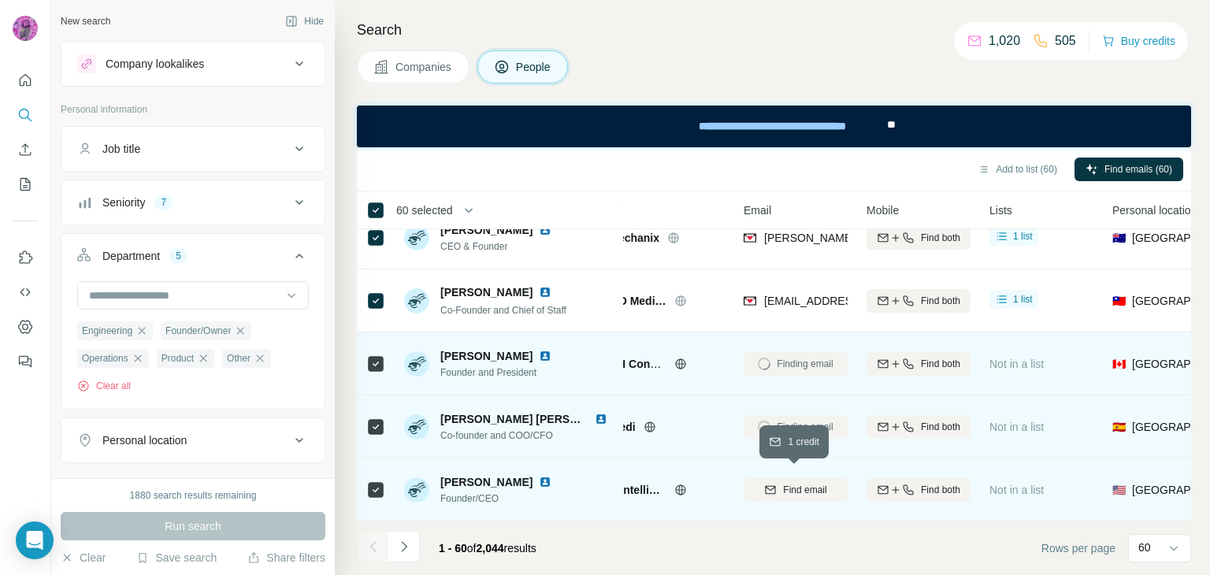
click at [800, 486] on span "Find email" at bounding box center [804, 490] width 43 height 14
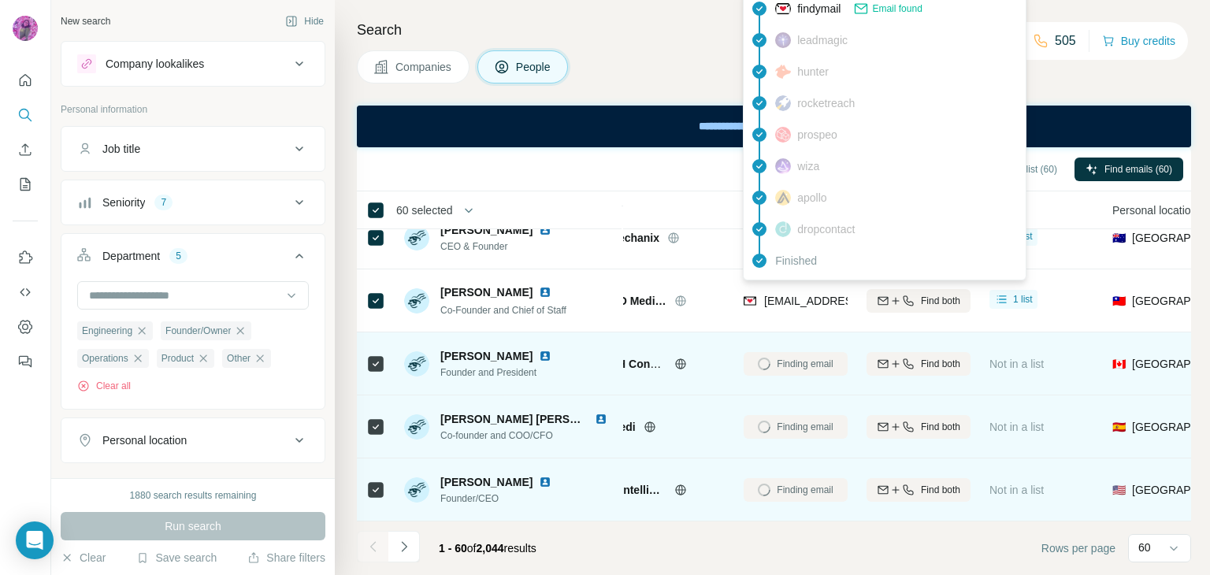
click at [780, 293] on span "[EMAIL_ADDRESS][DOMAIN_NAME]" at bounding box center [851, 301] width 174 height 16
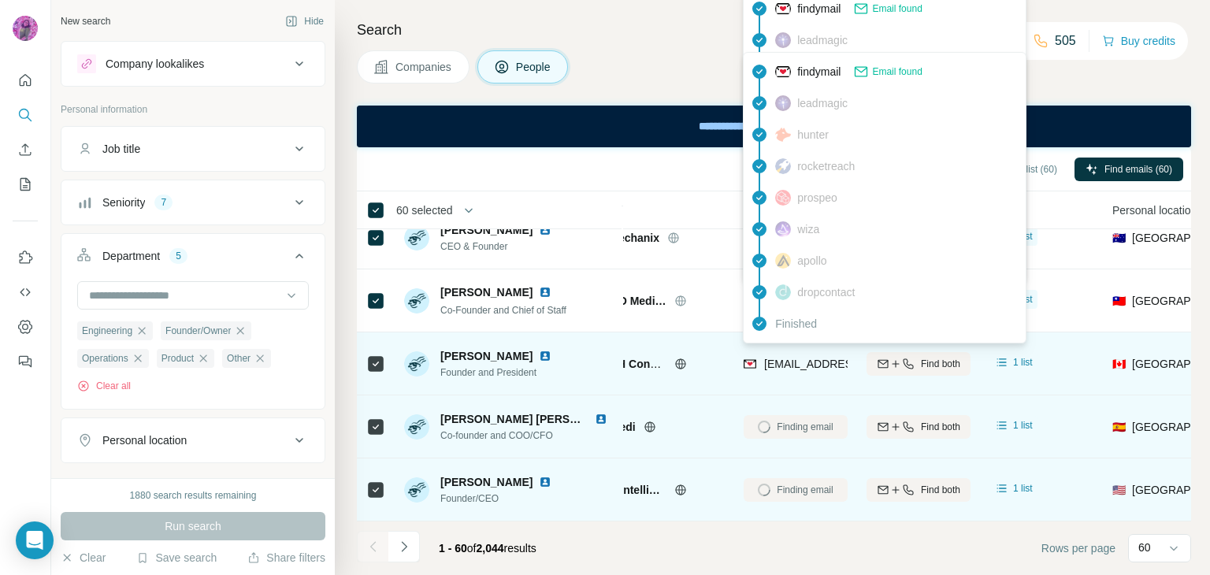
click at [792, 358] on span "[EMAIL_ADDRESS][DOMAIN_NAME]" at bounding box center [857, 364] width 187 height 13
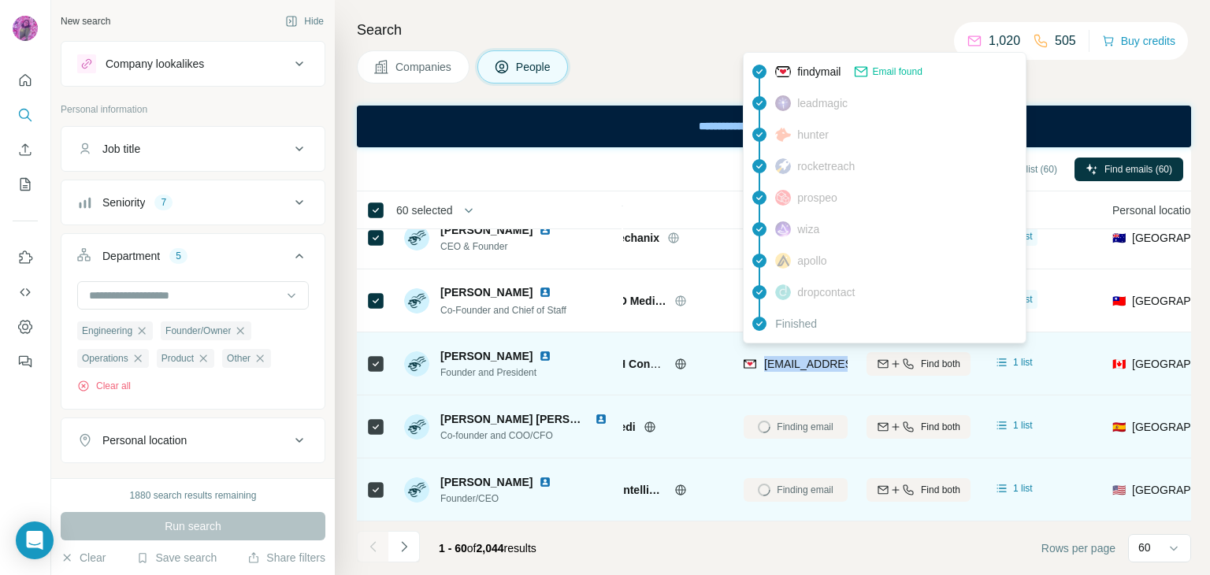
click at [792, 358] on span "[EMAIL_ADDRESS][DOMAIN_NAME]" at bounding box center [857, 364] width 187 height 13
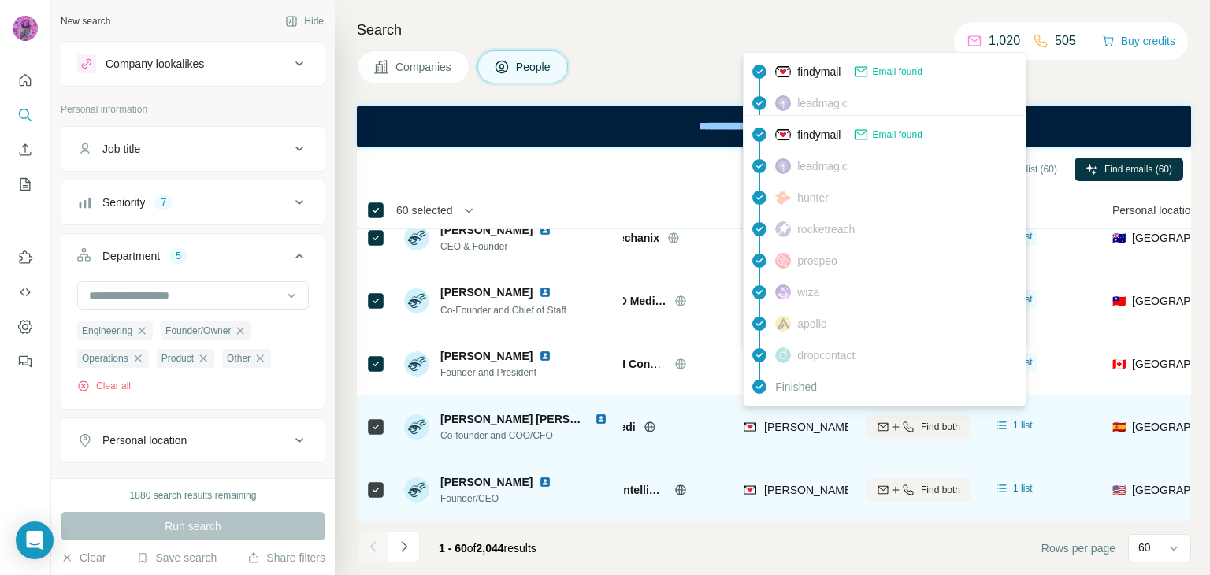
click at [794, 421] on span "[PERSON_NAME][EMAIL_ADDRESS][DOMAIN_NAME]" at bounding box center [902, 427] width 277 height 13
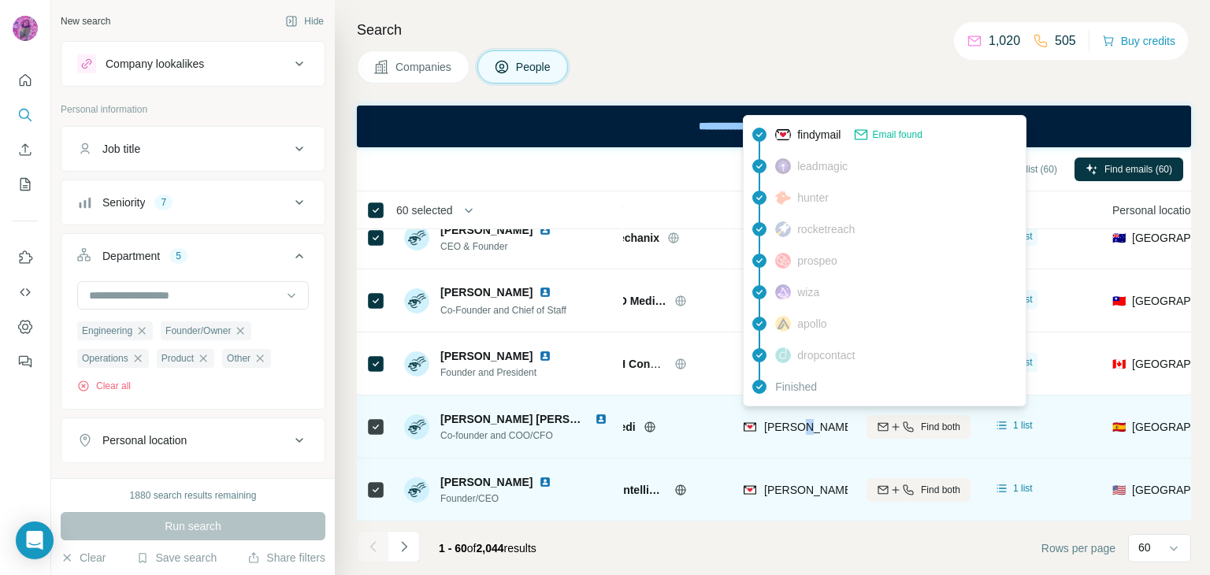
click at [794, 421] on span "[PERSON_NAME][EMAIL_ADDRESS][DOMAIN_NAME]" at bounding box center [902, 427] width 277 height 13
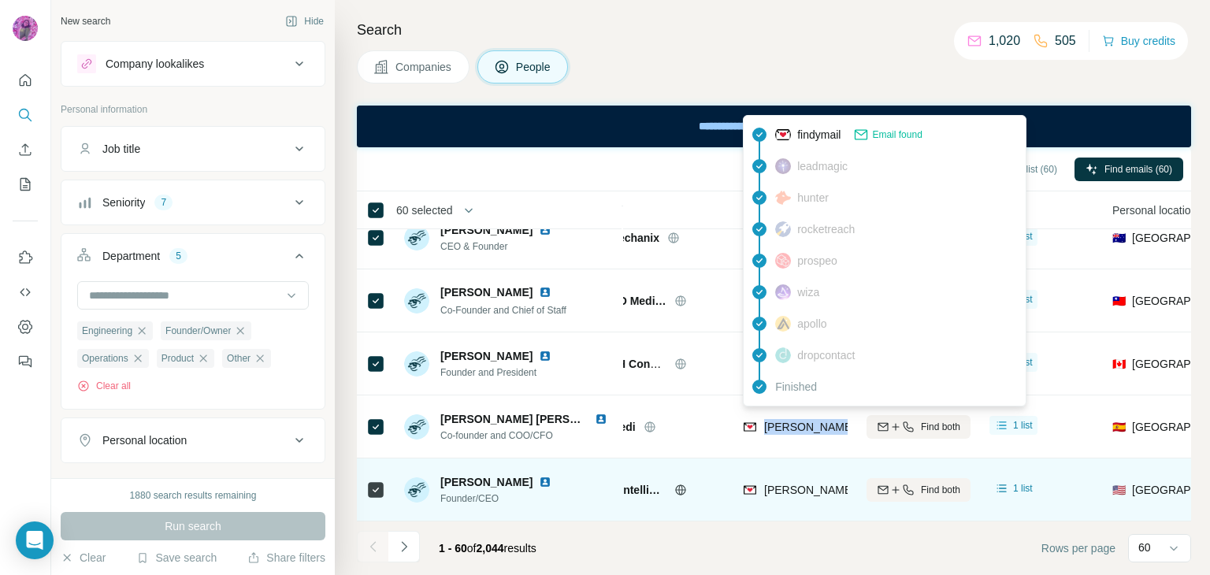
click at [807, 484] on span "[PERSON_NAME][EMAIL_ADDRESS][DOMAIN_NAME]" at bounding box center [902, 490] width 277 height 13
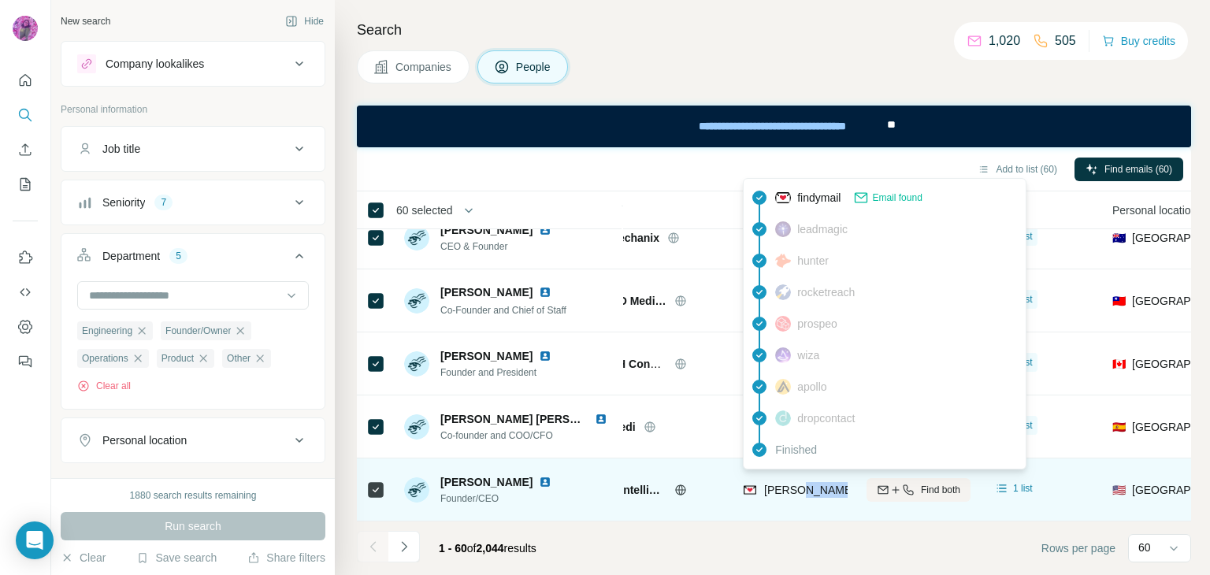
click at [807, 484] on span "[PERSON_NAME][EMAIL_ADDRESS][DOMAIN_NAME]" at bounding box center [902, 490] width 277 height 13
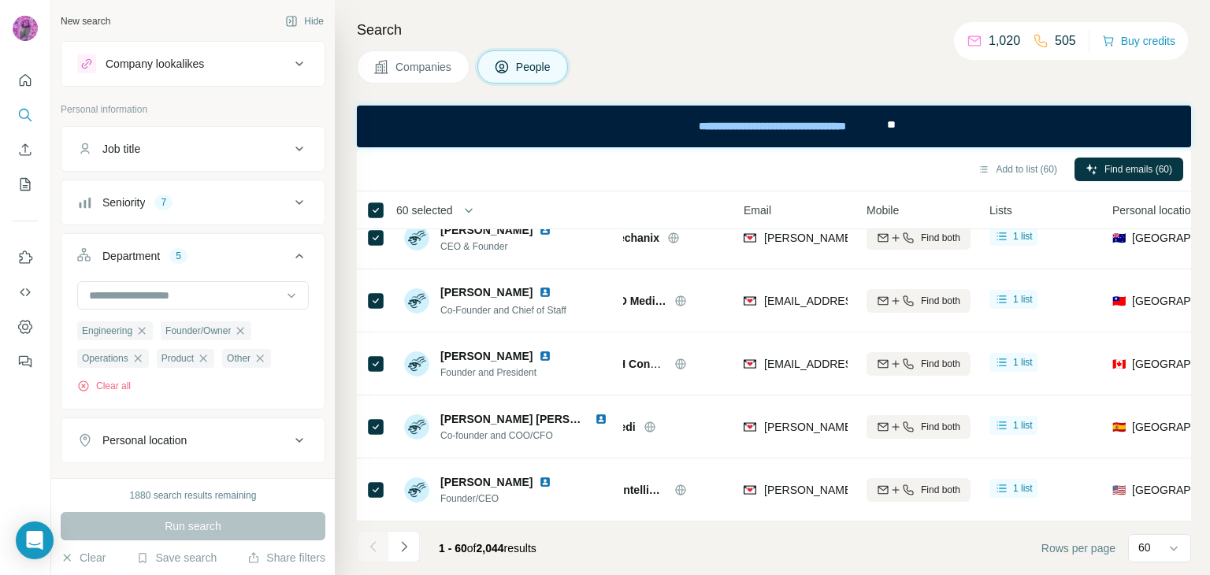
click at [670, 56] on div "Companies People" at bounding box center [774, 66] width 834 height 33
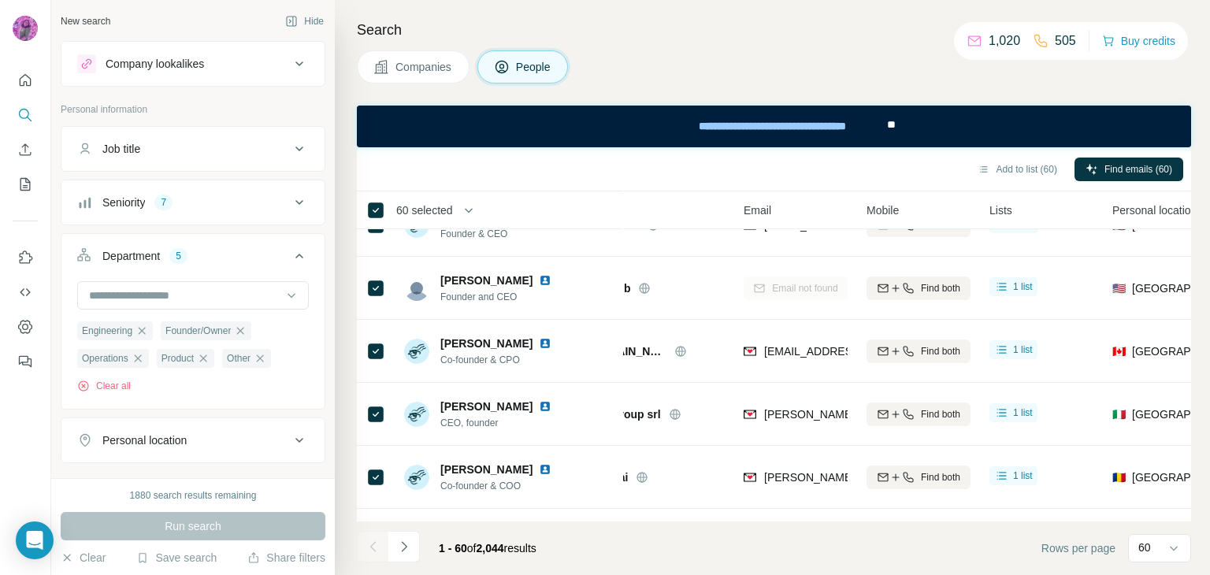
scroll to position [923, 64]
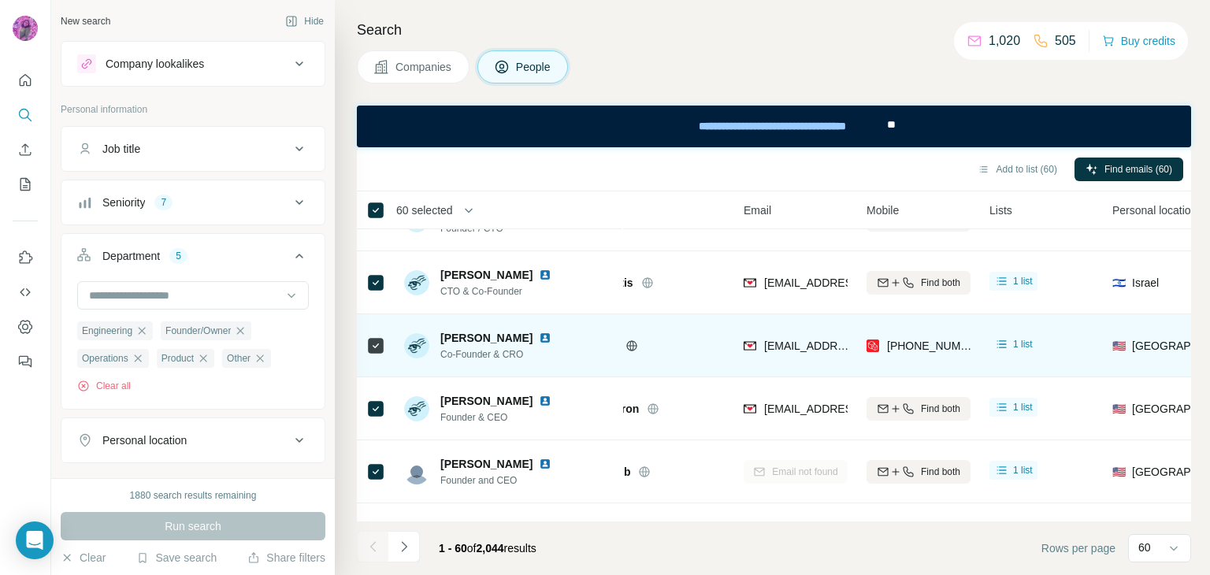
click at [539, 332] on img at bounding box center [545, 338] width 13 height 13
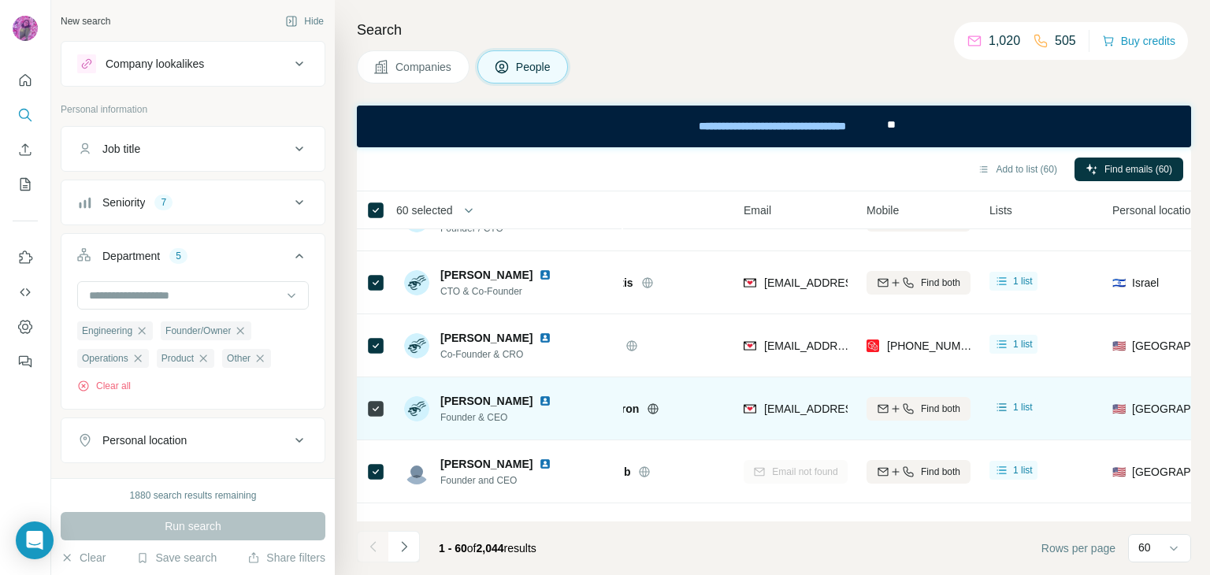
click at [539, 398] on img at bounding box center [545, 401] width 13 height 13
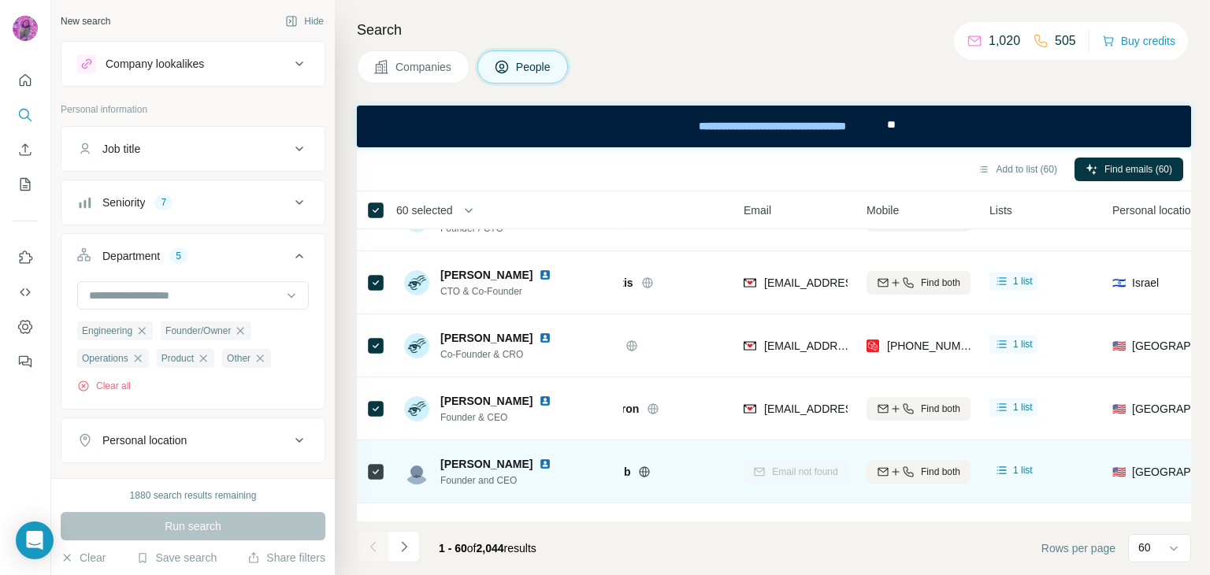
click at [539, 460] on img at bounding box center [545, 464] width 13 height 13
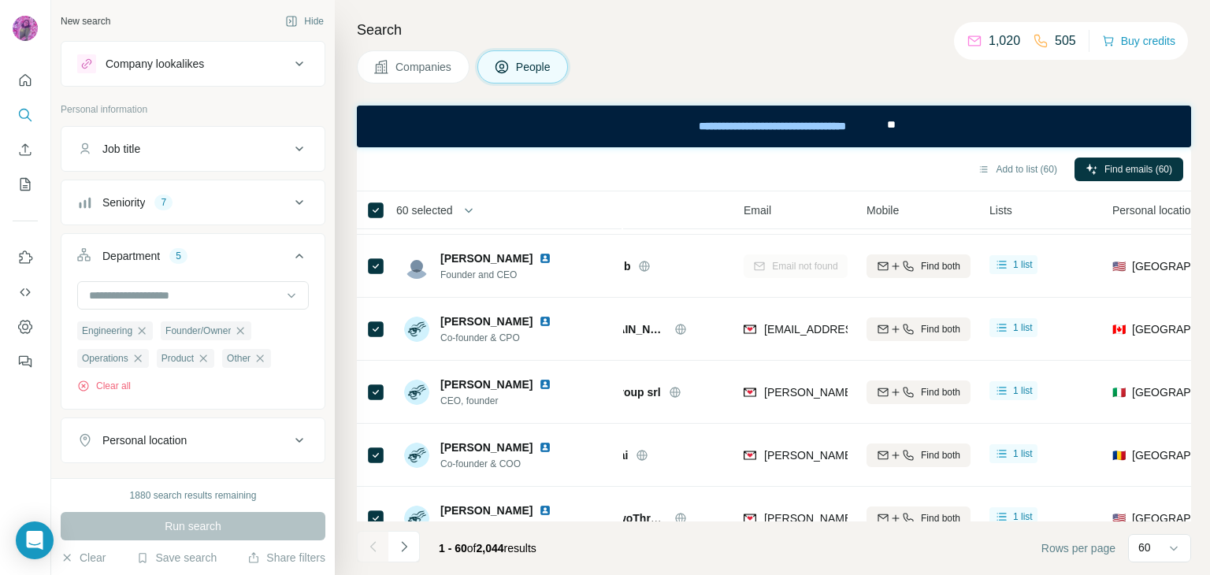
scroll to position [1177, 64]
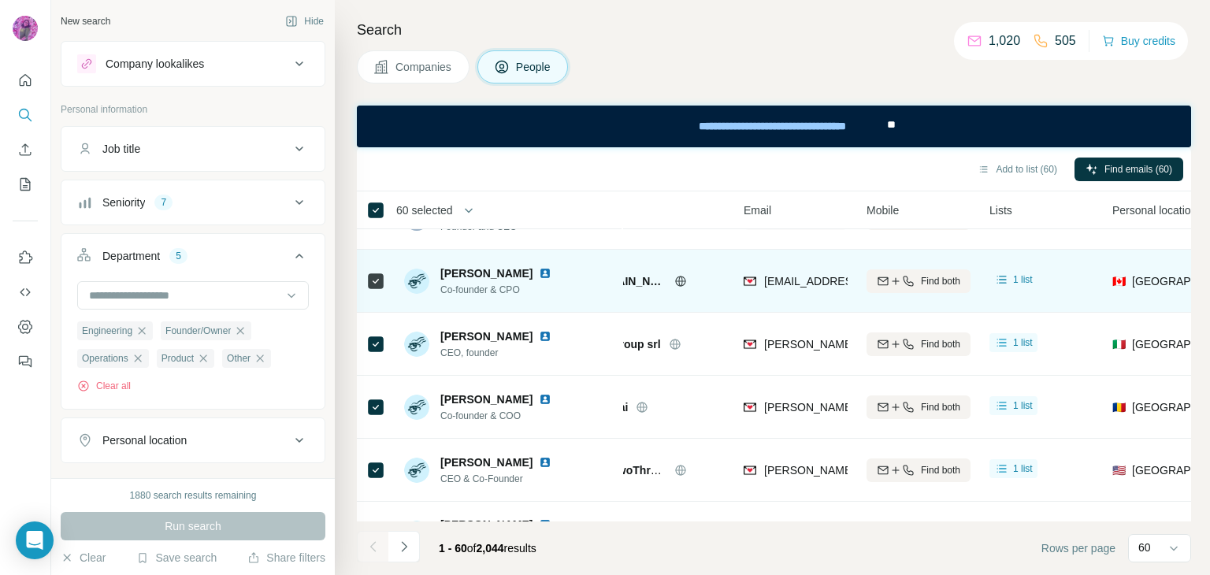
click at [539, 272] on img at bounding box center [545, 273] width 13 height 13
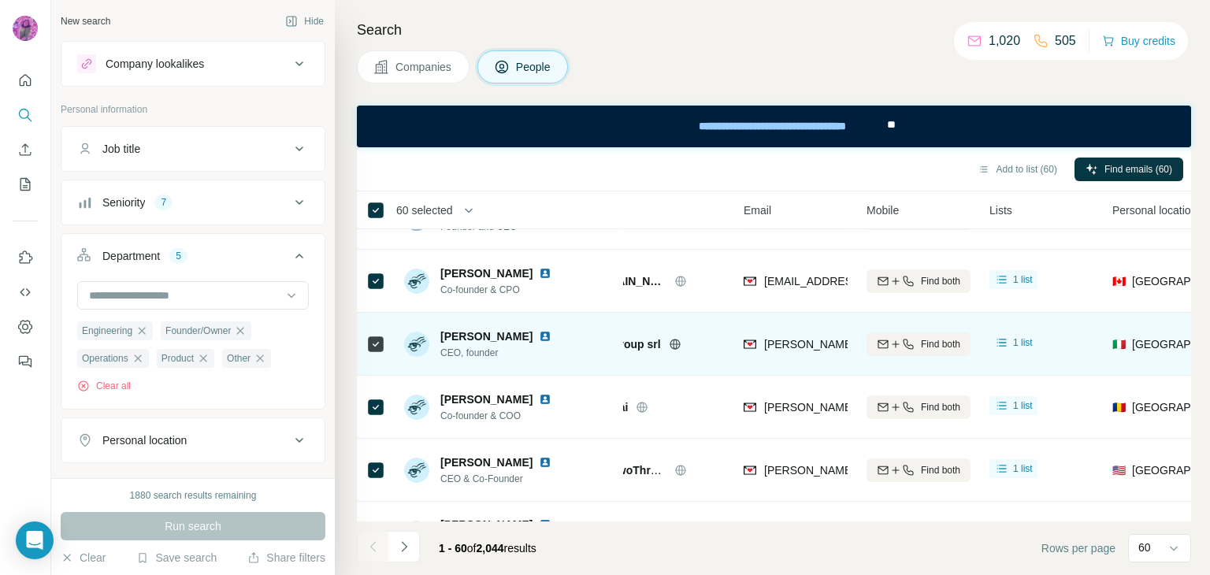
click at [539, 332] on img at bounding box center [545, 336] width 13 height 13
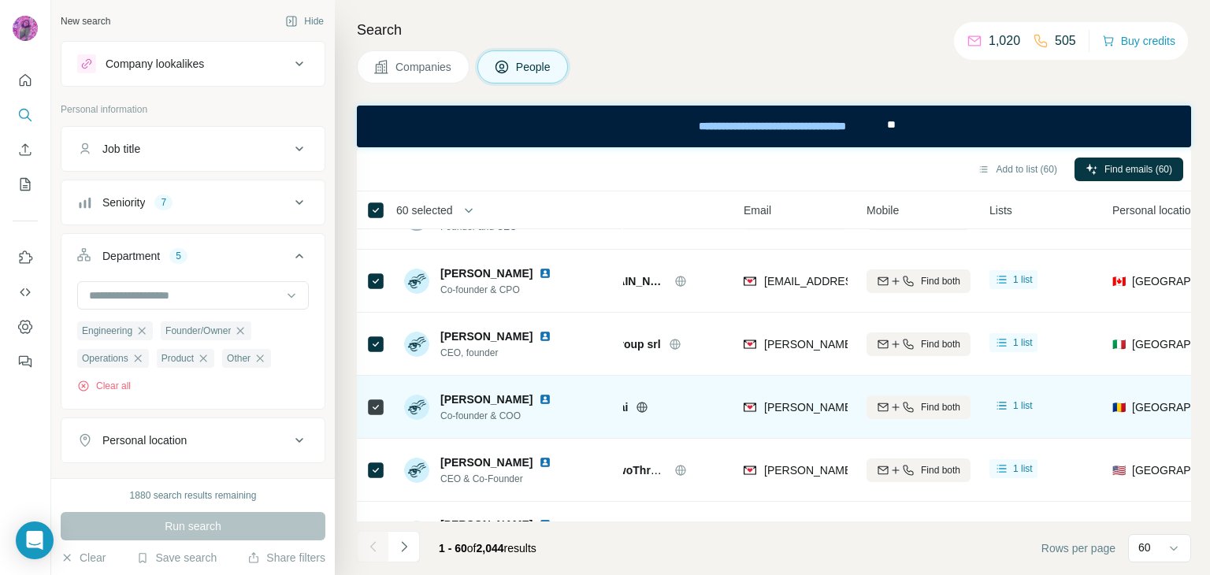
click at [539, 396] on img at bounding box center [545, 399] width 13 height 13
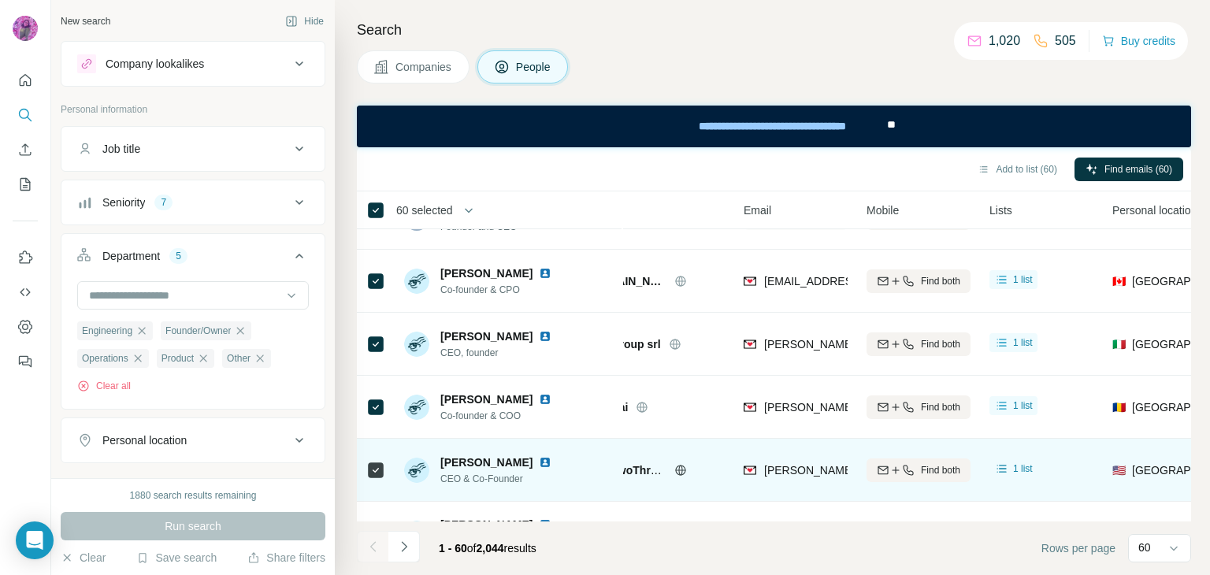
click at [539, 458] on img at bounding box center [545, 462] width 13 height 13
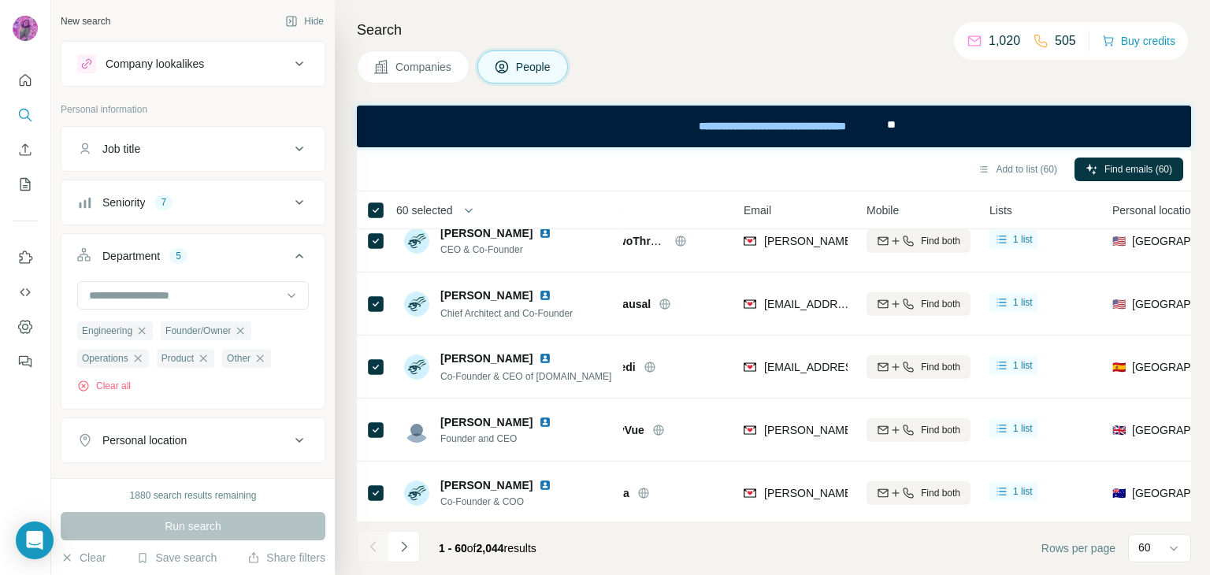
scroll to position [1438, 64]
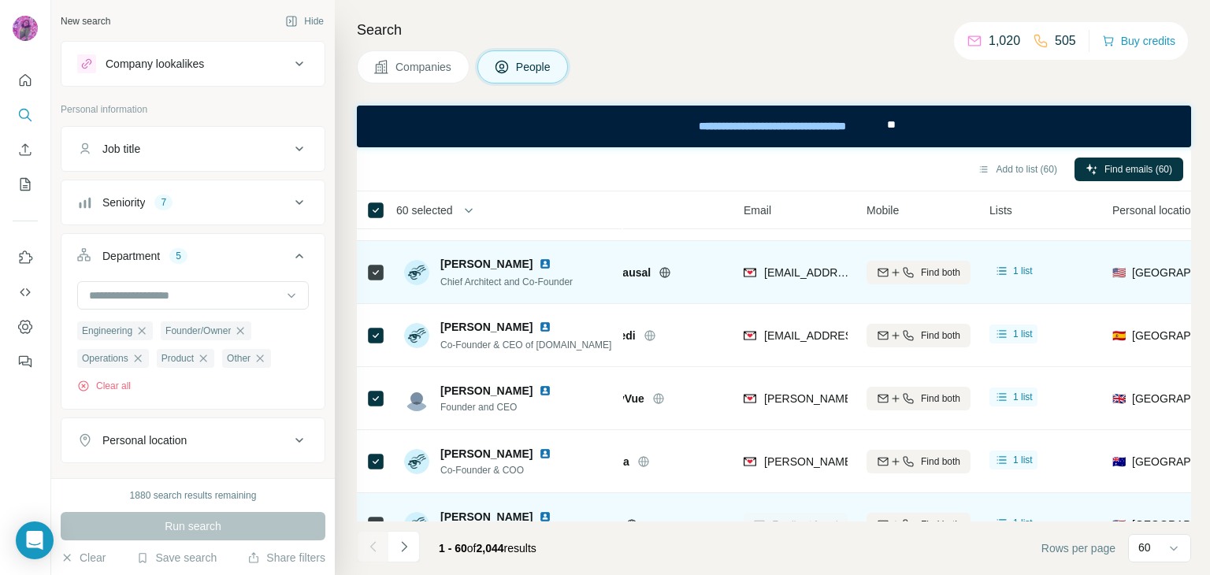
click at [539, 260] on img at bounding box center [545, 264] width 13 height 13
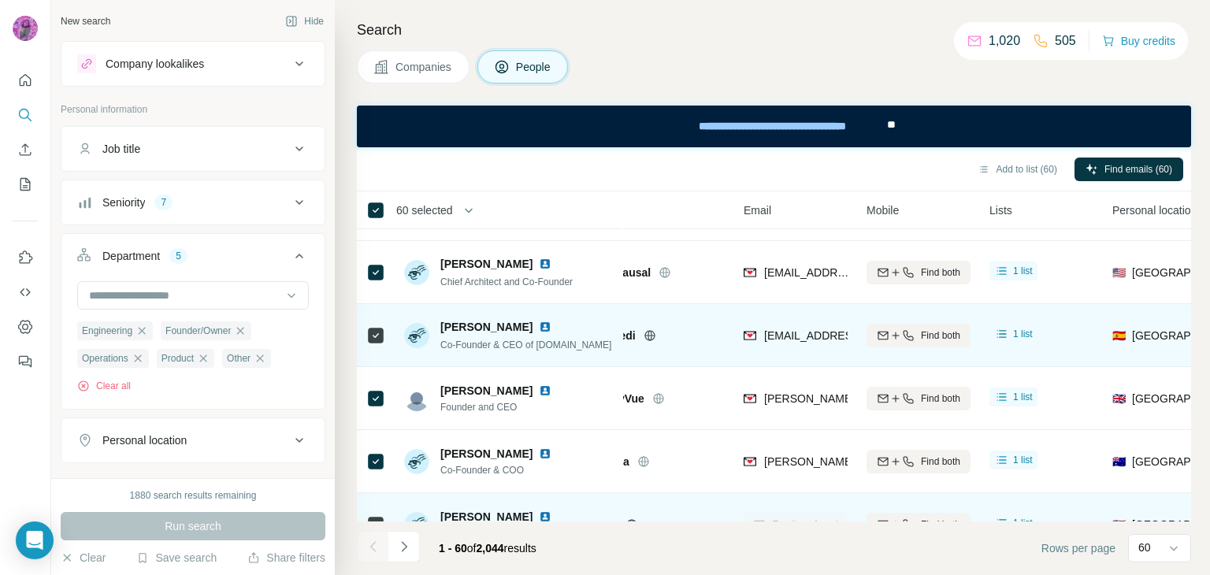
click at [539, 322] on img at bounding box center [545, 327] width 13 height 13
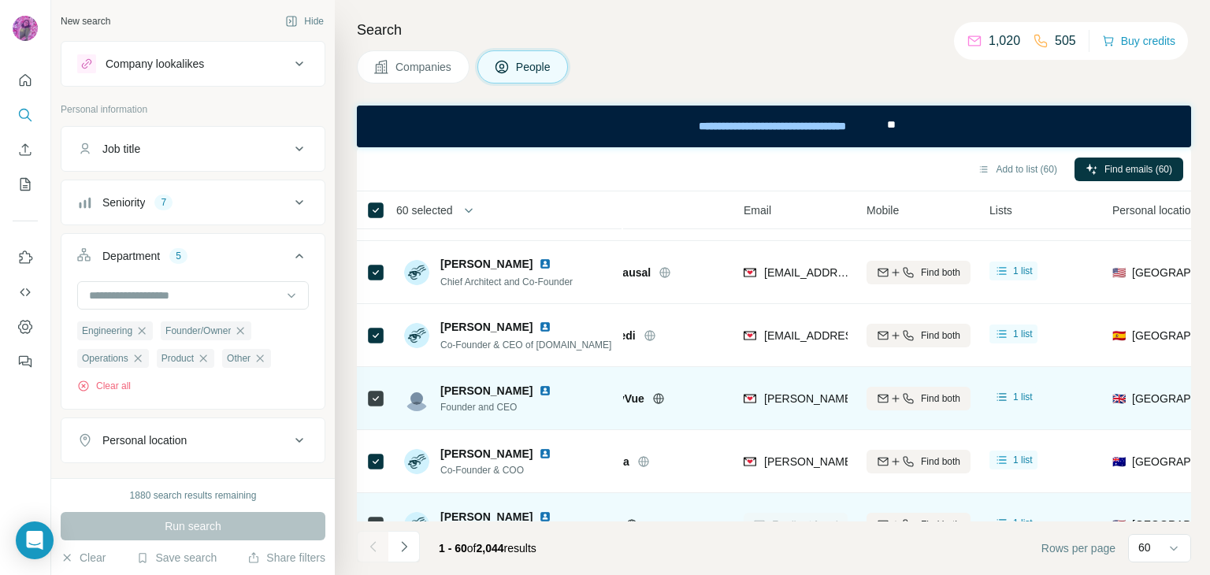
click at [539, 386] on img at bounding box center [545, 390] width 13 height 13
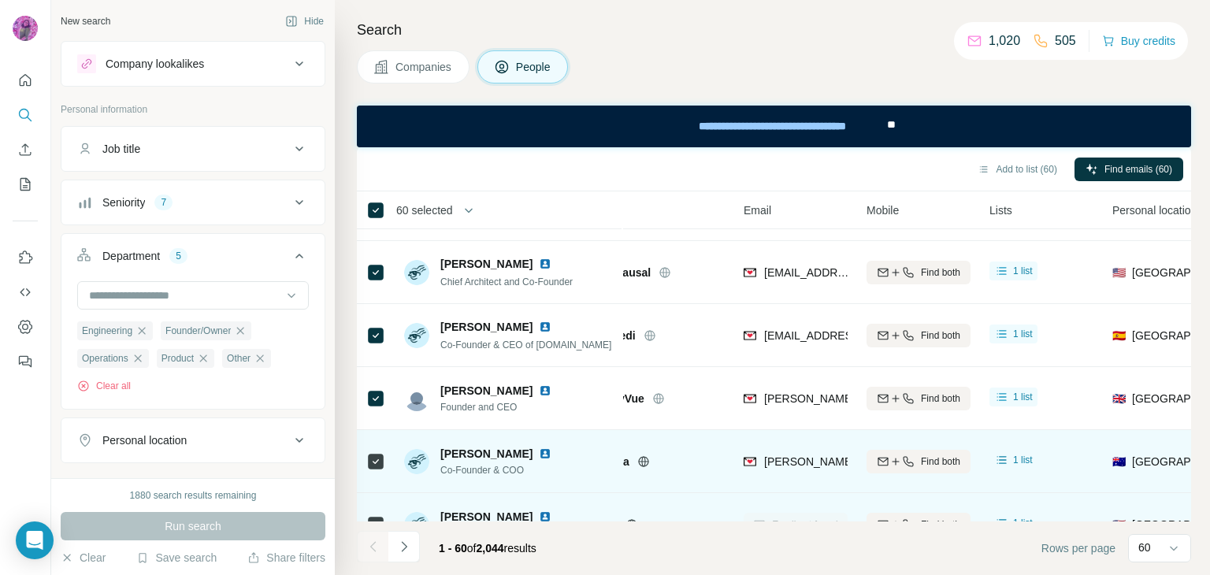
click at [539, 453] on img at bounding box center [545, 453] width 13 height 13
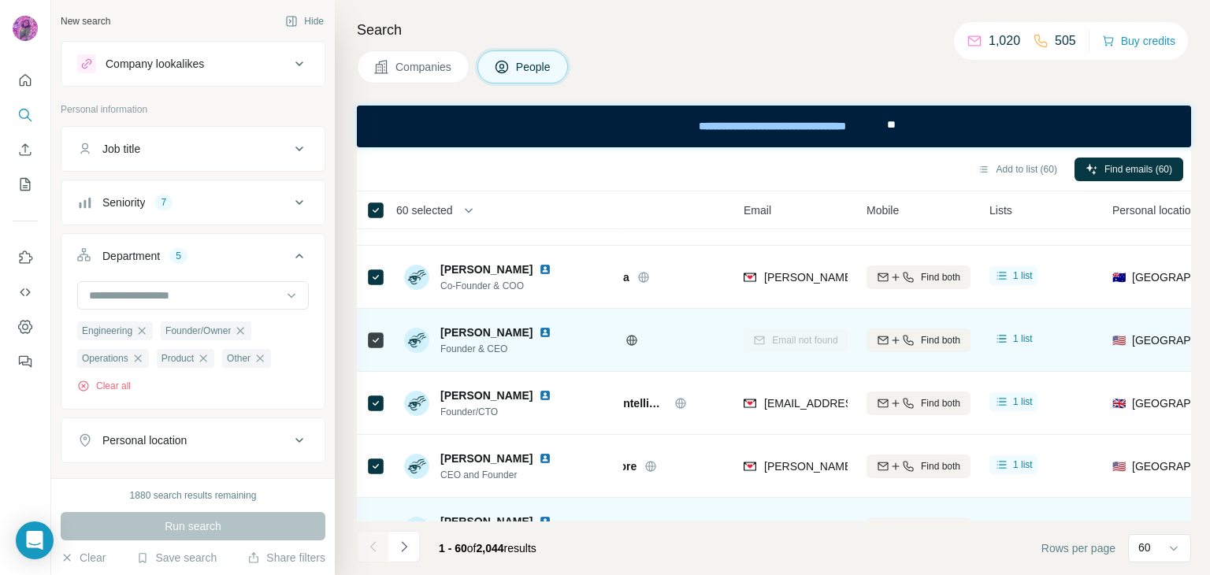
click at [539, 329] on img at bounding box center [545, 332] width 13 height 13
click at [539, 332] on img at bounding box center [545, 332] width 13 height 13
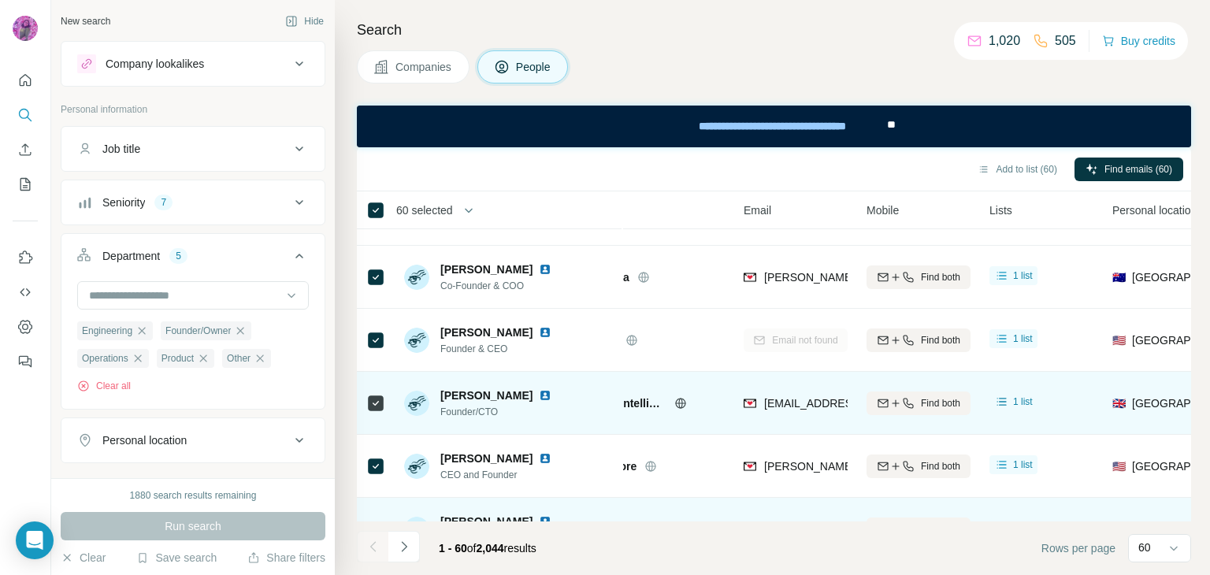
click at [543, 398] on img at bounding box center [545, 395] width 13 height 13
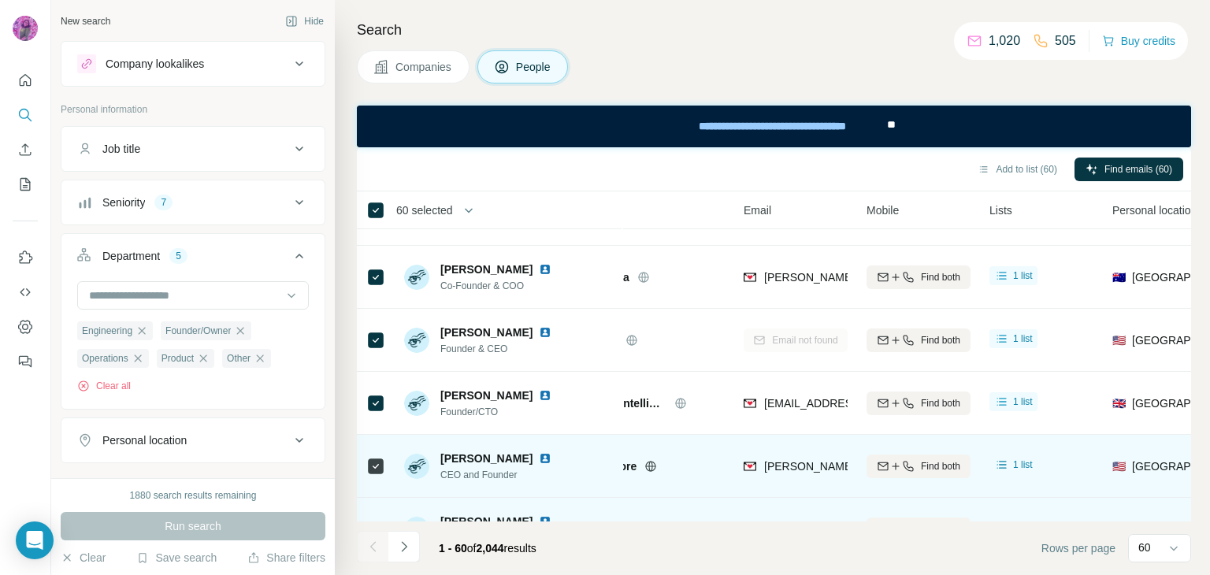
click at [551, 461] on img at bounding box center [545, 458] width 13 height 13
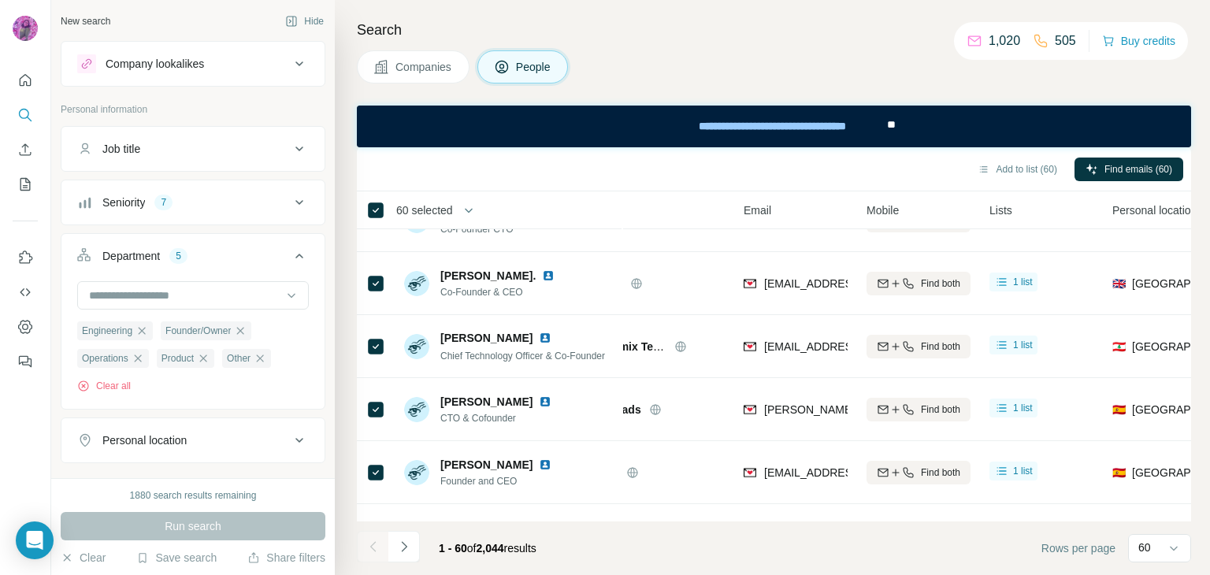
scroll to position [1946, 64]
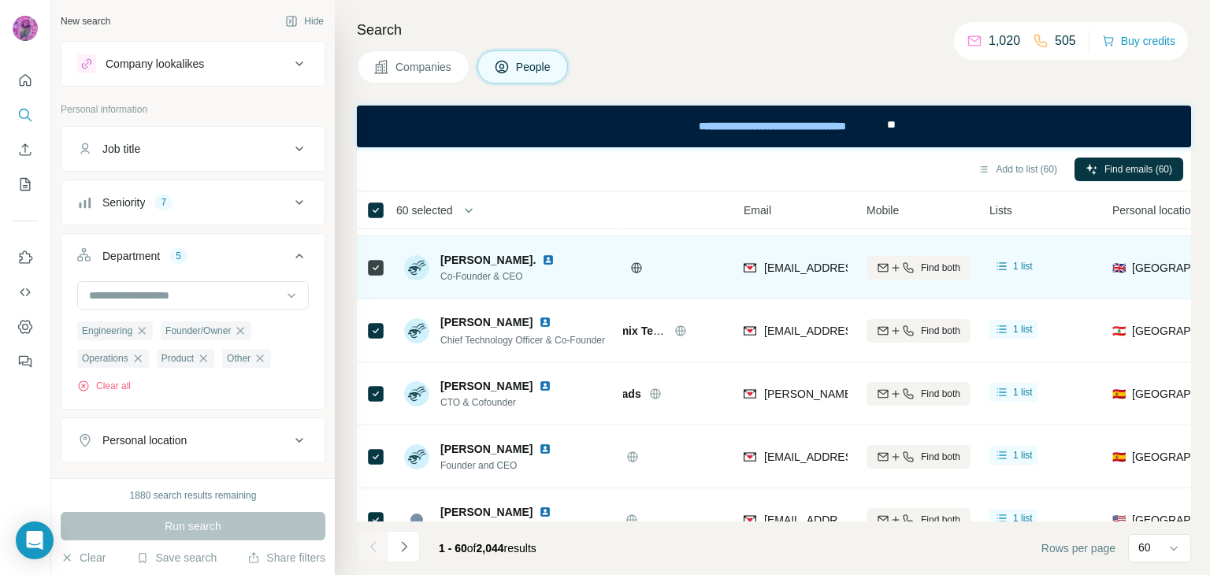
click at [555, 258] on img at bounding box center [548, 260] width 13 height 13
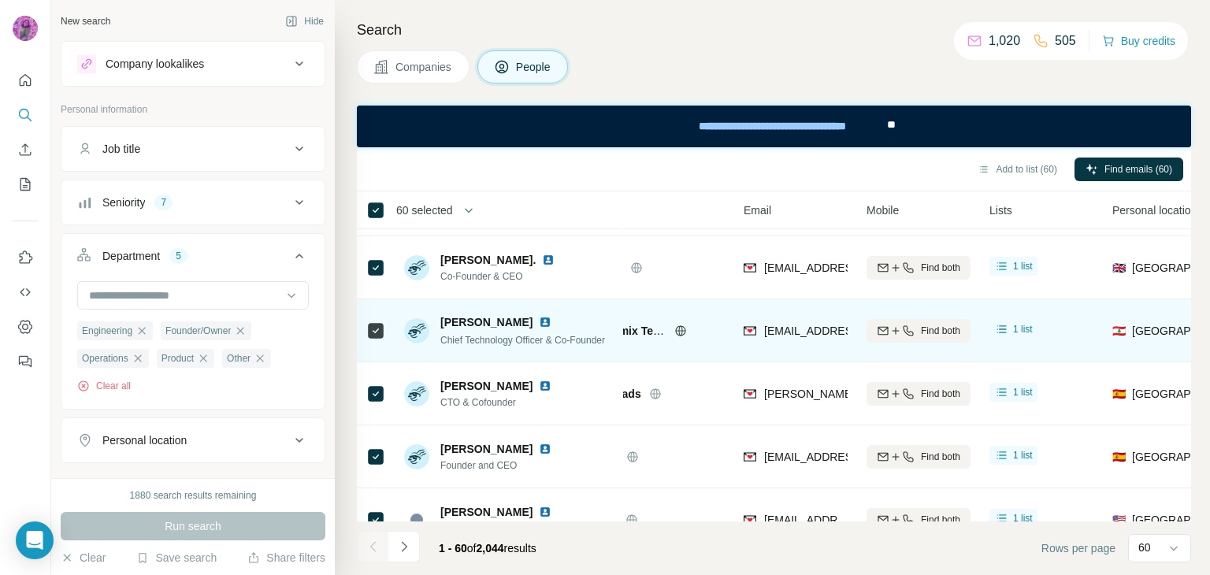
click at [539, 319] on img at bounding box center [545, 322] width 13 height 13
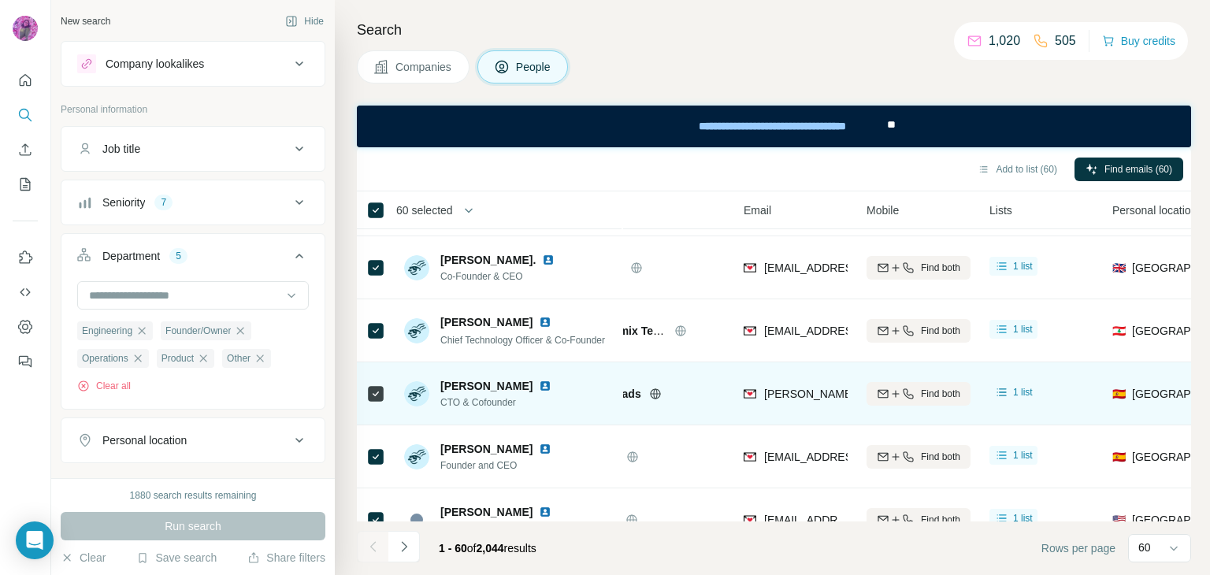
click at [539, 380] on img at bounding box center [545, 386] width 13 height 13
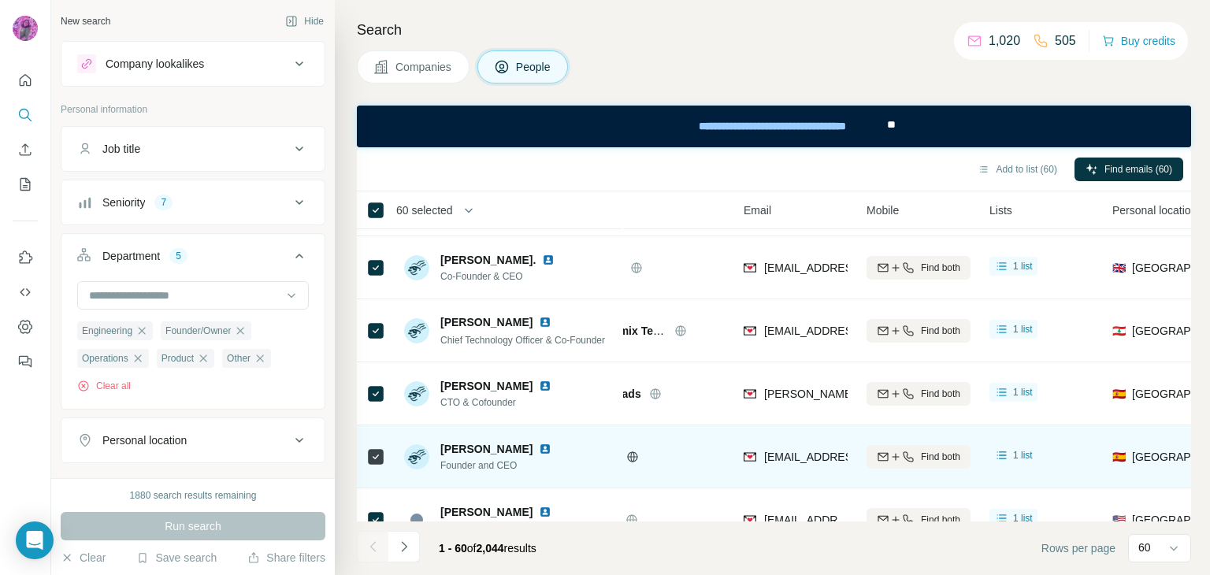
click at [551, 450] on img at bounding box center [545, 449] width 13 height 13
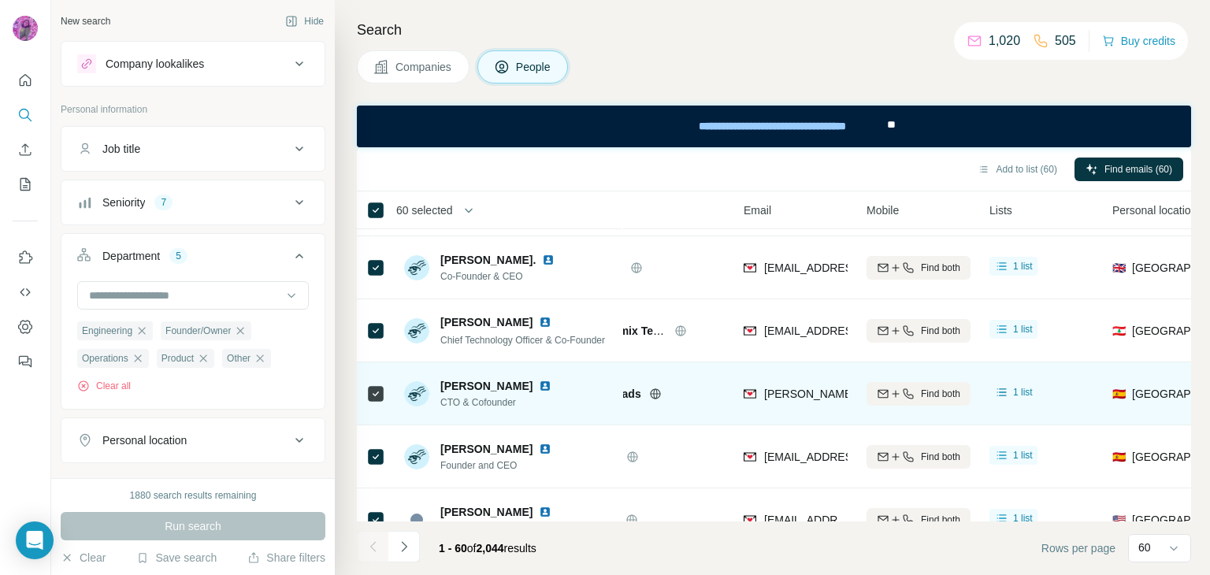
scroll to position [2130, 64]
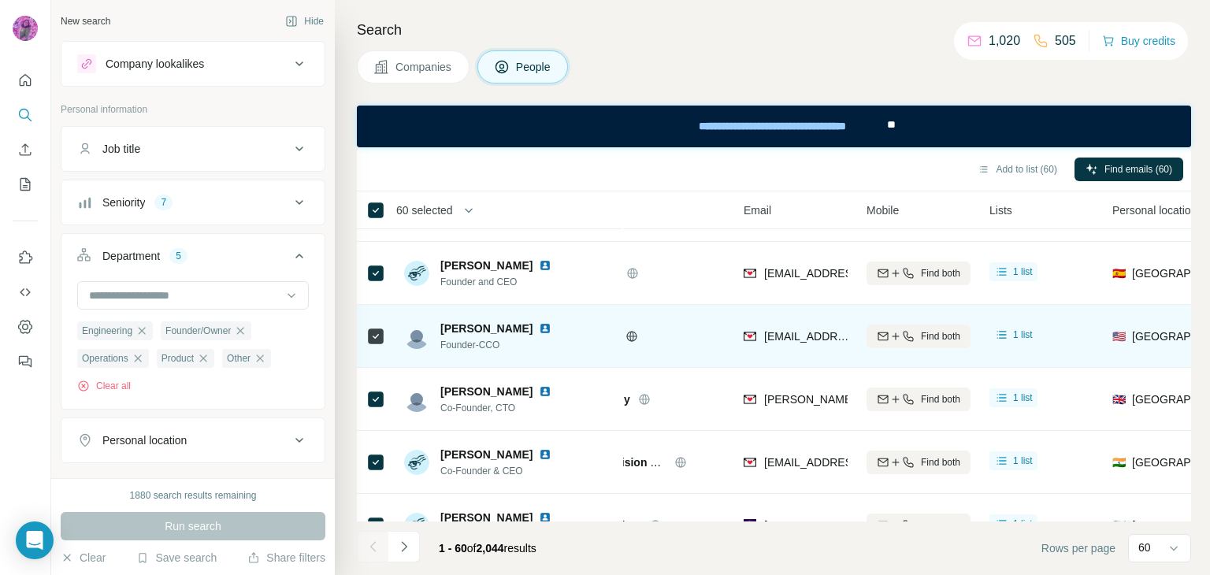
click at [539, 324] on img at bounding box center [545, 328] width 13 height 13
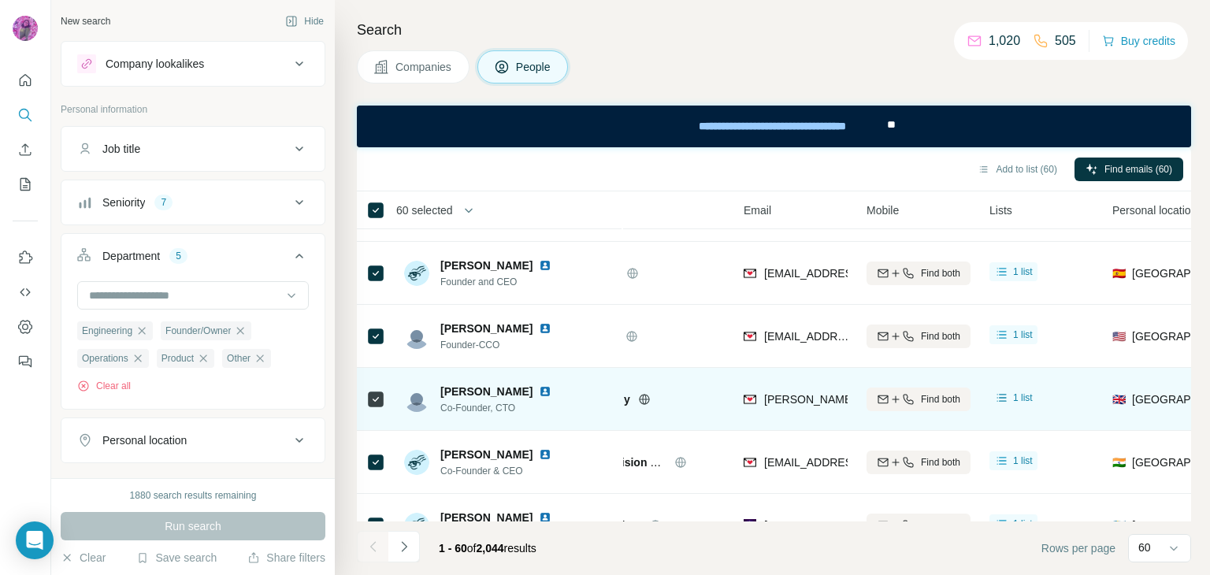
click at [550, 389] on img at bounding box center [545, 391] width 13 height 13
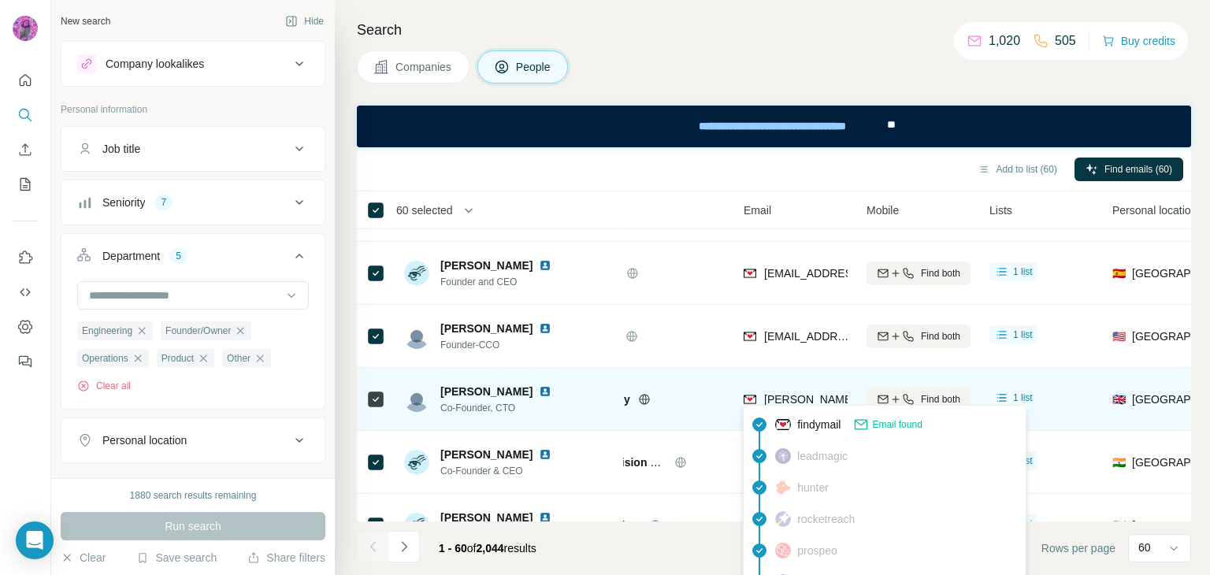
scroll to position [2314, 64]
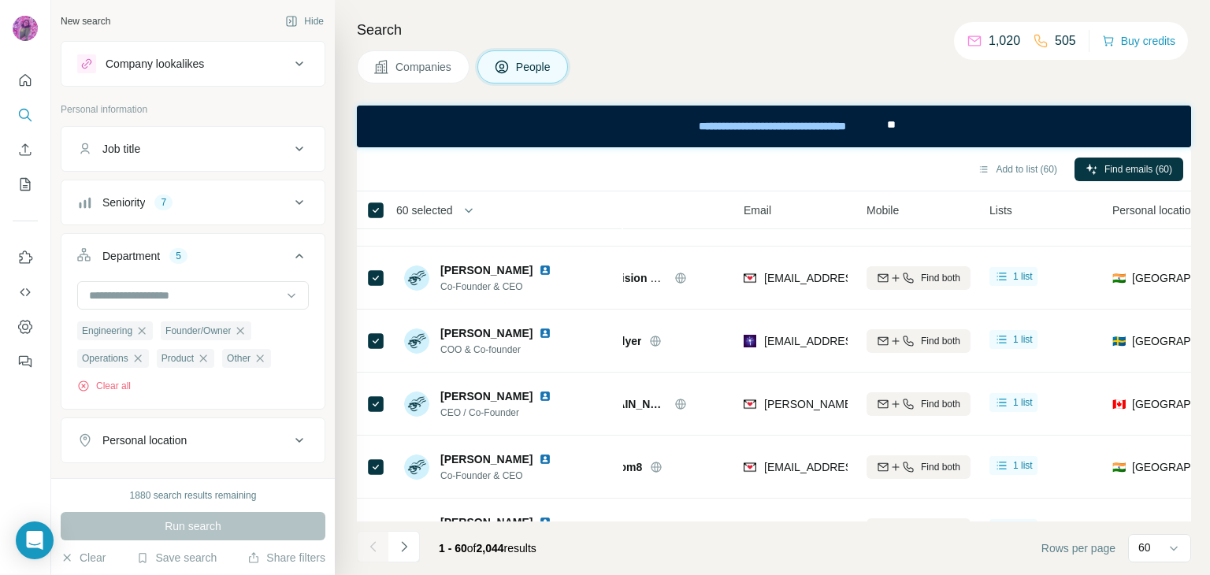
click at [1192, 405] on div "Search Companies People Add to list (60) Find emails (60) 60 selected People Co…" at bounding box center [772, 287] width 875 height 575
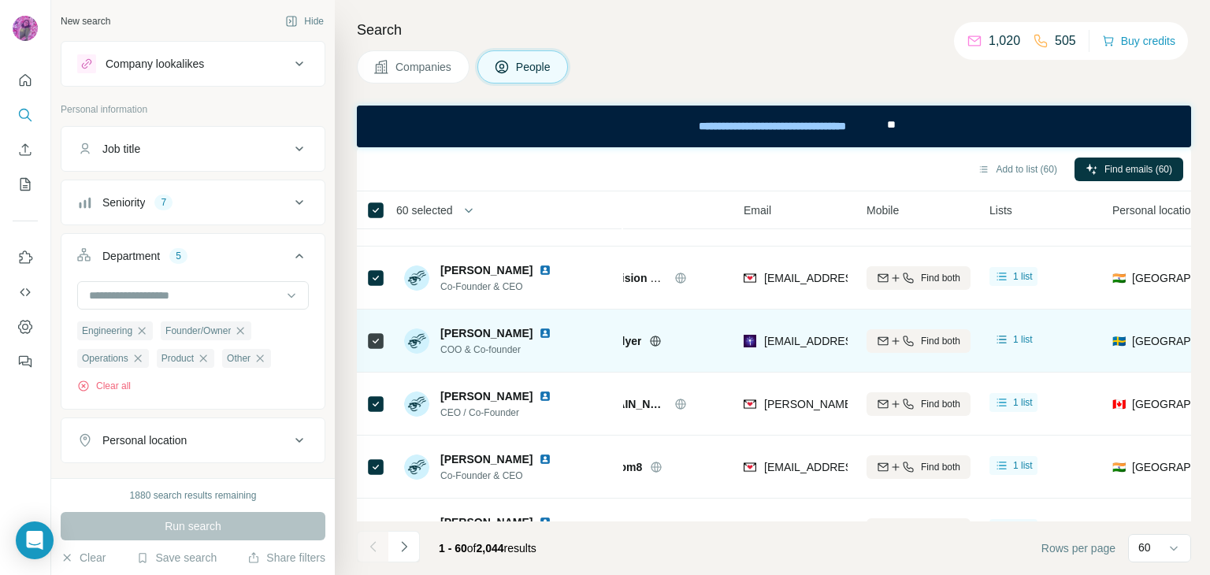
click at [546, 329] on img at bounding box center [545, 333] width 13 height 13
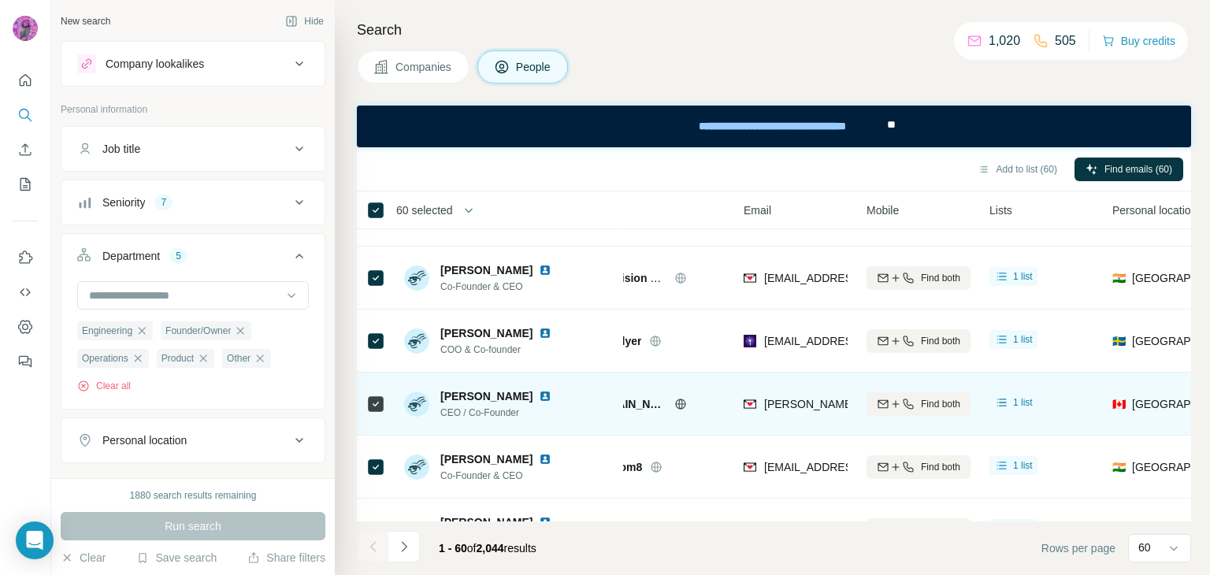
click at [539, 394] on img at bounding box center [545, 396] width 13 height 13
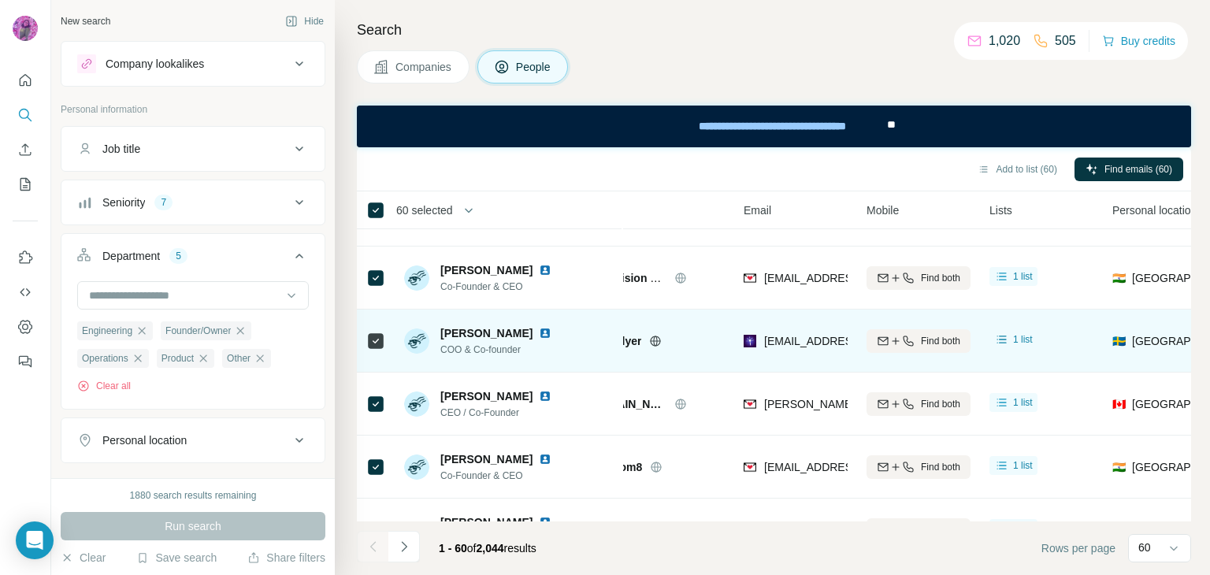
scroll to position [2498, 64]
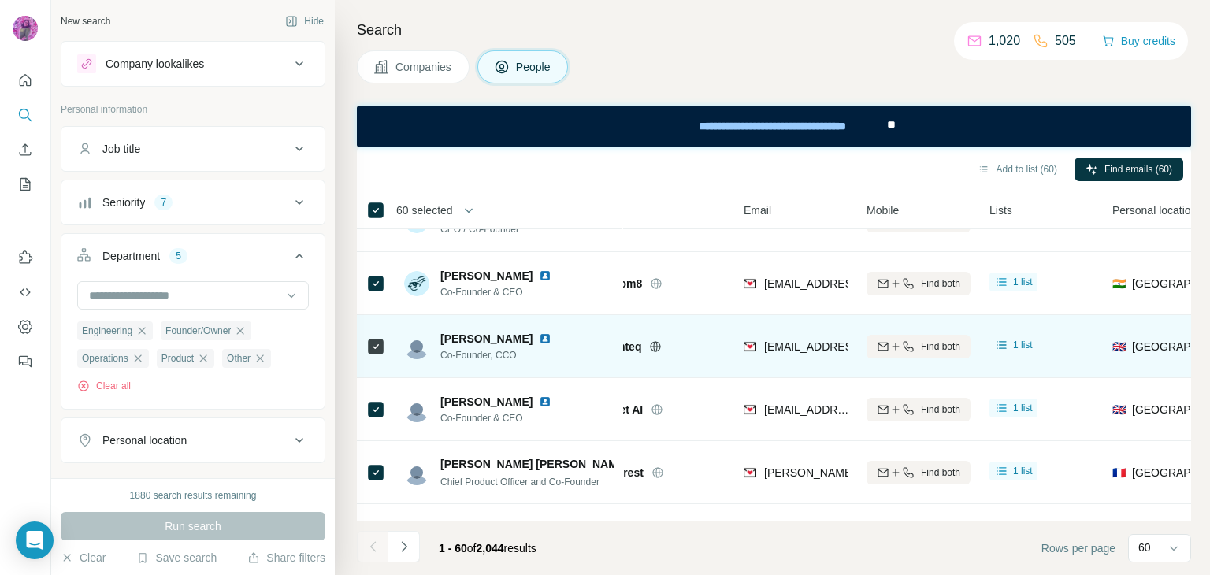
click at [539, 332] on img at bounding box center [545, 338] width 13 height 13
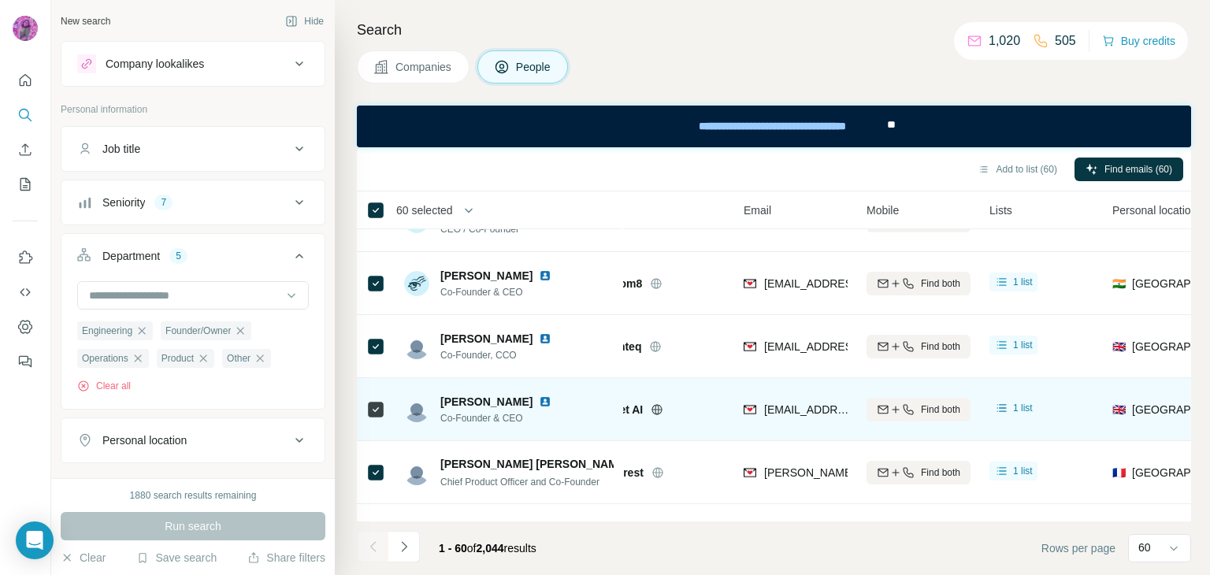
click at [539, 401] on img at bounding box center [545, 401] width 13 height 13
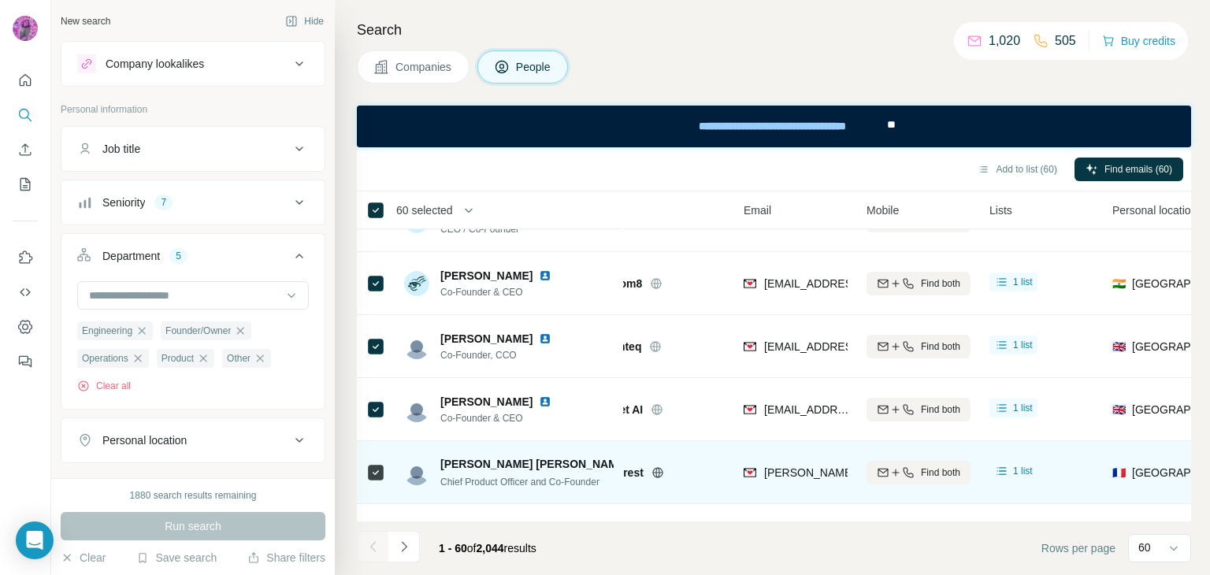
click at [635, 464] on img at bounding box center [638, 464] width 6 height 13
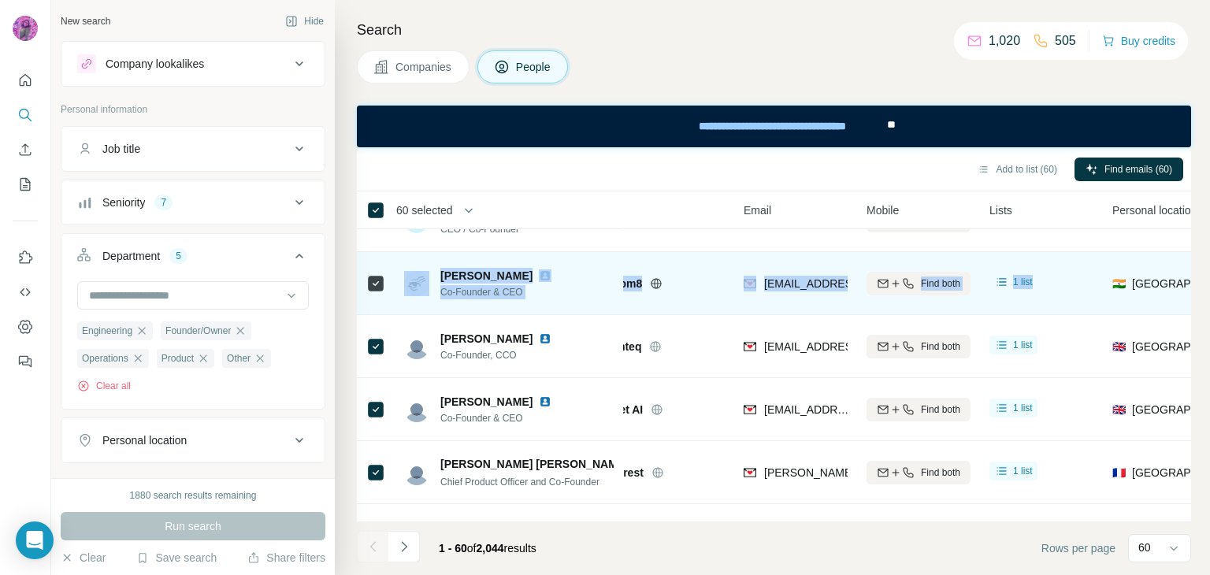
drag, startPoint x: 867, startPoint y: 278, endPoint x: 1119, endPoint y: 299, distance: 252.2
click at [0, 0] on tbody "Colin R. CMO, Founder & Board Member CleeAI colin@cleeai.com Find both 1 list 🇬…" at bounding box center [0, 0] width 0 height 0
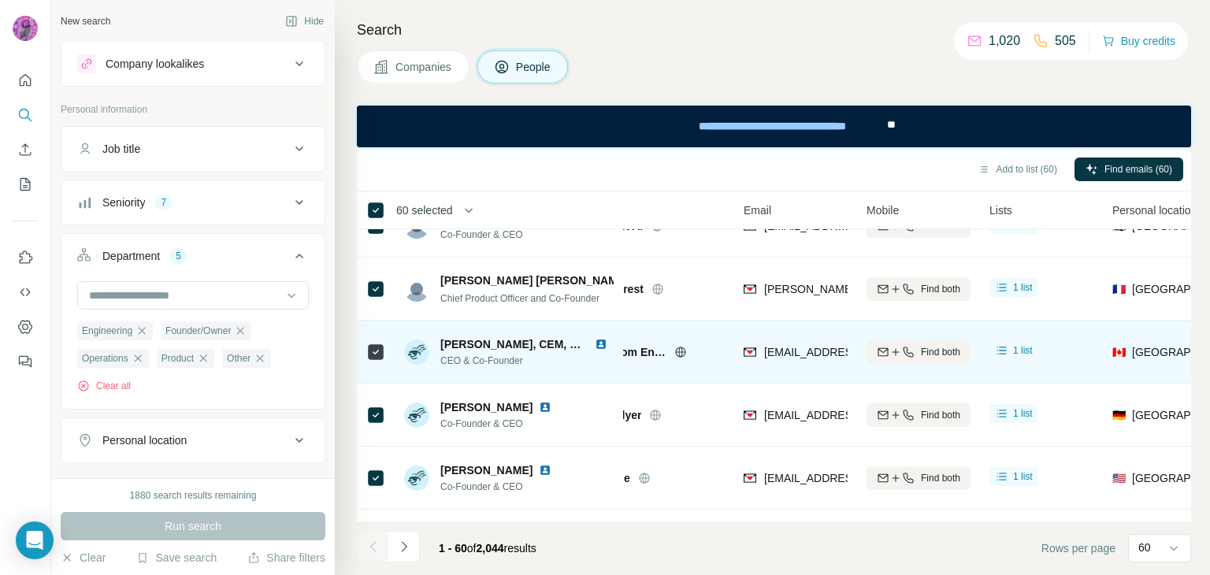
scroll to position [2681, 64]
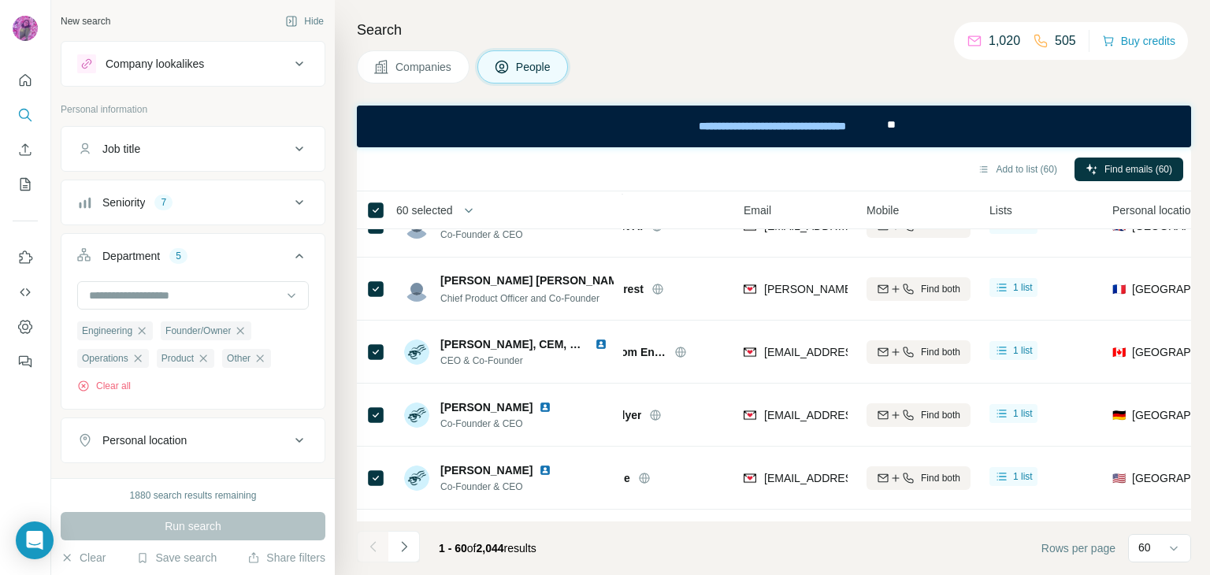
click at [614, 43] on div "Search Companies People Add to list (60) Find emails (60) 60 selected People Co…" at bounding box center [772, 287] width 875 height 575
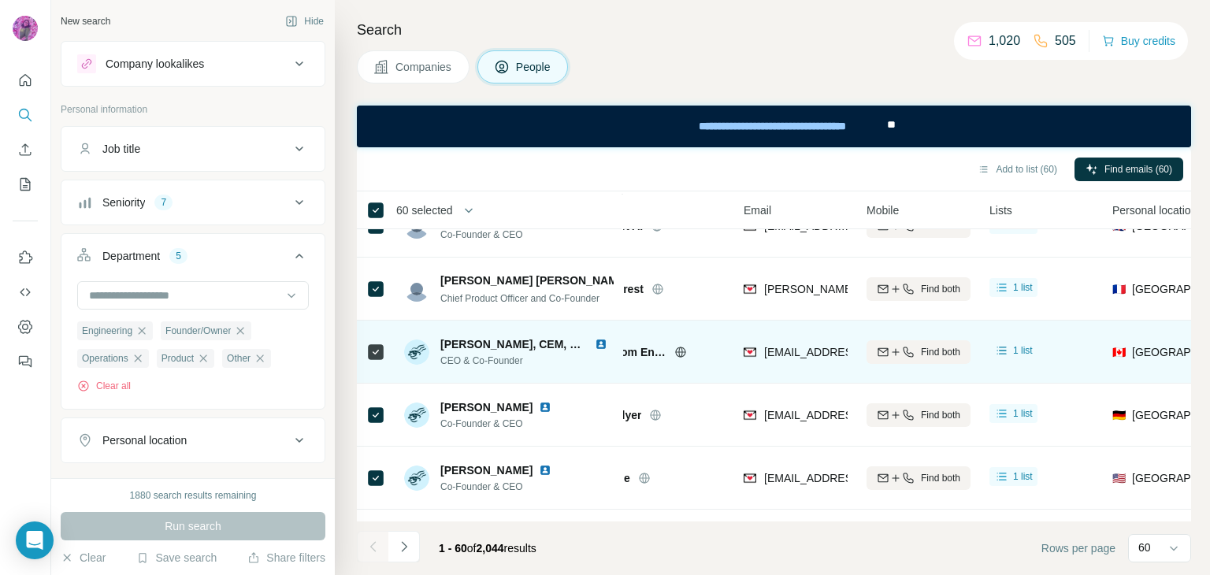
click at [603, 341] on img at bounding box center [601, 344] width 13 height 13
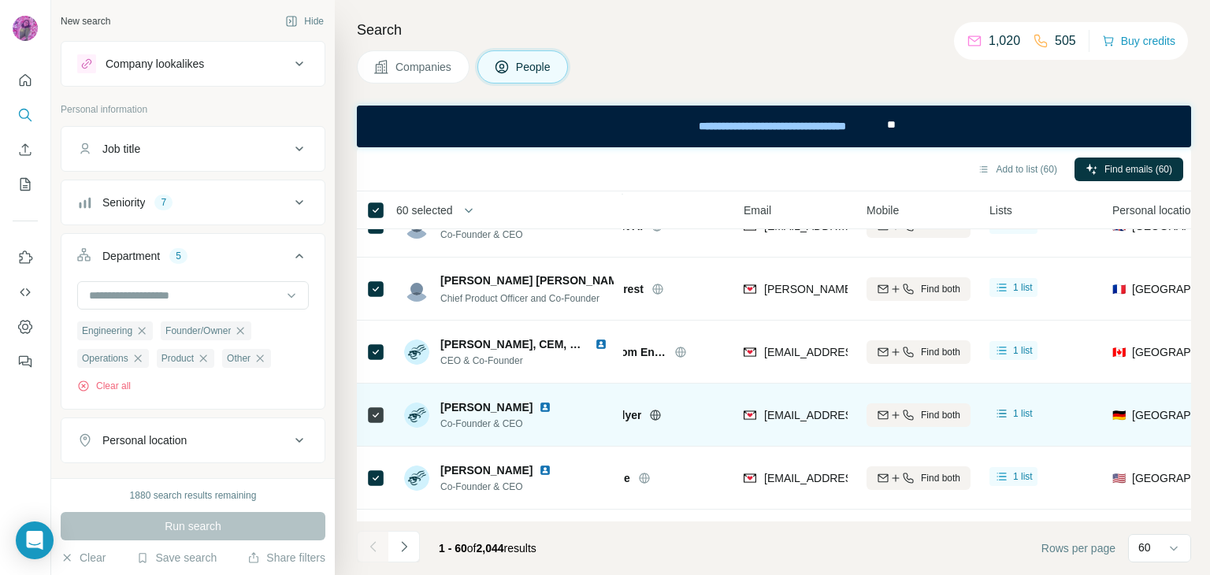
click at [539, 404] on img at bounding box center [545, 407] width 13 height 13
click at [539, 403] on img at bounding box center [545, 407] width 13 height 13
click at [539, 405] on img at bounding box center [545, 407] width 13 height 13
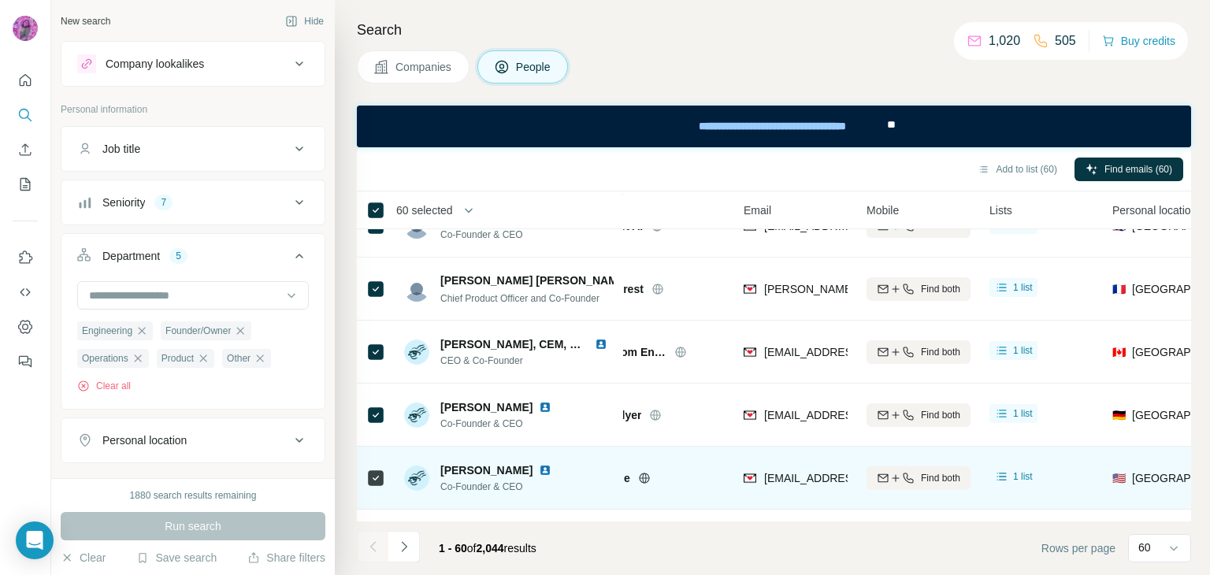
click at [546, 472] on div at bounding box center [548, 470] width 19 height 13
click at [542, 471] on img at bounding box center [545, 470] width 13 height 13
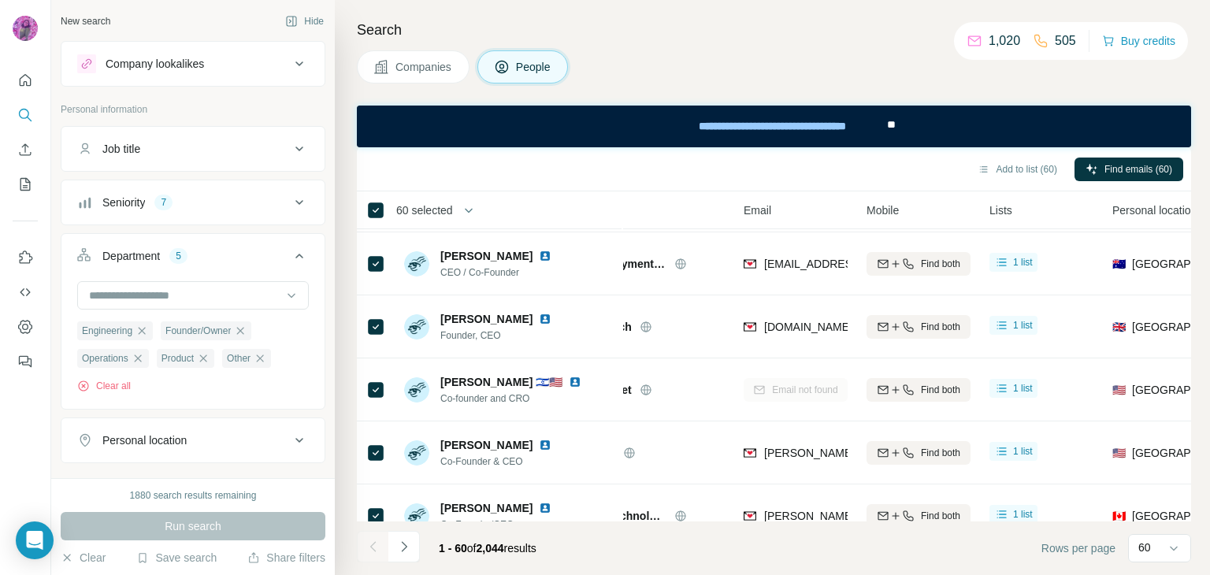
scroll to position [2974, 64]
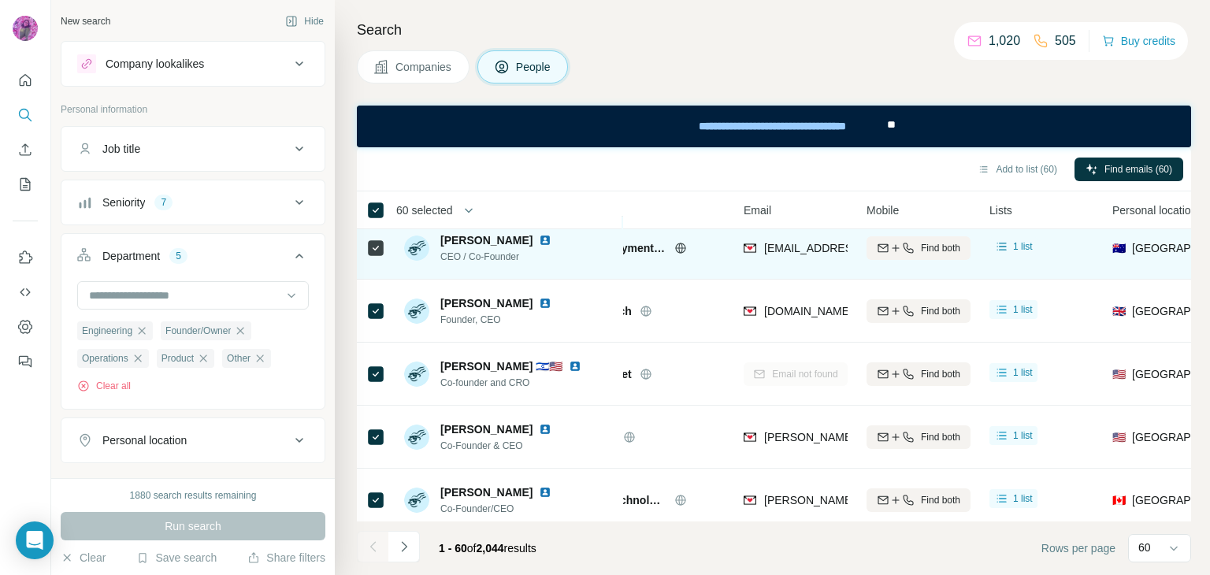
click at [539, 236] on img at bounding box center [545, 240] width 13 height 13
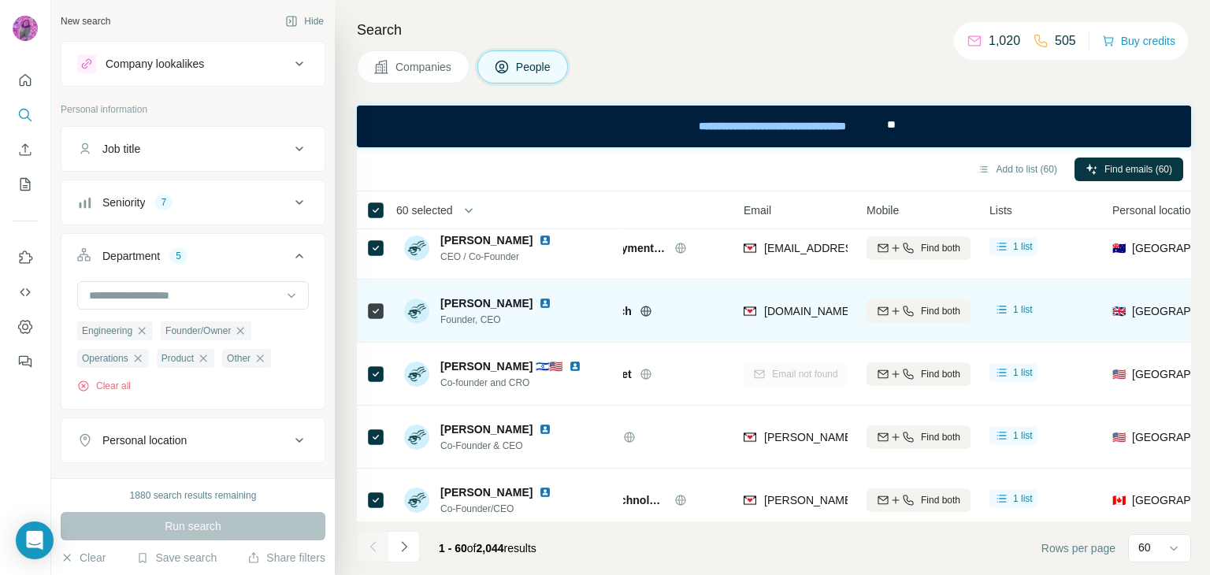
click at [539, 303] on img at bounding box center [545, 303] width 13 height 13
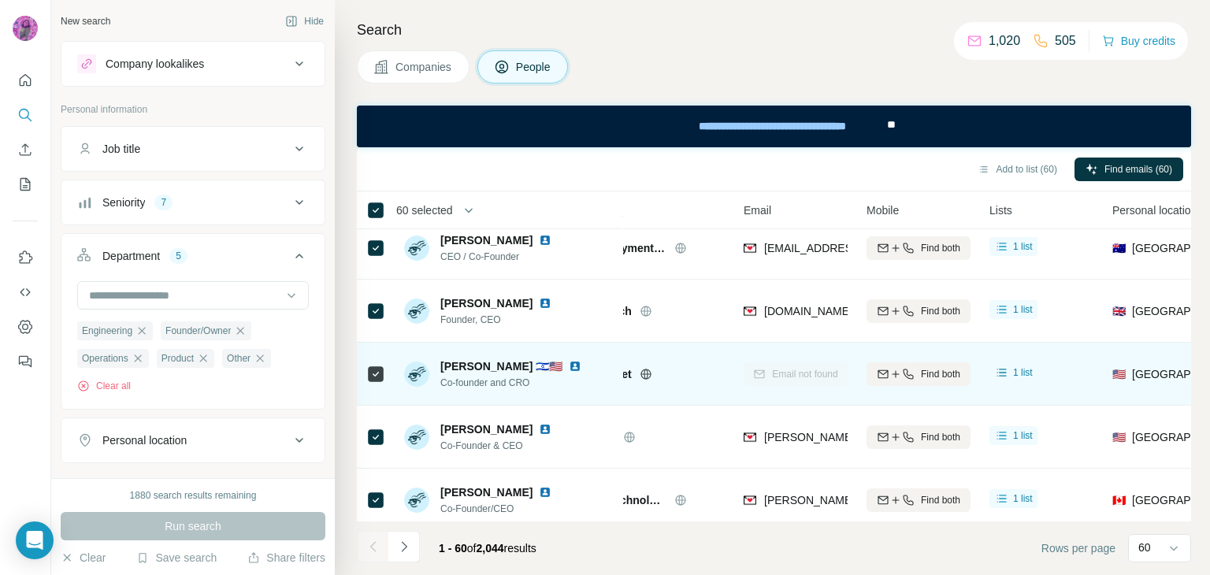
click at [569, 366] on img at bounding box center [575, 366] width 13 height 13
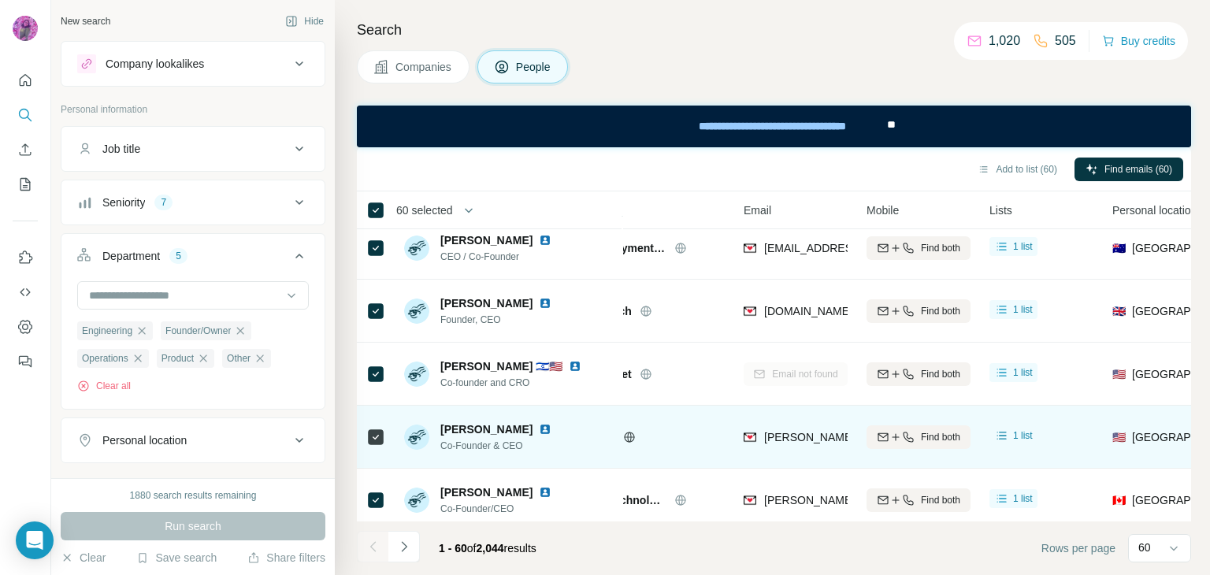
click at [539, 429] on img at bounding box center [545, 429] width 13 height 13
click at [539, 427] on img at bounding box center [545, 429] width 13 height 13
click at [539, 428] on img at bounding box center [545, 429] width 13 height 13
click at [539, 429] on img at bounding box center [545, 429] width 13 height 13
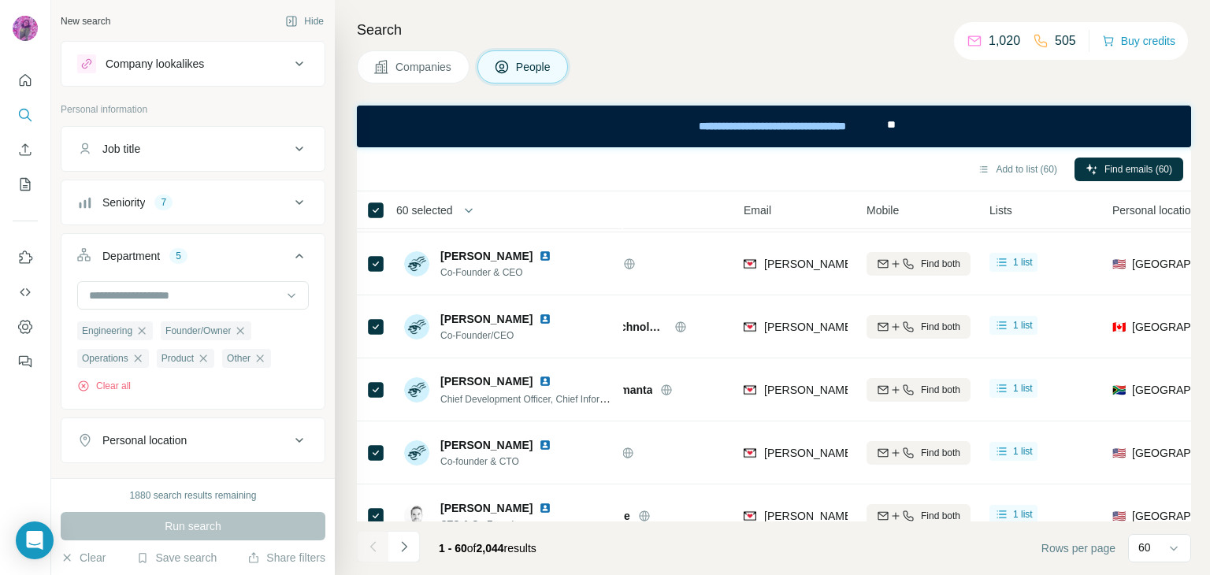
scroll to position [3171, 64]
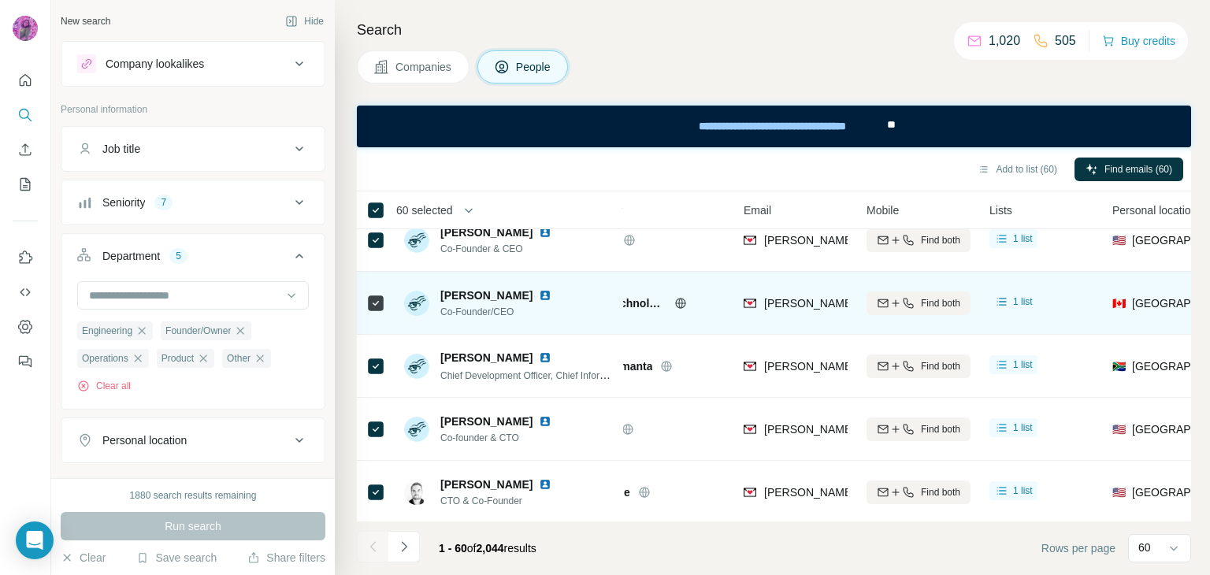
click at [548, 295] on img at bounding box center [545, 295] width 13 height 13
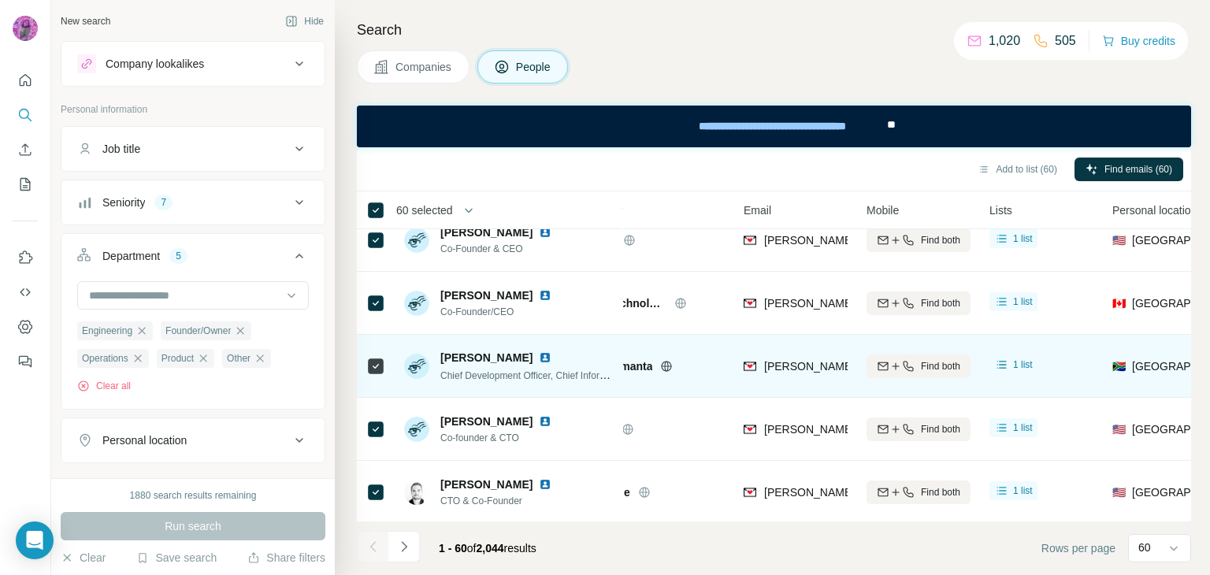
click at [539, 358] on img at bounding box center [545, 357] width 13 height 13
click at [539, 351] on img at bounding box center [545, 357] width 13 height 13
click at [539, 354] on img at bounding box center [545, 357] width 13 height 13
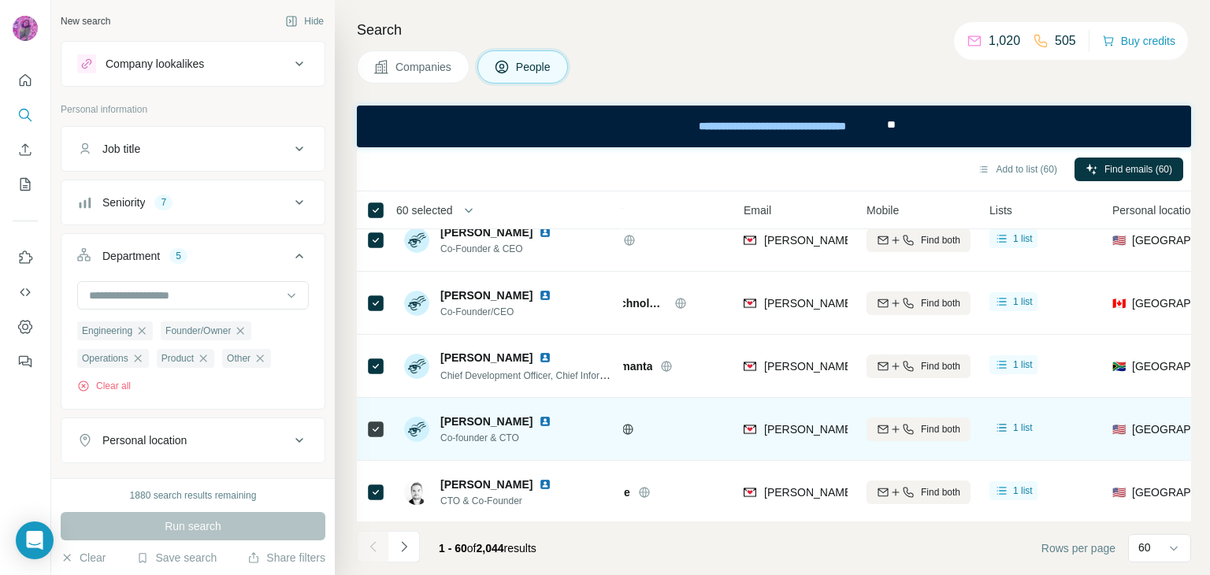
click at [539, 418] on img at bounding box center [545, 421] width 13 height 13
click at [539, 420] on img at bounding box center [545, 421] width 13 height 13
click at [539, 421] on img at bounding box center [545, 421] width 13 height 13
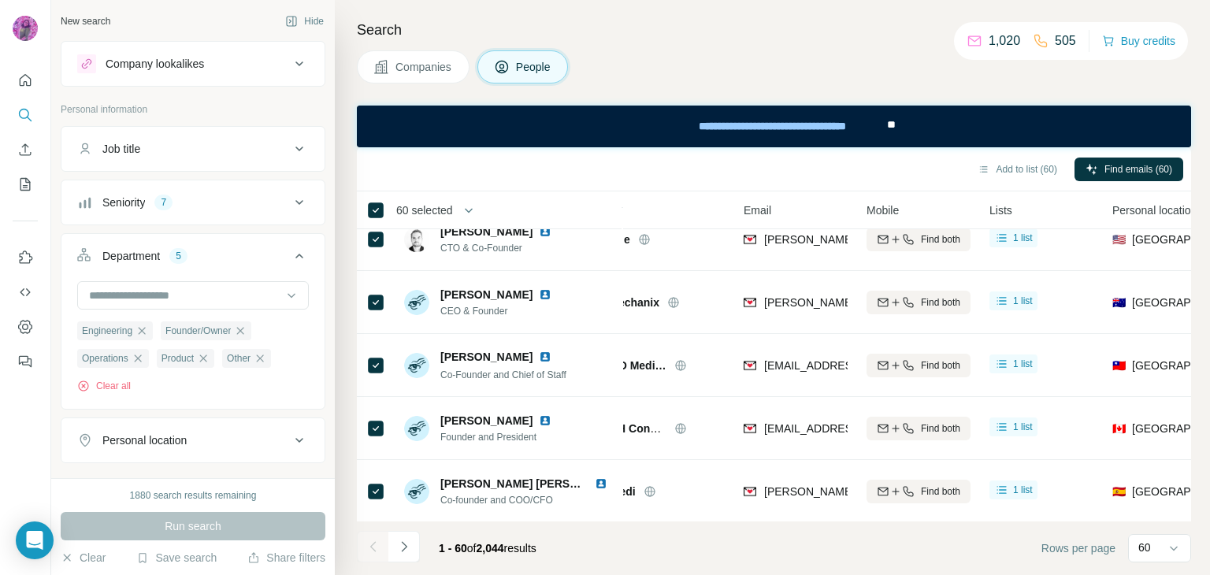
scroll to position [3392, 64]
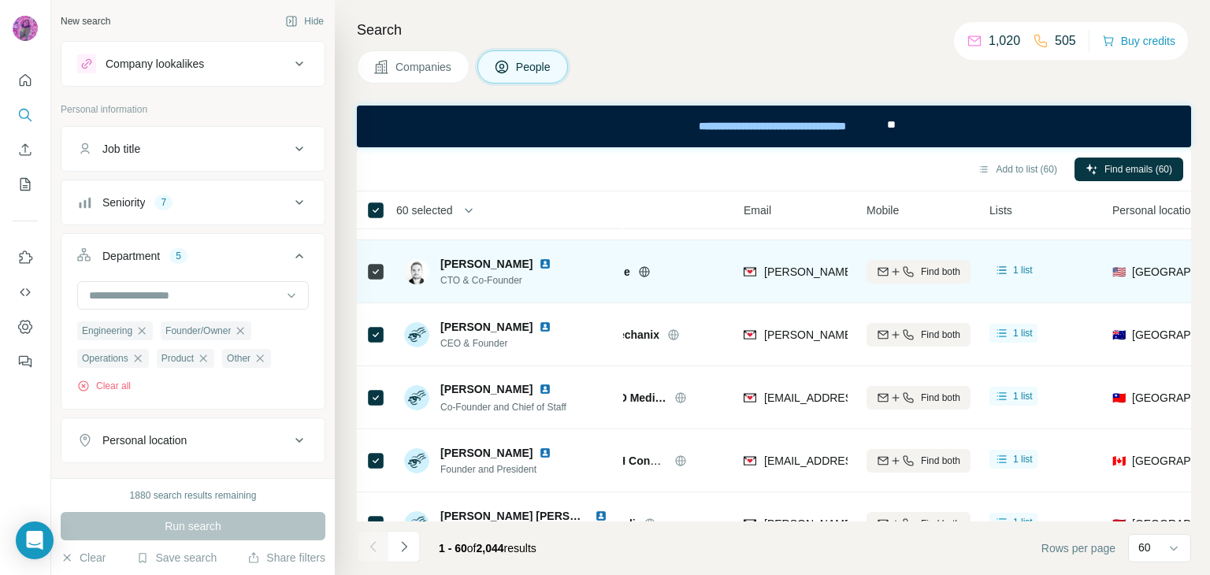
click at [539, 264] on img at bounding box center [545, 264] width 13 height 13
click at [539, 263] on img at bounding box center [545, 264] width 13 height 13
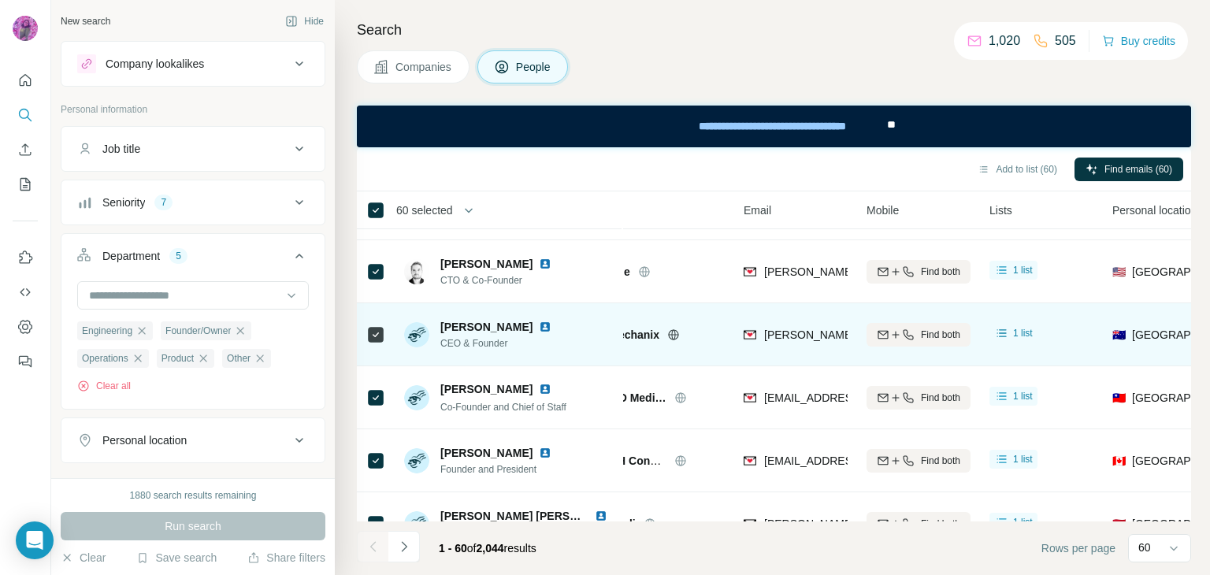
click at [539, 328] on img at bounding box center [545, 327] width 13 height 13
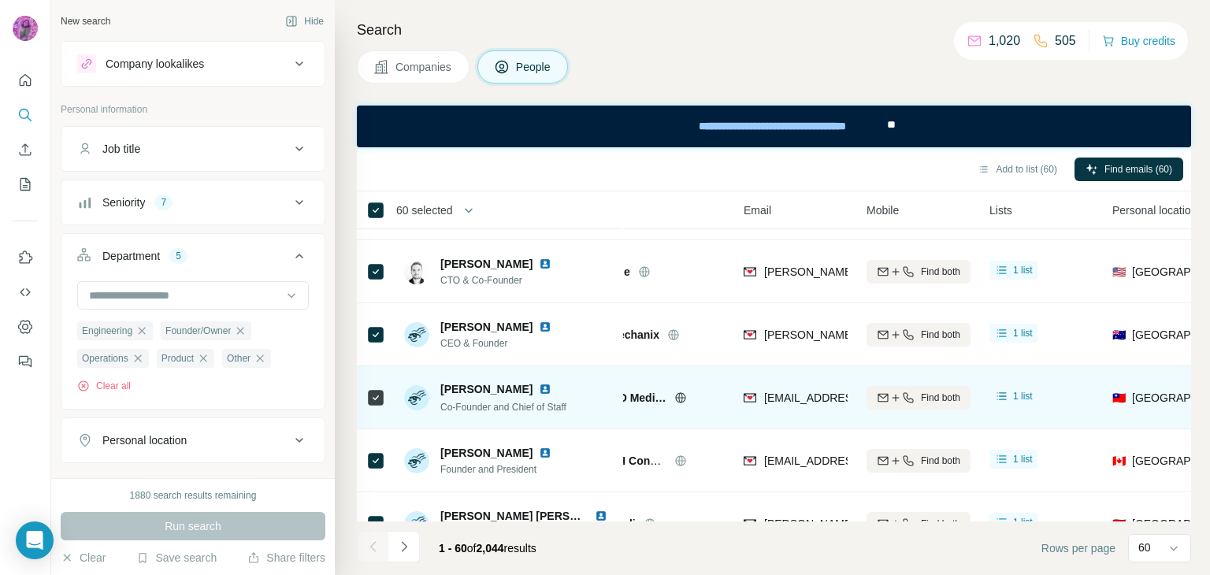
click at [539, 388] on img at bounding box center [545, 389] width 13 height 13
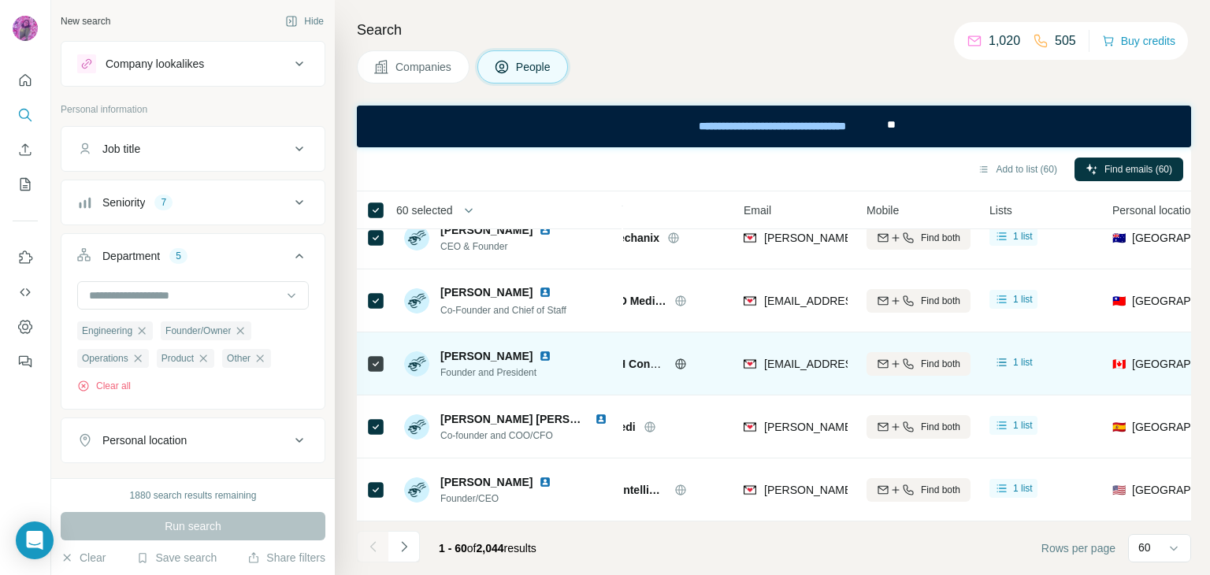
click at [539, 350] on img at bounding box center [545, 356] width 13 height 13
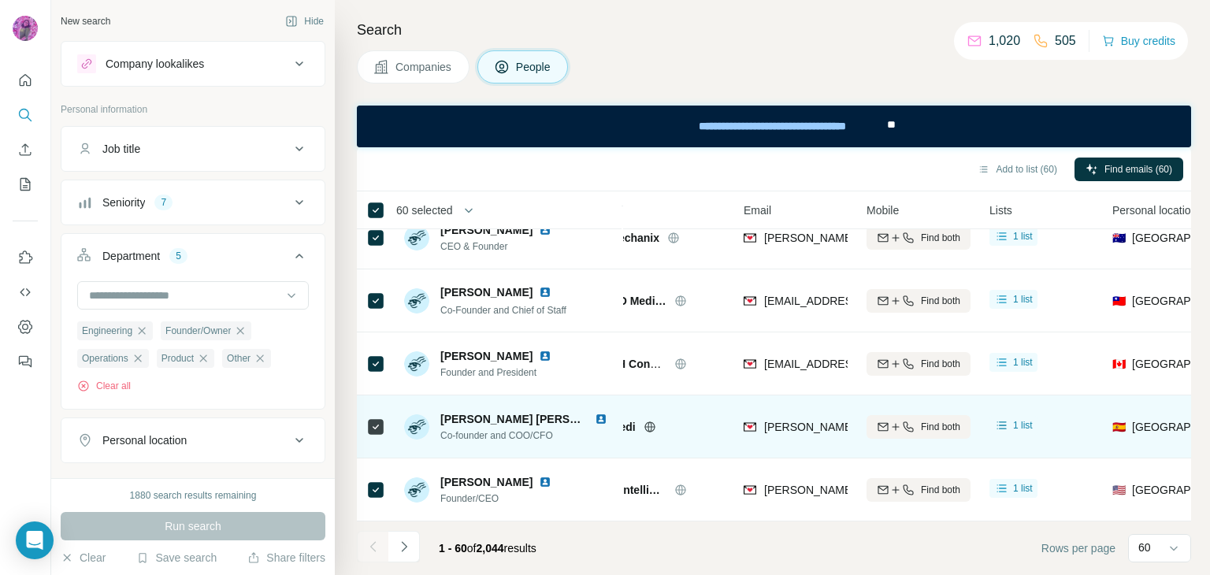
click at [601, 413] on img at bounding box center [601, 419] width 13 height 13
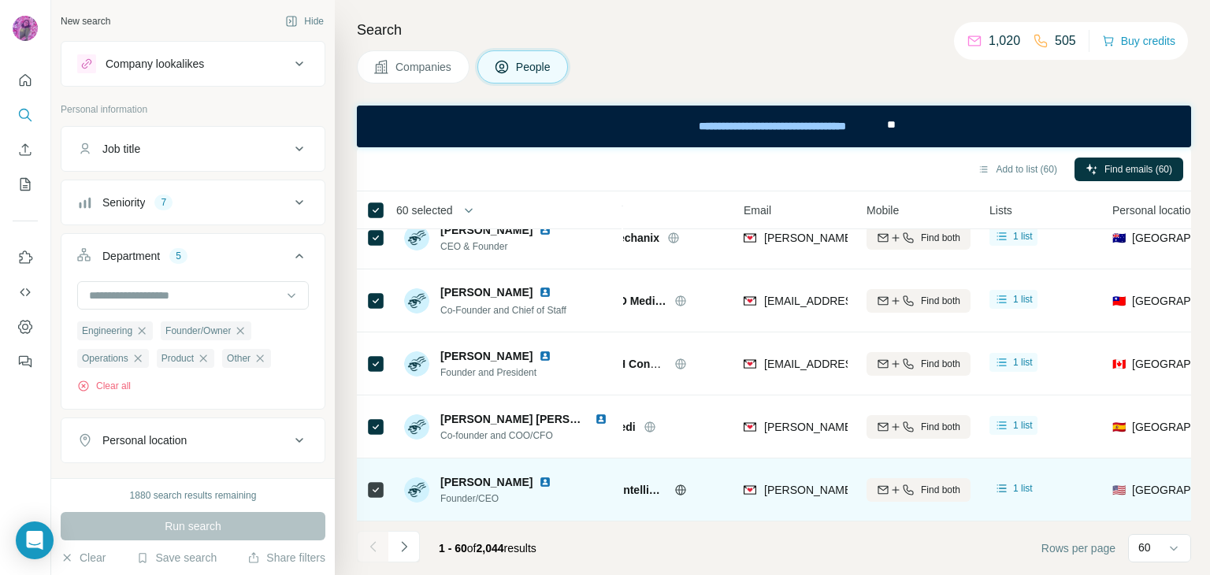
click at [539, 476] on img at bounding box center [545, 482] width 13 height 13
